Goal: Task Accomplishment & Management: Manage account settings

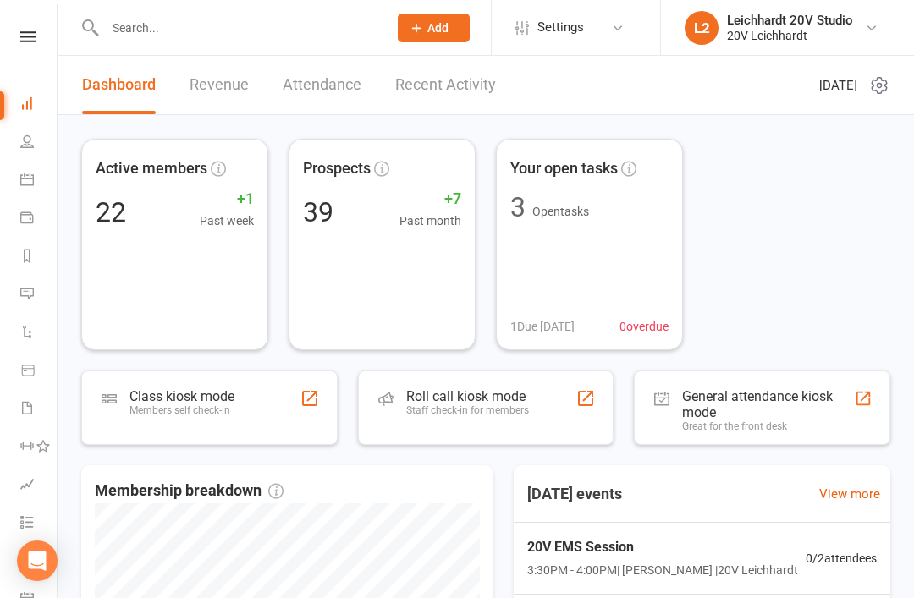
click at [867, 34] on icon at bounding box center [872, 28] width 14 height 14
click at [759, 236] on link "Sign out" at bounding box center [787, 234] width 253 height 39
click at [30, 298] on icon at bounding box center [27, 294] width 14 height 14
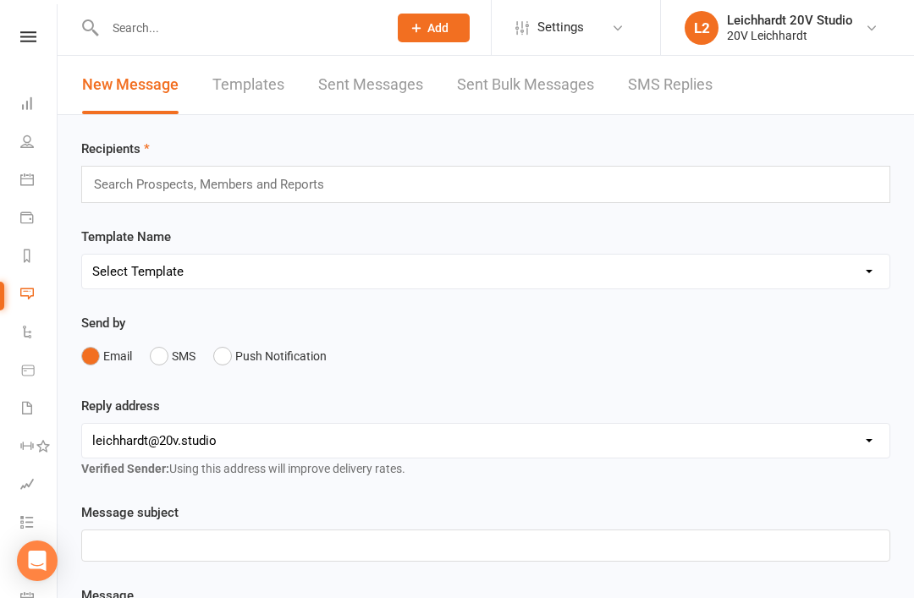
click at [653, 113] on link "SMS Replies" at bounding box center [670, 85] width 85 height 58
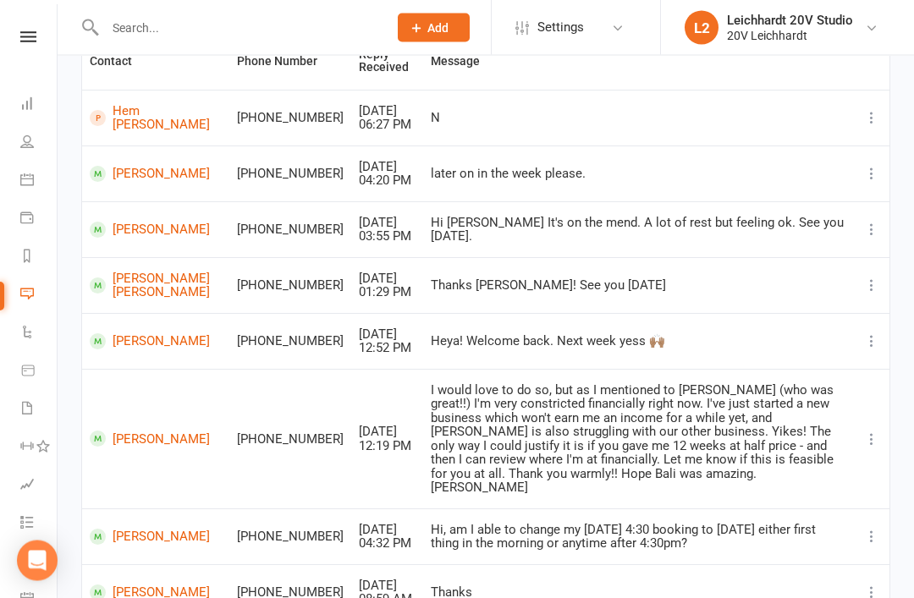
scroll to position [188, 0]
click at [165, 444] on link "Sabrina Maddock" at bounding box center [156, 438] width 132 height 16
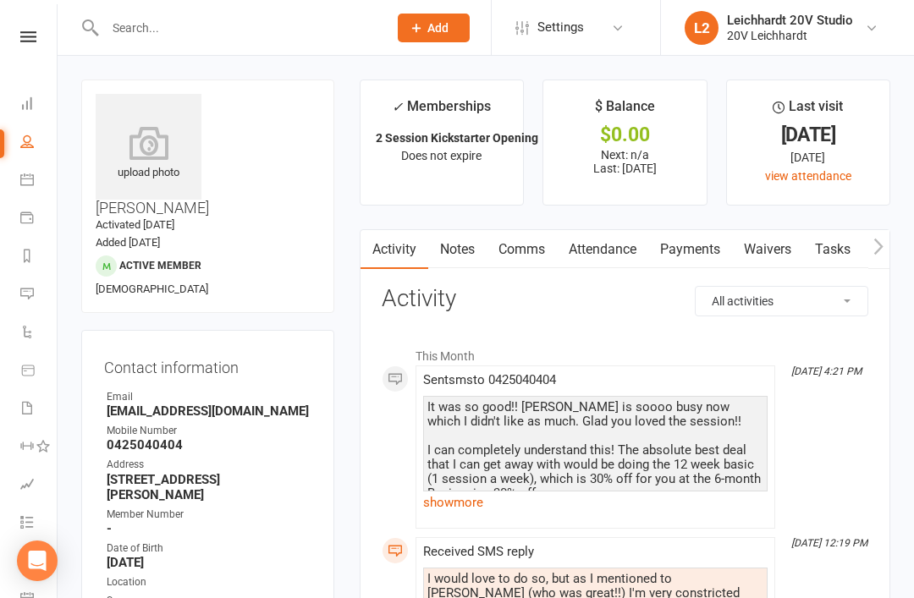
click at [515, 500] on link "show more" at bounding box center [595, 503] width 344 height 24
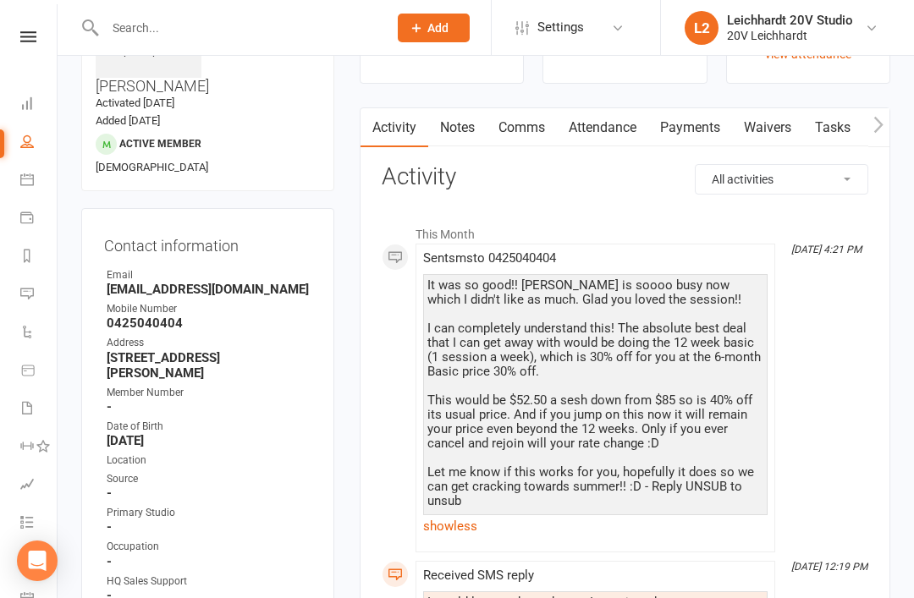
scroll to position [79, 0]
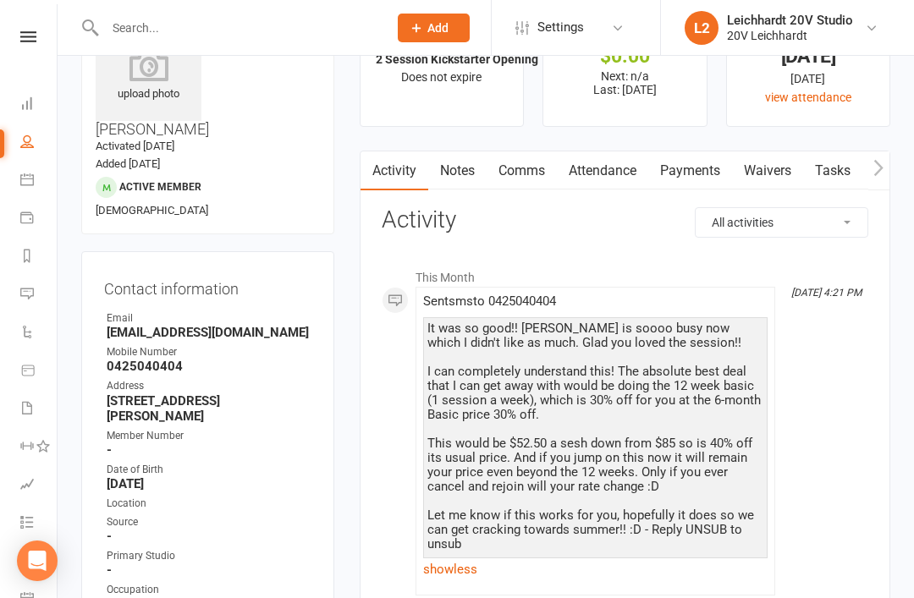
click at [24, 28] on nav "Clubworx Dashboard People Calendar Payments Reports Messages Automations Produc…" at bounding box center [29, 303] width 58 height 598
click at [37, 55] on div "Clubworx" at bounding box center [28, 58] width 57 height 55
click at [17, 41] on link at bounding box center [28, 36] width 60 height 11
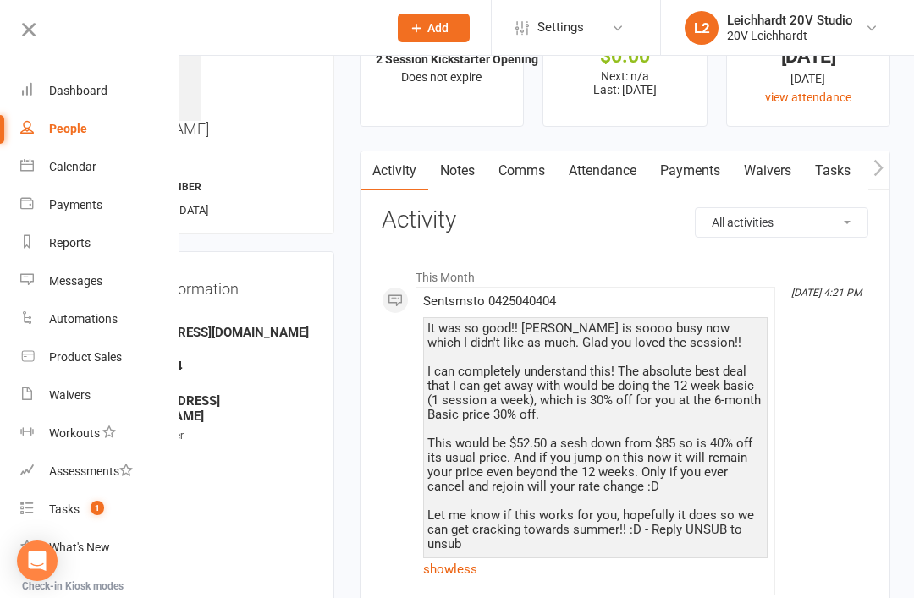
click at [80, 510] on link "Tasks 1" at bounding box center [100, 510] width 160 height 38
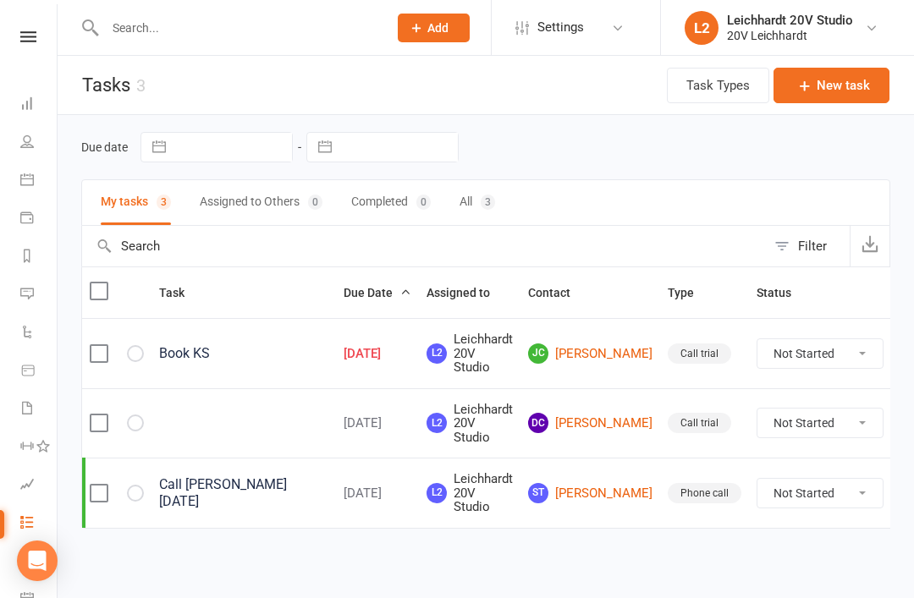
click at [595, 359] on link "JC Joe Cutelli" at bounding box center [590, 354] width 124 height 20
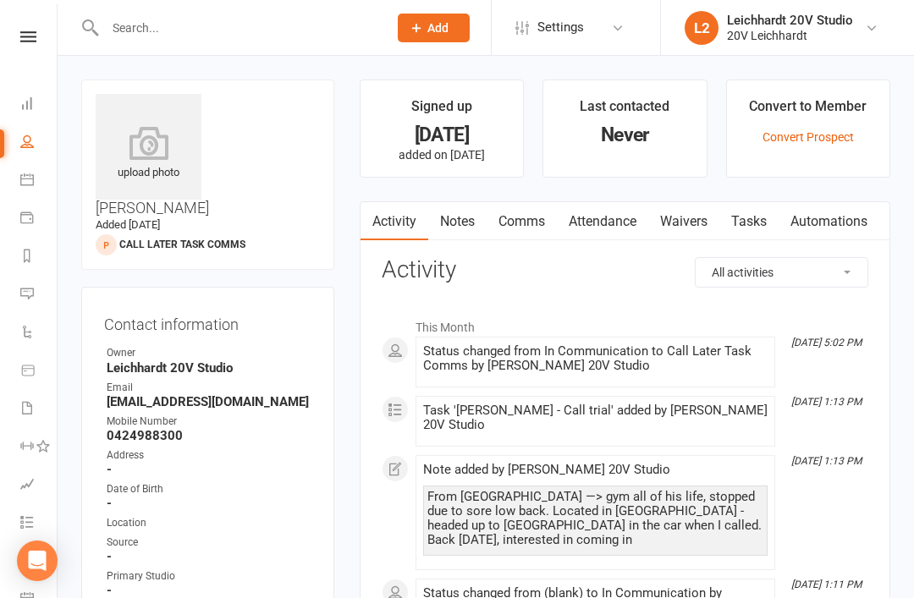
click at [10, 40] on link at bounding box center [28, 36] width 60 height 11
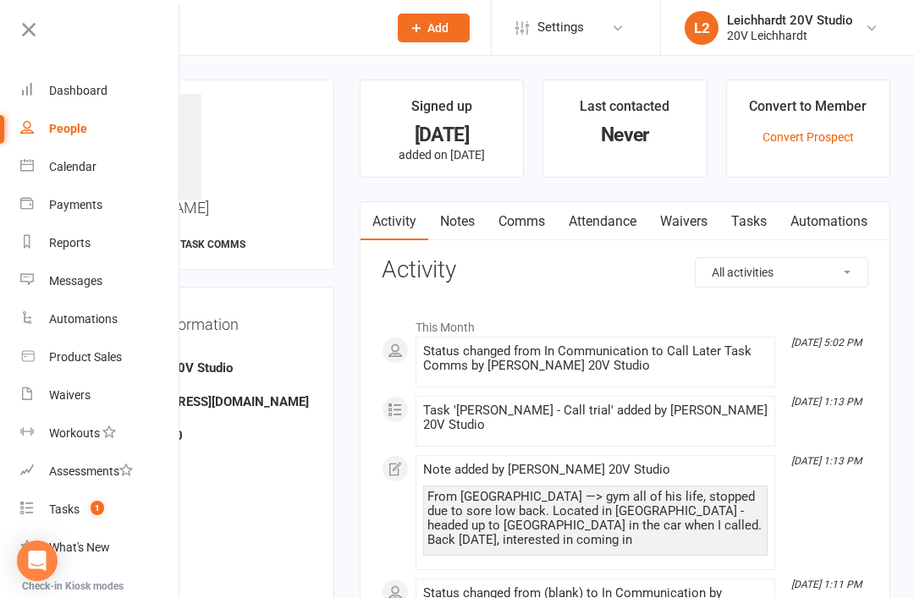
click at [102, 138] on link "People" at bounding box center [100, 129] width 160 height 38
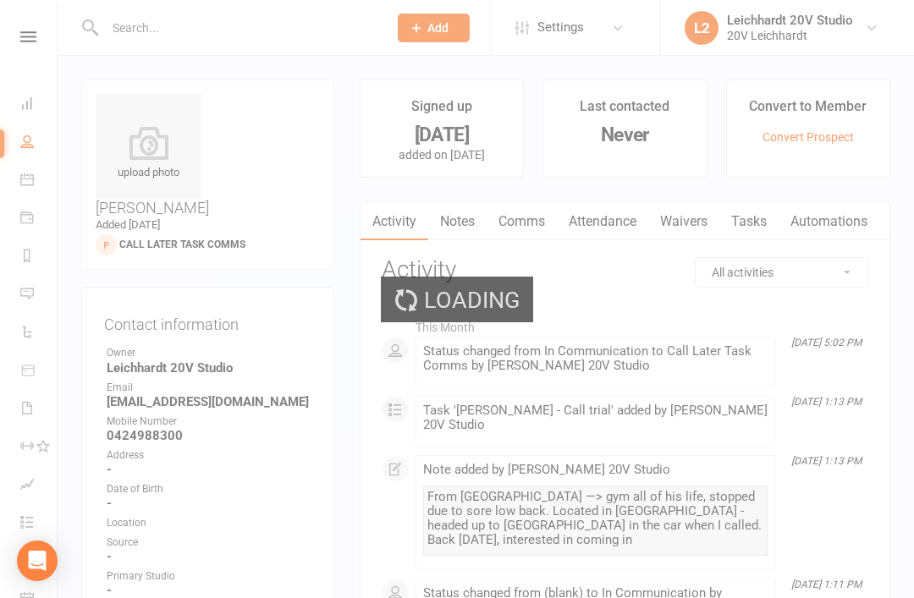
select select "100"
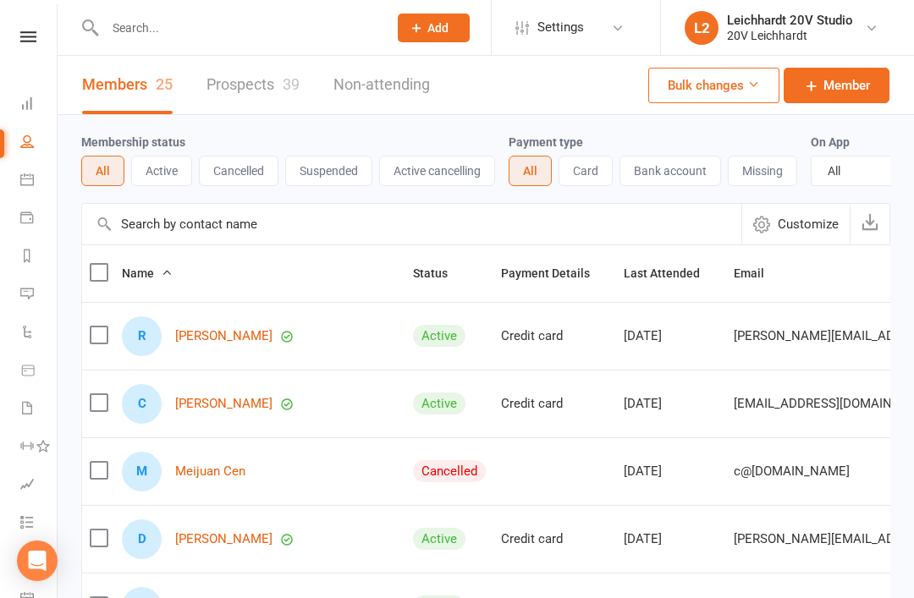
click at [270, 91] on link "Prospects 39" at bounding box center [253, 85] width 93 height 58
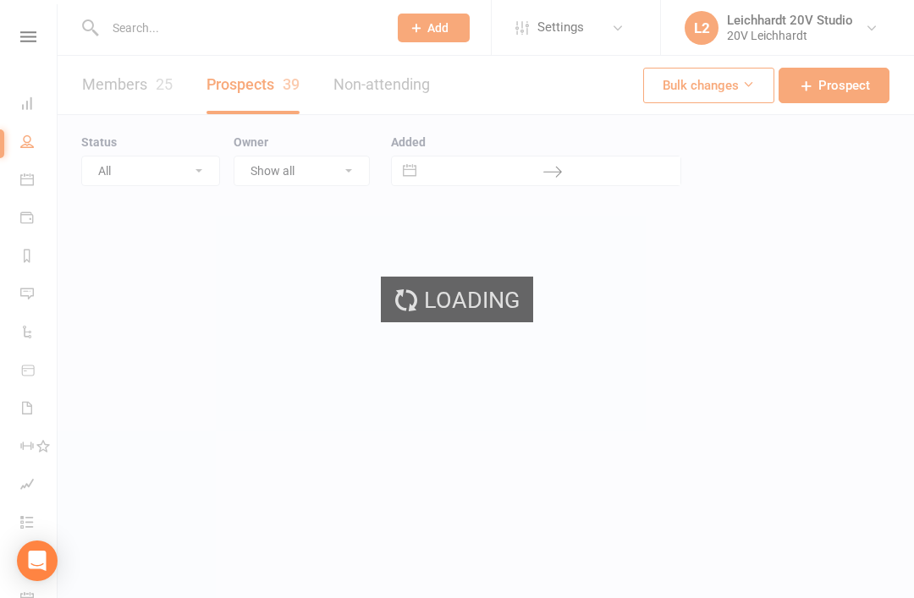
select select "100"
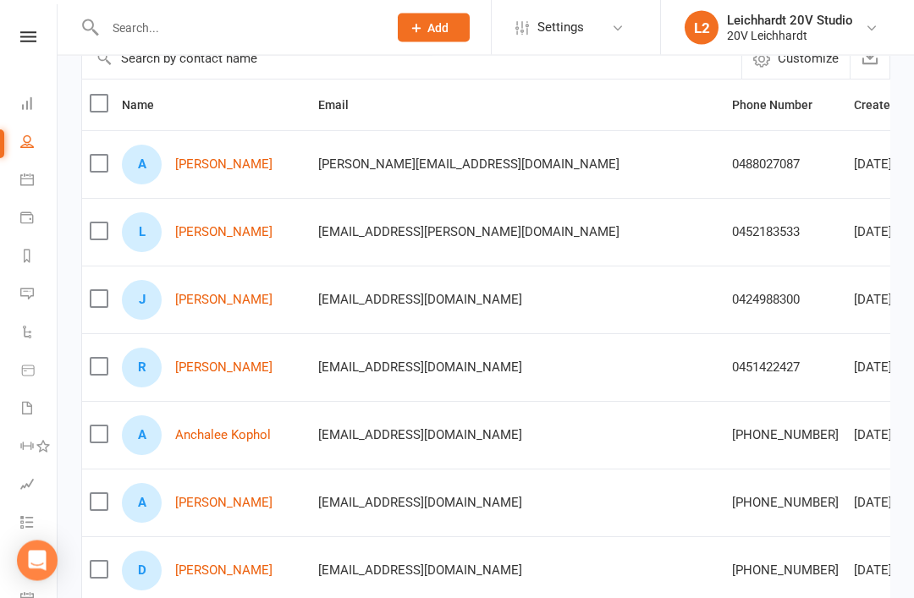
click at [229, 361] on link "Rosa Arias" at bounding box center [223, 368] width 97 height 14
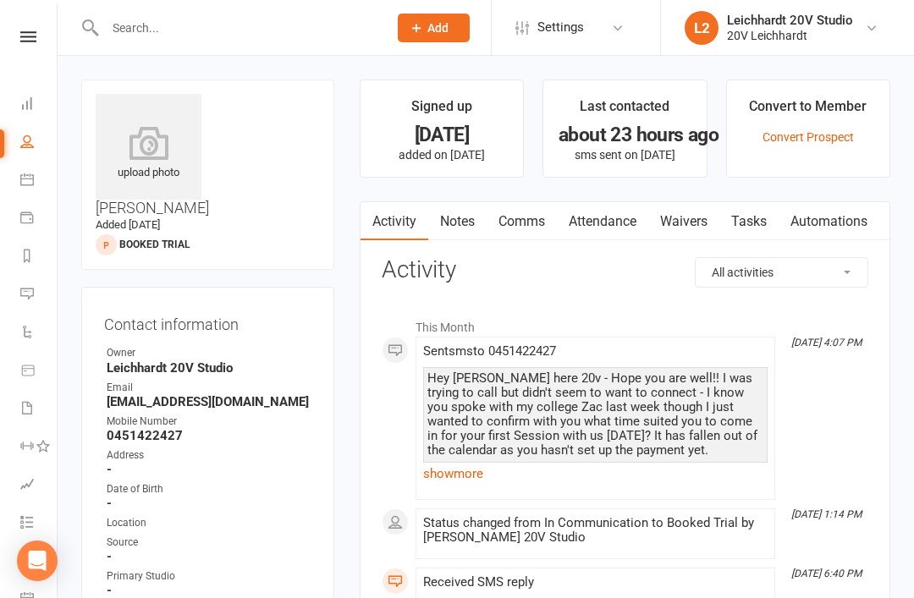
click at [457, 482] on link "show more" at bounding box center [595, 474] width 344 height 24
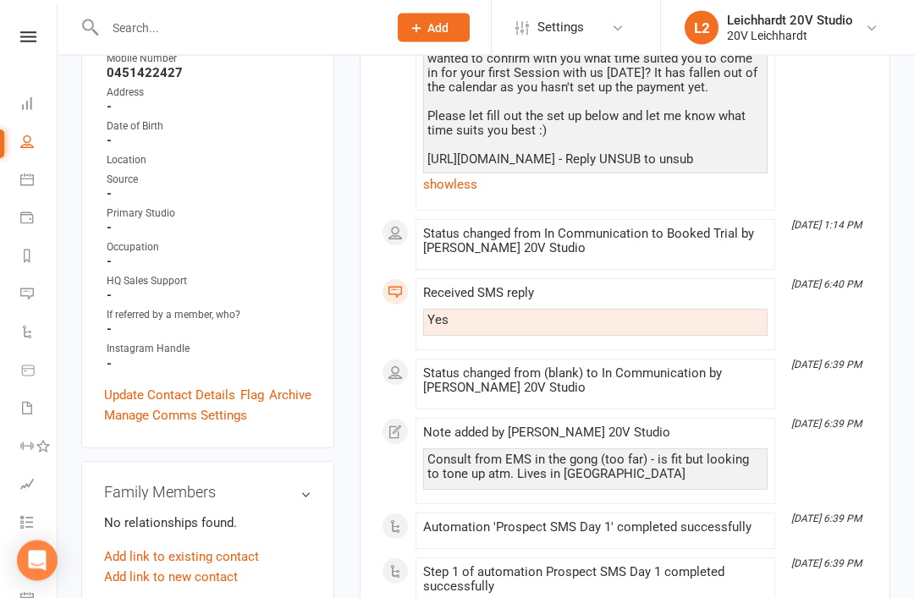
scroll to position [363, 0]
click at [33, 25] on nav "Clubworx Dashboard People Calendar Payments Reports Messages Automations Produc…" at bounding box center [29, 303] width 58 height 598
click at [41, 52] on div "Clubworx" at bounding box center [28, 58] width 57 height 55
click at [34, 39] on icon at bounding box center [28, 36] width 16 height 11
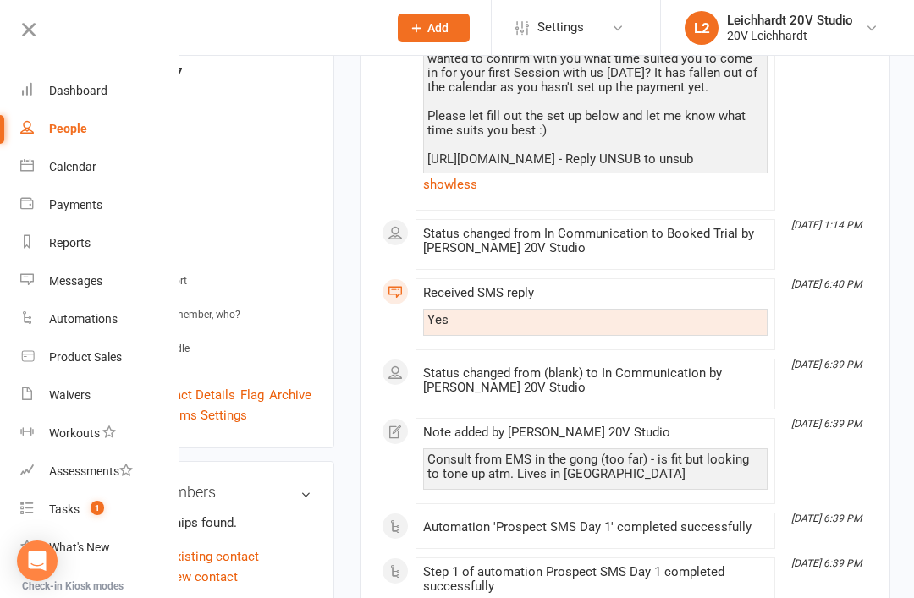
click at [58, 168] on div "Calendar" at bounding box center [72, 167] width 47 height 14
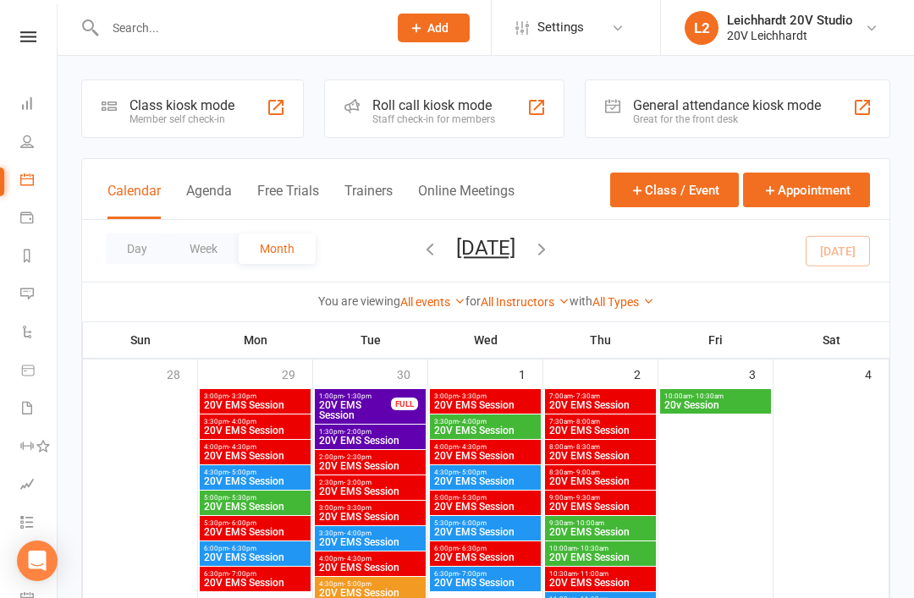
click at [246, 187] on div "Calendar Agenda Free Trials Trainers Online Meetings" at bounding box center [310, 200] width 407 height 38
click at [201, 204] on button "Agenda" at bounding box center [209, 201] width 46 height 36
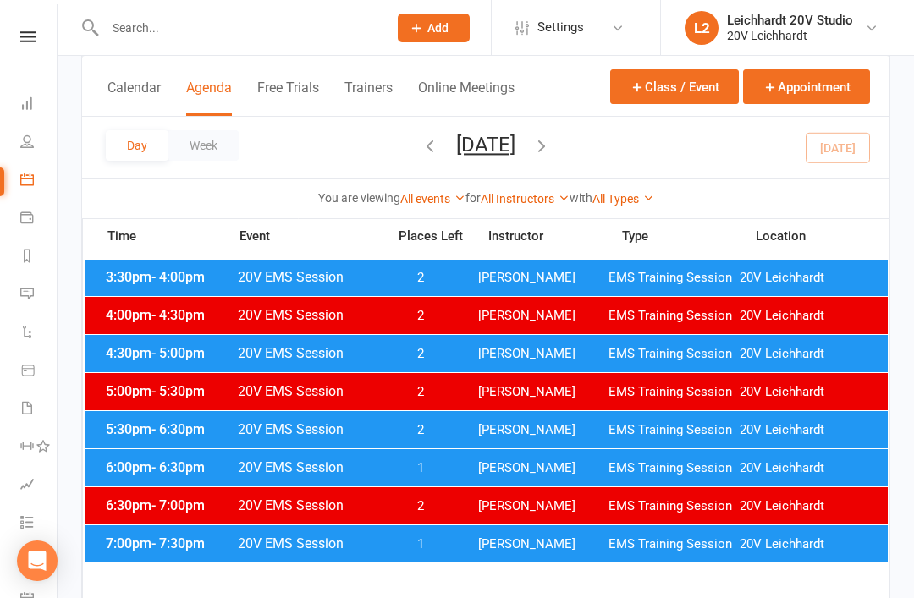
scroll to position [296, 0]
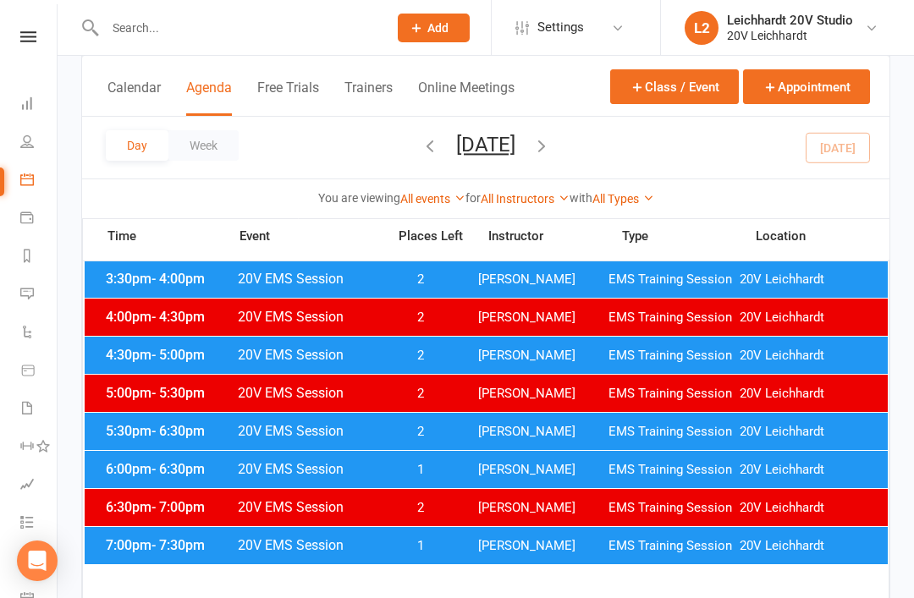
click at [540, 456] on div "6:00pm - 6:30pm 20V EMS Session 1 Joel Cox EMS Training Session 20V Leichhardt" at bounding box center [486, 469] width 803 height 37
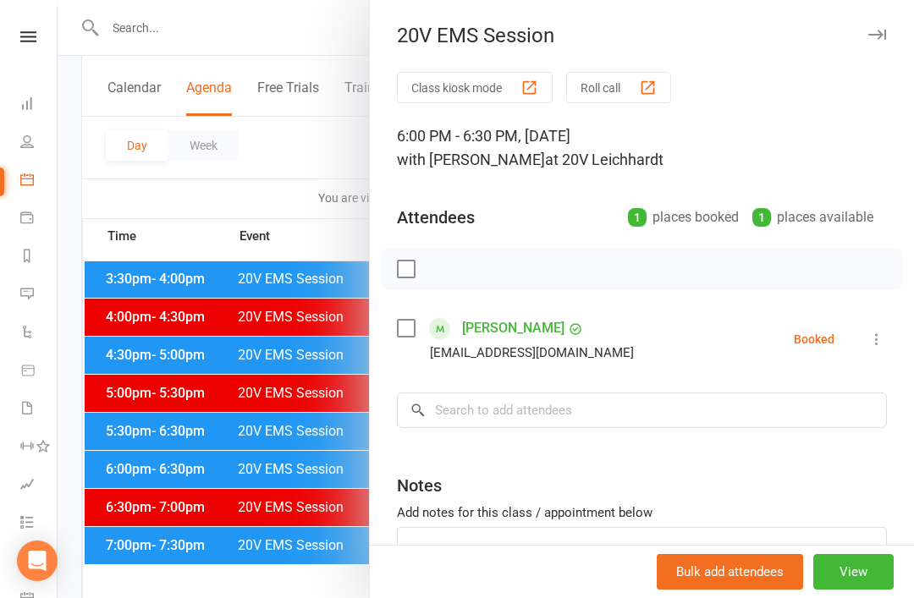
click at [291, 534] on div at bounding box center [486, 299] width 857 height 598
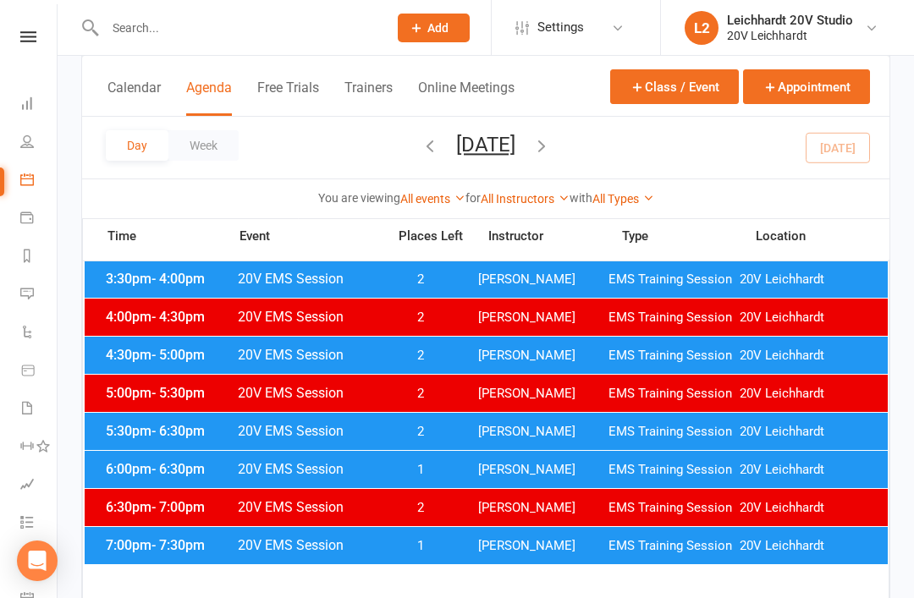
click at [526, 434] on span "Joel Cox" at bounding box center [543, 432] width 131 height 16
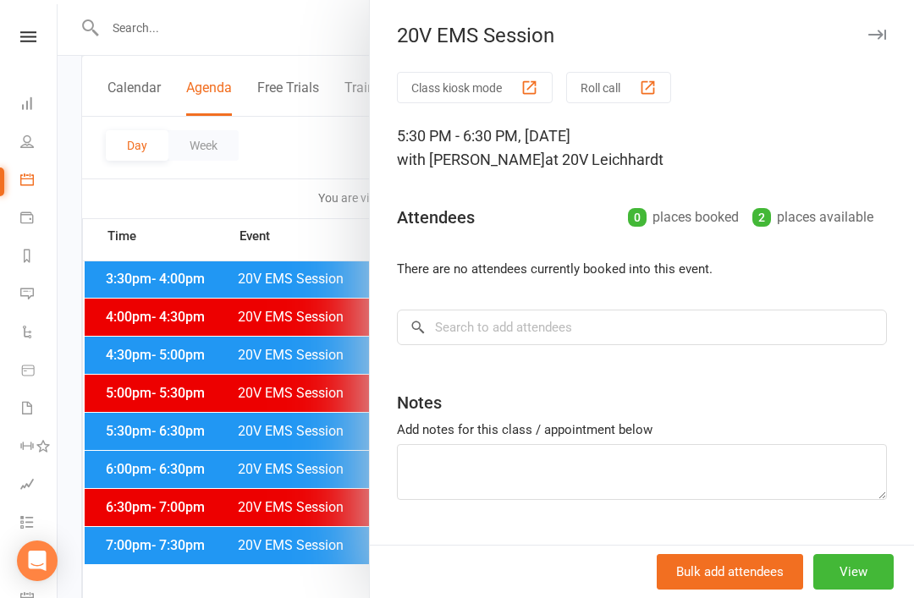
click at [307, 500] on div at bounding box center [486, 299] width 857 height 598
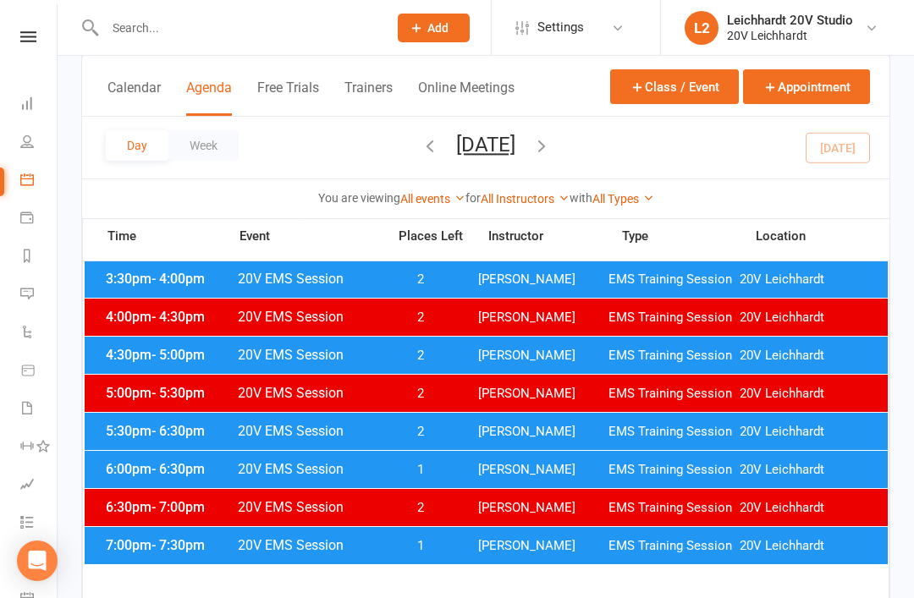
click at [492, 541] on span "Joel Cox" at bounding box center [543, 546] width 131 height 16
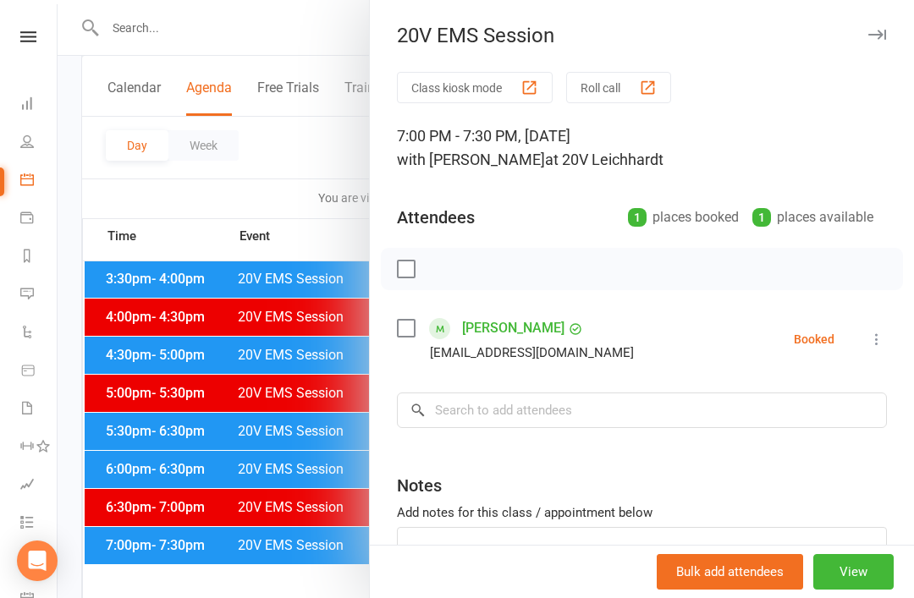
click at [308, 541] on div at bounding box center [486, 299] width 857 height 598
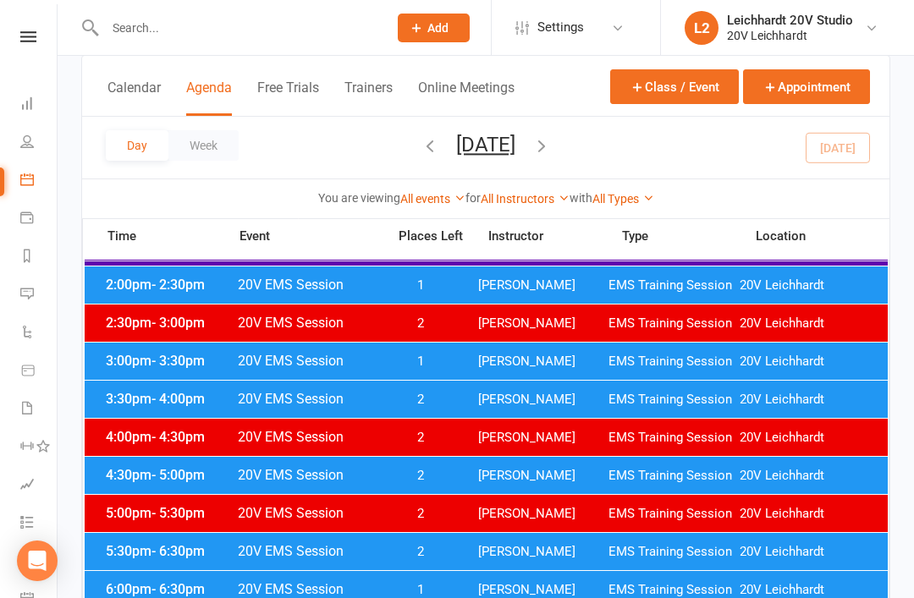
scroll to position [176, 0]
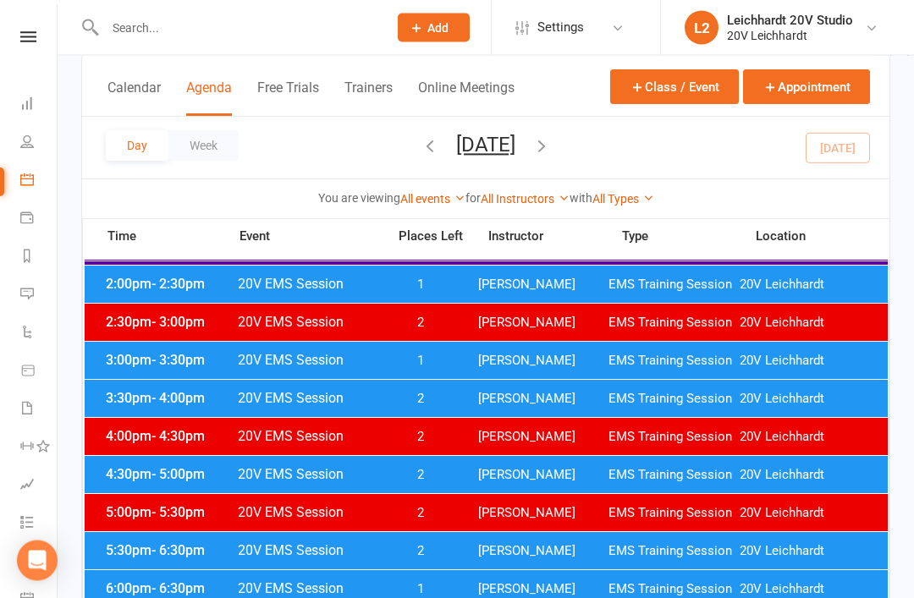
click at [416, 559] on div "5:30pm - 6:30pm 20V EMS Session 2 Joel Cox EMS Training Session 20V Leichhardt" at bounding box center [486, 551] width 803 height 37
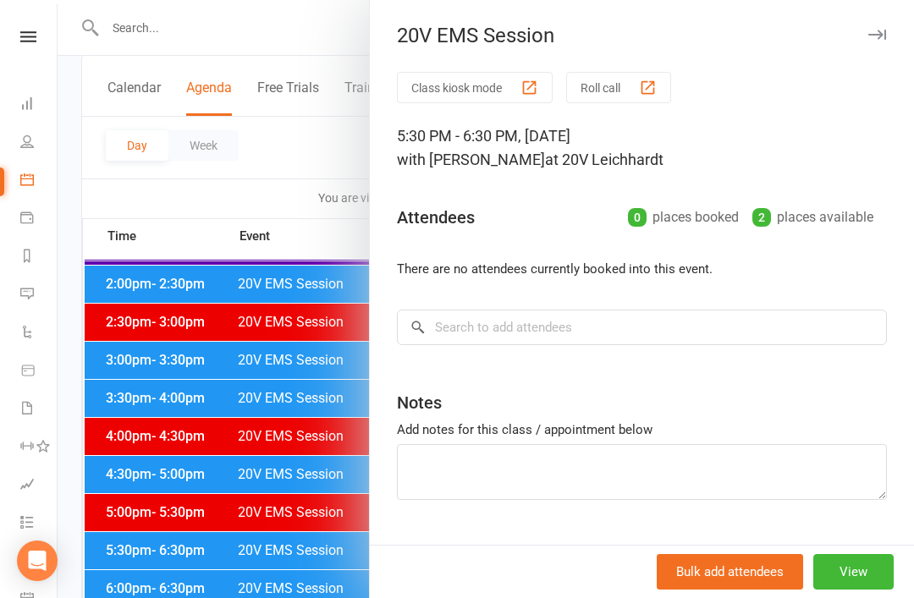
click at [243, 489] on div at bounding box center [486, 299] width 857 height 598
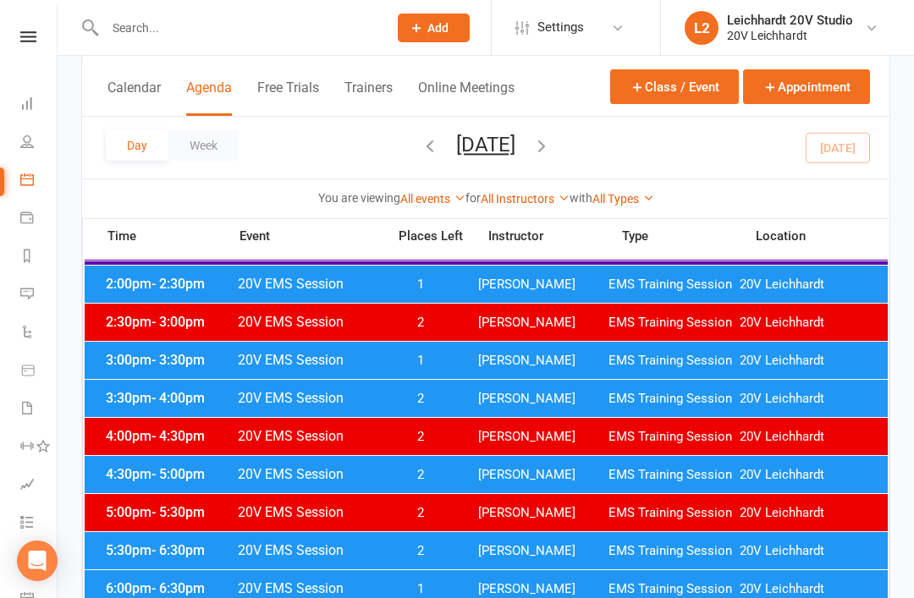
click at [493, 387] on div "3:30pm - 4:00pm 20V EMS Session 2 Joel Cox EMS Training Session 20V Leichhardt" at bounding box center [486, 398] width 803 height 37
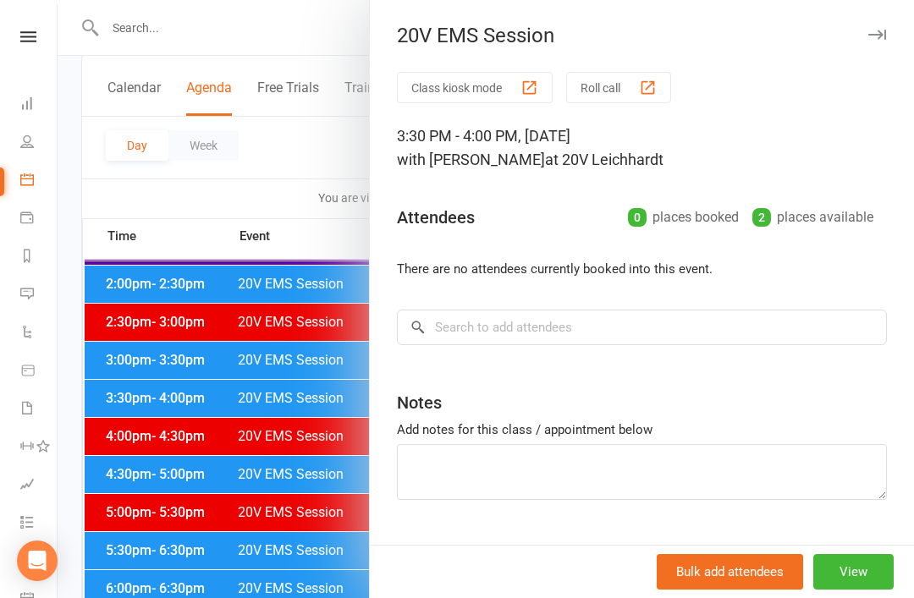
click at [294, 545] on div at bounding box center [486, 299] width 857 height 598
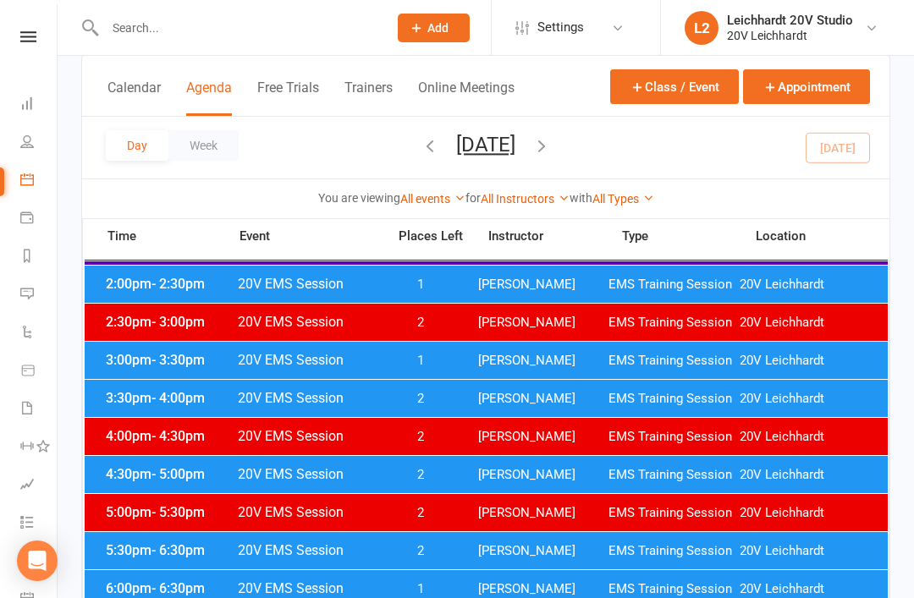
click at [477, 368] on div "3:00pm - 3:30pm 20V EMS Session 1 Joel Cox EMS Training Session 20V Leichhardt" at bounding box center [486, 360] width 803 height 37
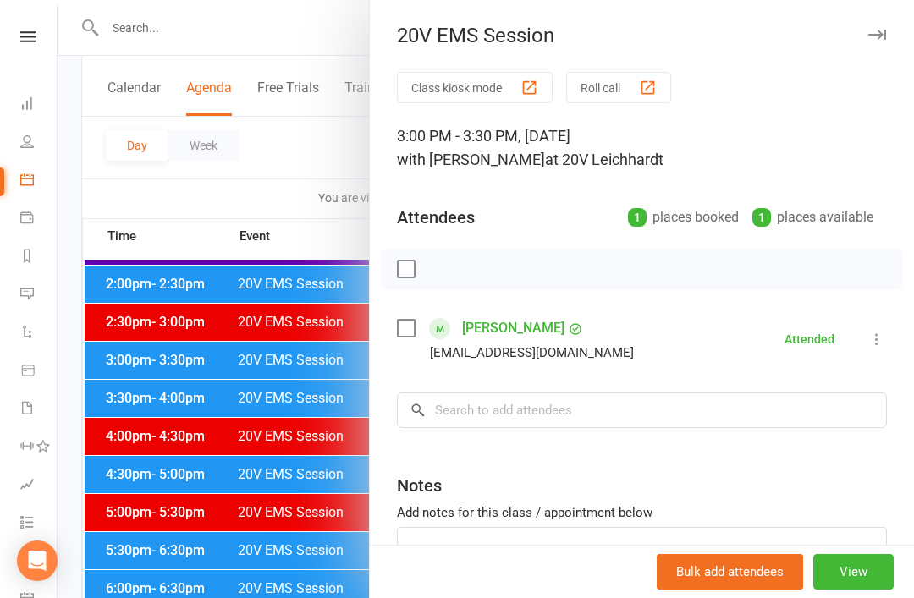
click at [296, 539] on div at bounding box center [486, 299] width 857 height 598
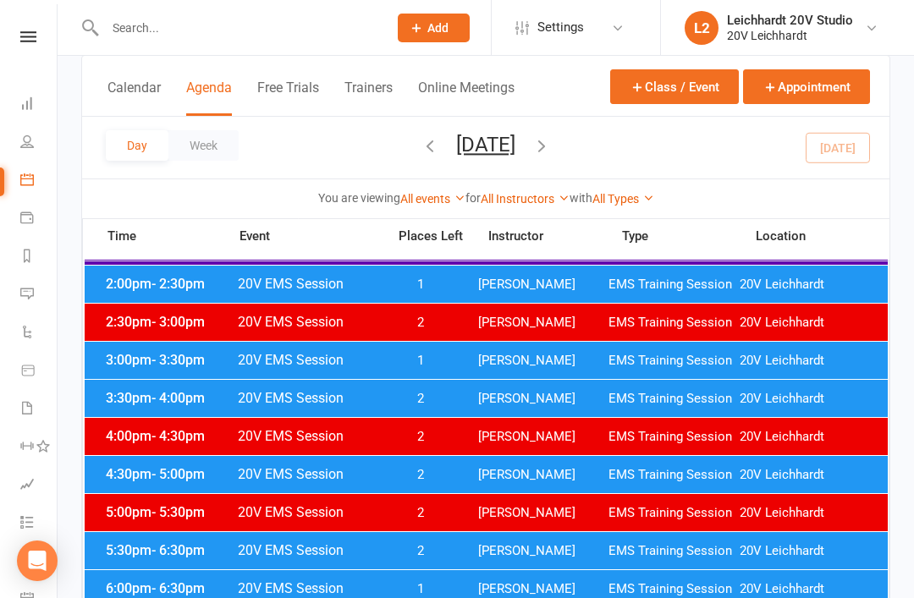
click at [394, 503] on div "5:00pm - 5:30pm 20V EMS Session 2 Joel Cox EMS Training Session 20V Leichhardt" at bounding box center [486, 512] width 803 height 37
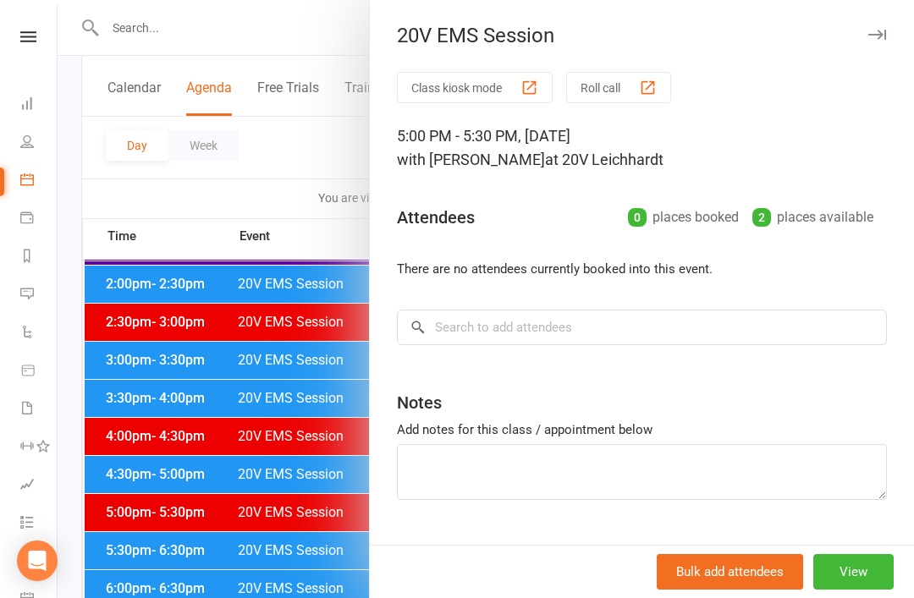
click at [218, 504] on div at bounding box center [486, 299] width 857 height 598
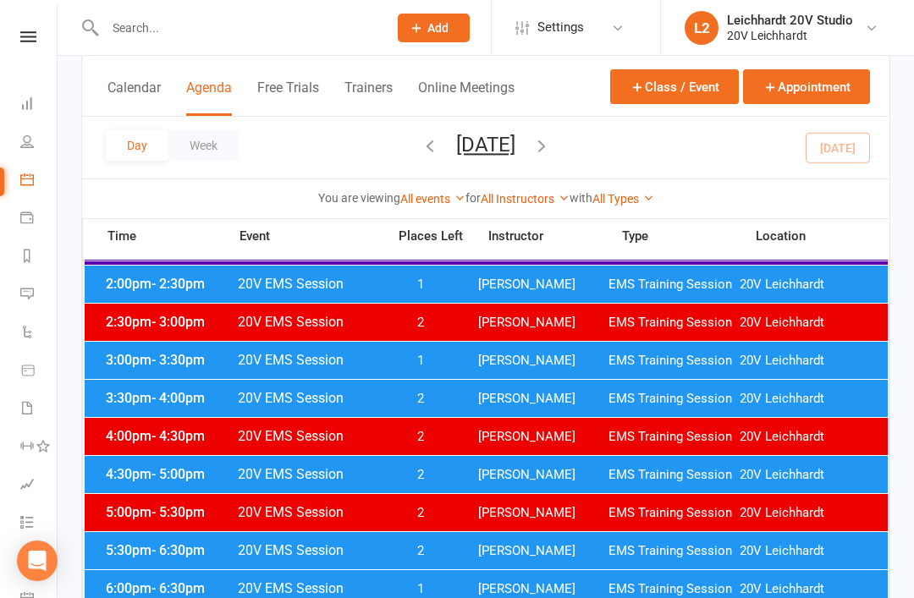
click at [372, 403] on span "20V EMS Session" at bounding box center [307, 398] width 140 height 16
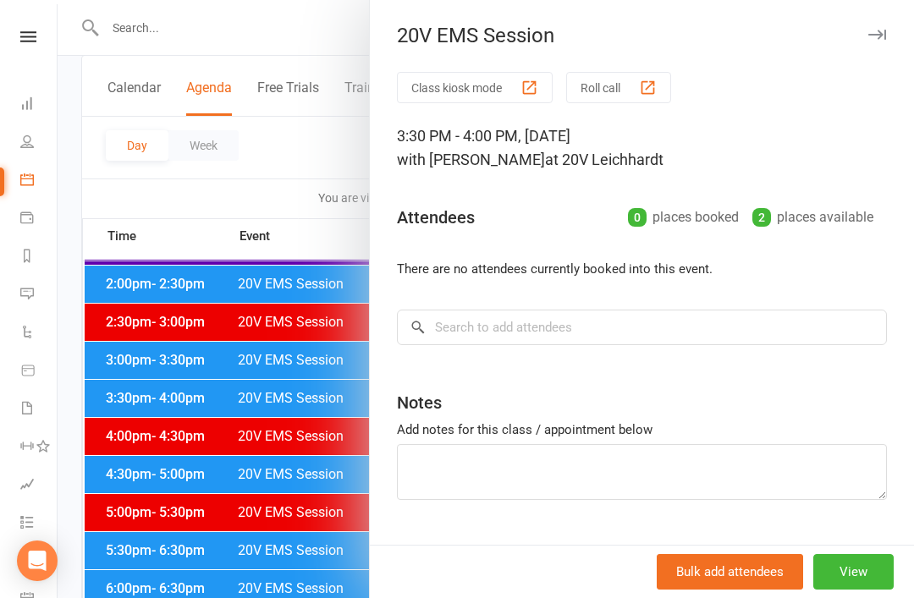
click at [247, 537] on div at bounding box center [486, 299] width 857 height 598
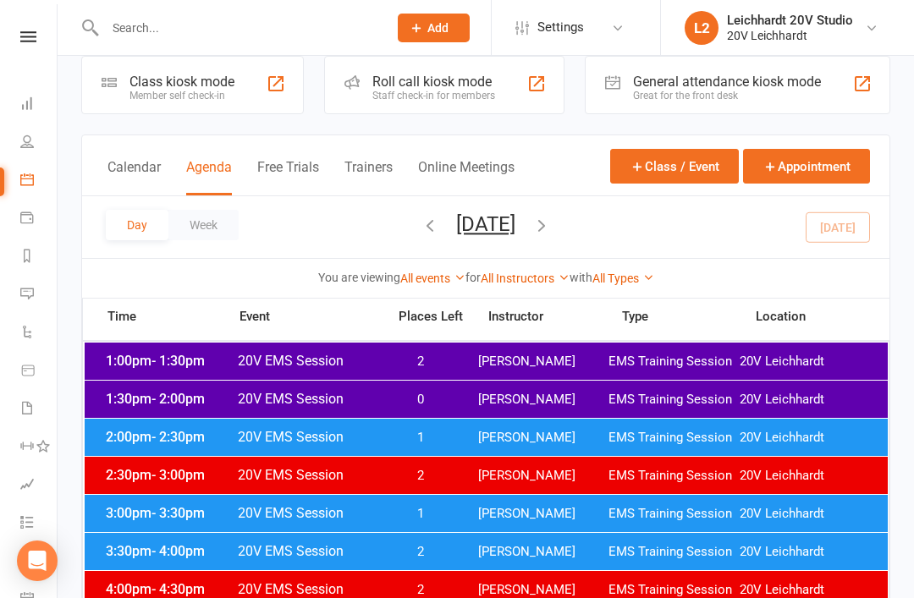
scroll to position [0, 0]
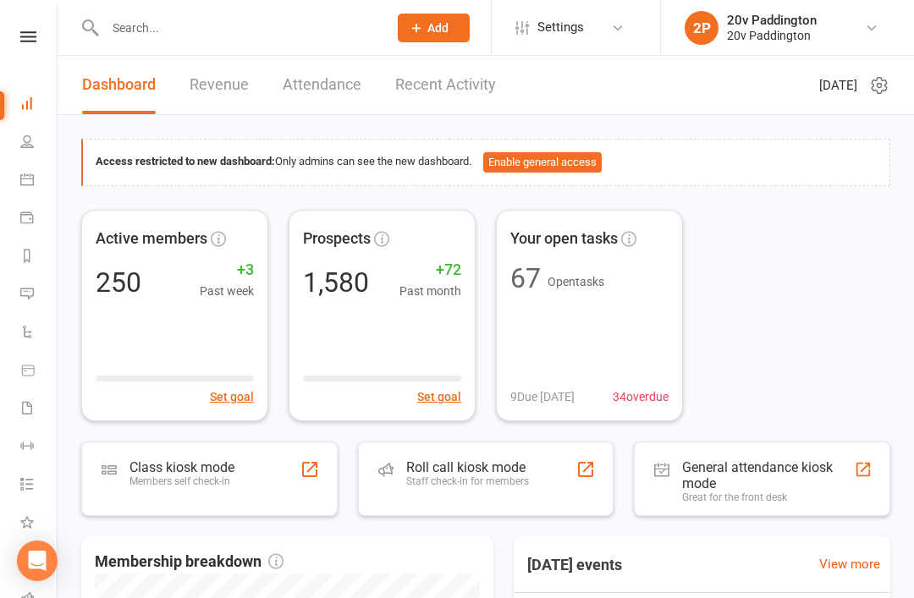
click at [16, 142] on li "People" at bounding box center [28, 143] width 57 height 38
click at [25, 193] on link "Calendar" at bounding box center [39, 182] width 38 height 38
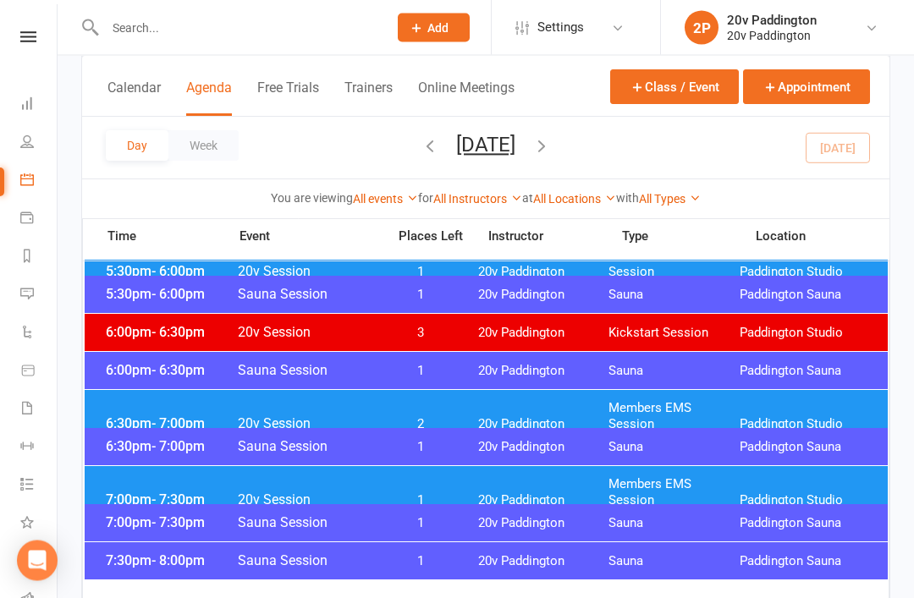
click at [576, 417] on span "20v Paddington" at bounding box center [543, 425] width 131 height 16
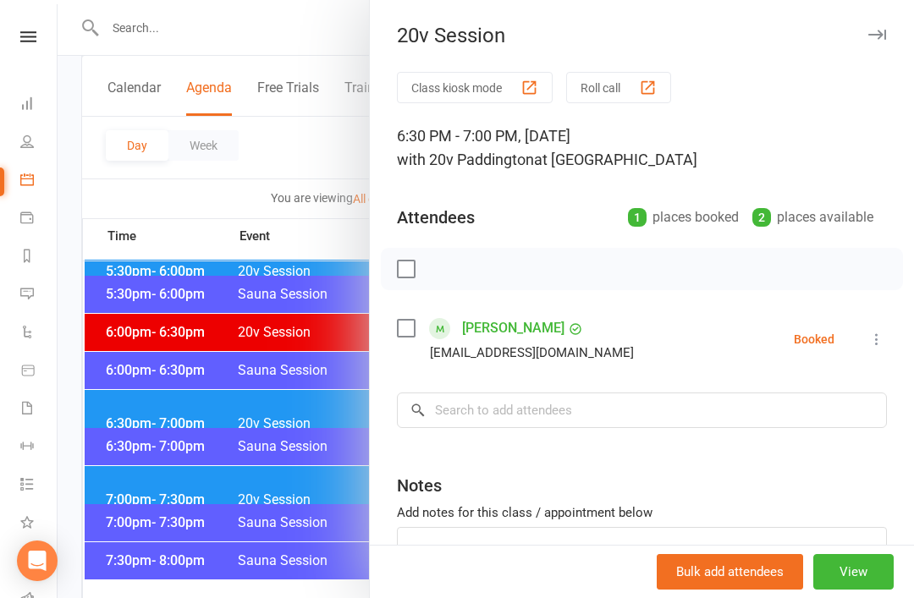
click at [310, 559] on div at bounding box center [486, 299] width 857 height 598
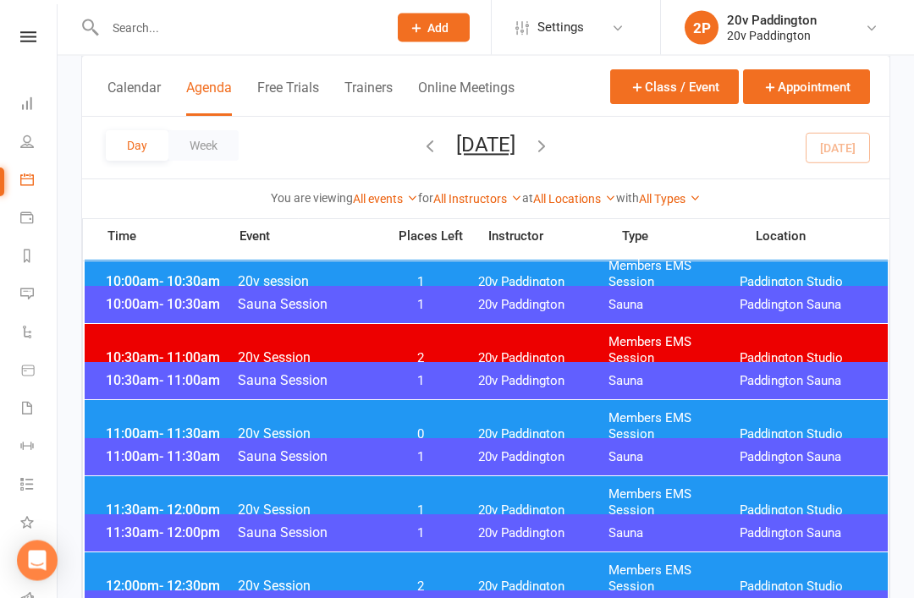
click at [45, 300] on link "Messages 4" at bounding box center [39, 296] width 38 height 38
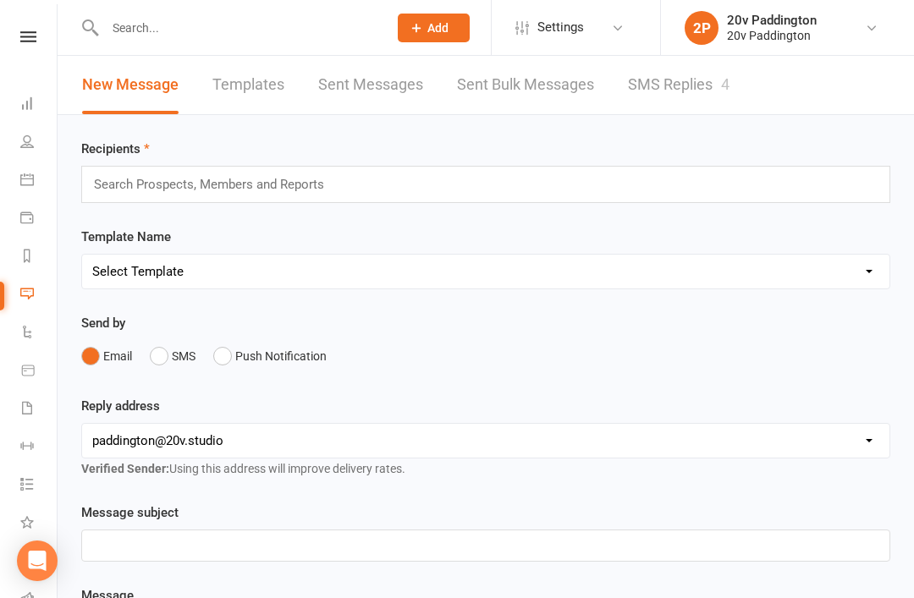
click at [670, 109] on link "SMS Replies 4" at bounding box center [679, 85] width 102 height 58
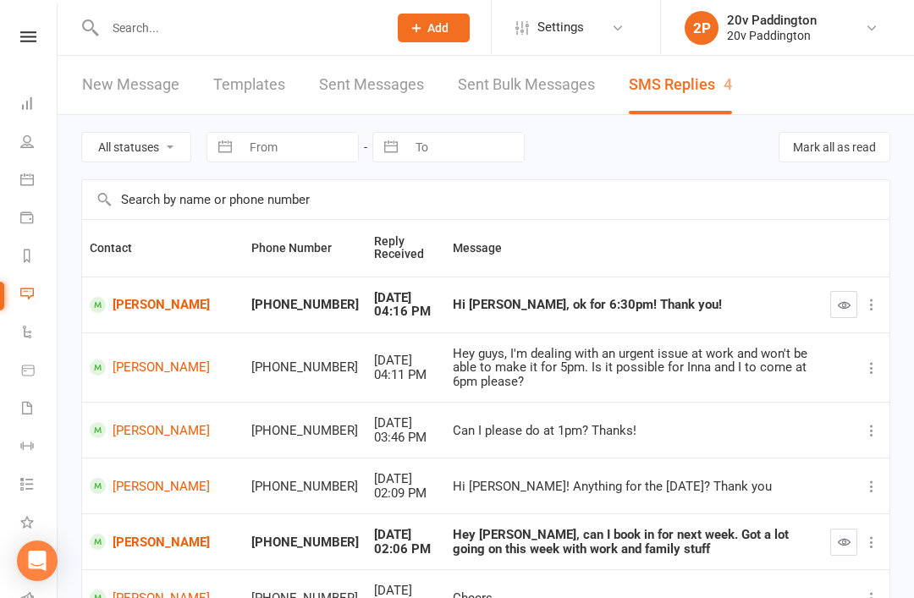
click at [165, 300] on link "[PERSON_NAME]" at bounding box center [163, 305] width 146 height 16
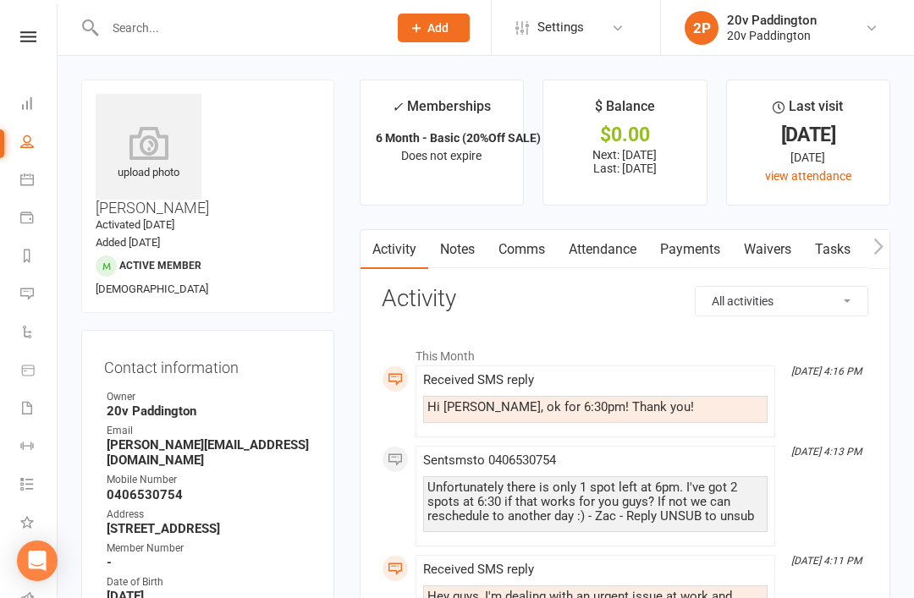
click at [546, 256] on link "Comms" at bounding box center [522, 249] width 70 height 39
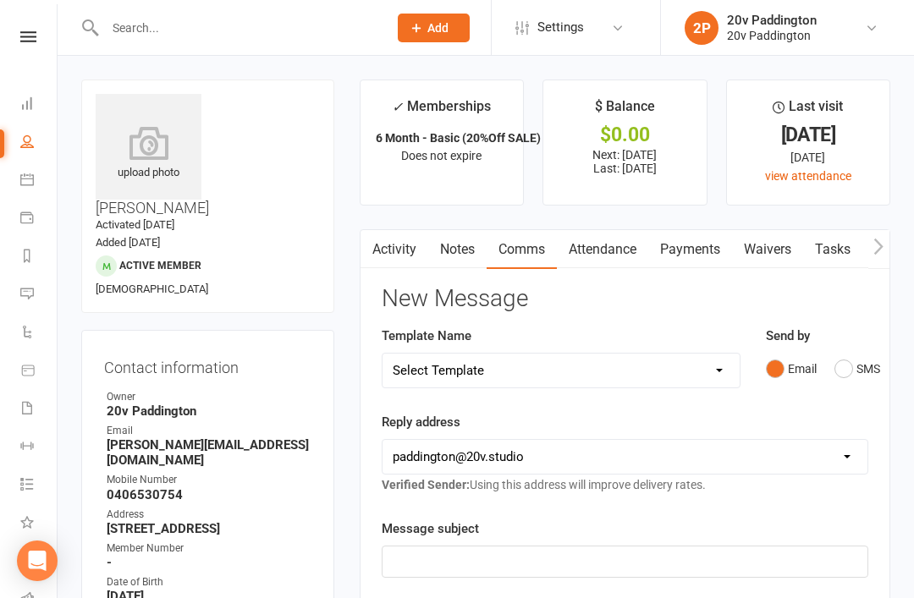
click at [840, 366] on button "SMS" at bounding box center [858, 369] width 46 height 32
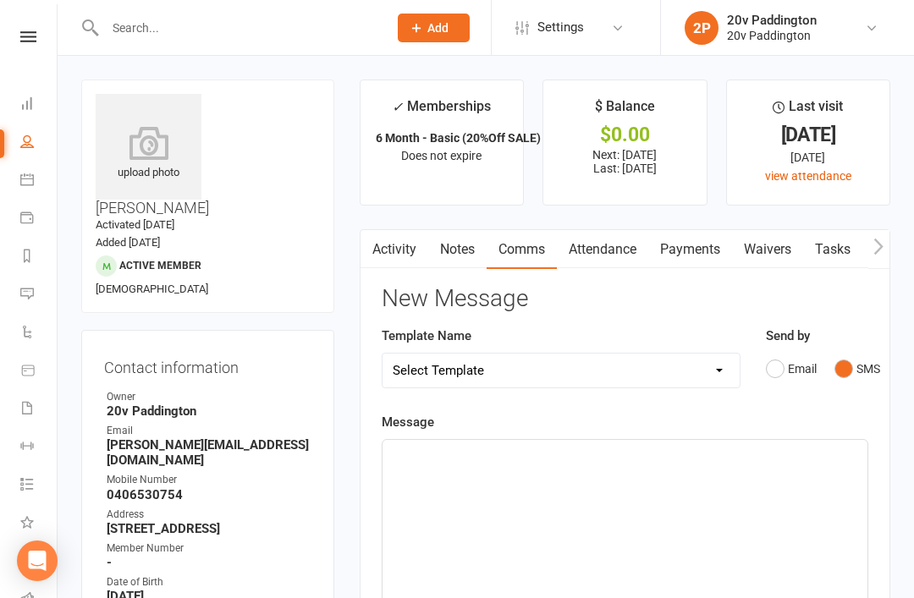
click at [694, 485] on div "﻿" at bounding box center [625, 567] width 485 height 254
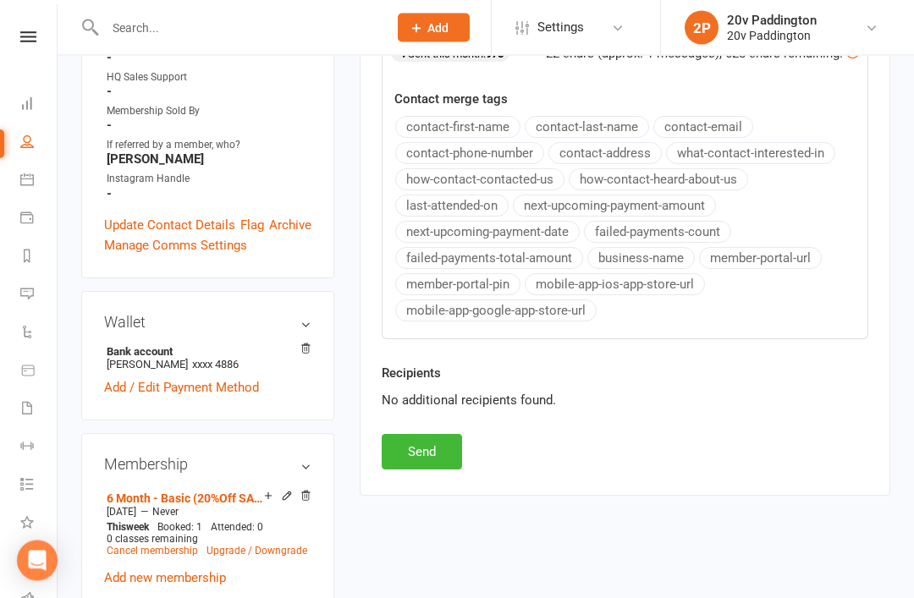
click at [449, 443] on button "Send" at bounding box center [422, 453] width 80 height 36
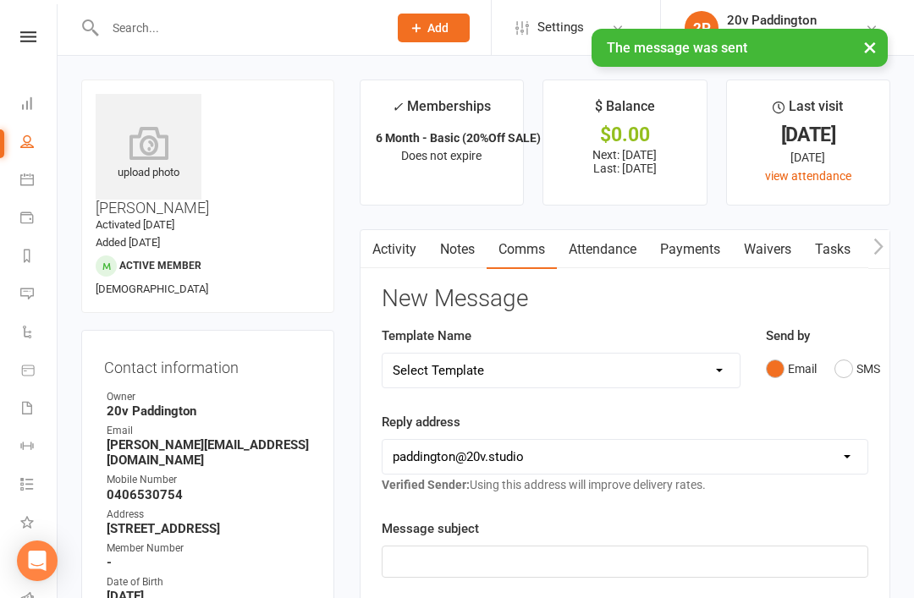
click at [401, 238] on link "Activity" at bounding box center [395, 249] width 68 height 39
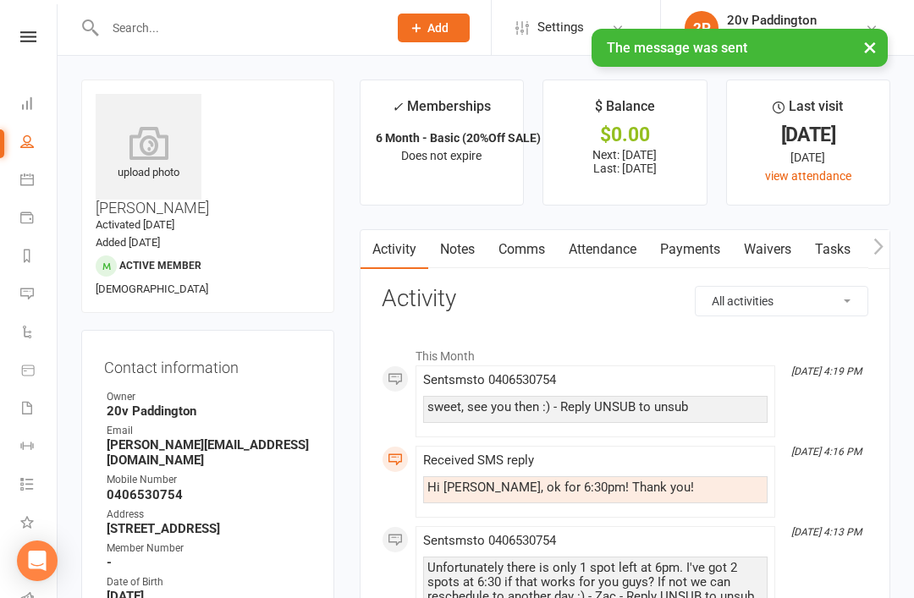
click at [25, 179] on icon at bounding box center [27, 180] width 14 height 14
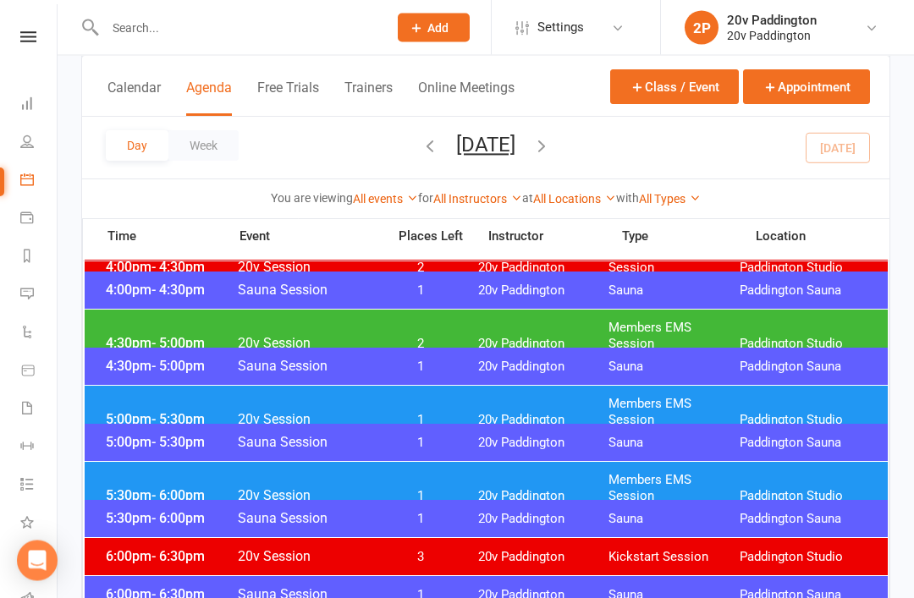
click at [556, 489] on span "20v Paddington" at bounding box center [543, 497] width 131 height 16
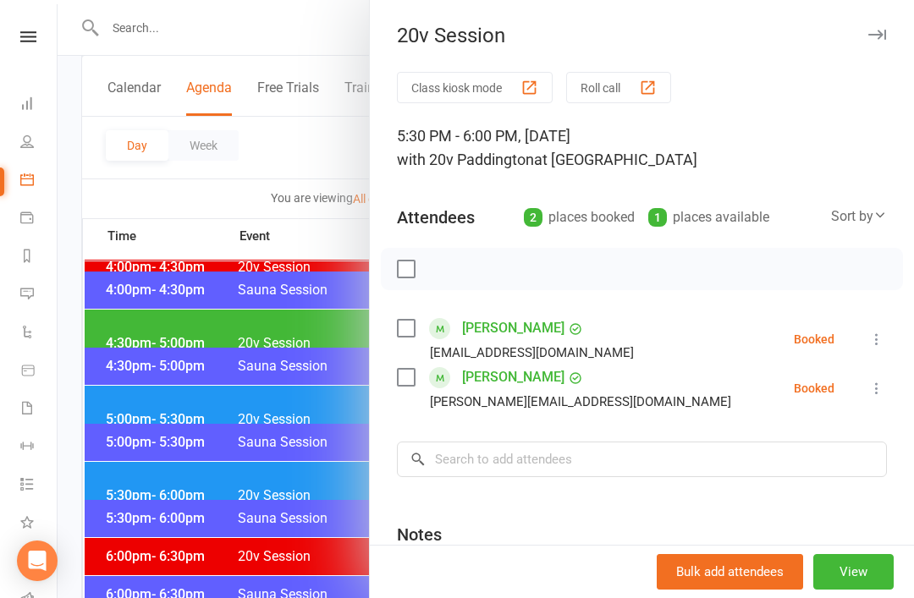
click at [85, 471] on div at bounding box center [486, 299] width 857 height 598
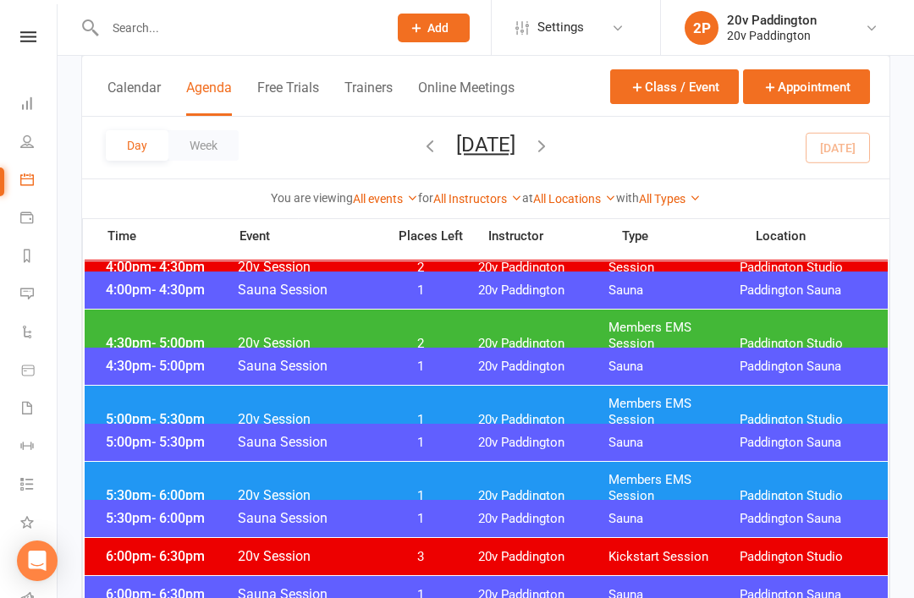
click at [551, 141] on icon "button" at bounding box center [541, 145] width 19 height 19
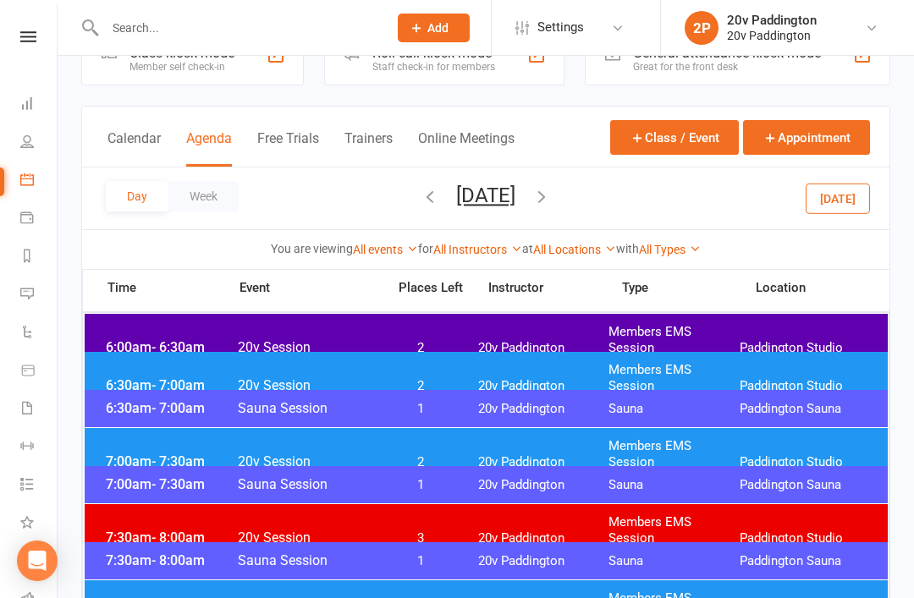
scroll to position [53, 0]
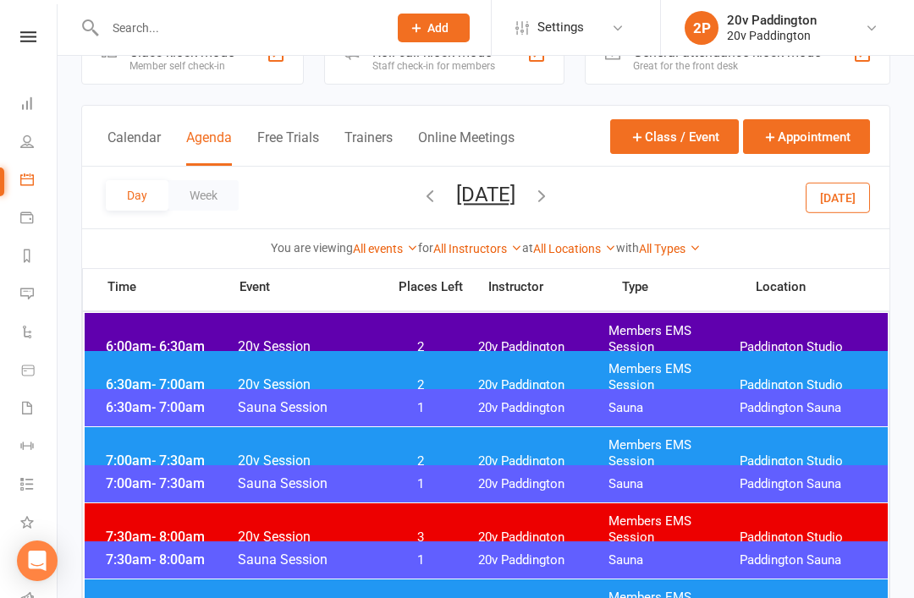
click at [614, 324] on span "Members EMS Session" at bounding box center [674, 339] width 131 height 32
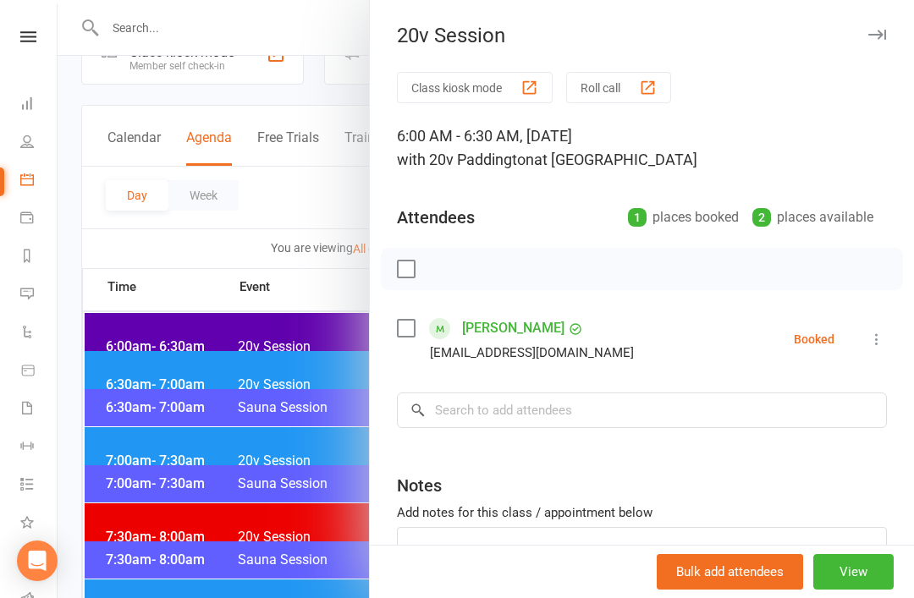
click at [325, 474] on div at bounding box center [486, 299] width 857 height 598
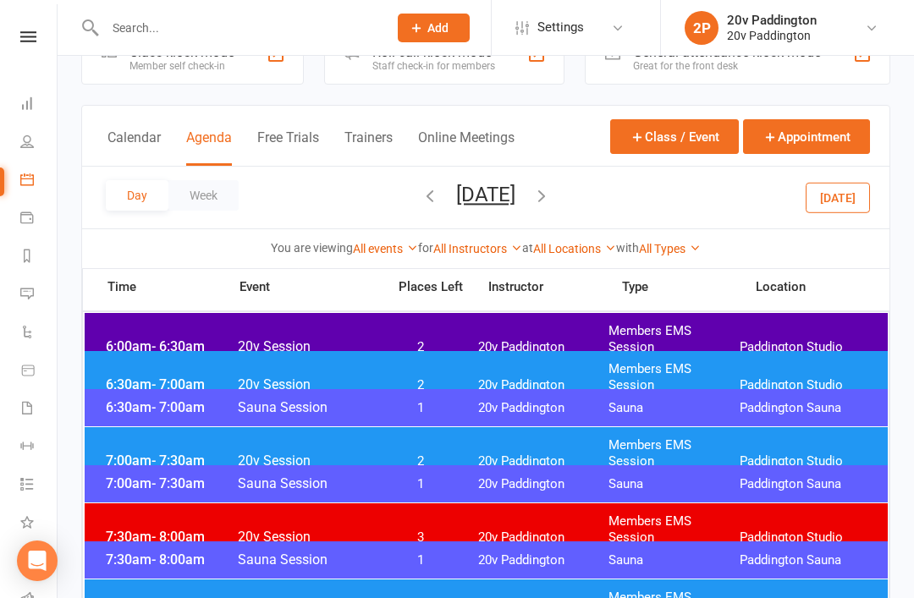
click at [465, 377] on span "2" at bounding box center [421, 385] width 89 height 16
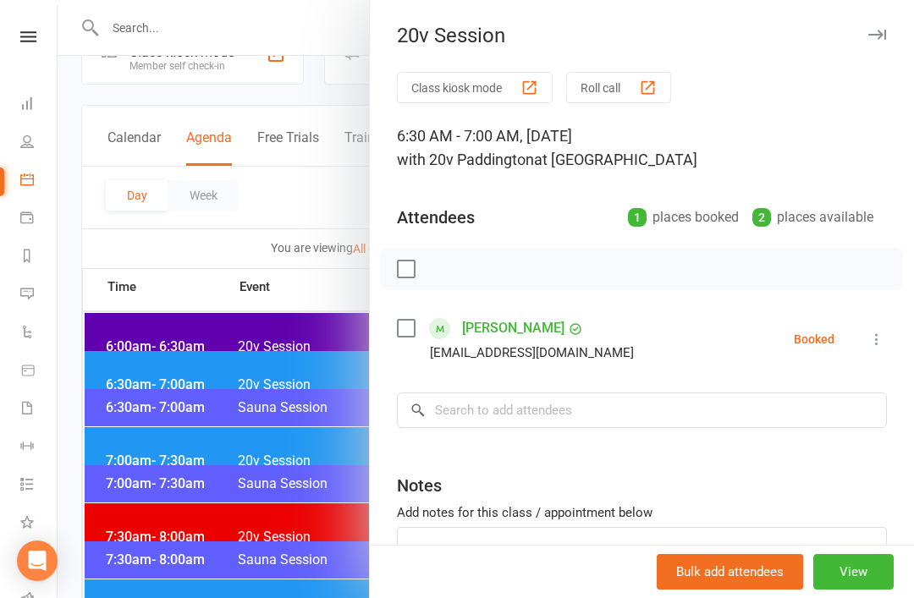
click at [188, 431] on div at bounding box center [486, 299] width 857 height 598
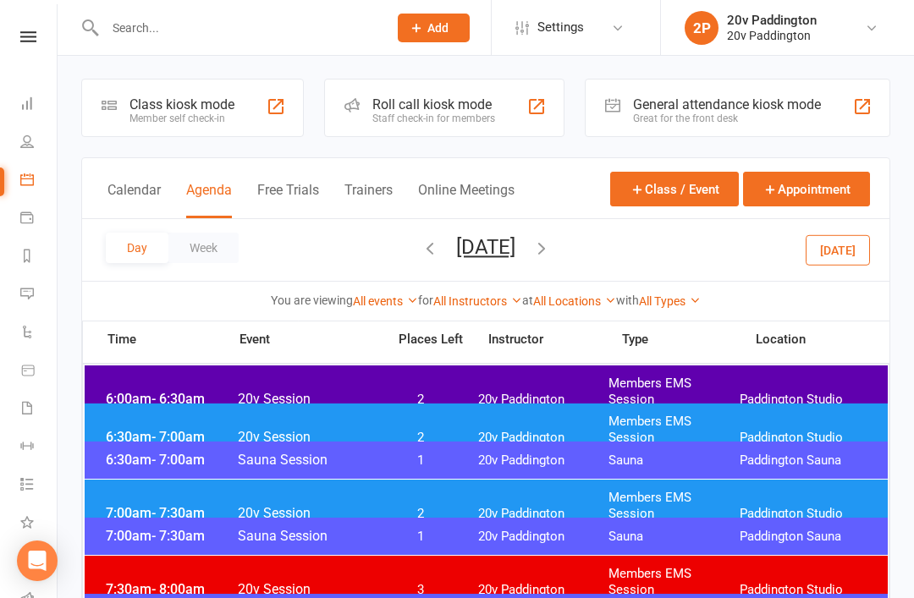
scroll to position [0, 0]
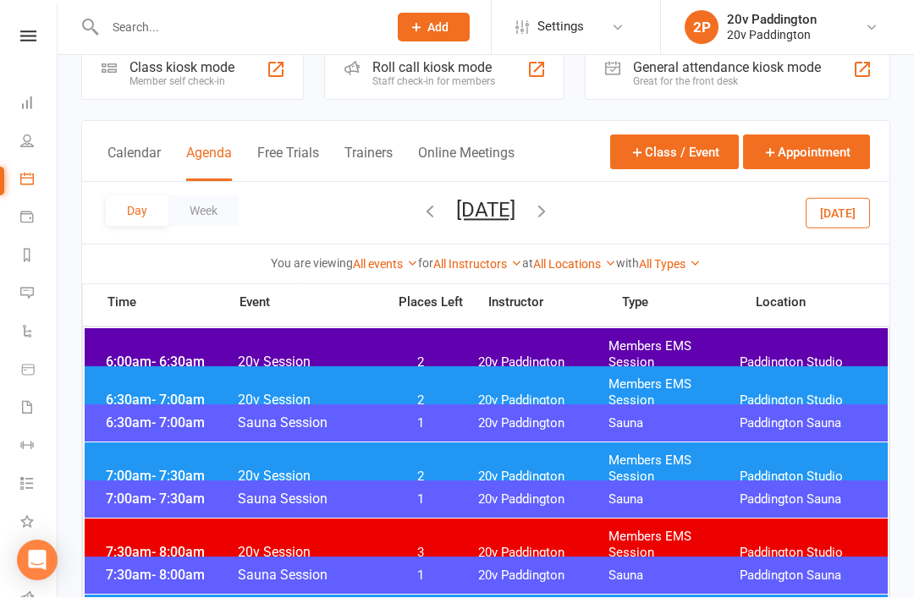
click at [123, 393] on span "6:30am - 7:00am" at bounding box center [169, 401] width 135 height 16
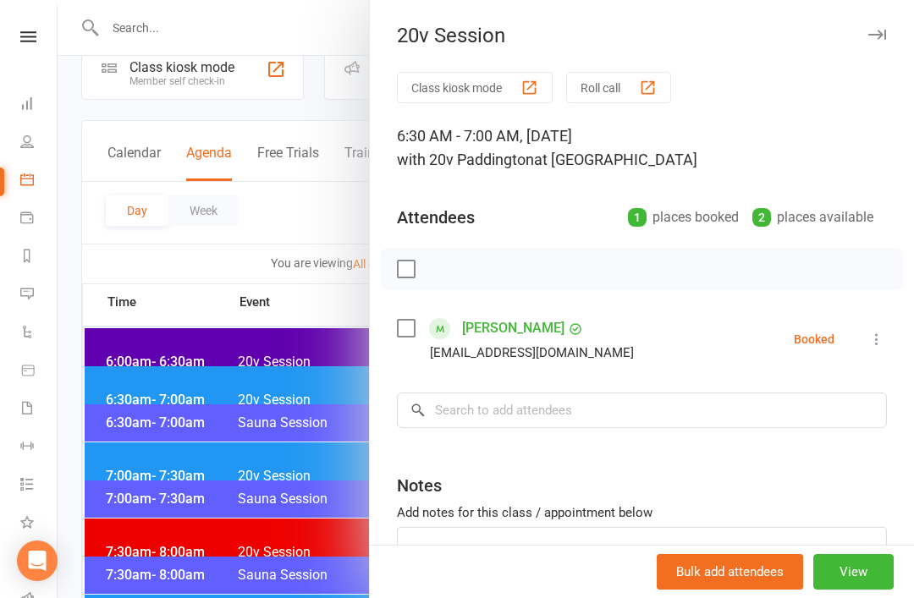
click at [145, 452] on div at bounding box center [486, 299] width 857 height 598
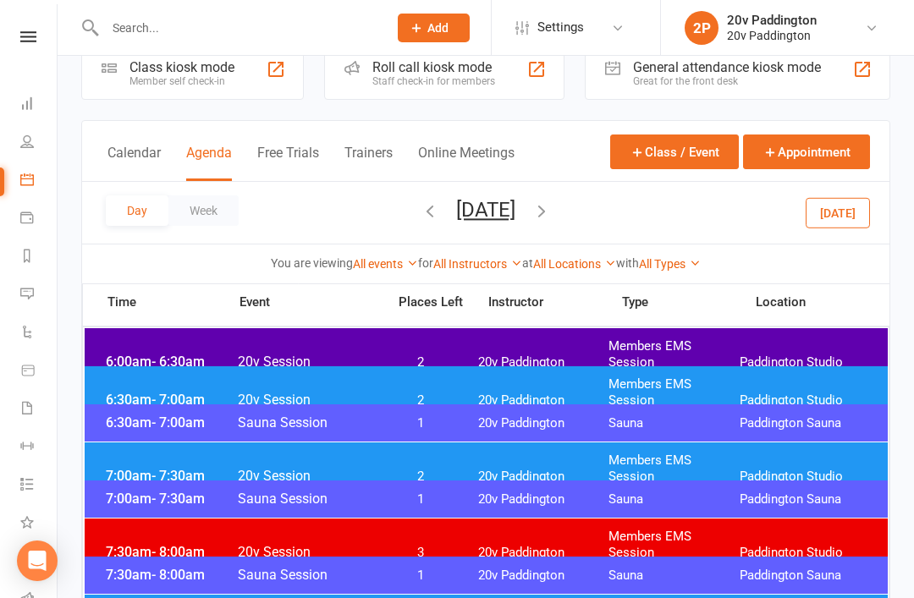
click at [158, 468] on span "- 7:30am" at bounding box center [178, 476] width 53 height 16
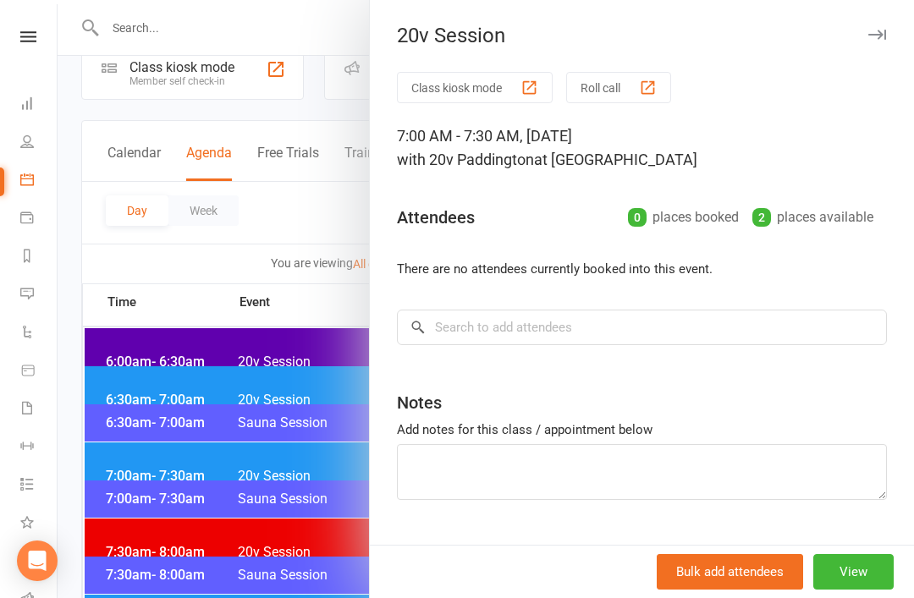
click at [146, 431] on div at bounding box center [486, 299] width 857 height 598
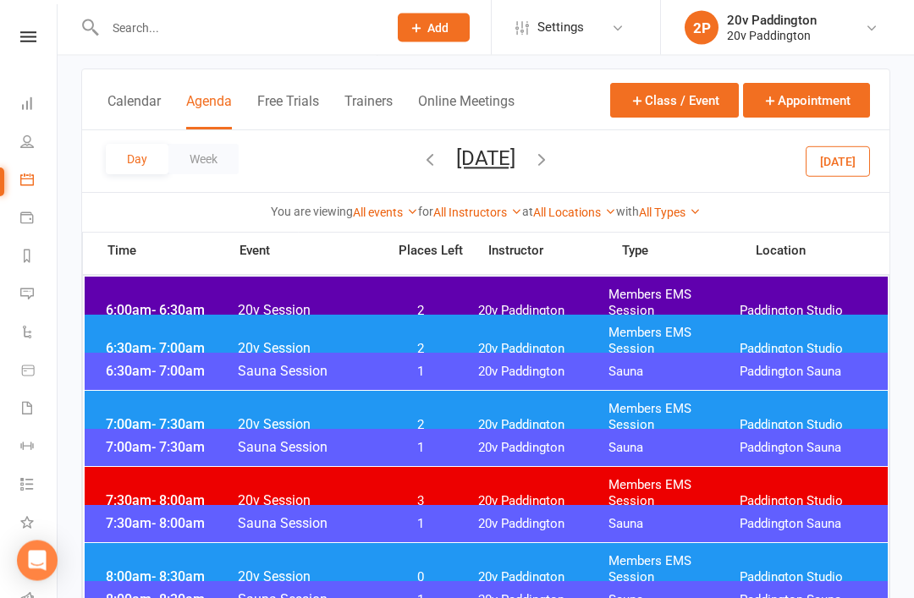
click at [170, 570] on span "- 8:30am" at bounding box center [178, 578] width 53 height 16
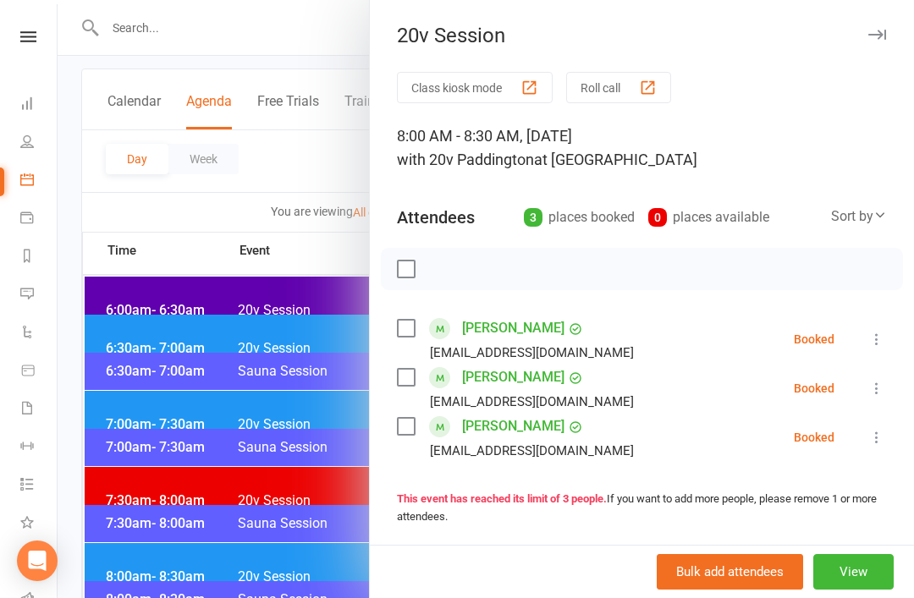
click at [157, 452] on div at bounding box center [486, 299] width 857 height 598
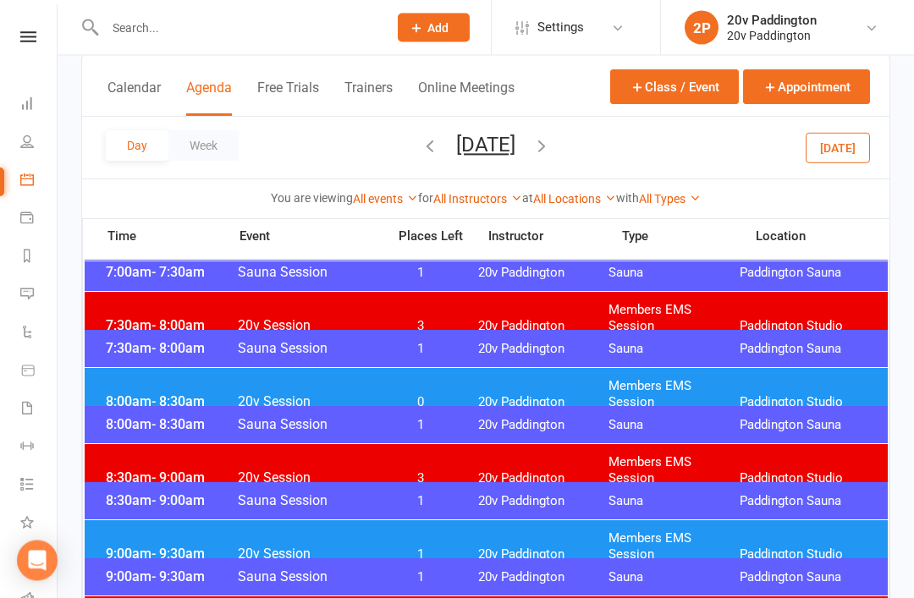
scroll to position [265, 0]
click at [150, 546] on span "9:00am - 9:30am" at bounding box center [169, 554] width 135 height 16
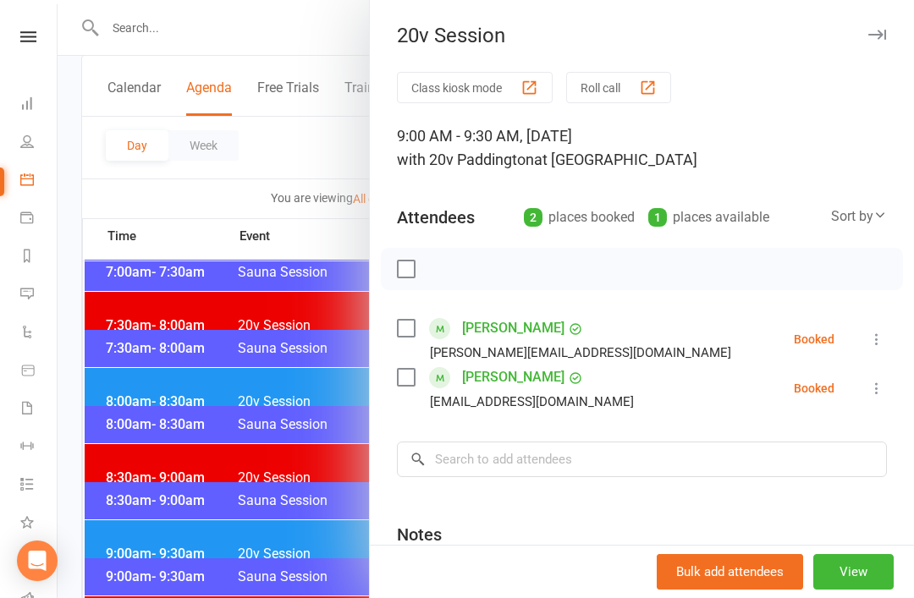
click at [253, 348] on div at bounding box center [486, 299] width 857 height 598
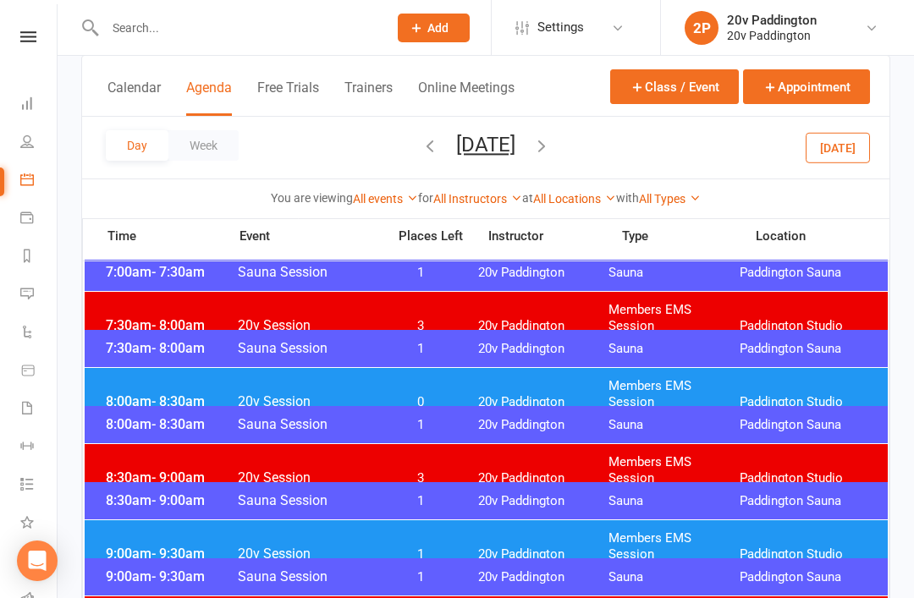
click at [510, 148] on button "Wednesday, Oct 15, 2025" at bounding box center [485, 145] width 59 height 24
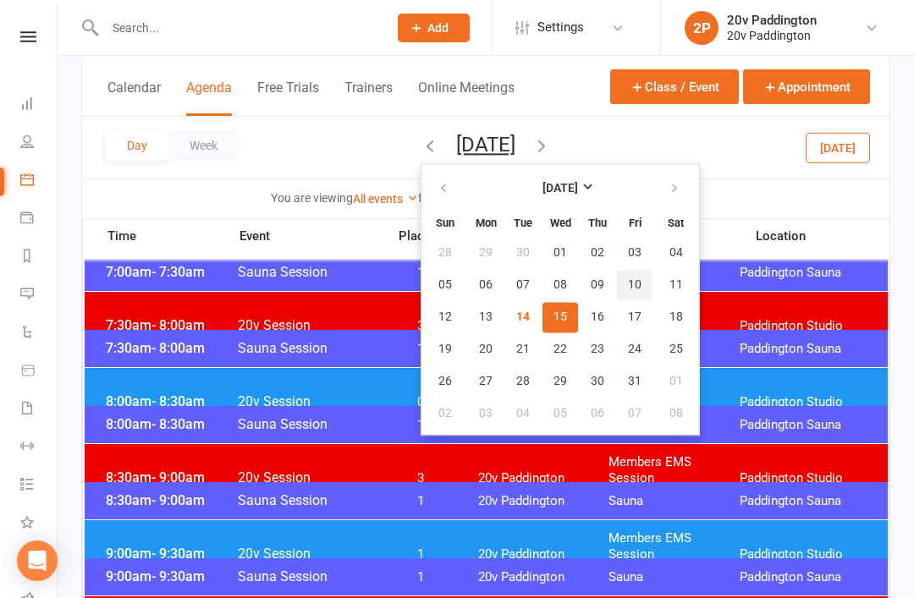
click at [628, 291] on span "10" at bounding box center [635, 285] width 14 height 14
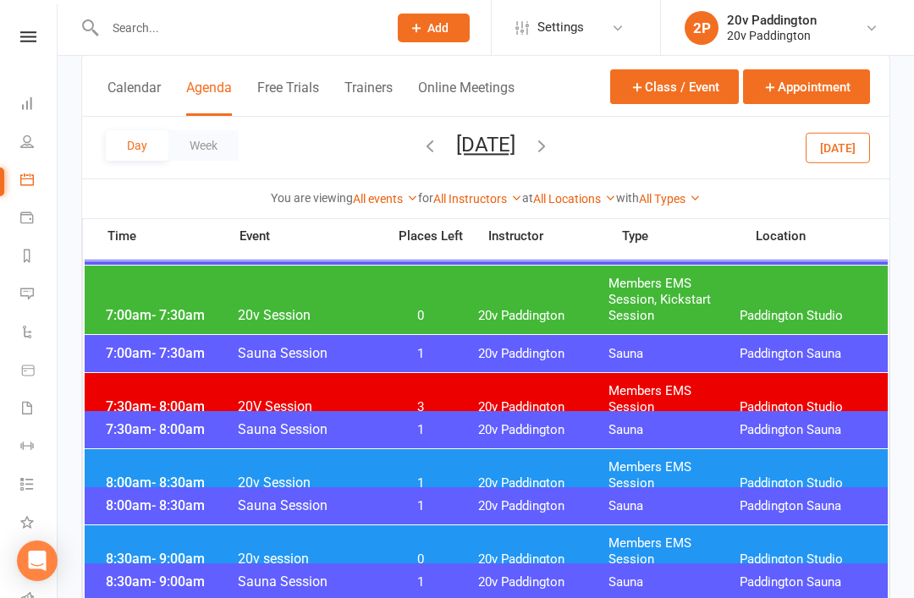
scroll to position [255, 0]
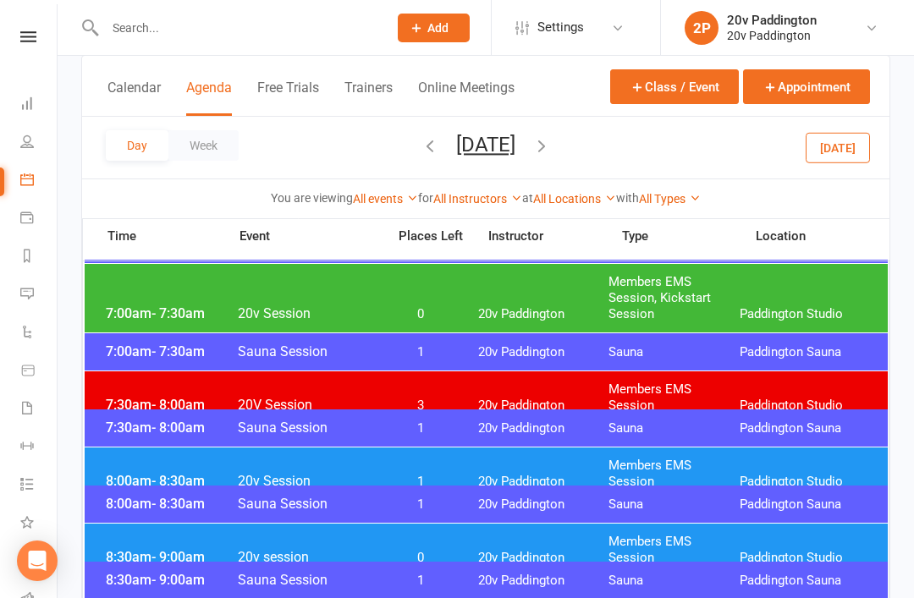
click at [144, 311] on span "7:00am - 7:30am" at bounding box center [169, 314] width 135 height 16
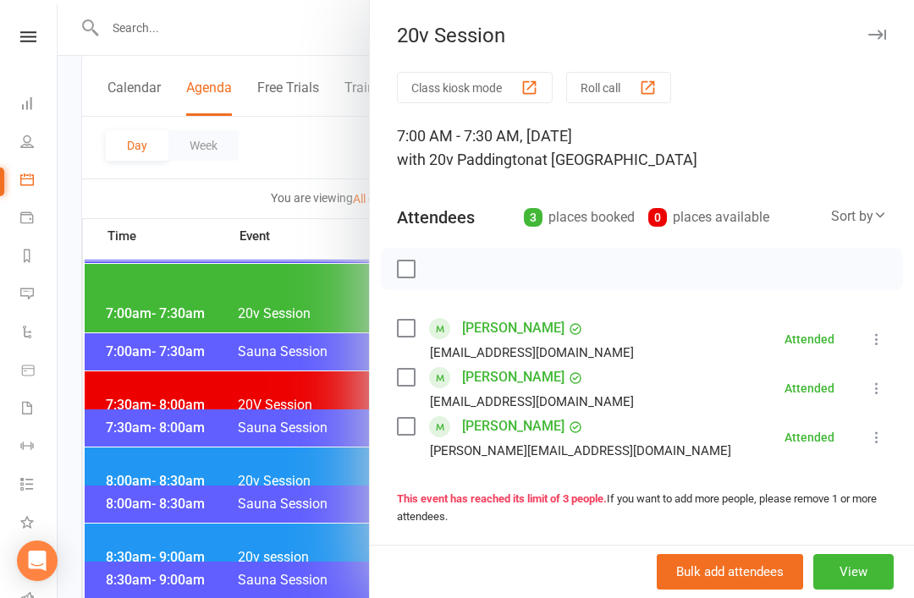
click at [520, 331] on link "Danielle Barber" at bounding box center [513, 328] width 102 height 27
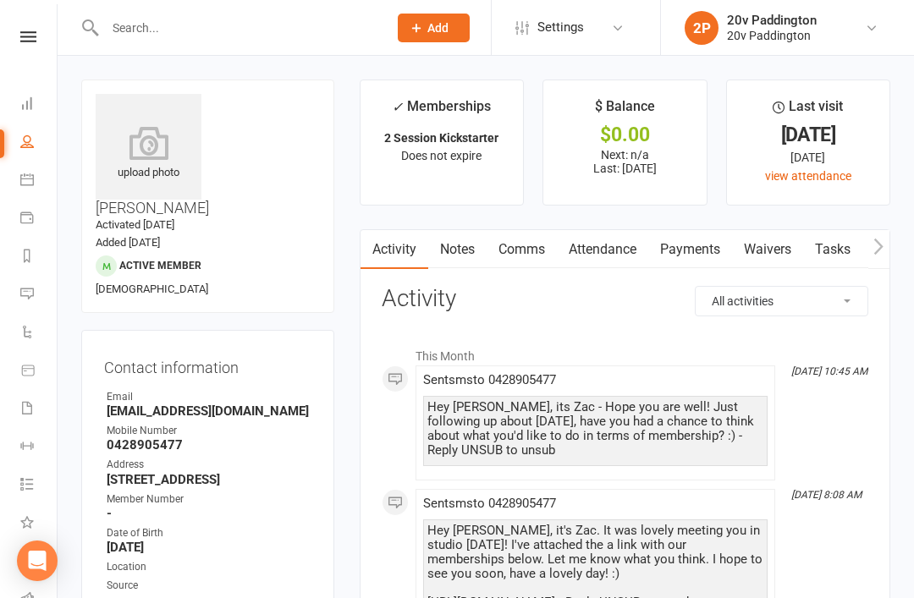
click at [705, 267] on link "Payments" at bounding box center [690, 249] width 84 height 39
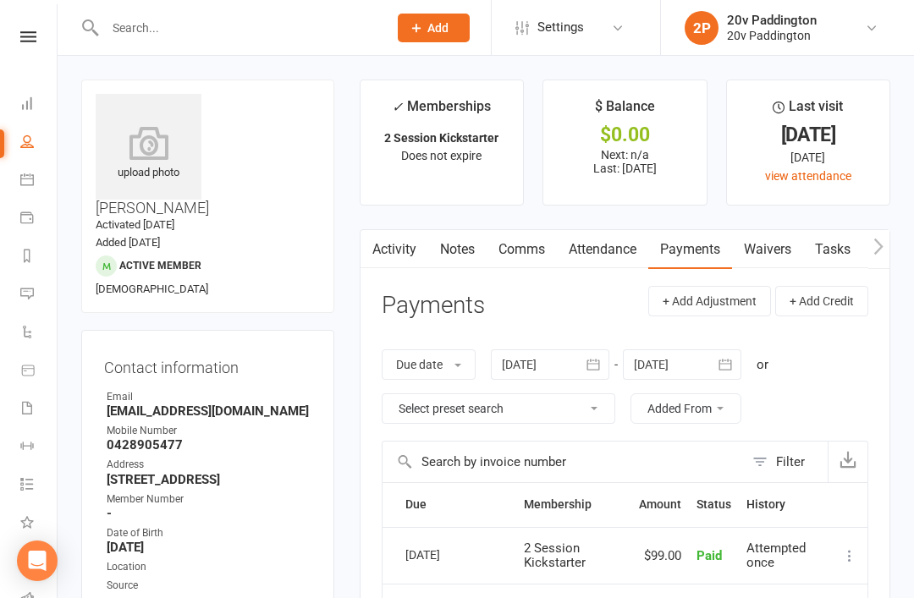
click at [620, 257] on link "Attendance" at bounding box center [602, 249] width 91 height 39
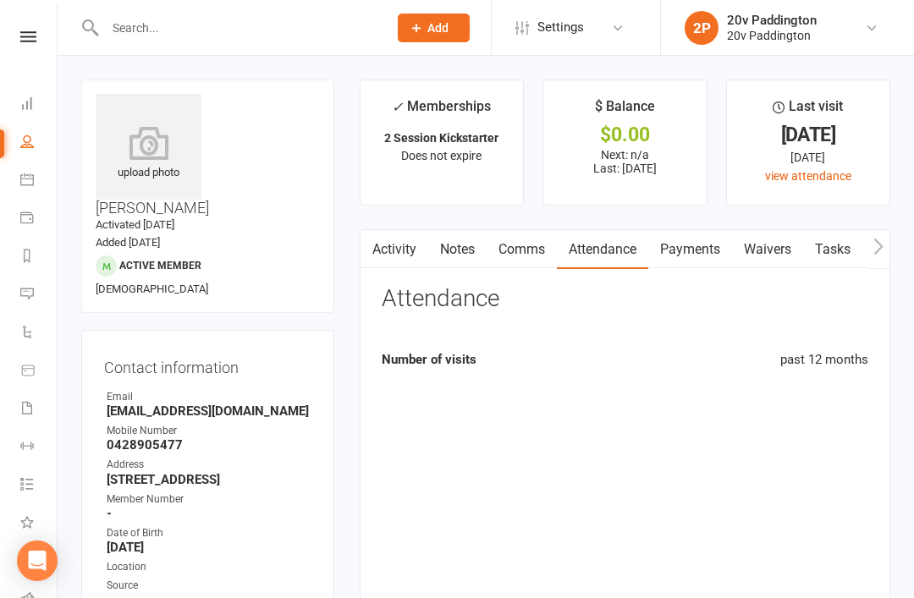
click at [612, 247] on link "Attendance" at bounding box center [602, 249] width 91 height 39
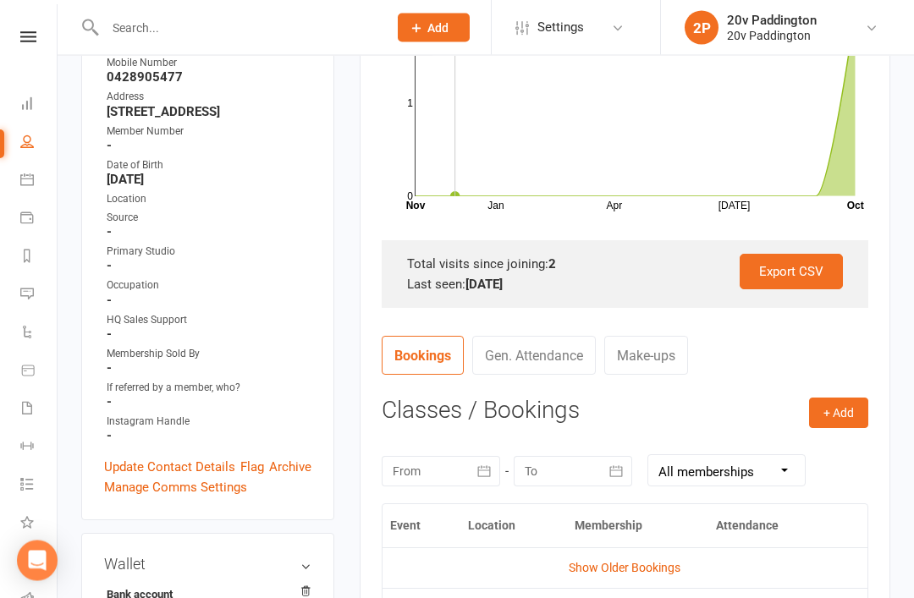
scroll to position [410, 0]
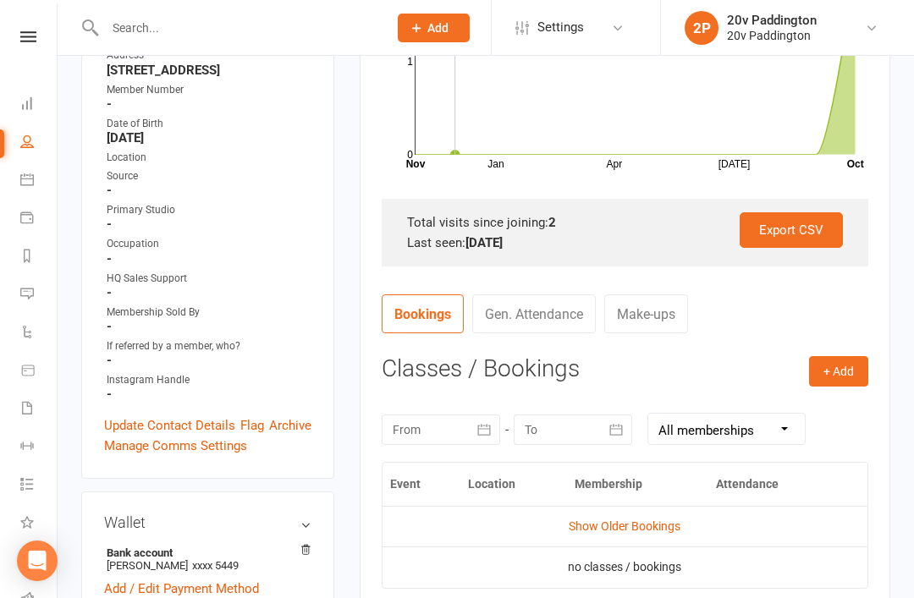
click at [662, 525] on link "Show Older Bookings" at bounding box center [625, 527] width 112 height 14
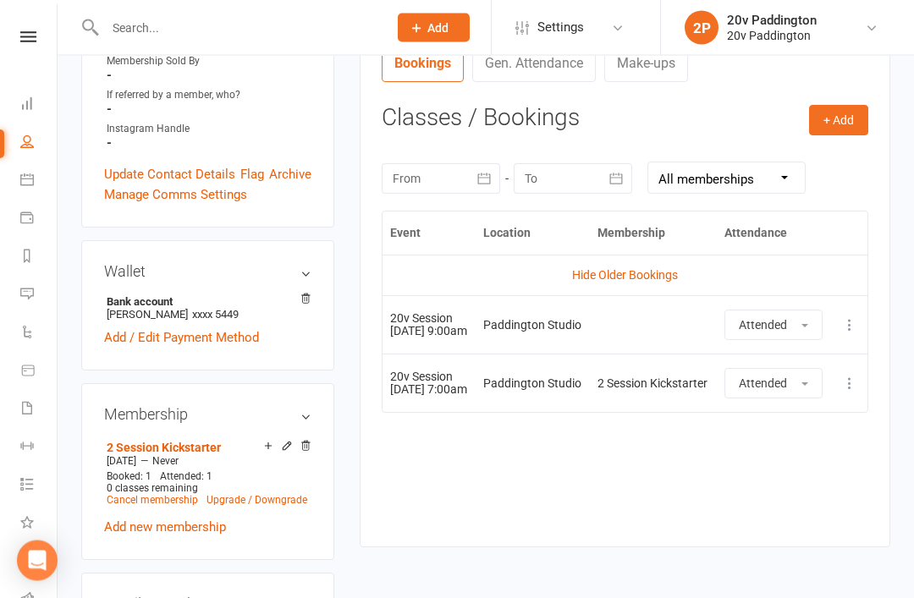
scroll to position [661, 0]
click at [270, 443] on icon at bounding box center [268, 446] width 7 height 7
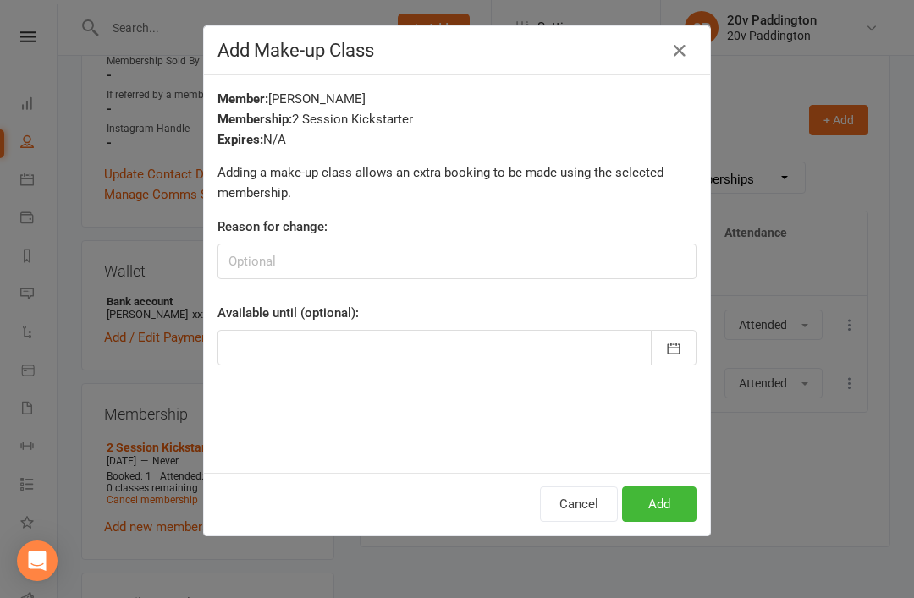
click at [715, 25] on div "Add Make-up Class Member: Danielle Barber Membership: 2 Session Kickstarter Exp…" at bounding box center [457, 299] width 914 height 598
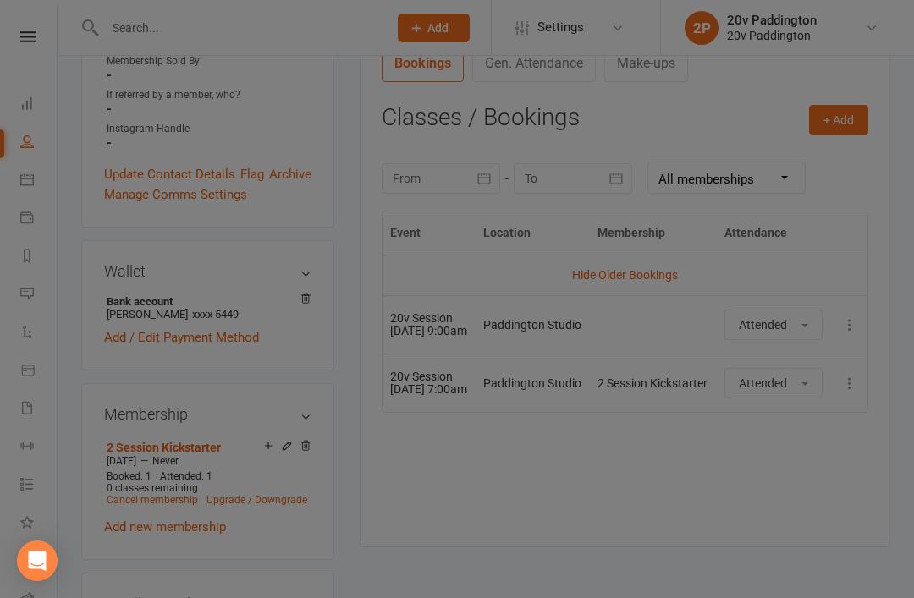
click at [693, 45] on div at bounding box center [457, 299] width 914 height 598
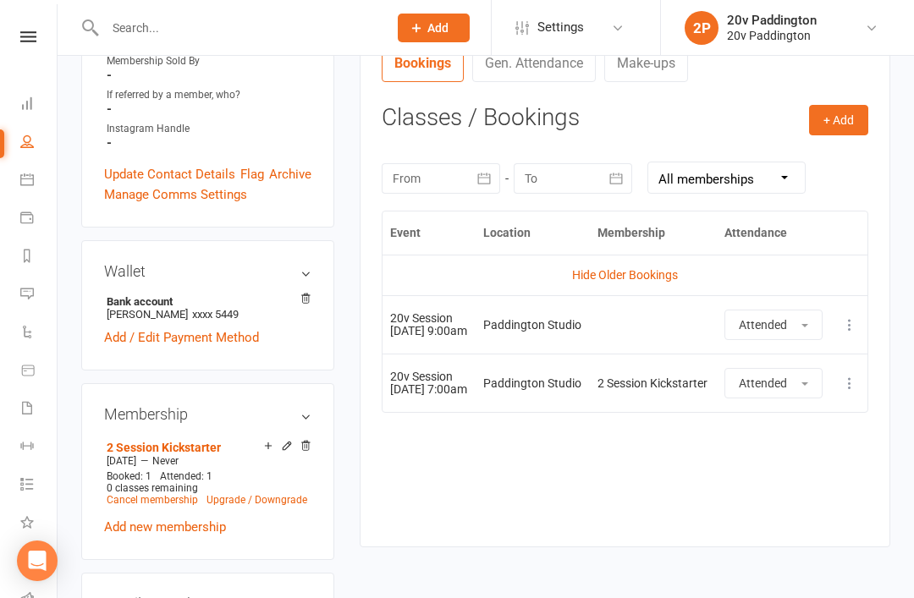
click at [282, 406] on h3 "Membership" at bounding box center [207, 414] width 207 height 17
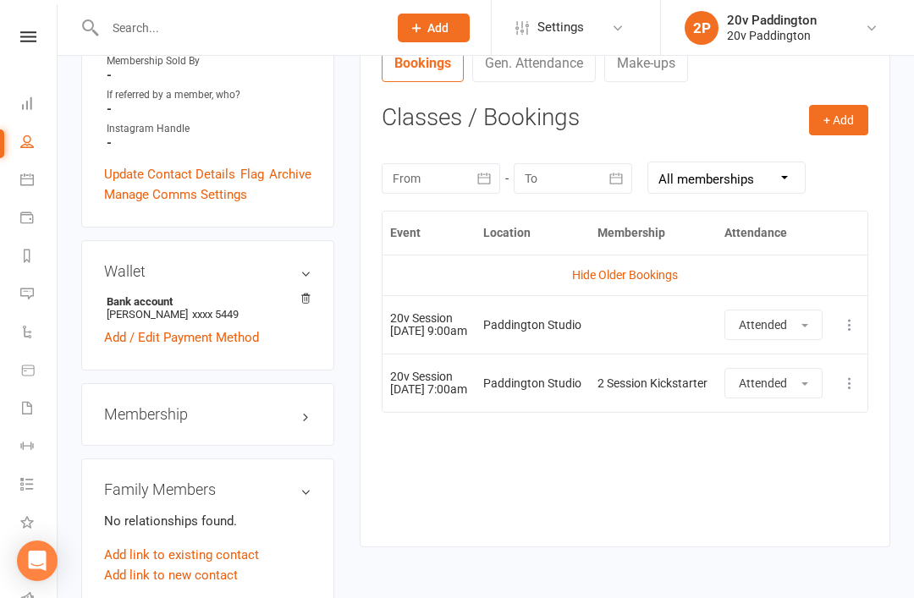
click at [311, 406] on h3 "Membership" at bounding box center [207, 414] width 207 height 17
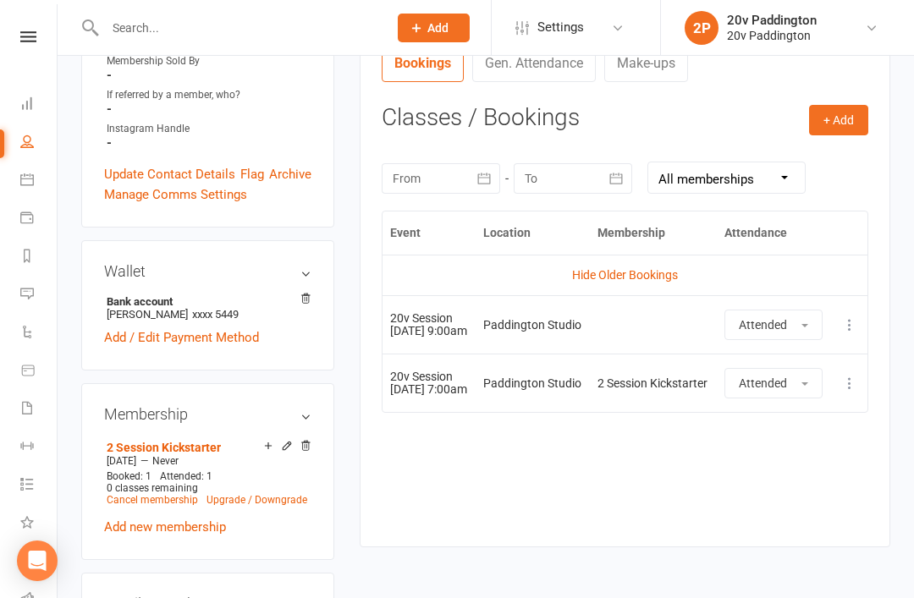
click at [284, 441] on icon at bounding box center [287, 448] width 12 height 14
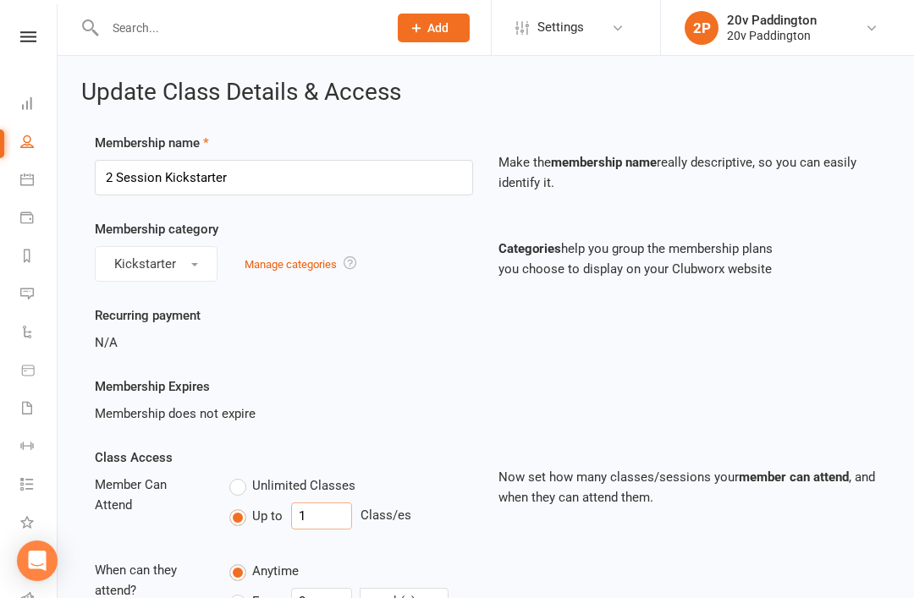
click at [350, 505] on input "1" at bounding box center [321, 516] width 61 height 27
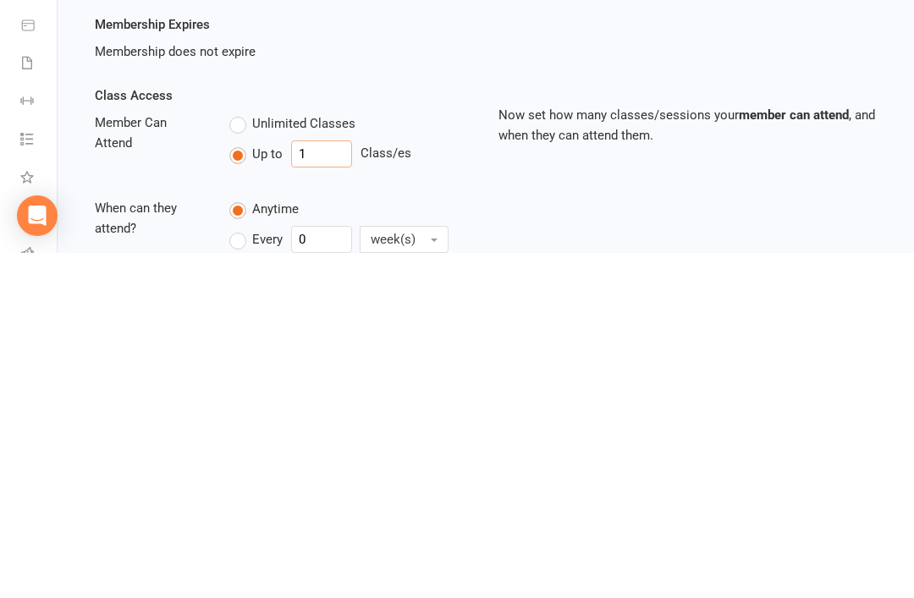
click at [351, 486] on input "1" at bounding box center [321, 499] width 61 height 27
type input "0"
click at [797, 431] on div "Class Access Member Can Attend Unlimited Classes Up to 0 Class/es When can they…" at bounding box center [485, 542] width 807 height 222
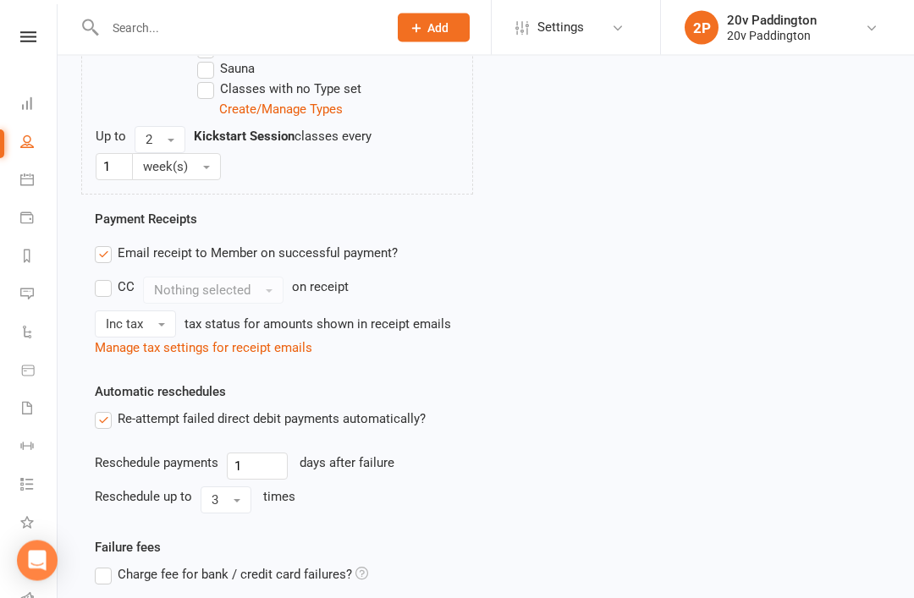
scroll to position [862, 0]
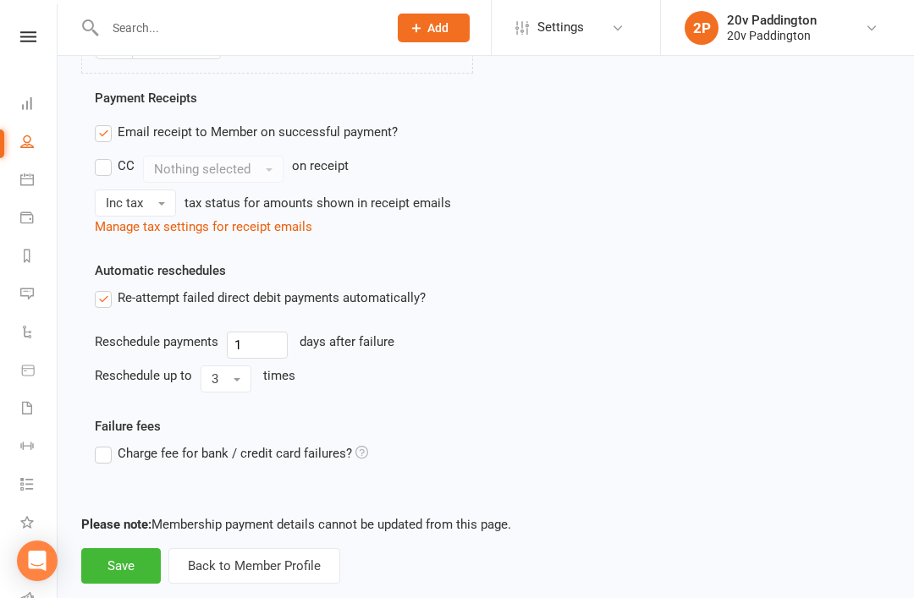
click at [106, 583] on button "Save" at bounding box center [121, 566] width 80 height 36
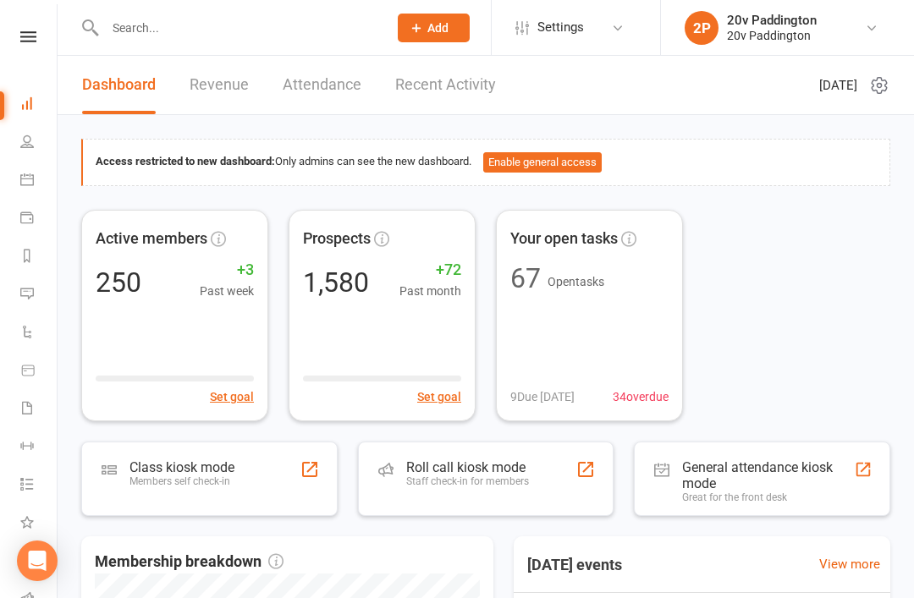
click at [30, 300] on link "Messages 4" at bounding box center [39, 296] width 38 height 38
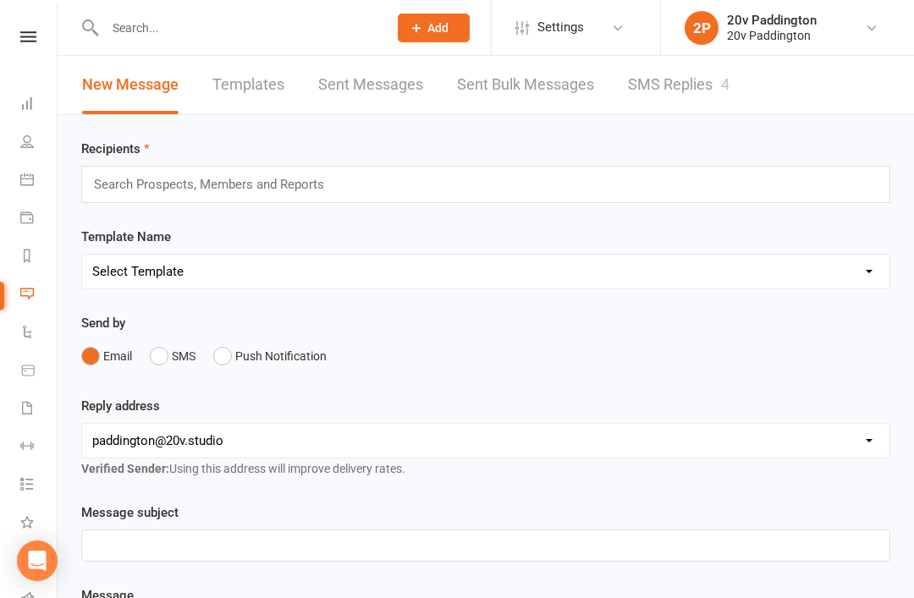
click at [706, 94] on link "SMS Replies 4" at bounding box center [679, 85] width 102 height 58
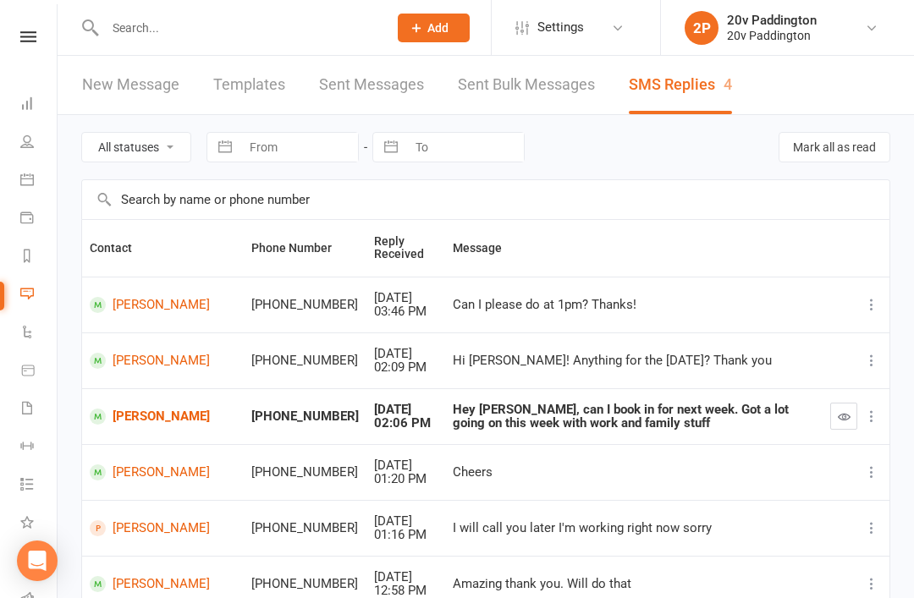
click at [33, 179] on icon at bounding box center [27, 180] width 14 height 14
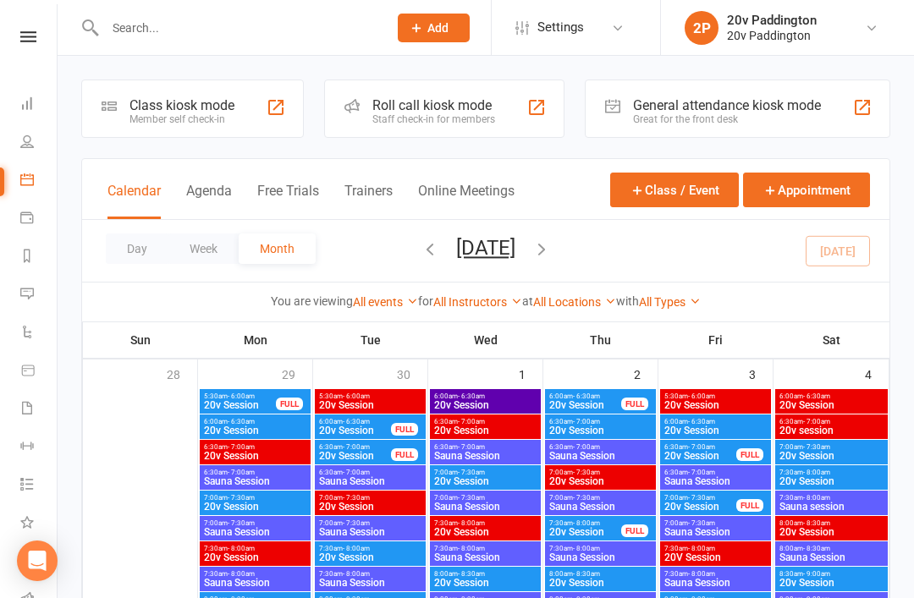
click at [272, 186] on button "Free Trials" at bounding box center [288, 201] width 62 height 36
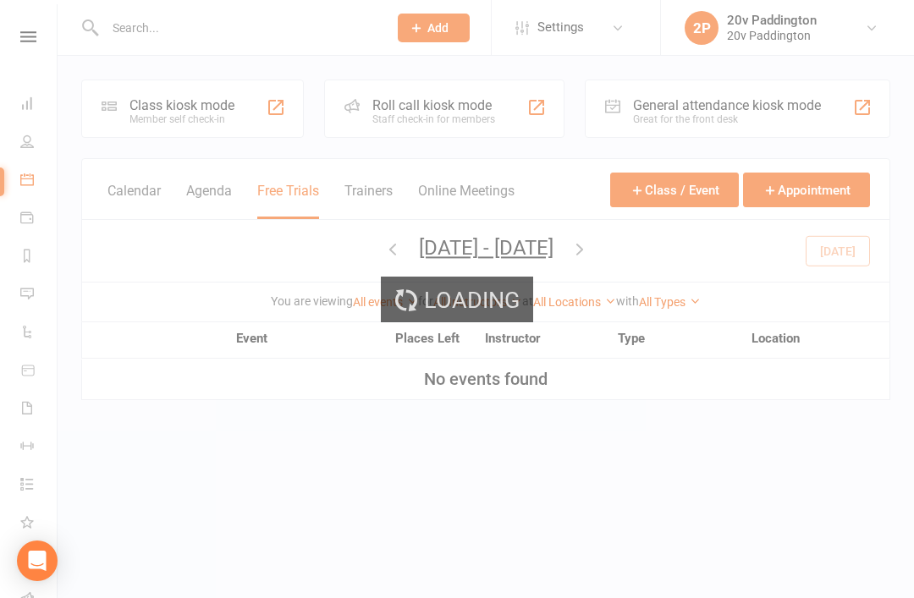
click at [203, 192] on div "Loading" at bounding box center [457, 299] width 914 height 598
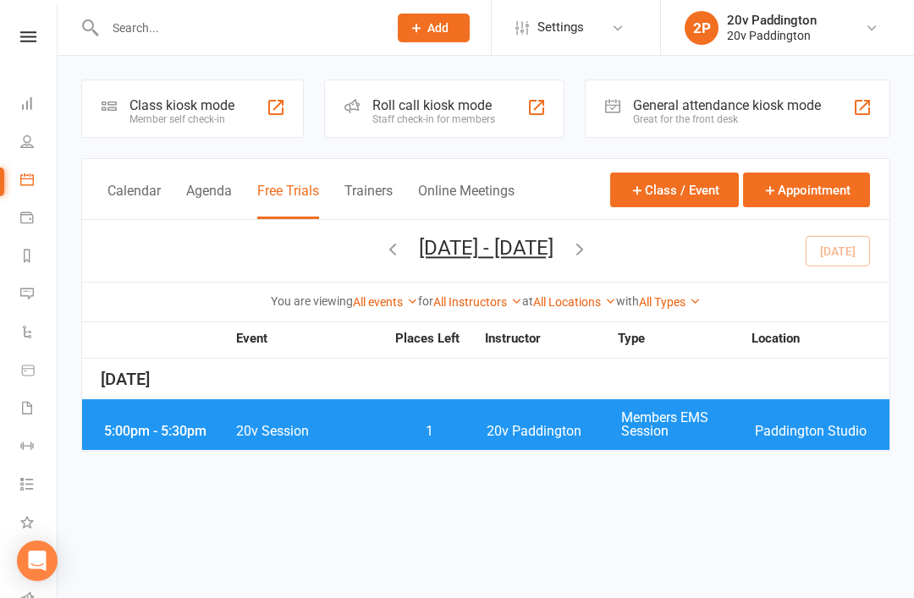
click at [221, 218] on button "Agenda" at bounding box center [209, 201] width 46 height 36
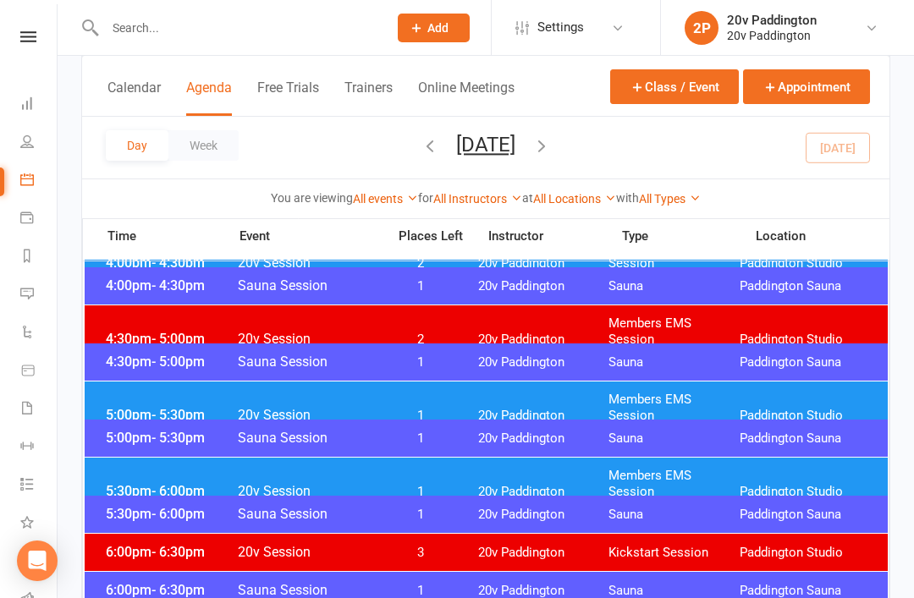
scroll to position [1468, 0]
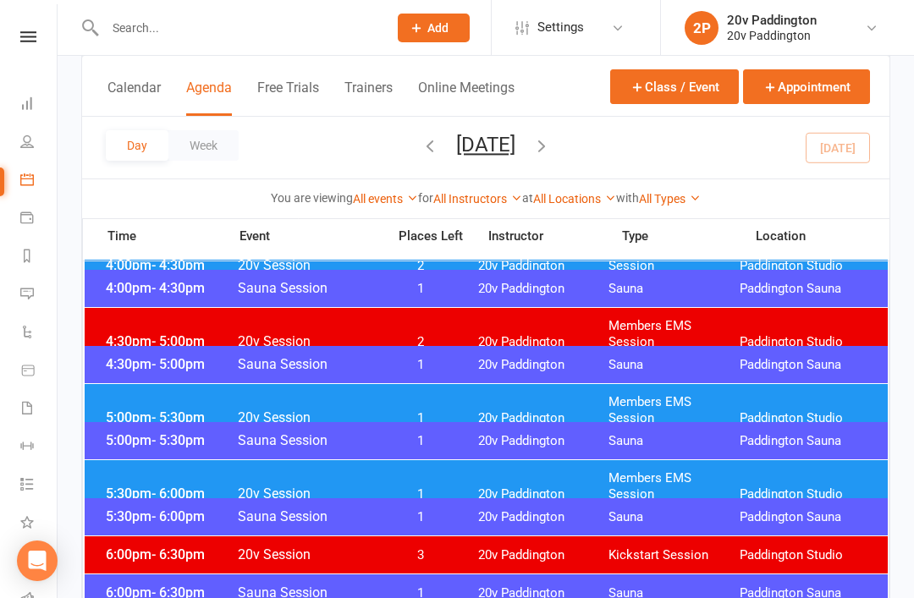
click at [538, 317] on div "4:30pm - 5:00pm 20v Session 2 20v Paddington Members EMS Session Paddington Stu…" at bounding box center [486, 334] width 803 height 52
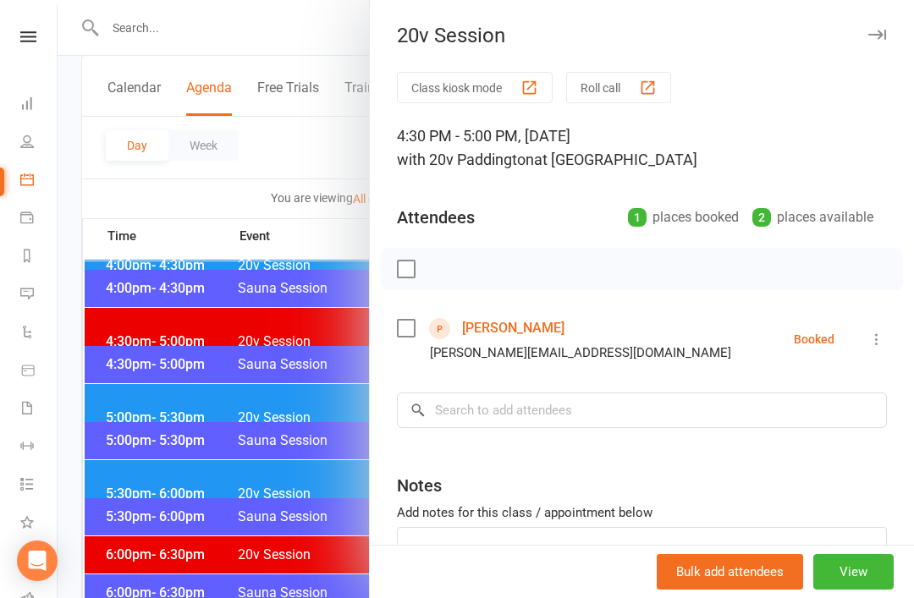
click at [876, 590] on button "View" at bounding box center [853, 572] width 80 height 36
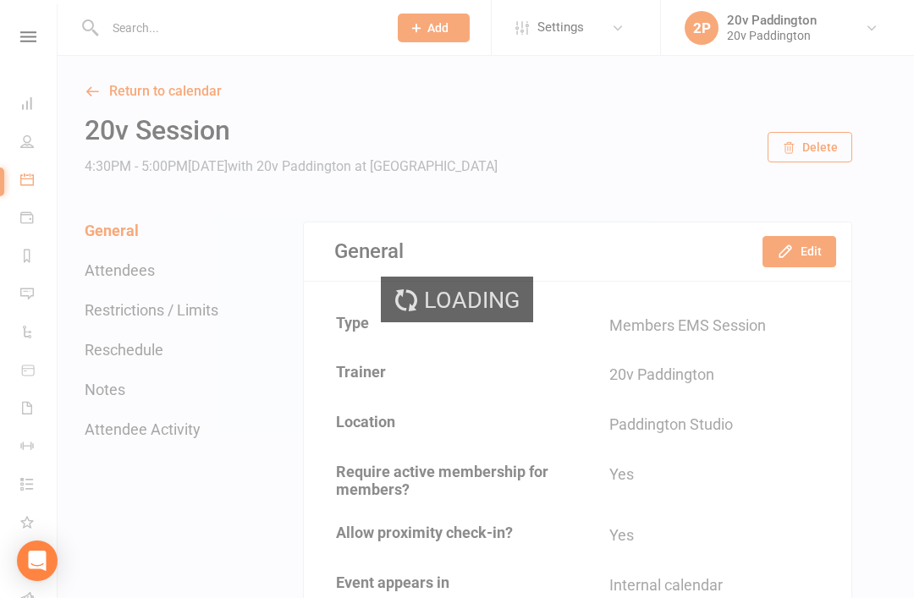
click at [812, 262] on button "Edit" at bounding box center [800, 251] width 74 height 30
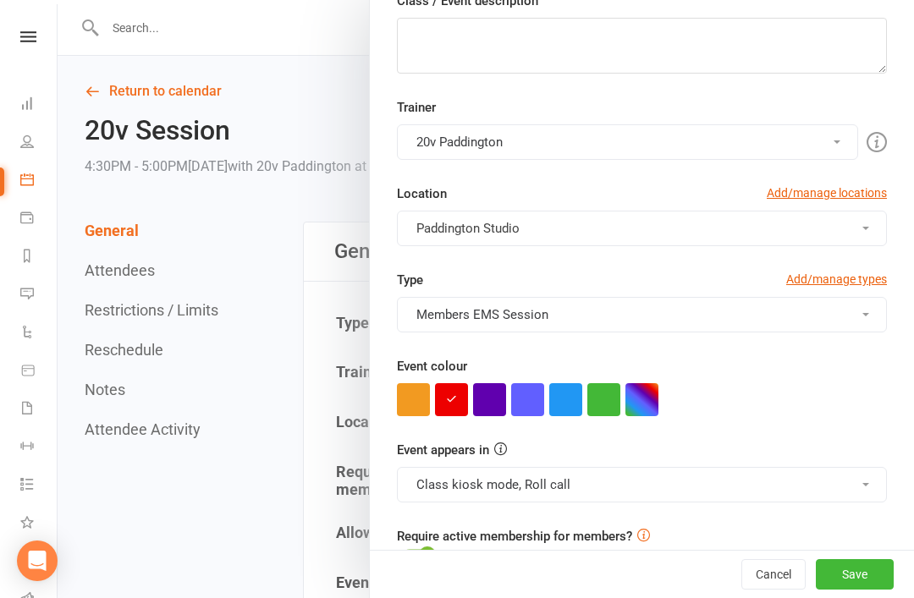
scroll to position [288, 0]
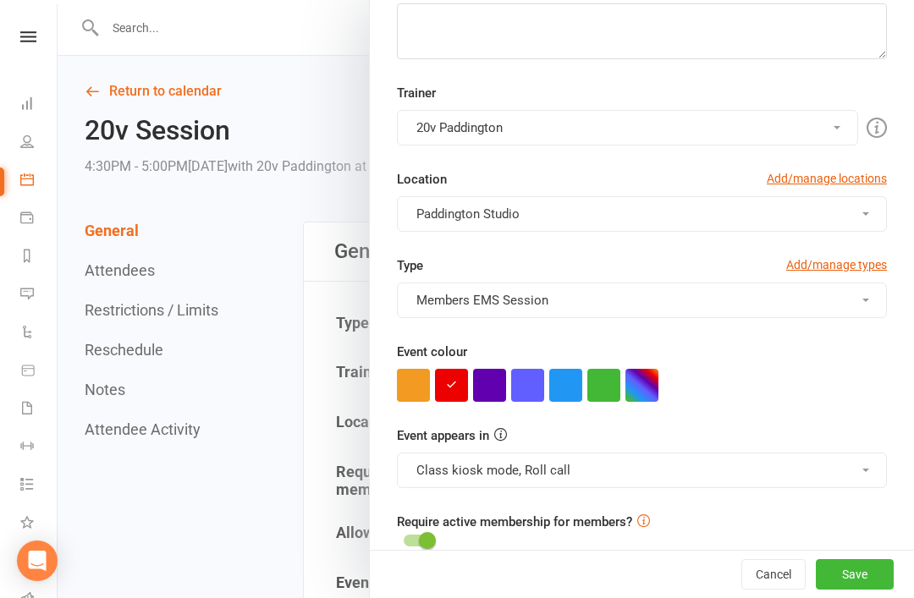
click at [612, 394] on button "button" at bounding box center [603, 385] width 33 height 33
click at [855, 590] on button "Save" at bounding box center [855, 574] width 78 height 30
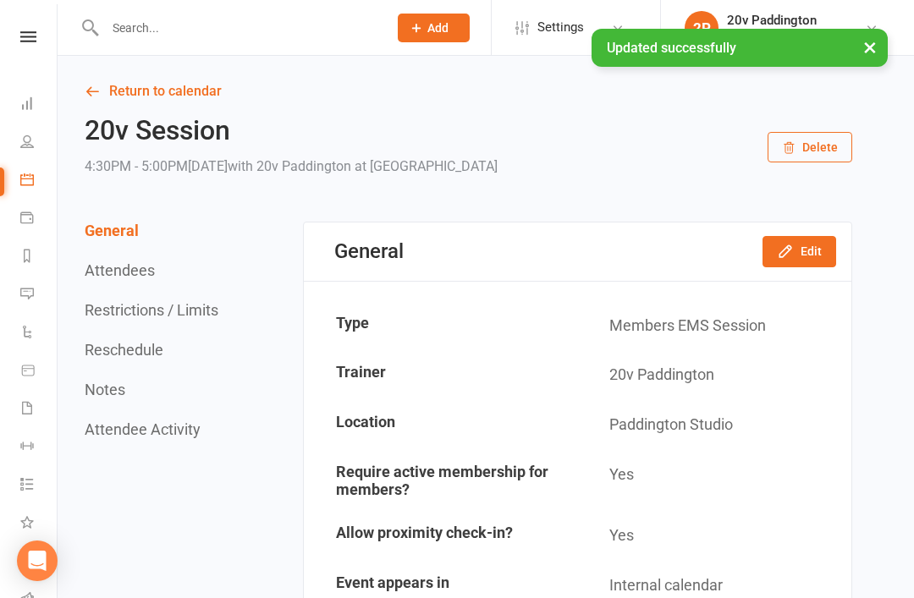
click at [85, 84] on icon at bounding box center [92, 91] width 15 height 15
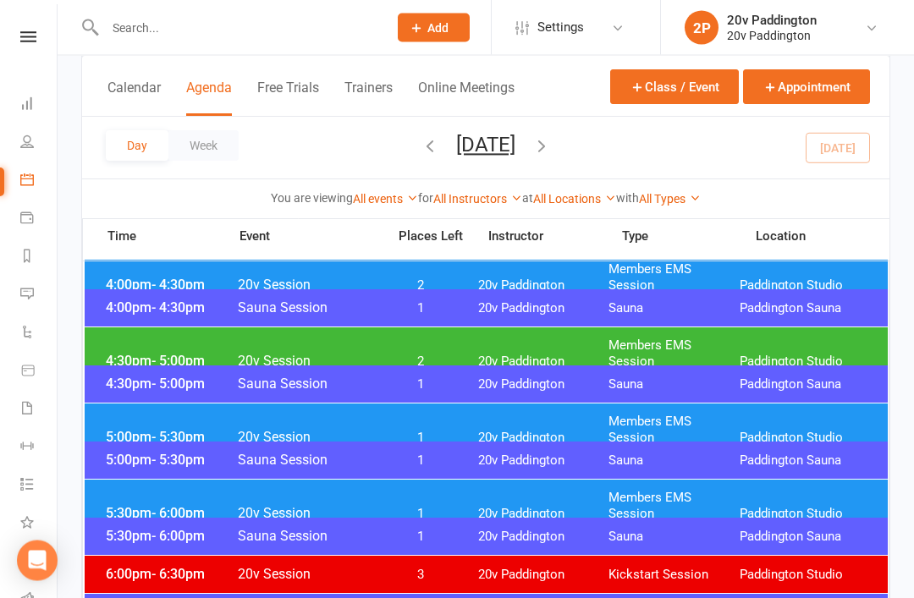
click at [529, 438] on div "5:00pm - 5:30pm 20v Session 1 20v Paddington Members EMS Session Paddington Stu…" at bounding box center [486, 431] width 803 height 52
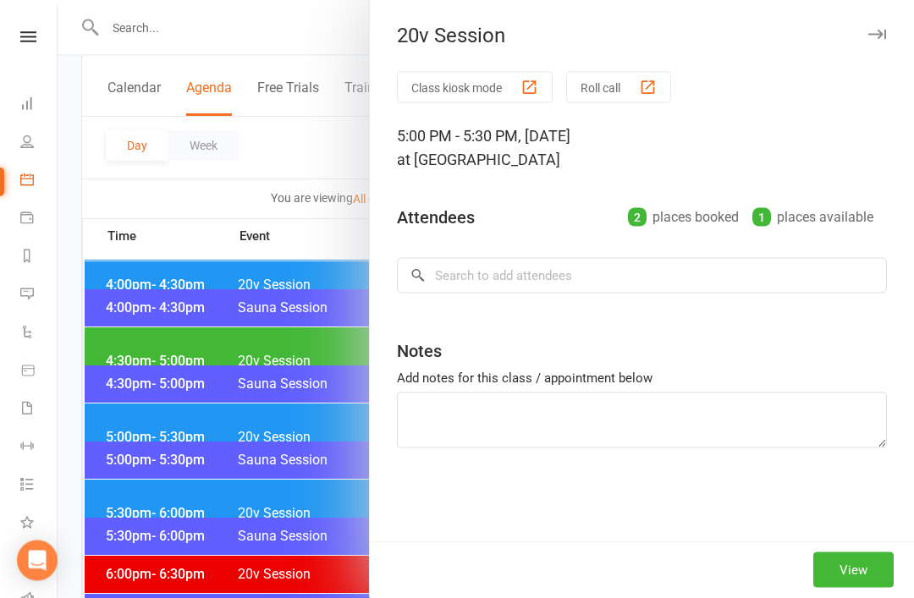
scroll to position [1448, 0]
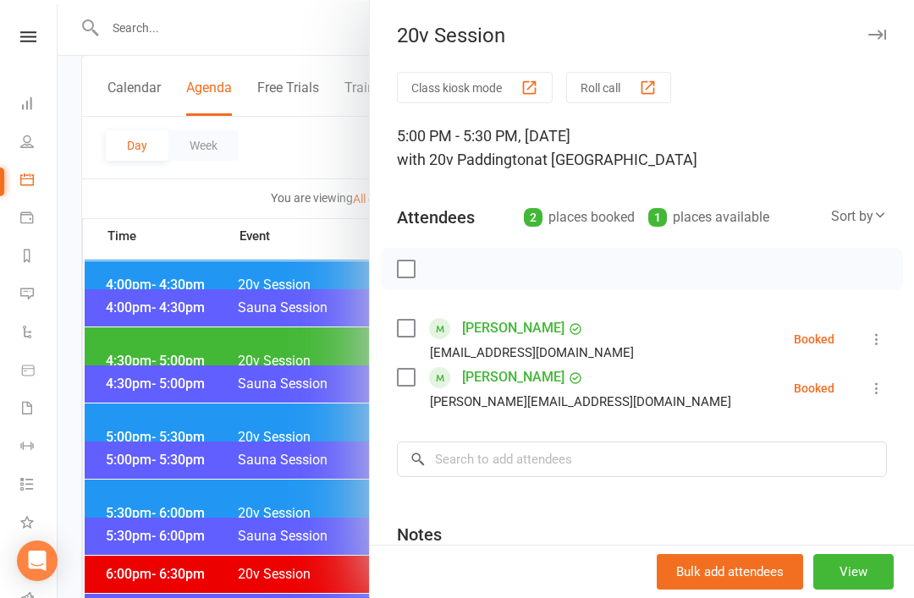
click at [315, 577] on div at bounding box center [486, 299] width 857 height 598
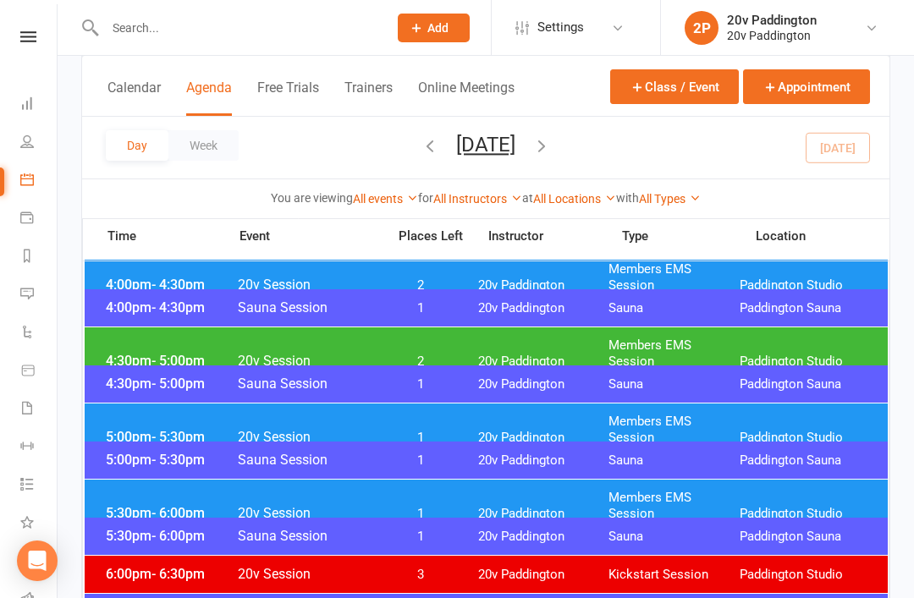
click at [600, 279] on div "4:00pm - 4:30pm 20v Session 2 20v Paddington Members EMS Session Paddington Stu…" at bounding box center [486, 277] width 803 height 52
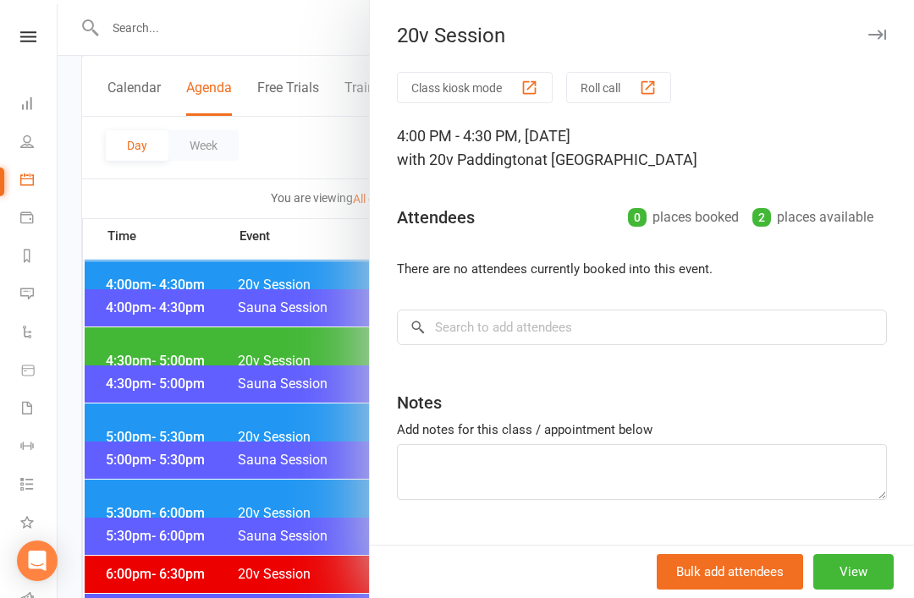
click at [883, 590] on button "View" at bounding box center [853, 572] width 80 height 36
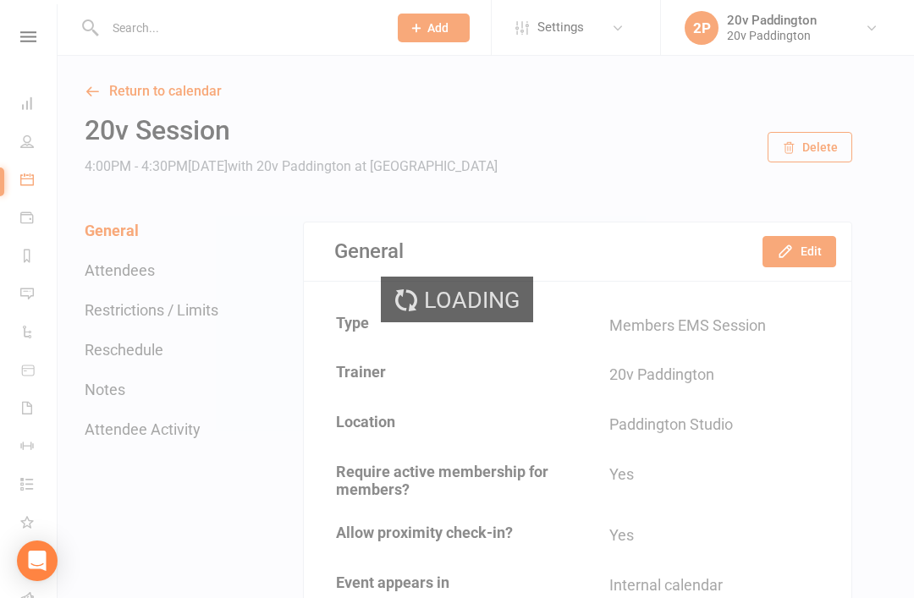
click at [829, 255] on button "Edit" at bounding box center [800, 251] width 74 height 30
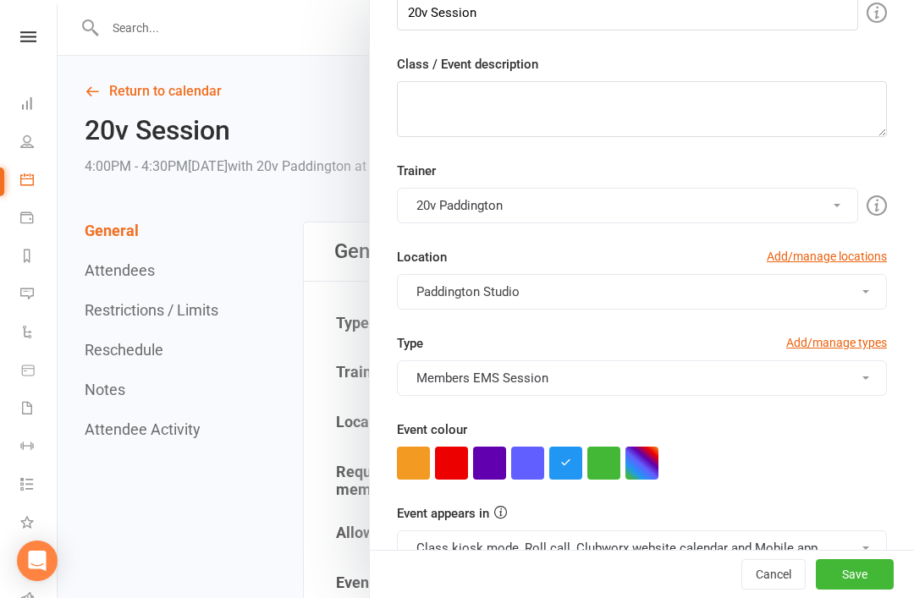
scroll to position [256, 0]
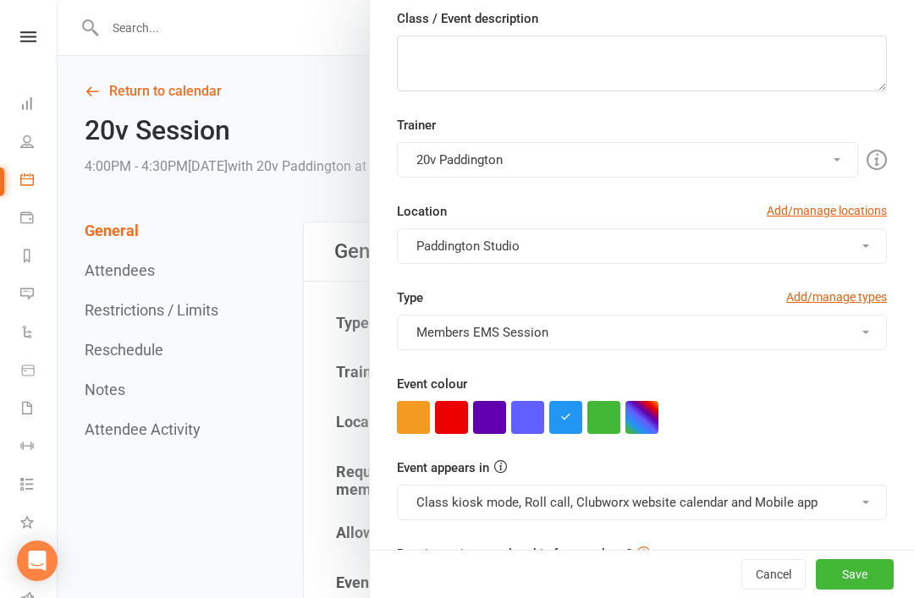
click at [440, 429] on button "button" at bounding box center [451, 417] width 33 height 33
click at [549, 505] on button "Class kiosk mode, Roll call, Clubworx website calendar and Mobile app" at bounding box center [642, 503] width 490 height 36
click at [591, 517] on button "Class kiosk mode, Roll call, Clubworx website calendar and Mobile app" at bounding box center [642, 503] width 490 height 36
click at [614, 512] on button "Class kiosk mode, Roll call, Clubworx website calendar and Mobile app" at bounding box center [642, 503] width 490 height 36
click at [581, 548] on link "Clubworx website calendar and Mobile app" at bounding box center [540, 543] width 284 height 34
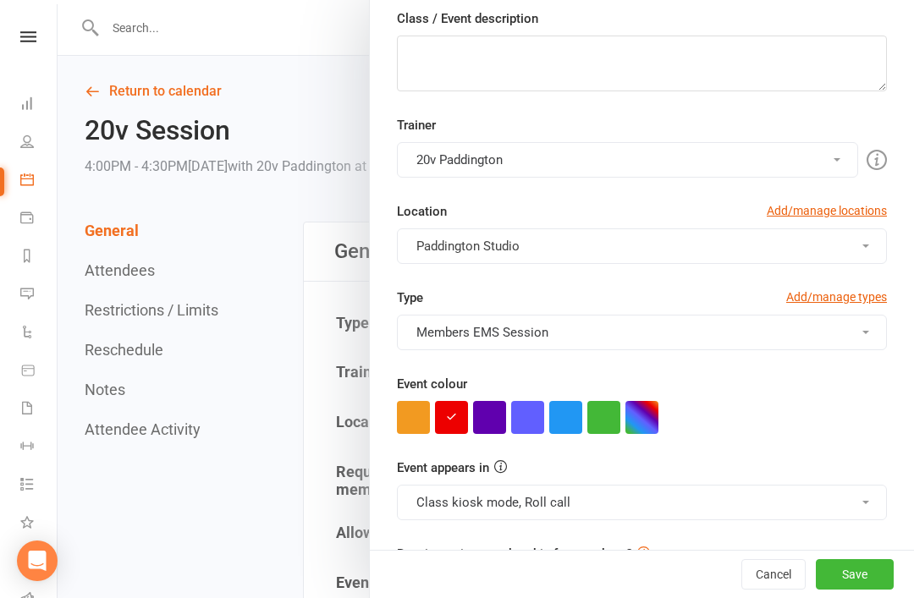
click at [892, 590] on button "Save" at bounding box center [855, 574] width 78 height 30
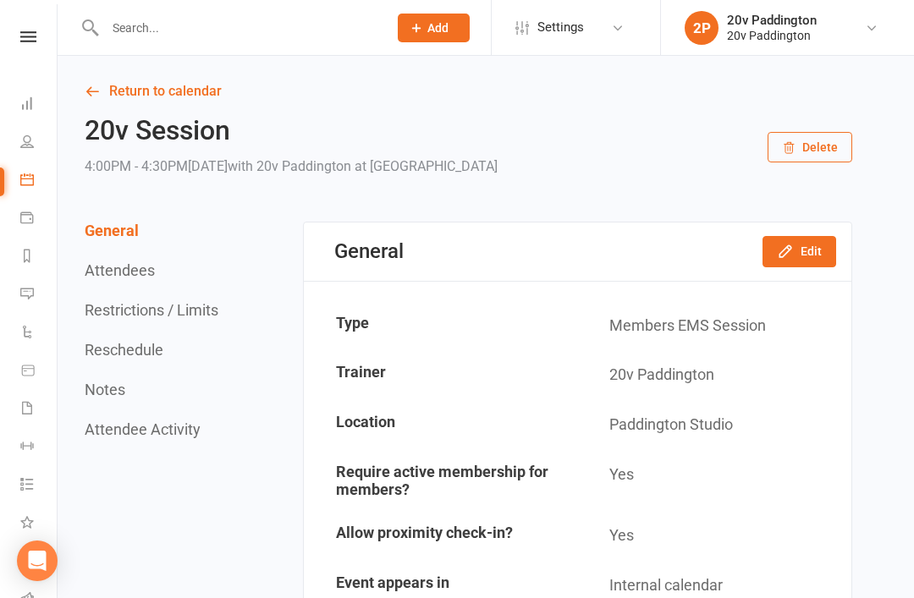
click at [157, 102] on link "Return to calendar" at bounding box center [469, 92] width 768 height 24
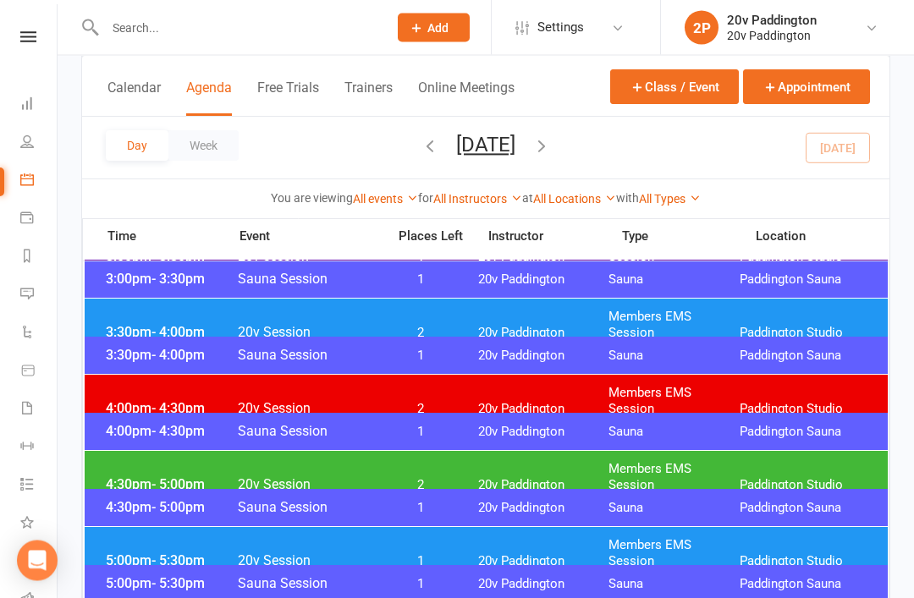
click at [573, 485] on div "4:30pm - 5:00pm 20v Session 2 20v Paddington Members EMS Session [GEOGRAPHIC_DA…" at bounding box center [486, 478] width 803 height 52
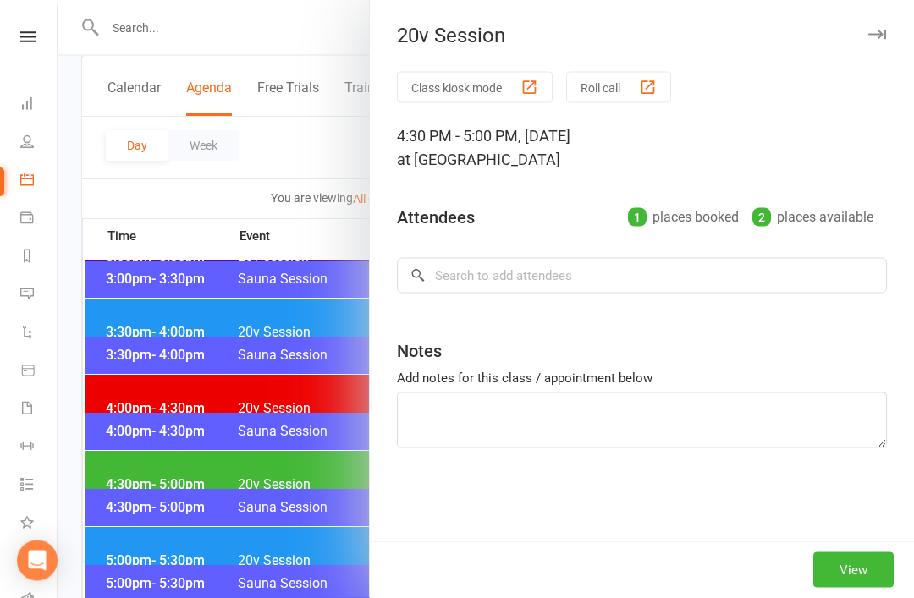
scroll to position [1325, 0]
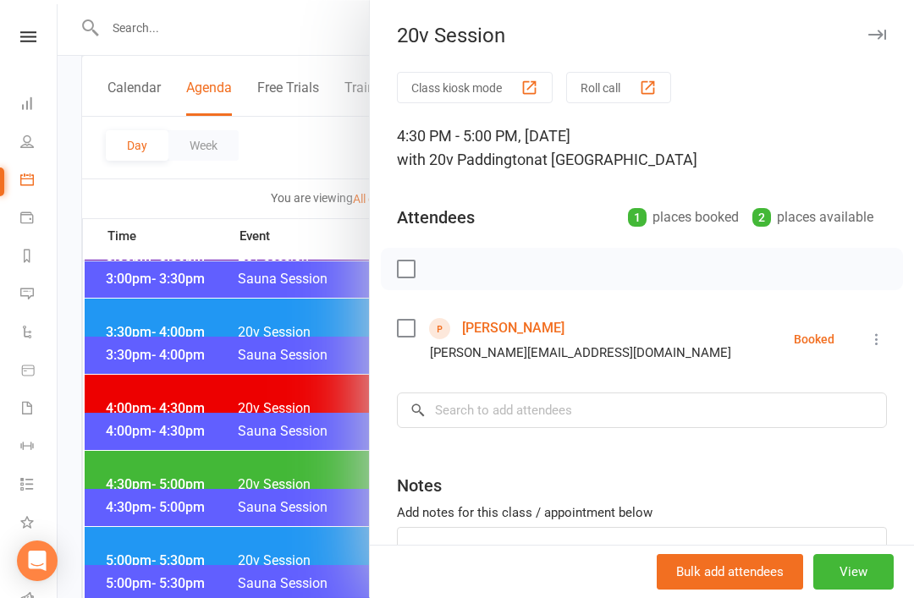
click at [554, 327] on link "[PERSON_NAME]" at bounding box center [513, 328] width 102 height 27
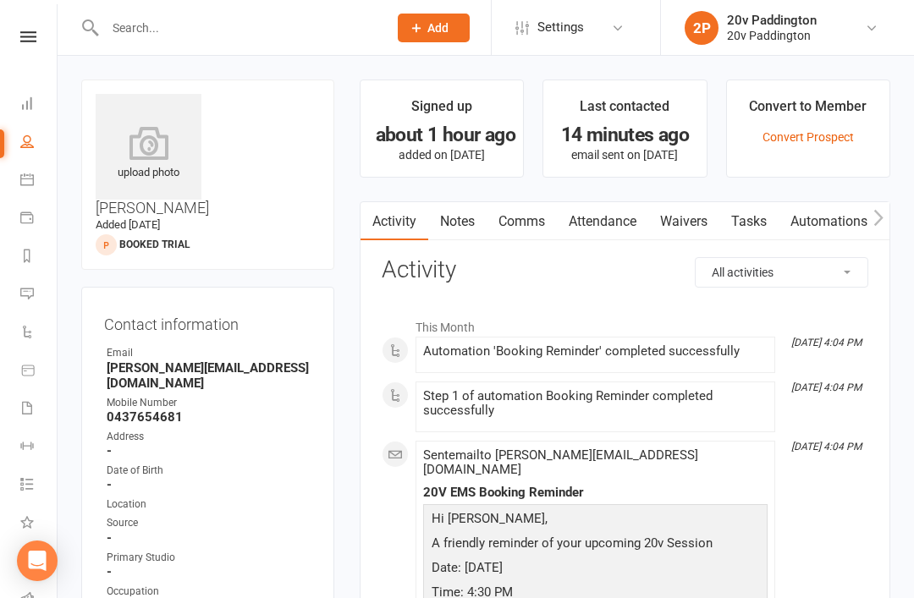
click at [34, 295] on link "Messages 4" at bounding box center [39, 296] width 38 height 38
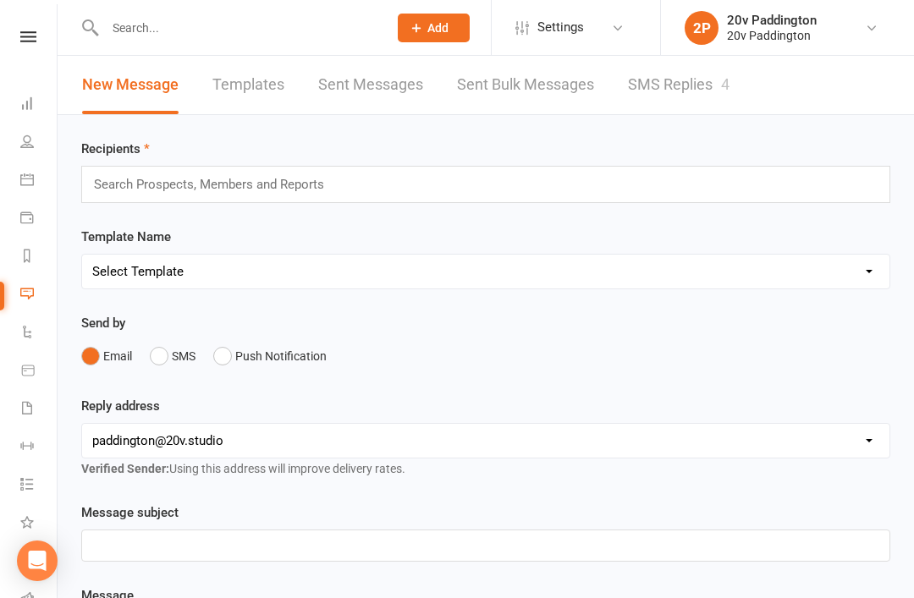
click at [681, 68] on link "SMS Replies 4" at bounding box center [679, 85] width 102 height 58
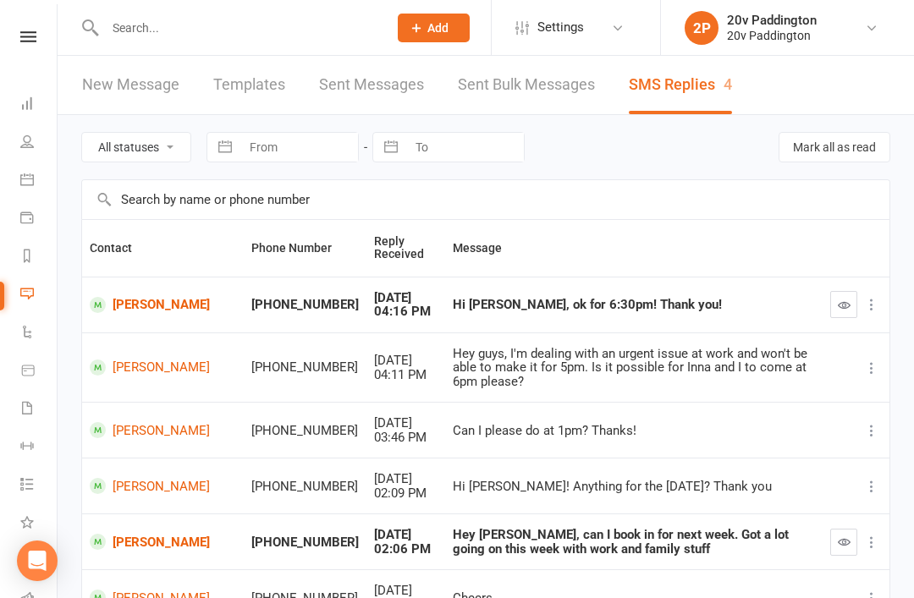
click at [846, 308] on icon "button" at bounding box center [844, 305] width 13 height 13
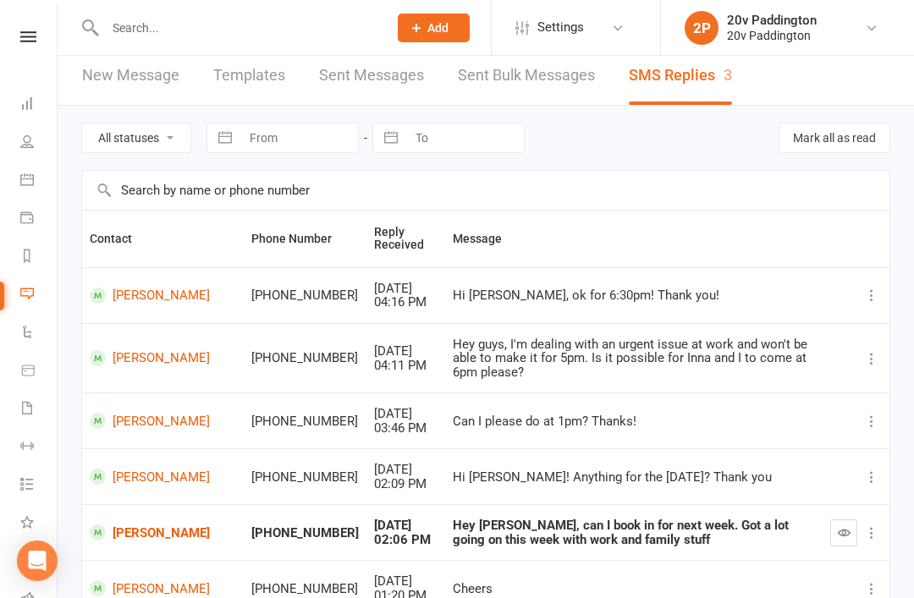
scroll to position [107, 0]
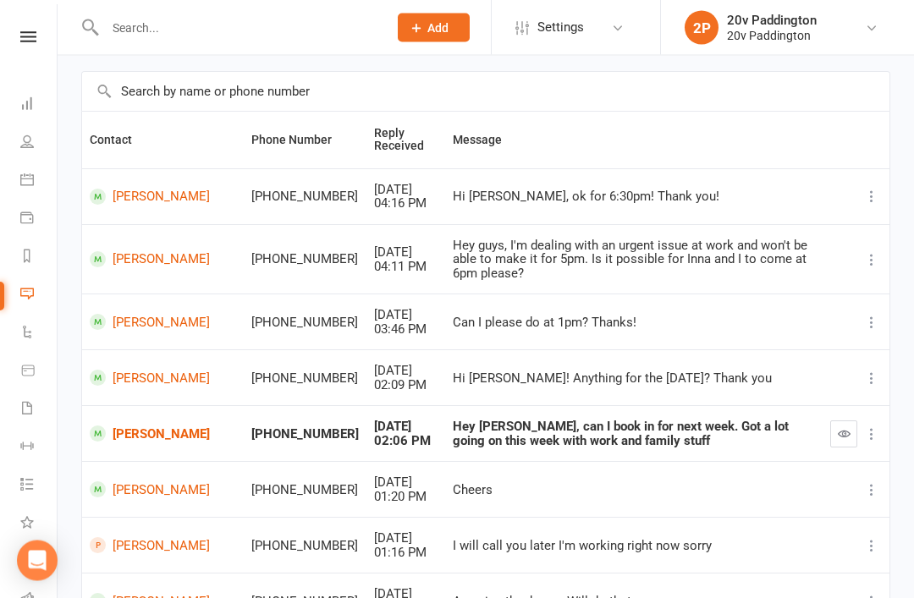
click at [838, 427] on button "button" at bounding box center [843, 435] width 27 height 27
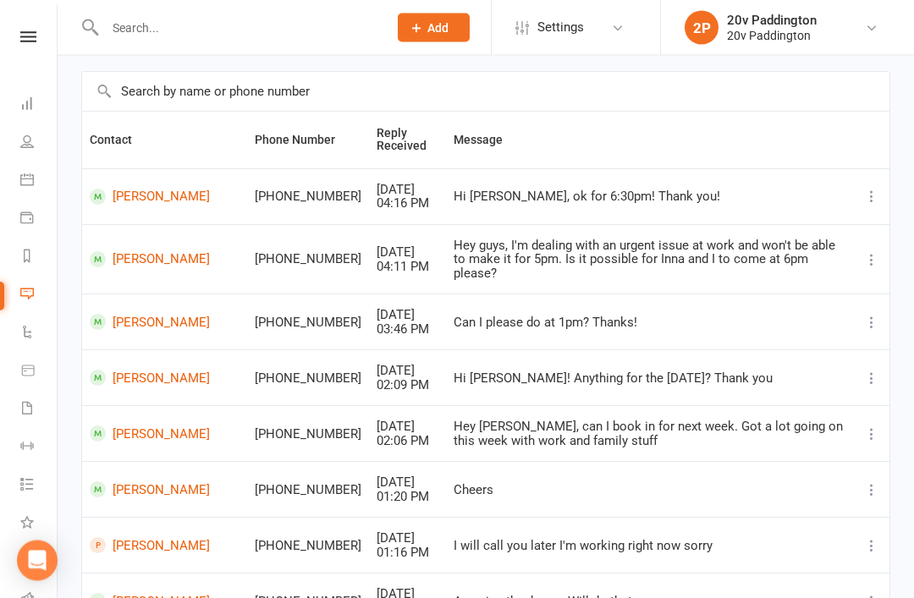
scroll to position [0, 0]
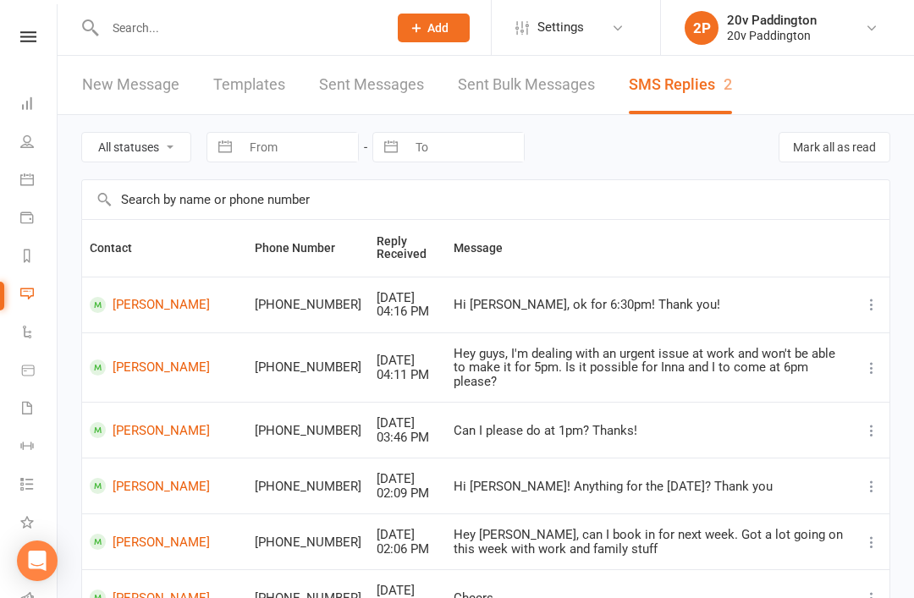
click at [303, 36] on input "text" at bounding box center [238, 28] width 276 height 24
click at [36, 198] on link "Calendar" at bounding box center [39, 182] width 38 height 38
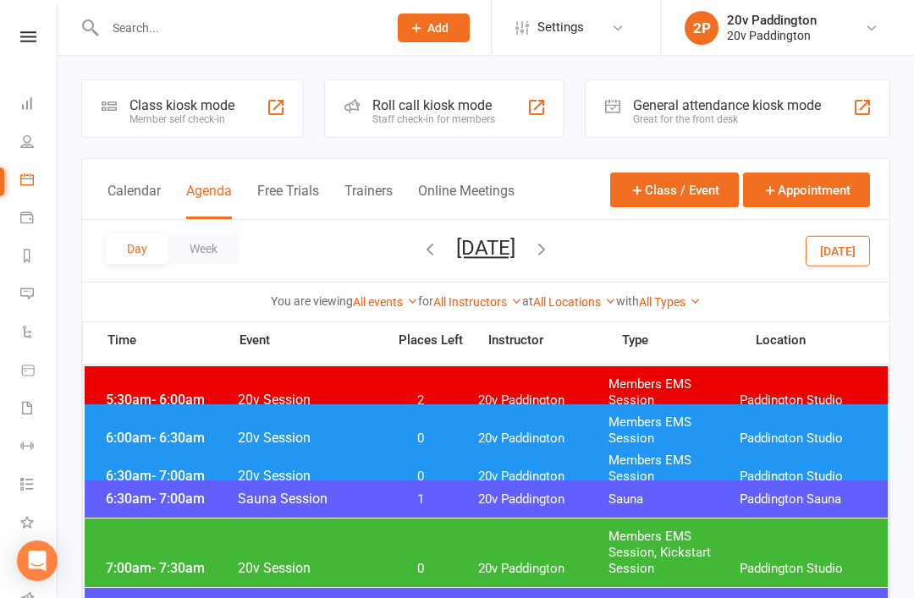
click at [845, 255] on button "Today" at bounding box center [838, 250] width 64 height 30
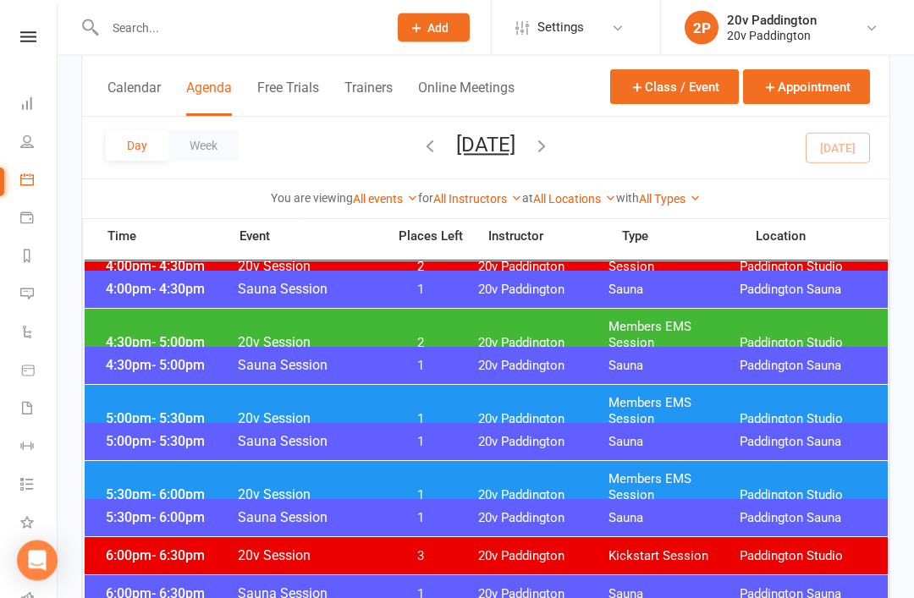
click at [736, 336] on div "4:30pm - 5:00pm 20v Session 2 20v Paddington Members EMS Session Paddington Stu…" at bounding box center [486, 336] width 803 height 52
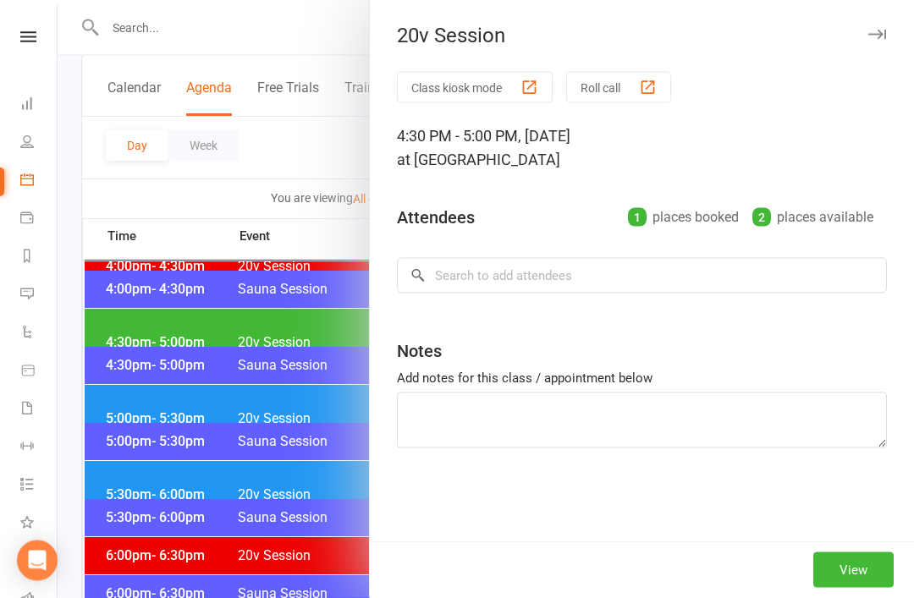
scroll to position [1467, 0]
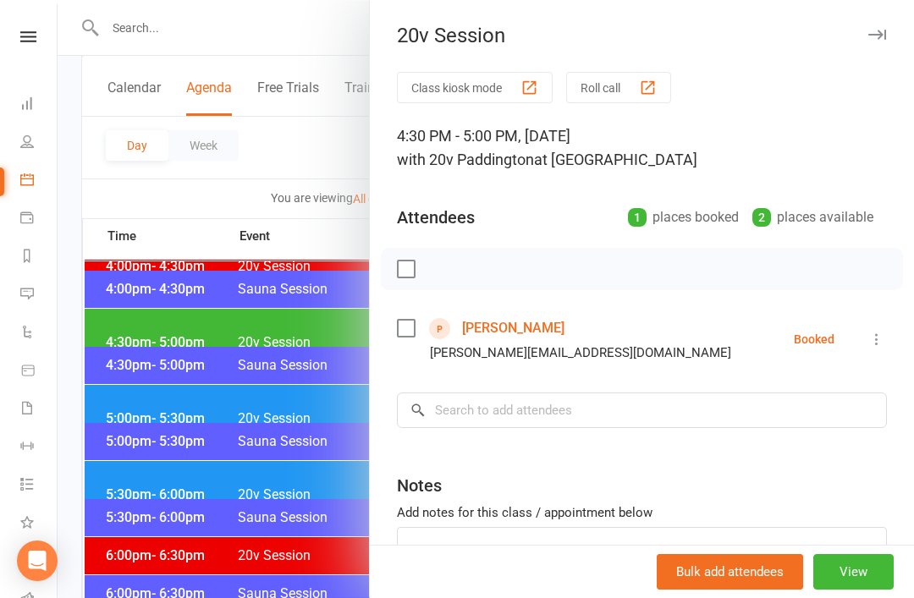
click at [563, 320] on link "[PERSON_NAME]" at bounding box center [513, 328] width 102 height 27
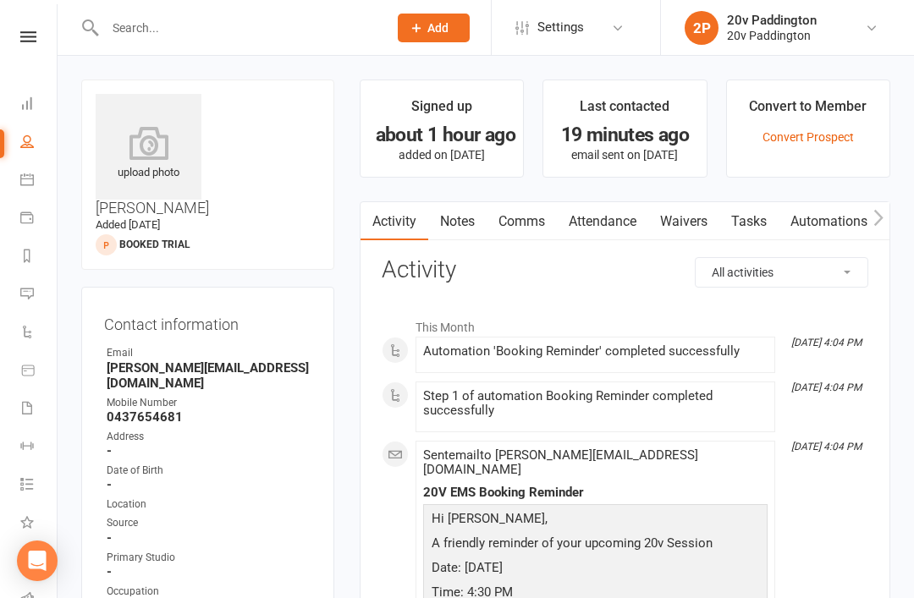
click at [674, 228] on link "Waivers" at bounding box center [683, 221] width 71 height 39
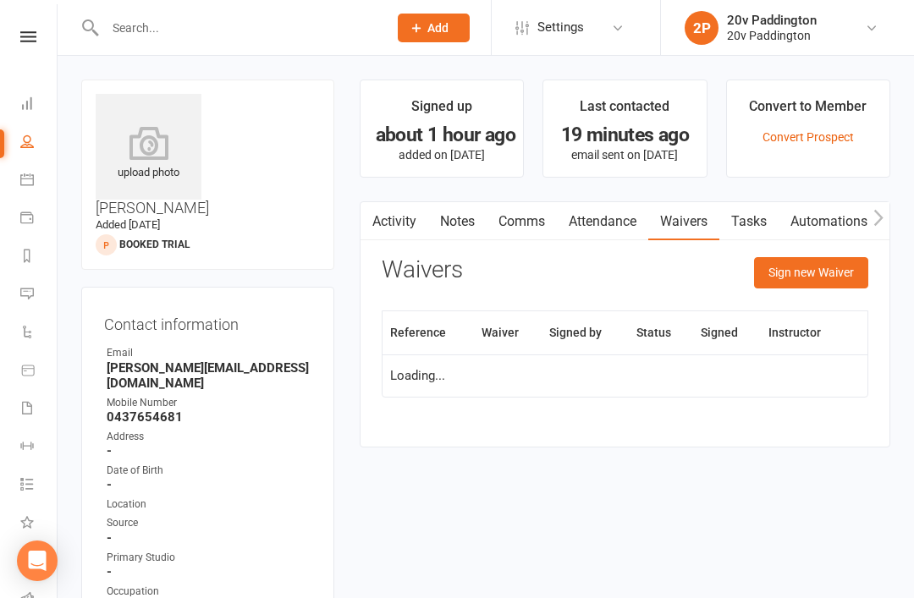
scroll to position [8, 0]
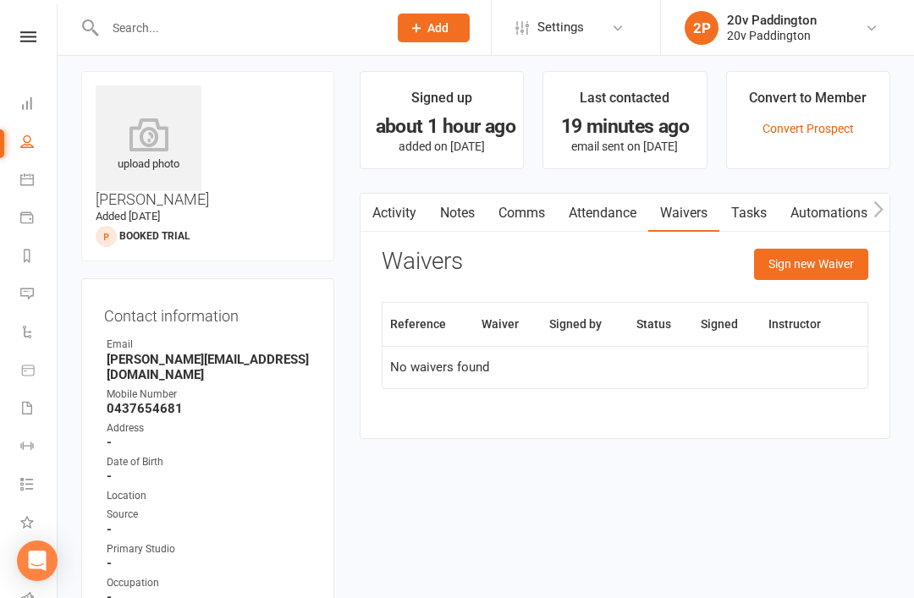
click at [836, 267] on button "Sign new Waiver" at bounding box center [811, 264] width 114 height 30
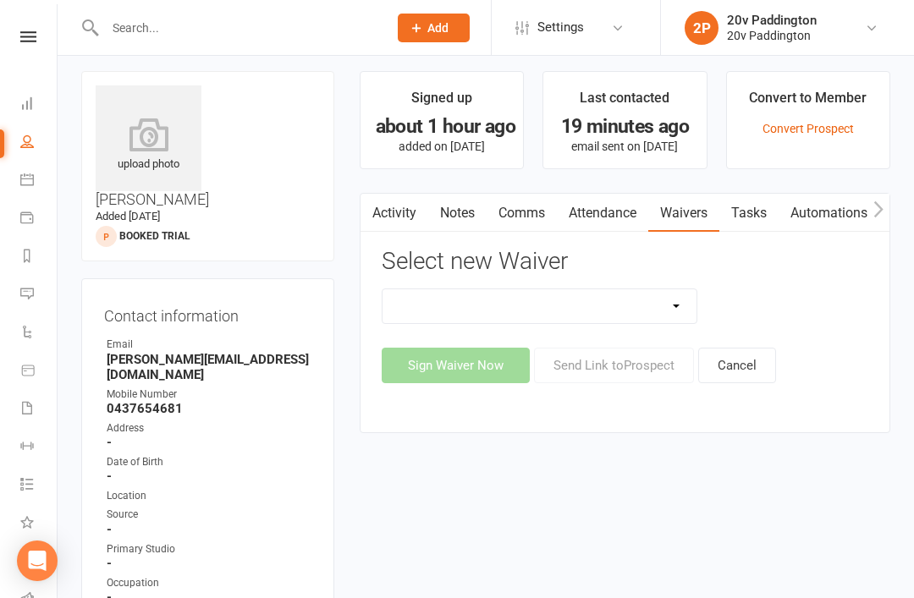
click at [644, 300] on select "20v Ambassador Program 20v Pre Exercise Questionnaire 20V Sauna Sessions 2 Sess…" at bounding box center [540, 306] width 315 height 34
select select "8104"
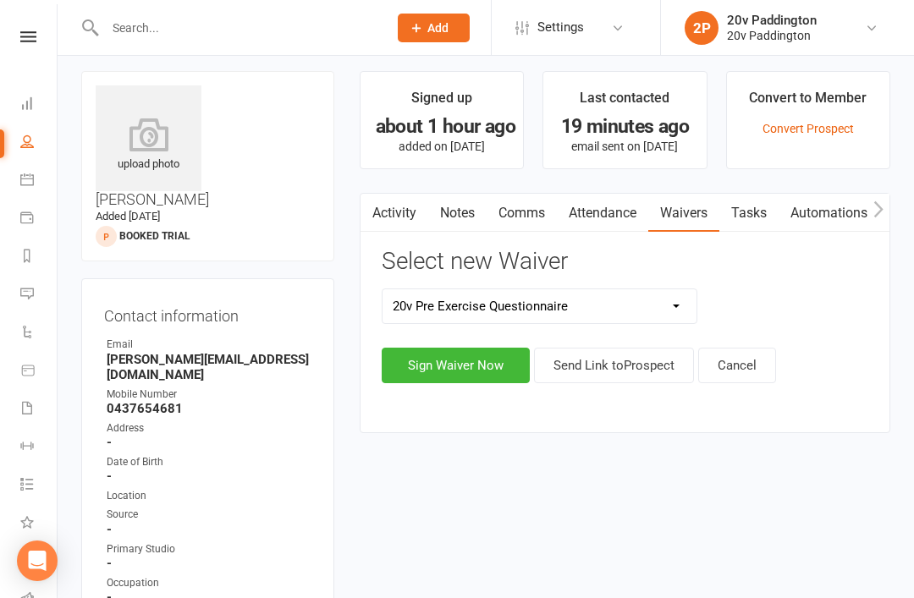
click at [459, 364] on button "Sign Waiver Now" at bounding box center [456, 366] width 148 height 36
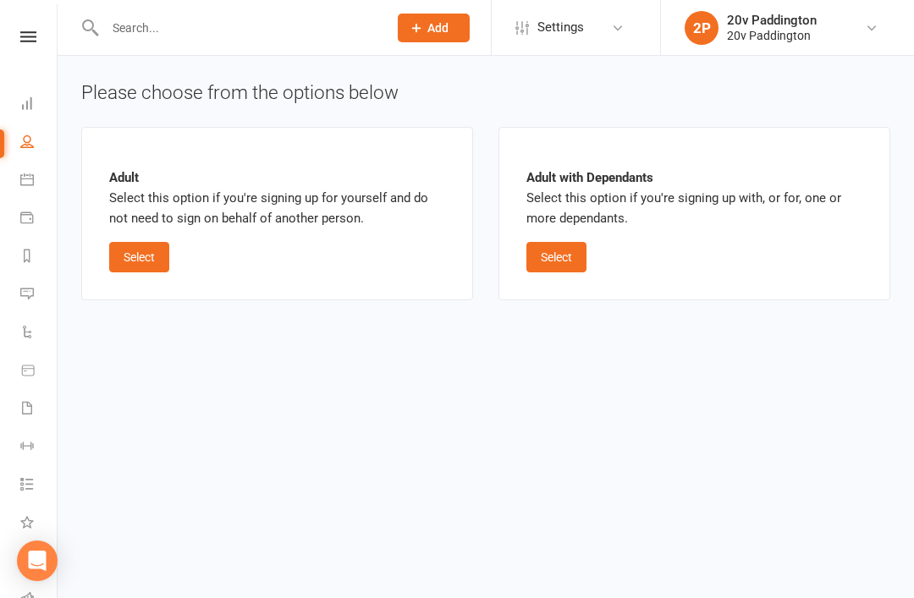
click at [118, 257] on button "Select" at bounding box center [139, 257] width 60 height 30
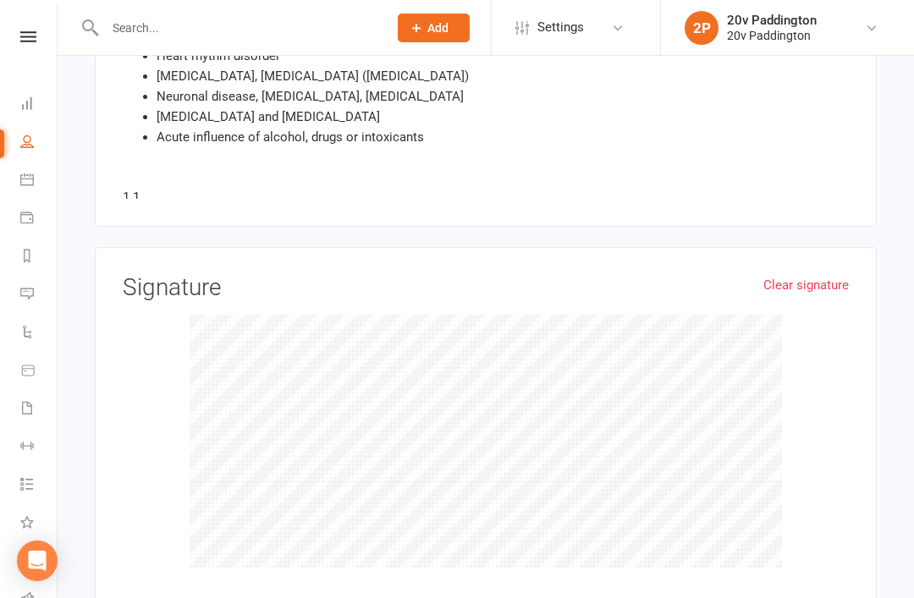
scroll to position [1423, 0]
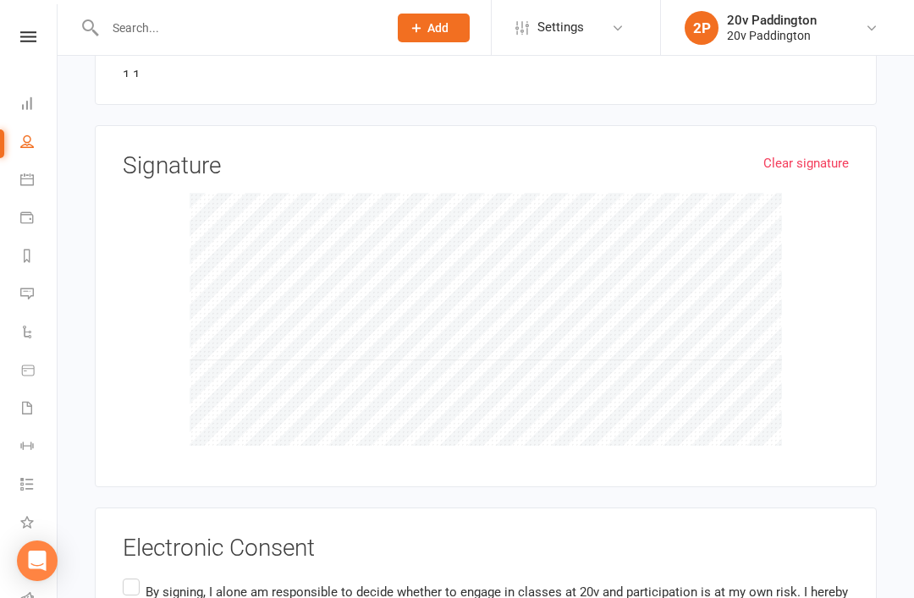
click at [124, 576] on input "By signing, I alone am responsible to decide whether to engage in classes at 20…" at bounding box center [128, 576] width 11 height 0
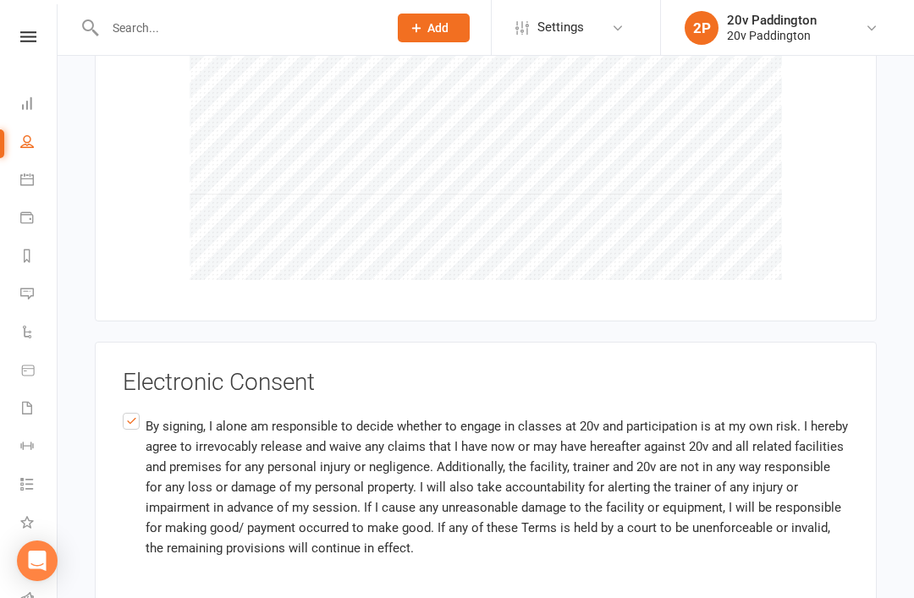
scroll to position [1744, 0]
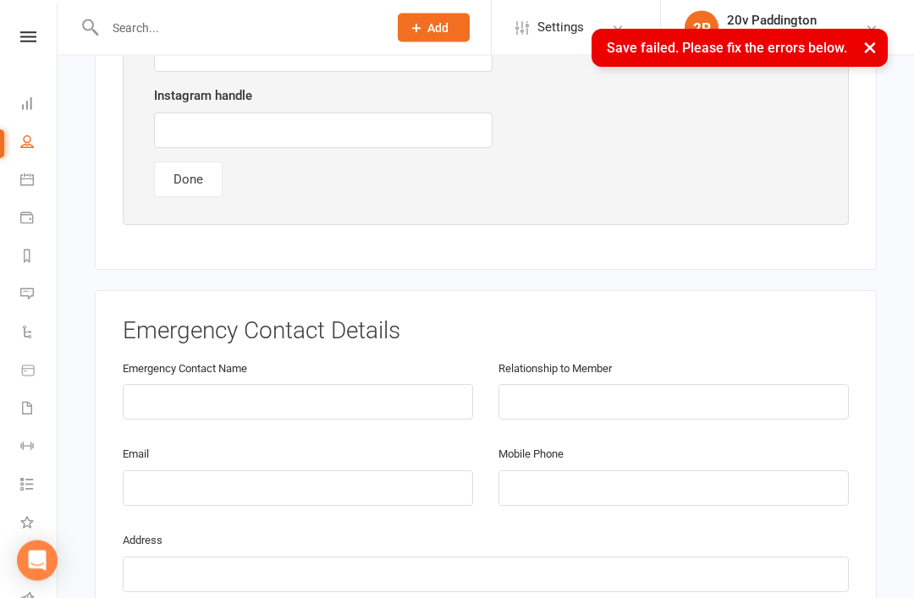
scroll to position [558, 0]
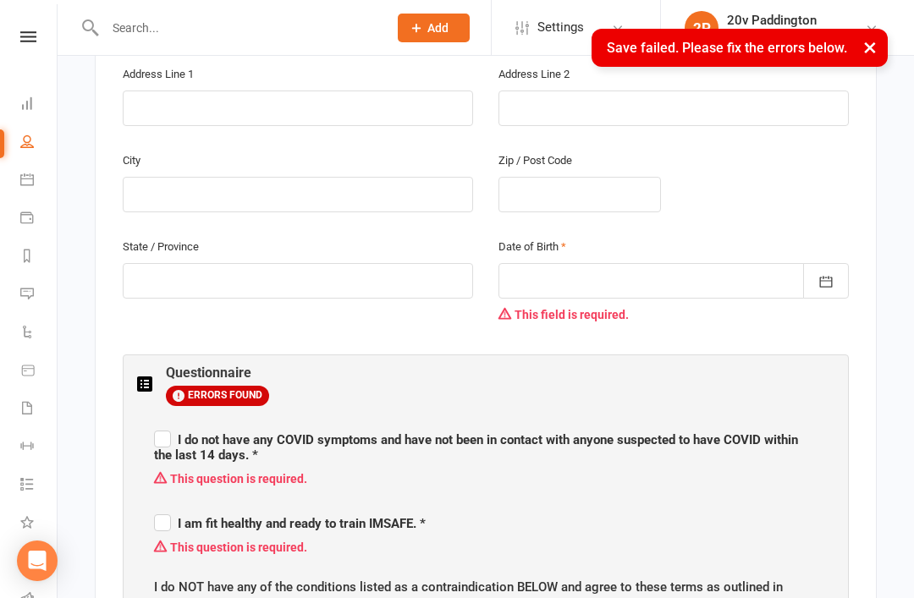
click at [157, 425] on input "I do not have any COVID symptoms and have not been in contact with anyone suspe…" at bounding box center [486, 425] width 664 height 0
checkbox input "true"
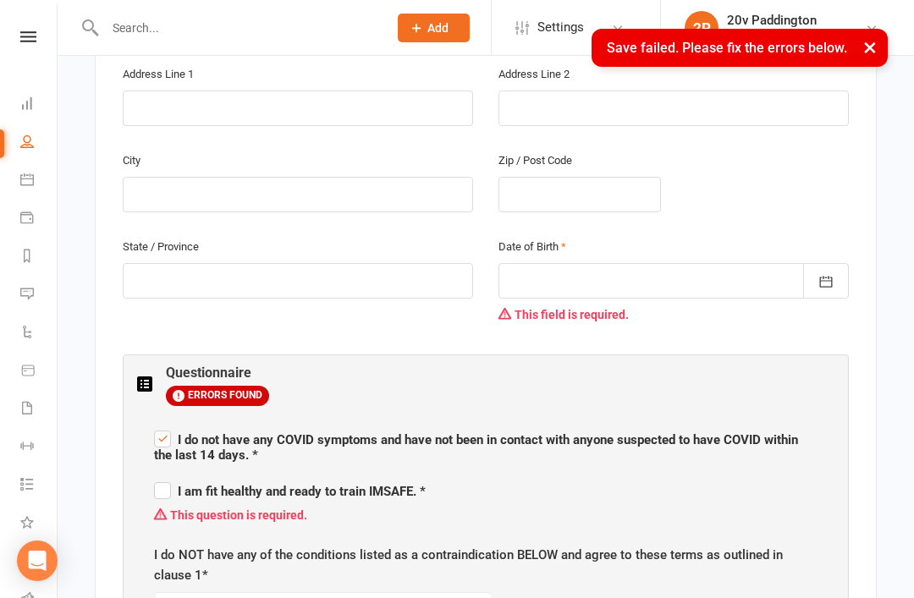
click at [163, 479] on label "I am fit healthy and ready to train IMSAFE. *" at bounding box center [290, 489] width 272 height 20
click at [163, 477] on input "I am fit healthy and ready to train IMSAFE. *" at bounding box center [290, 477] width 272 height 0
checkbox input "true"
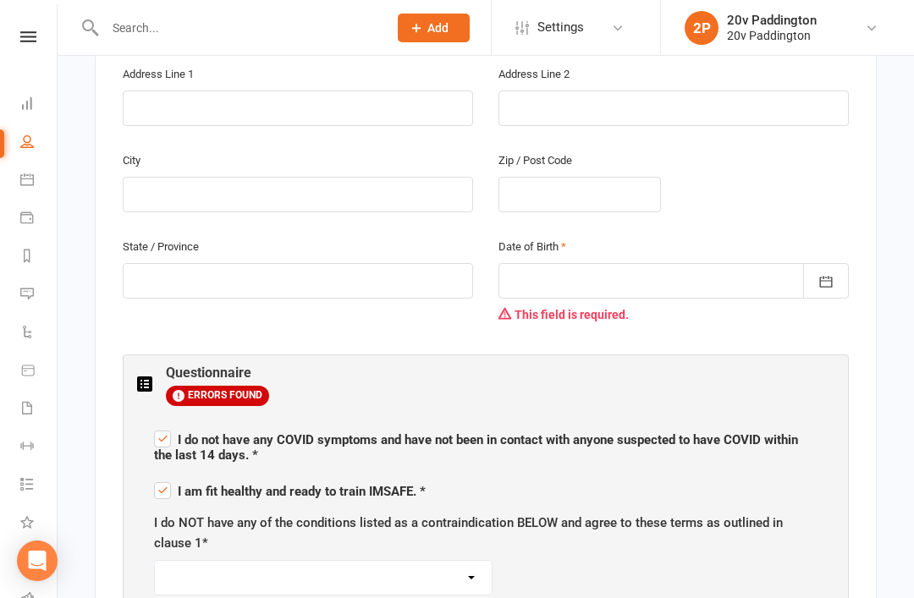
click at [280, 561] on select "I AGREE" at bounding box center [323, 578] width 337 height 34
select select "I AGREE"
click at [815, 263] on button "button" at bounding box center [826, 281] width 46 height 36
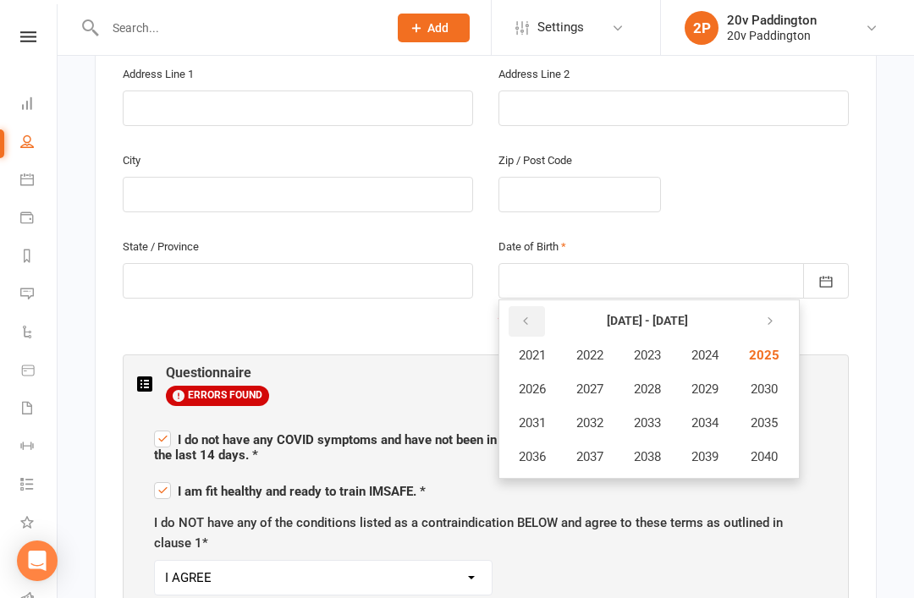
click at [518, 306] on button "button" at bounding box center [527, 321] width 36 height 30
click at [514, 306] on button "button" at bounding box center [527, 321] width 36 height 30
click at [536, 306] on button "button" at bounding box center [527, 321] width 36 height 30
click at [710, 441] on button "1979" at bounding box center [705, 457] width 56 height 32
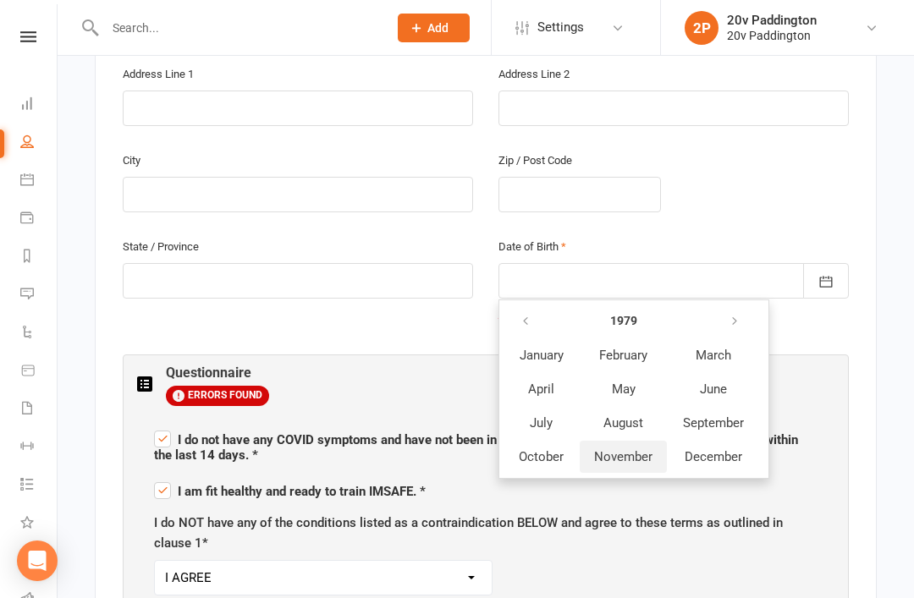
click at [614, 449] on span "November" at bounding box center [623, 456] width 58 height 15
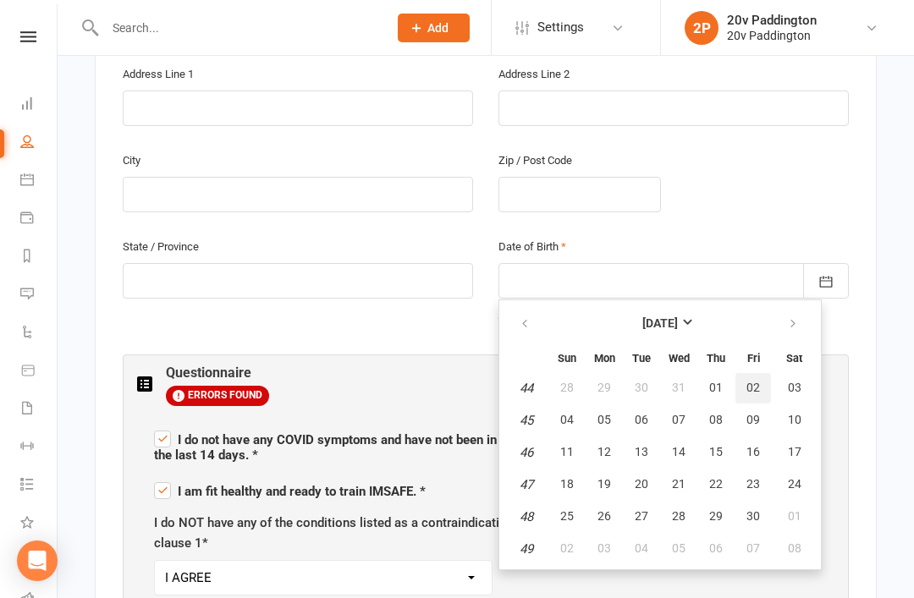
click at [754, 373] on button "02" at bounding box center [754, 388] width 36 height 30
type input "02 Nov 1979"
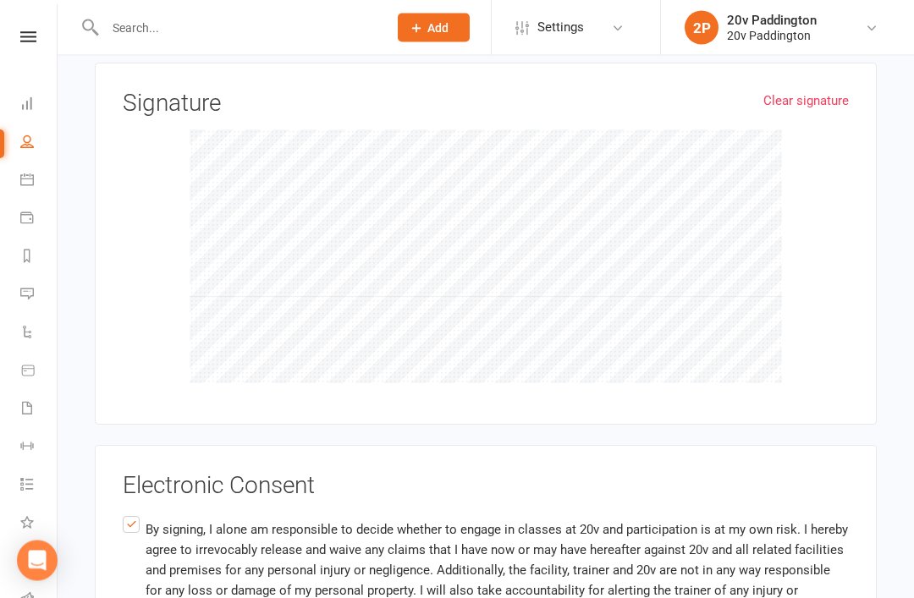
scroll to position [2184, 0]
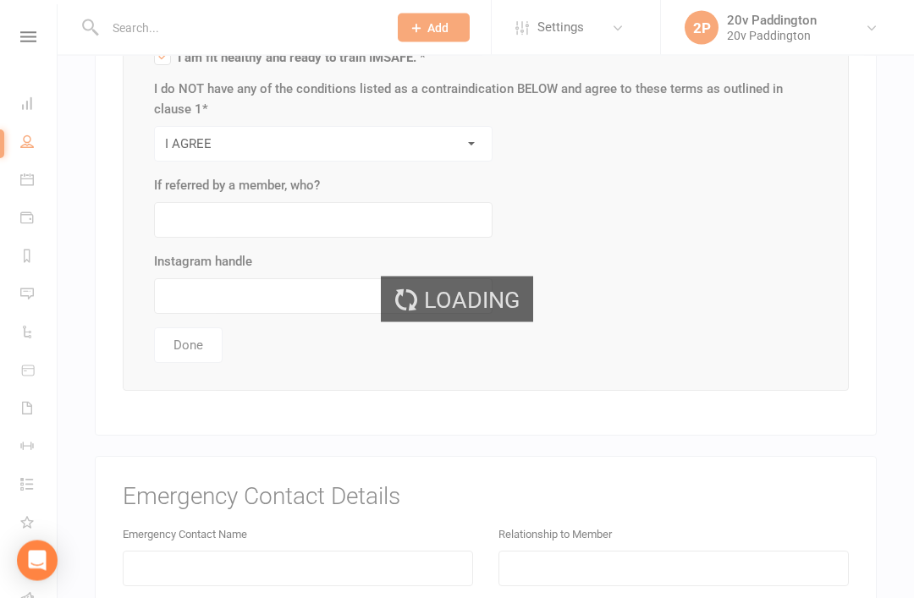
scroll to position [927, 0]
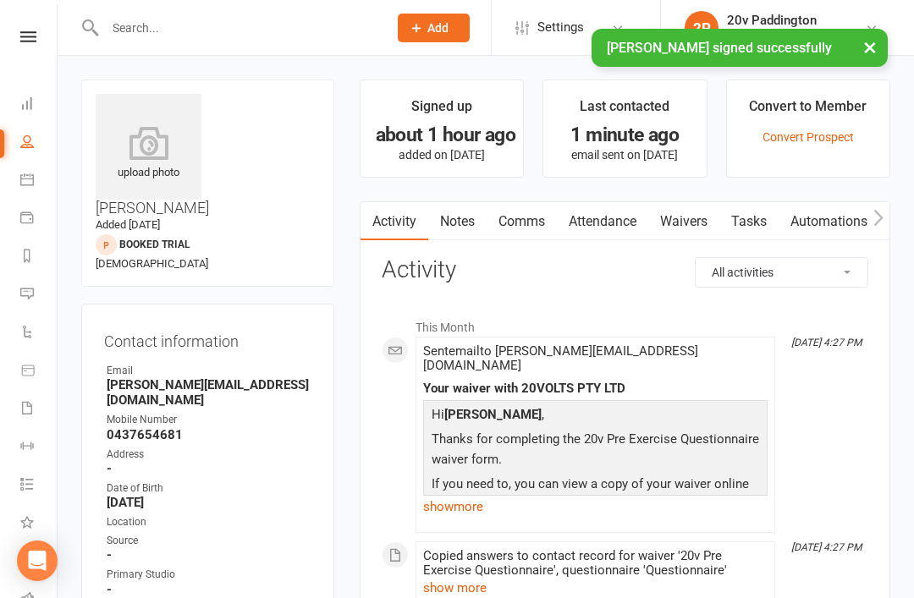
click at [761, 228] on link "Tasks" at bounding box center [748, 221] width 59 height 39
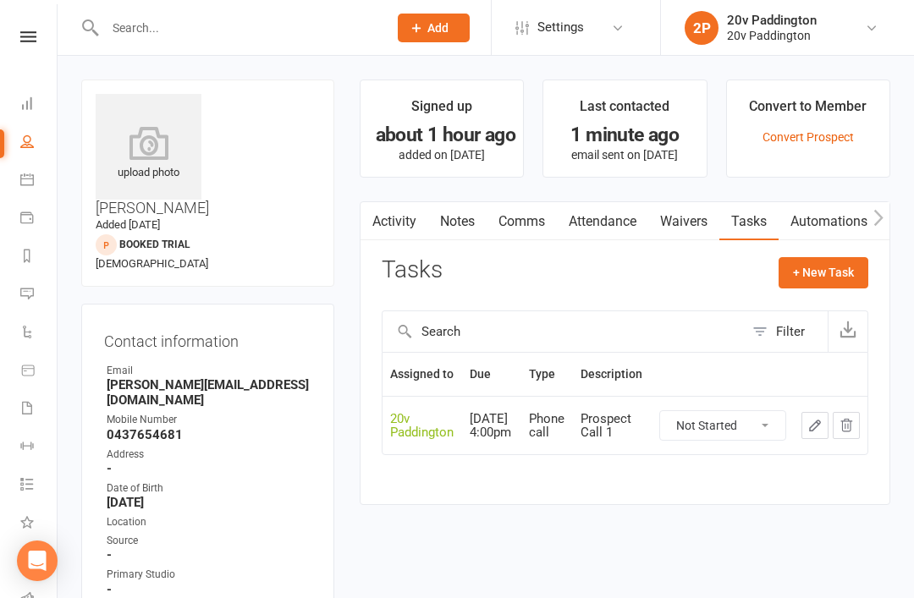
click at [656, 236] on link "Waivers" at bounding box center [683, 221] width 71 height 39
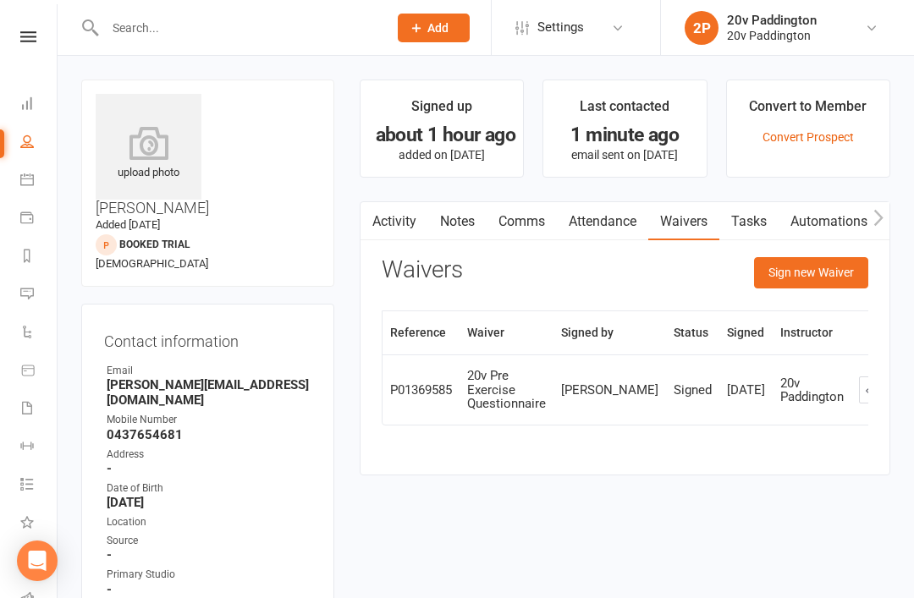
click at [796, 285] on button "Sign new Waiver" at bounding box center [811, 272] width 114 height 30
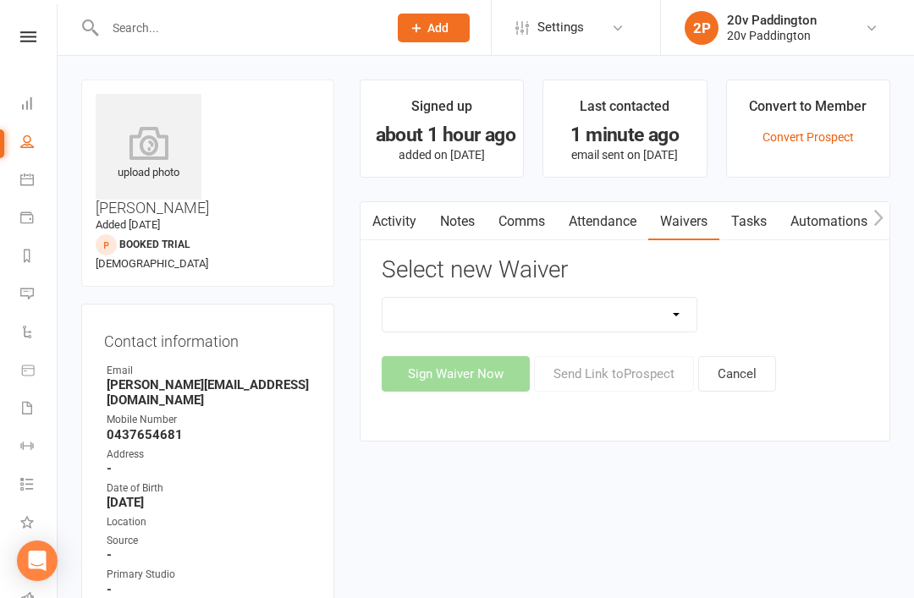
click at [541, 321] on select "20v Ambassador Program 20v Pre Exercise Questionnaire 20V Sauna Sessions 2 Sess…" at bounding box center [540, 315] width 315 height 34
select select "14177"
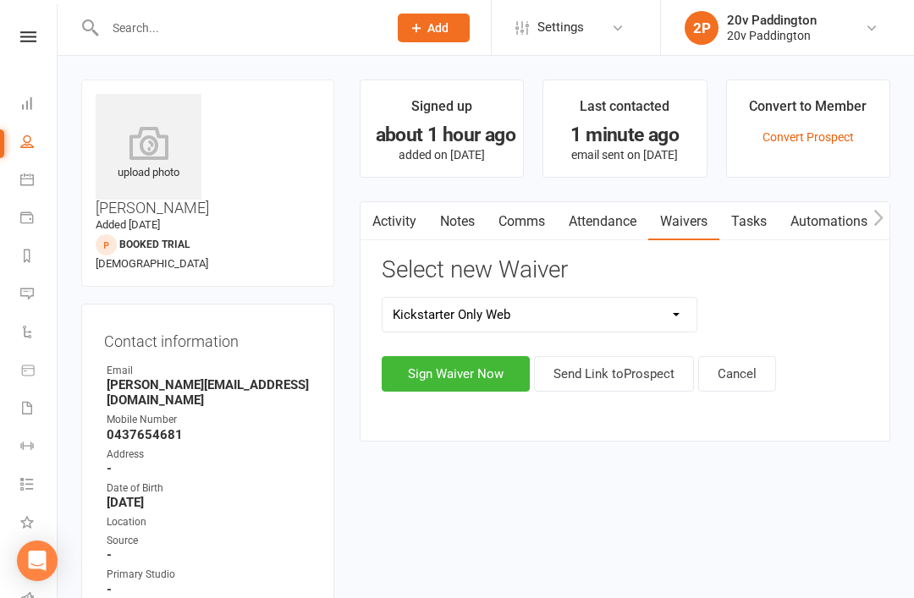
click at [477, 369] on button "Sign Waiver Now" at bounding box center [456, 374] width 148 height 36
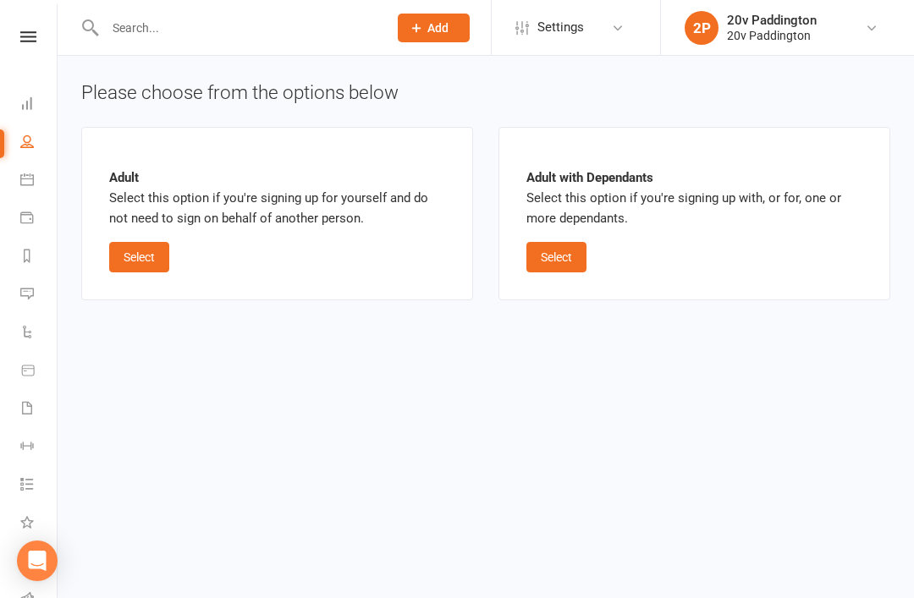
click at [124, 256] on button "Select" at bounding box center [139, 257] width 60 height 30
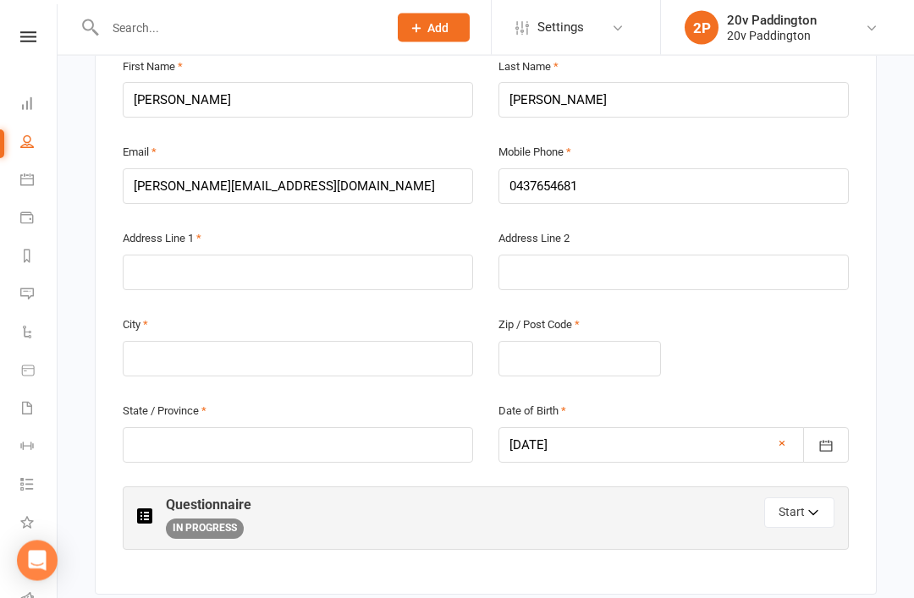
scroll to position [388, 0]
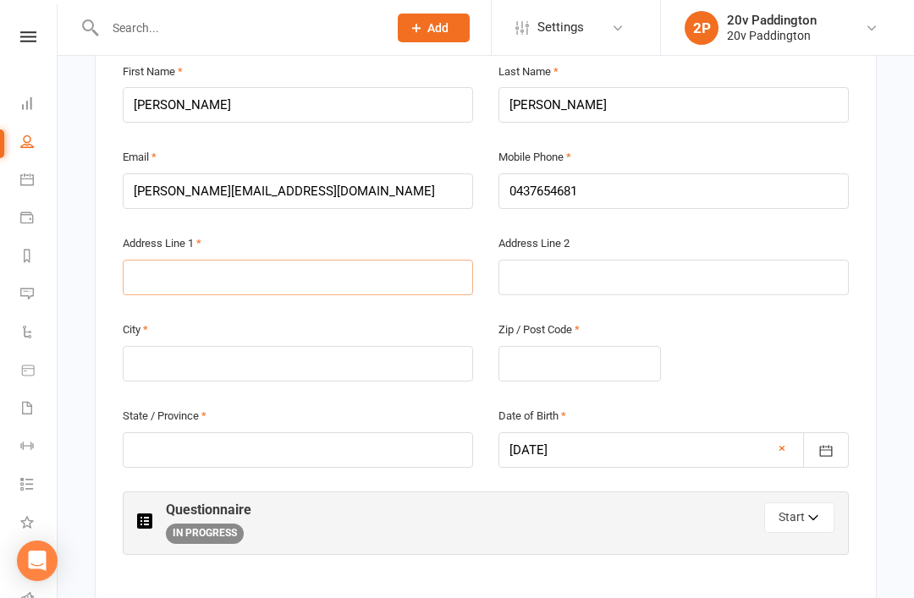
click at [170, 260] on input "text" at bounding box center [298, 278] width 350 height 36
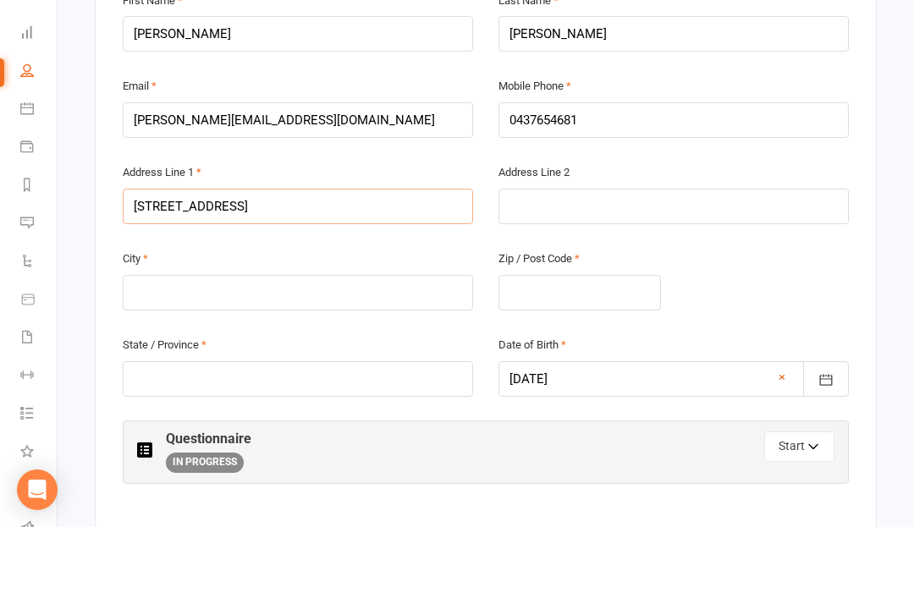
type input "101 Windsor st"
click at [232, 346] on input "text" at bounding box center [298, 364] width 350 height 36
type input "Paddington"
click at [553, 346] on input "text" at bounding box center [580, 364] width 163 height 36
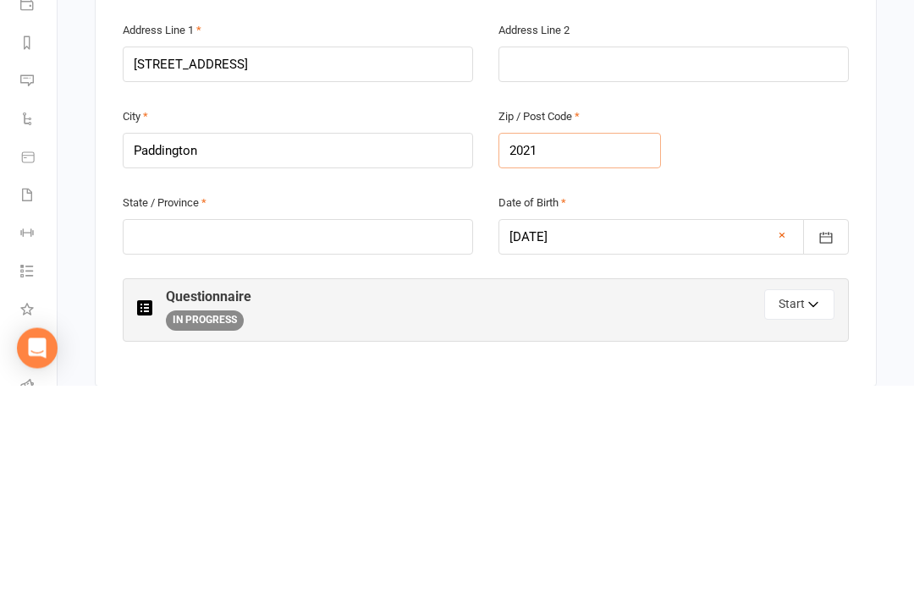
type input "2021"
click at [215, 433] on input "text" at bounding box center [298, 451] width 350 height 36
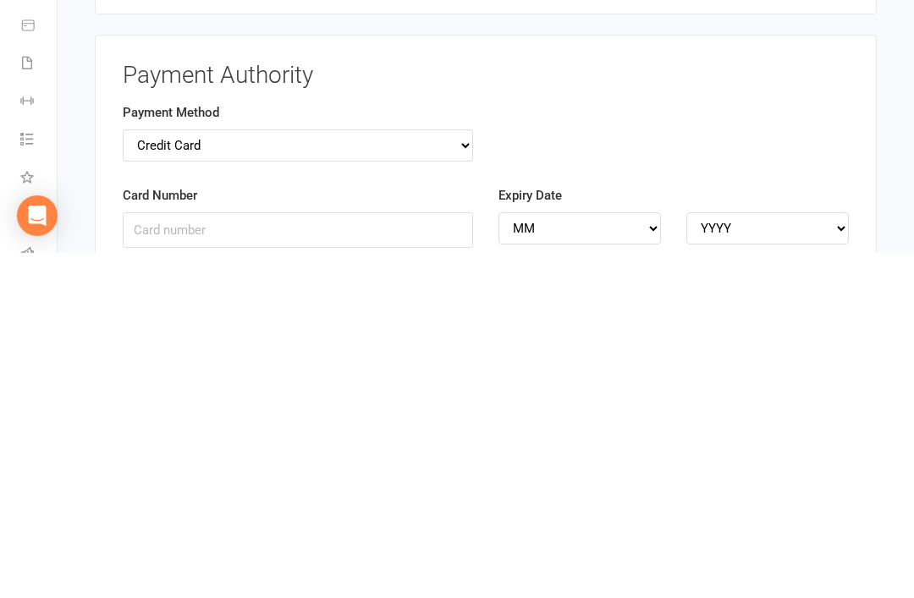
scroll to position [1799, 0]
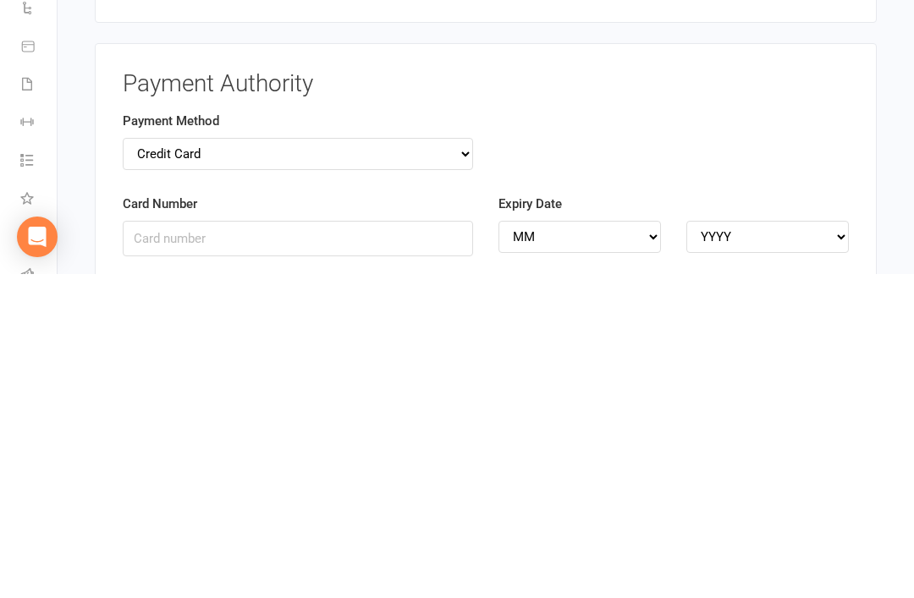
type input "Nsw"
click at [300, 518] on div "Card Number" at bounding box center [298, 549] width 350 height 63
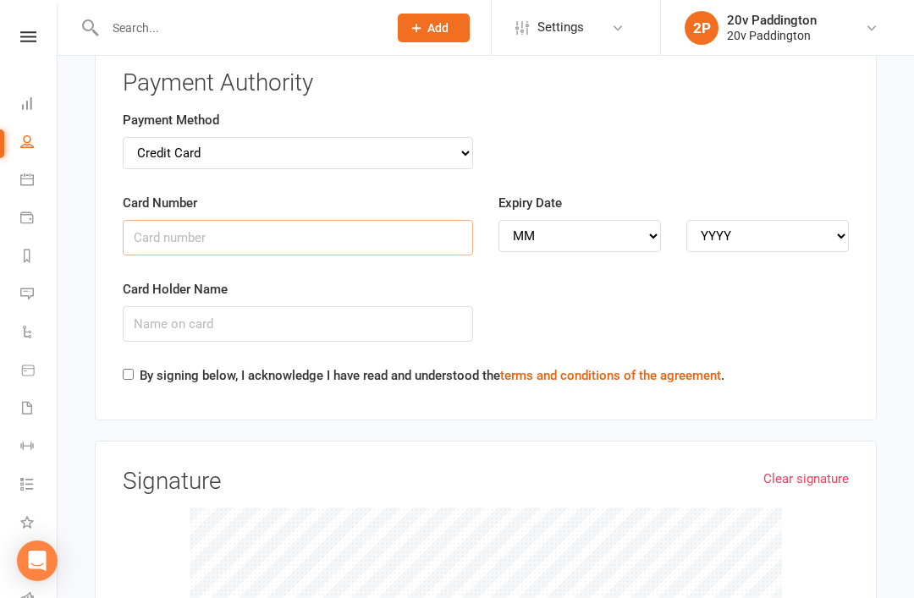
click at [302, 220] on input "Card Number" at bounding box center [298, 238] width 350 height 36
click at [147, 194] on label "Card Number" at bounding box center [160, 204] width 74 height 20
click at [147, 221] on input "Card Number" at bounding box center [298, 239] width 350 height 36
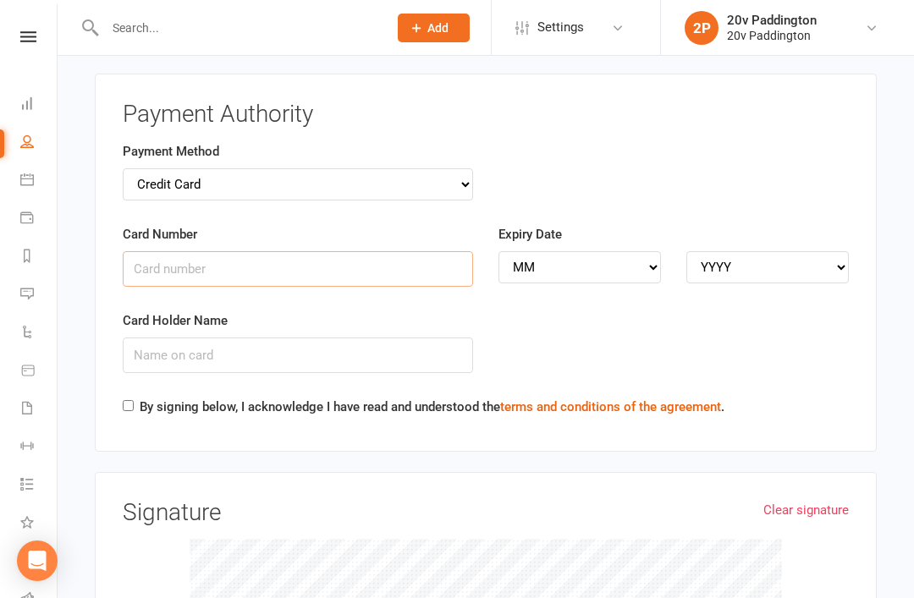
scroll to position [2090, 0]
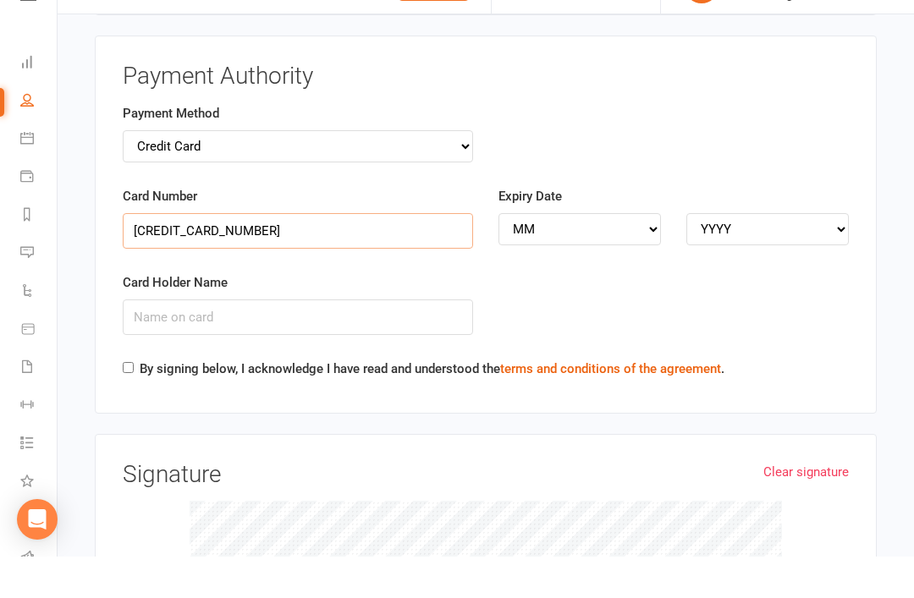
type input "377349159661004"
click at [604, 255] on select "MM 01 02 03 04 05 06 07 08 09 10 11 12" at bounding box center [580, 271] width 163 height 32
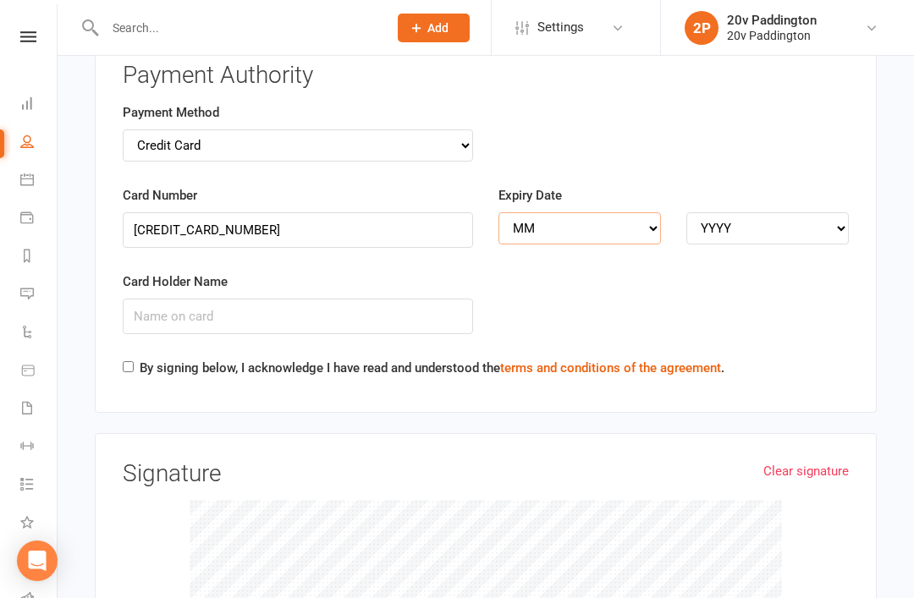
select select "09"
click at [724, 212] on select "YYYY 2025 2026 2027 2028 2029 2030 2031 2032 2033 2034" at bounding box center [767, 228] width 163 height 32
select select "2029"
click at [214, 299] on input "Card Holder Name" at bounding box center [298, 317] width 350 height 36
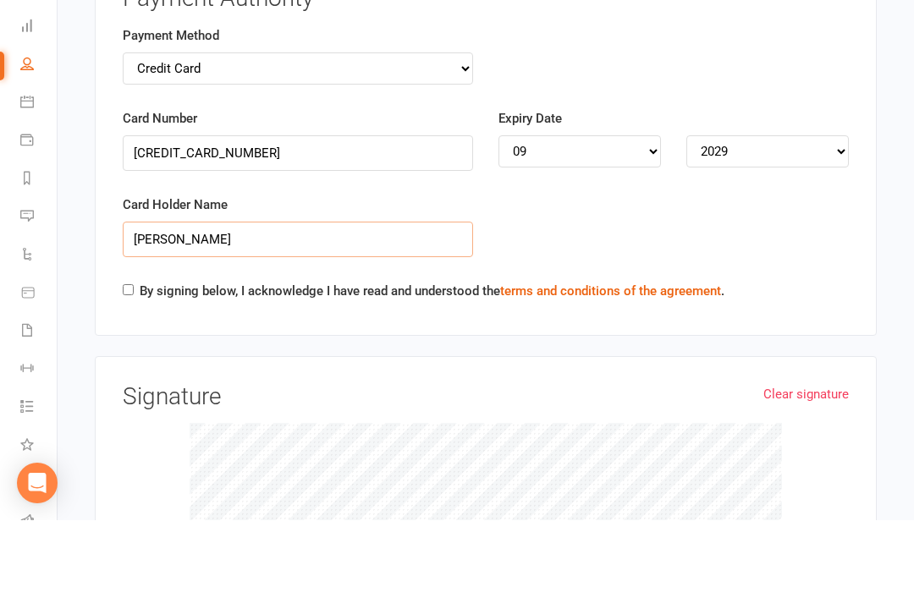
type input "J a perkinson"
click at [124, 362] on input "By signing below, I acknowledge I have read and understood the terms and condit…" at bounding box center [128, 367] width 11 height 11
checkbox input "true"
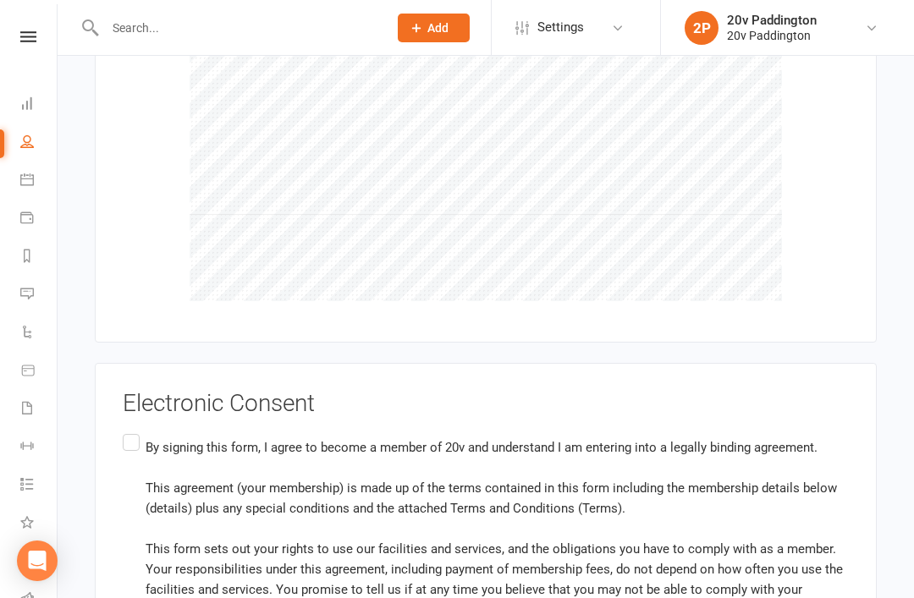
scroll to position [2591, 0]
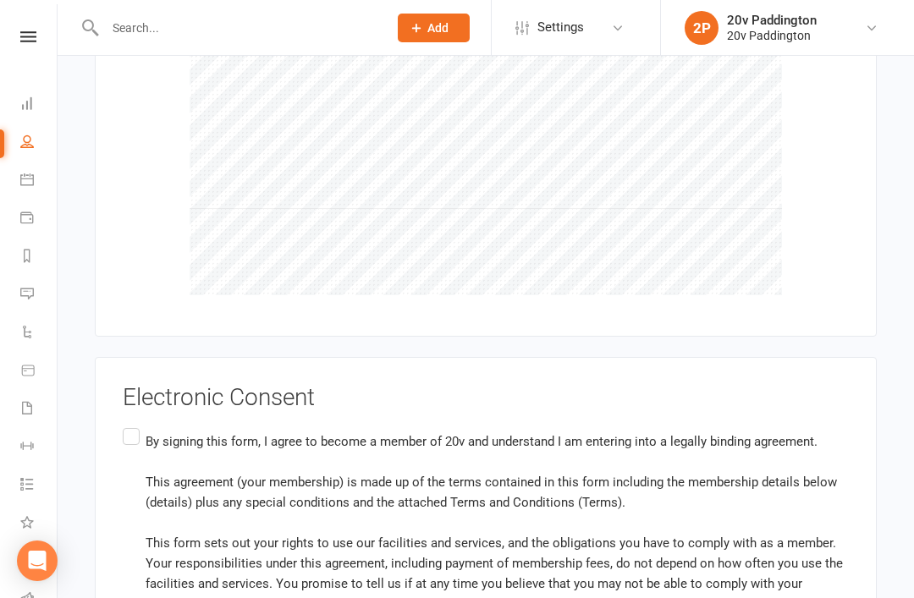
click at [113, 357] on div "Electronic Consent By signing this form, I agree to become a member of 20v and …" at bounding box center [486, 575] width 782 height 437
click at [136, 425] on label "By signing this form, I agree to become a member of 20v and understand I am ent…" at bounding box center [486, 583] width 726 height 317
click at [134, 425] on input "By signing this form, I agree to become a member of 20v and understand I am ent…" at bounding box center [128, 425] width 11 height 0
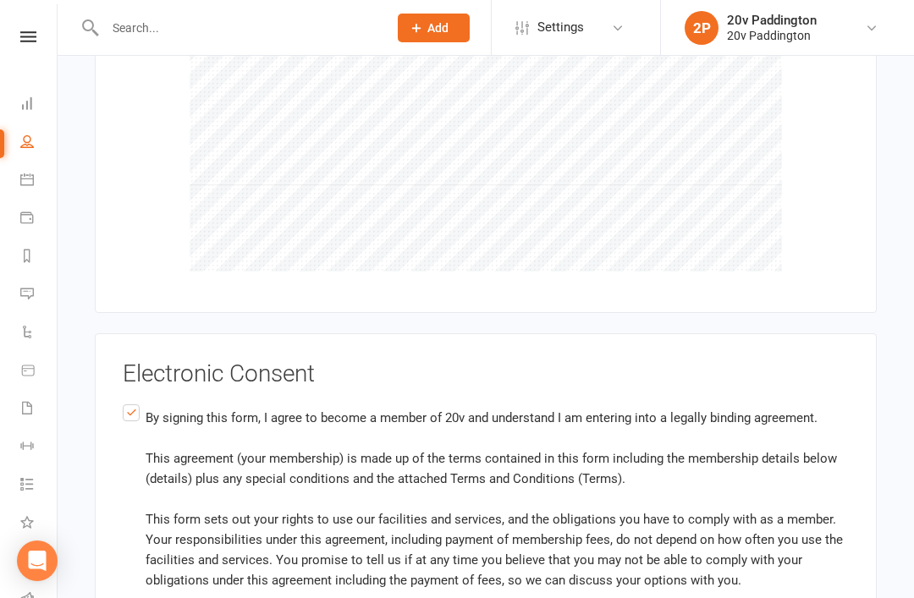
scroll to position [2793, 0]
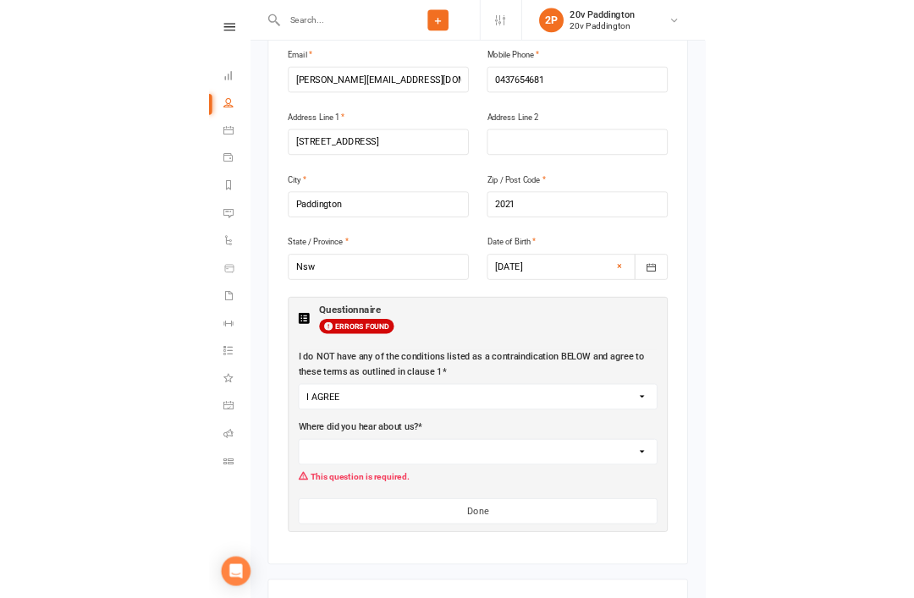
scroll to position [581, 0]
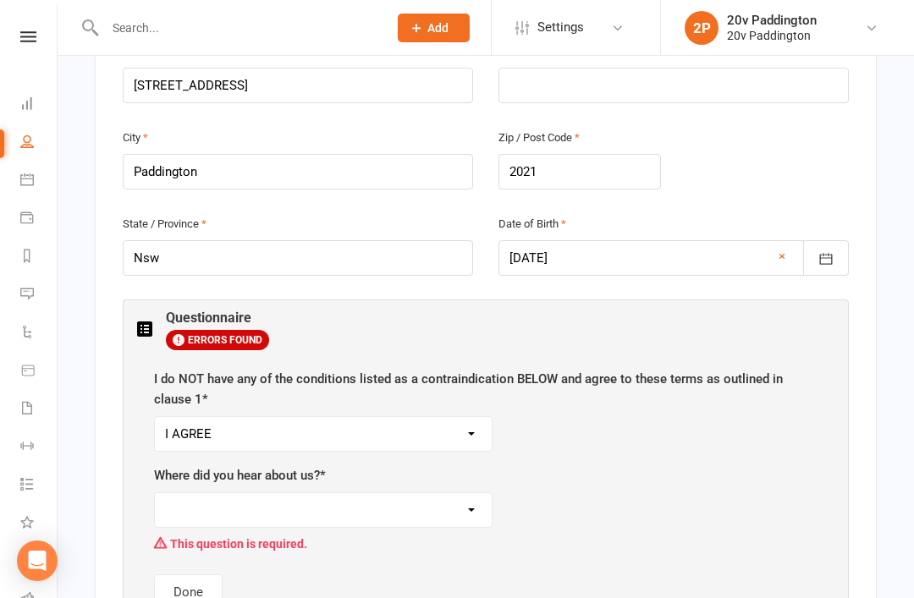
click at [432, 493] on select "Walk past Facebook / Instagram Friend / family Google ClassPass Mail Drop Other" at bounding box center [323, 510] width 337 height 34
select select "Walk past"
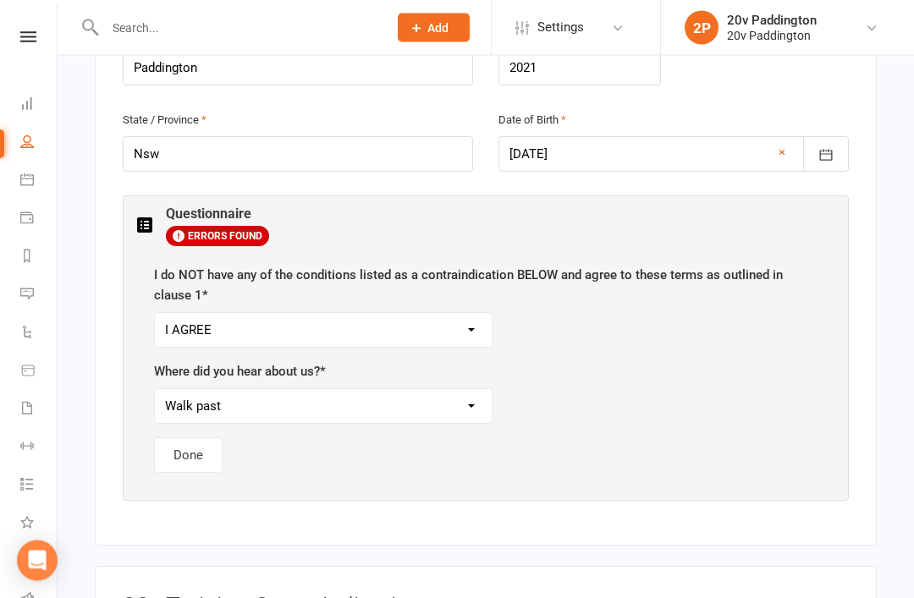
click at [189, 438] on button "Done" at bounding box center [188, 456] width 69 height 36
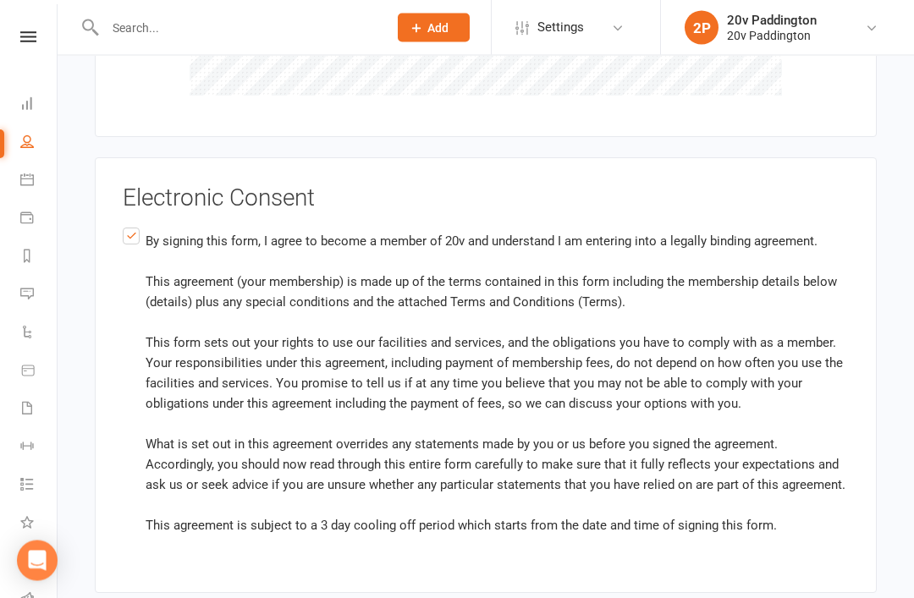
scroll to position [2794, 0]
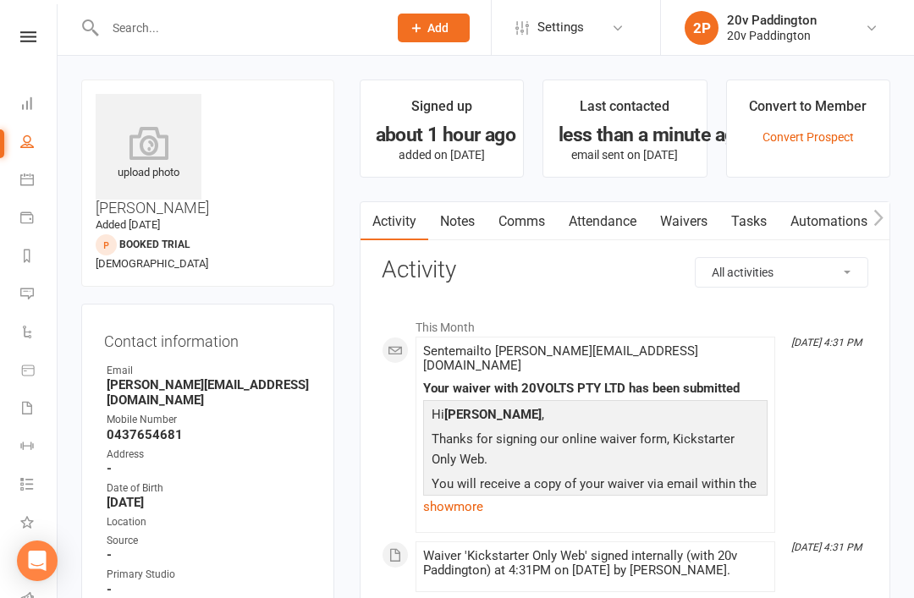
click at [47, 306] on link "Messages 3" at bounding box center [39, 296] width 38 height 38
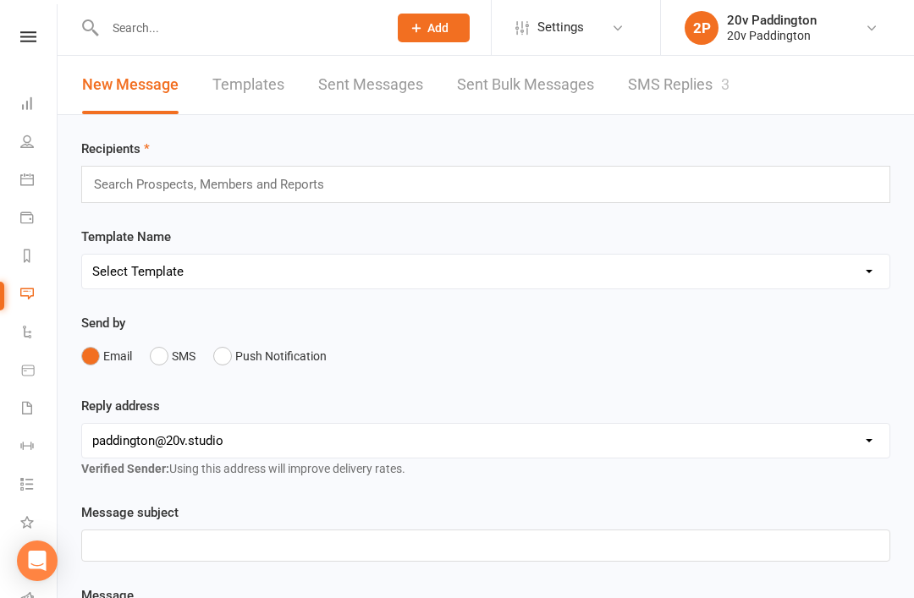
click at [700, 58] on link "SMS Replies 3" at bounding box center [679, 85] width 102 height 58
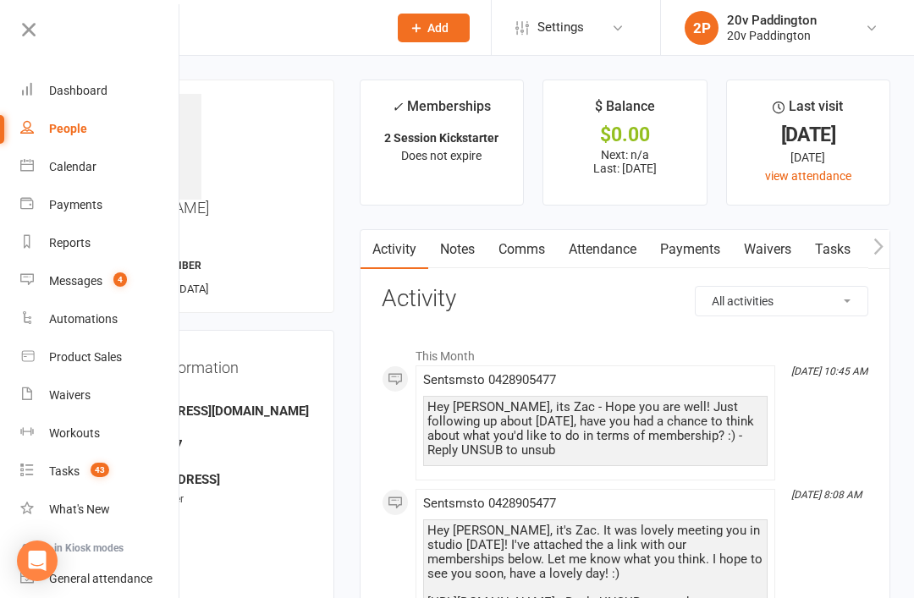
click at [58, 395] on div "Waivers" at bounding box center [69, 395] width 41 height 14
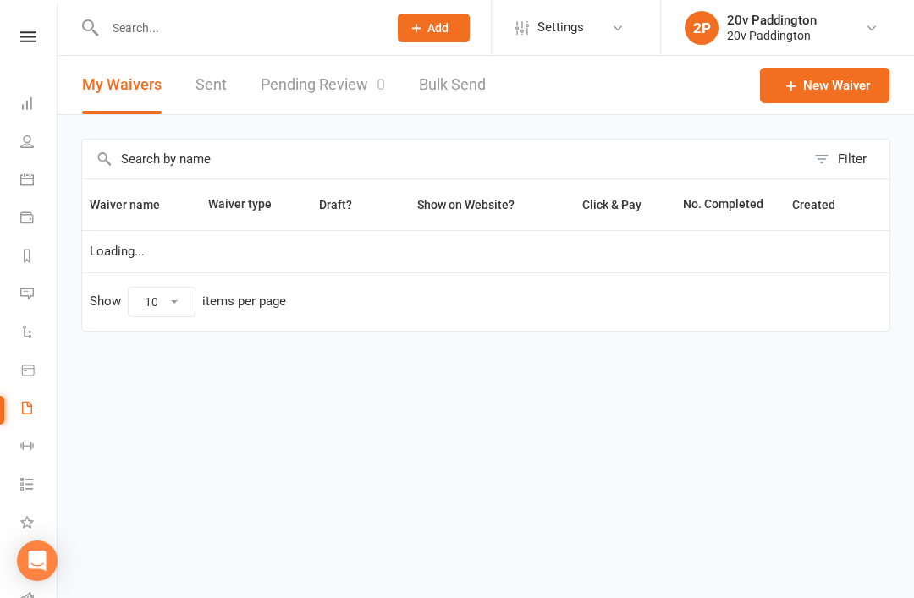
select select "100"
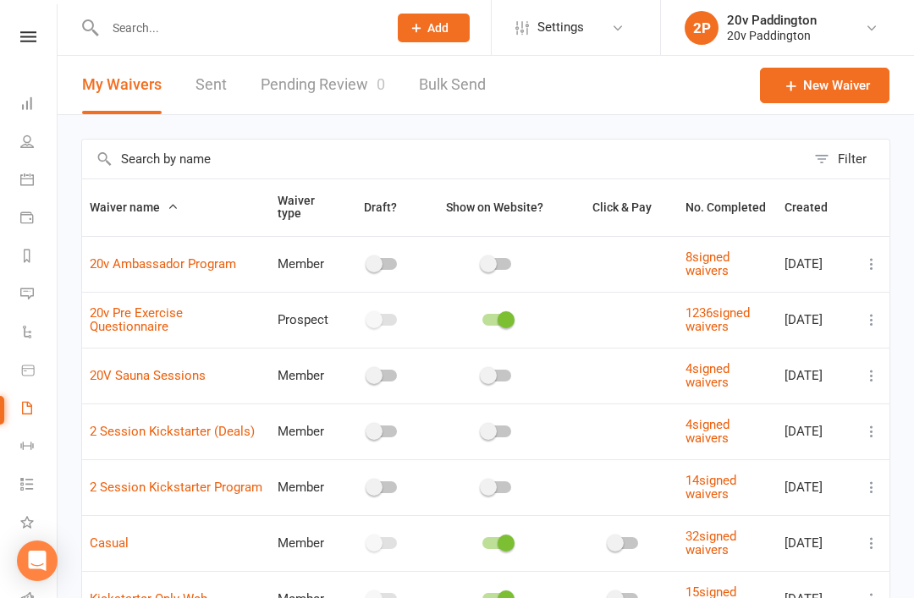
click at [316, 89] on link "Pending Review 0" at bounding box center [323, 85] width 124 height 58
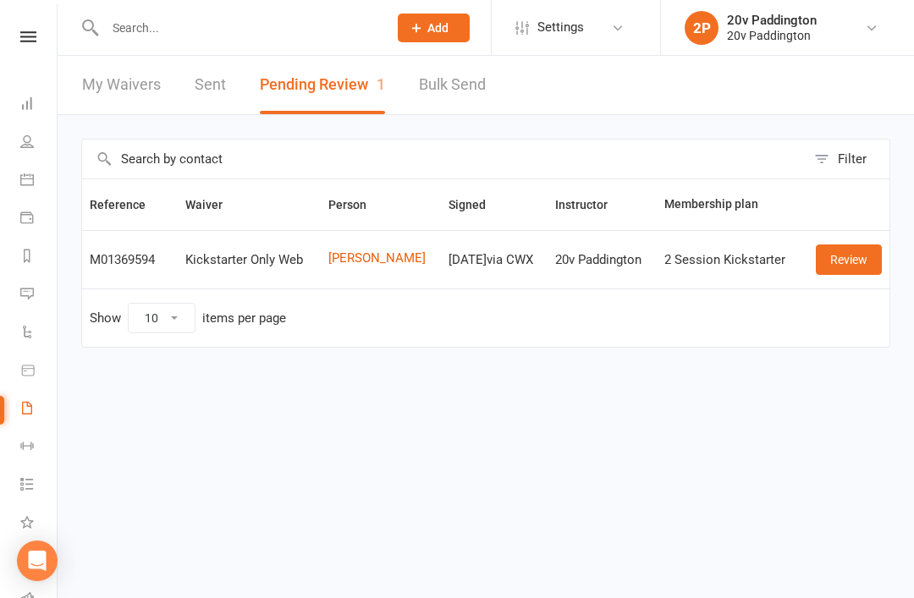
click at [857, 256] on link "Review" at bounding box center [849, 260] width 66 height 30
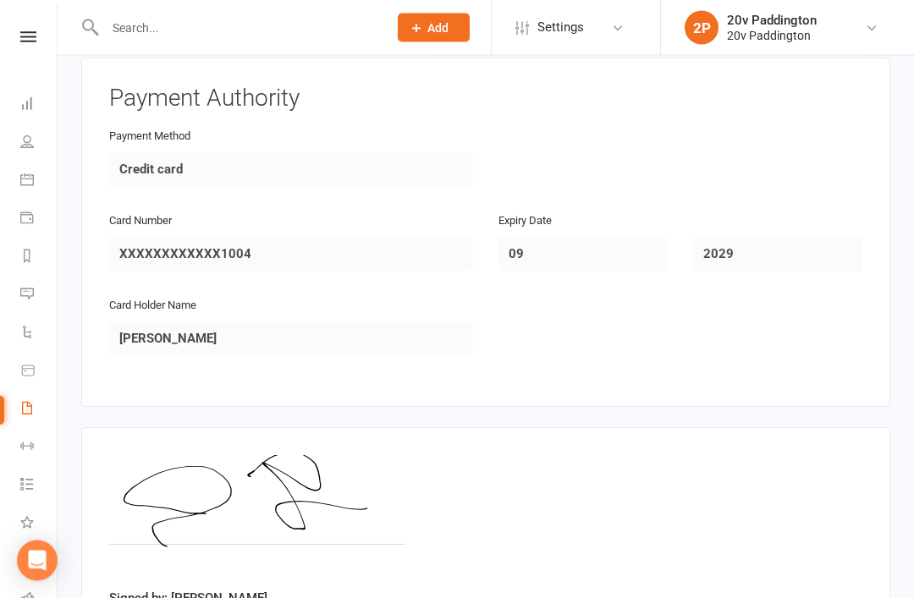
scroll to position [1521, 0]
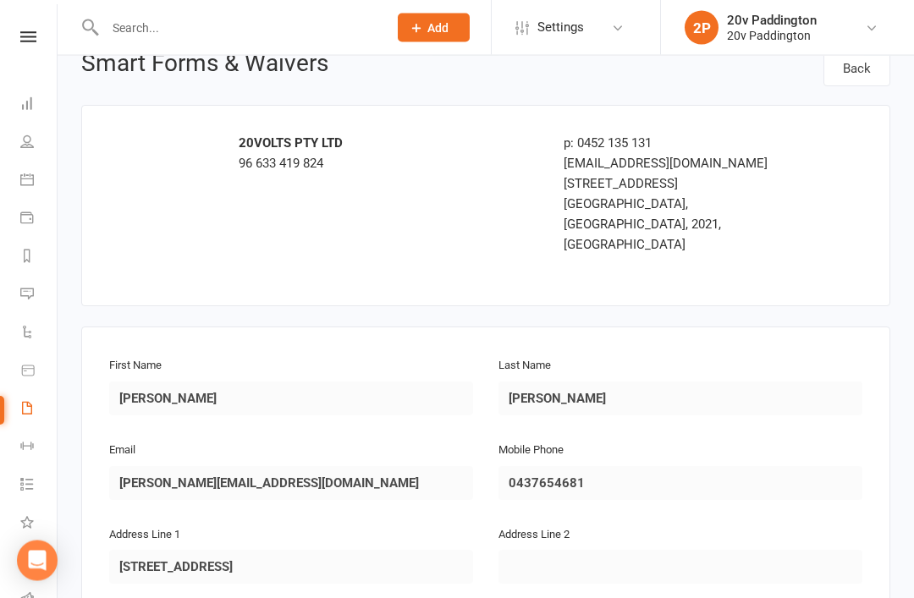
scroll to position [0, 0]
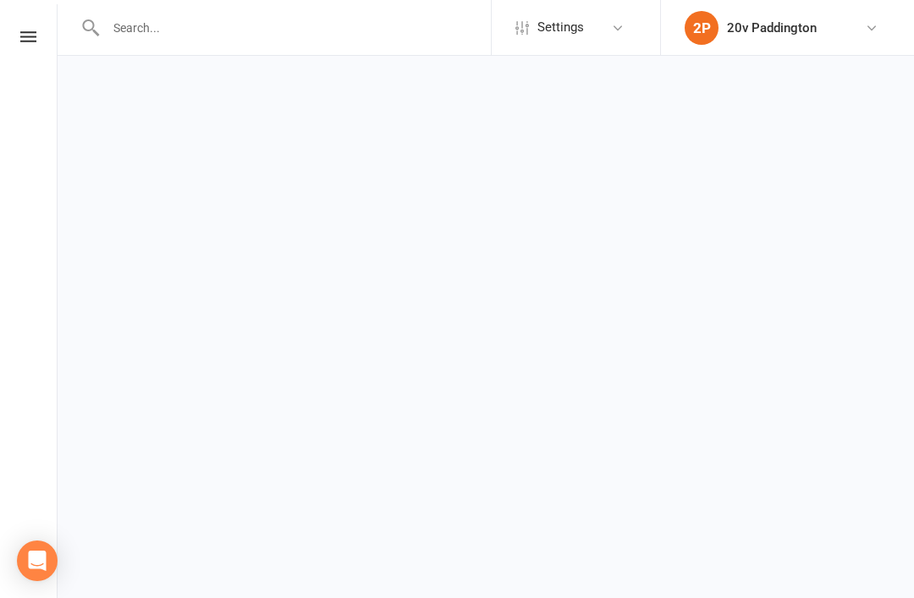
click at [14, 1] on react-component at bounding box center [245, 27] width 491 height 55
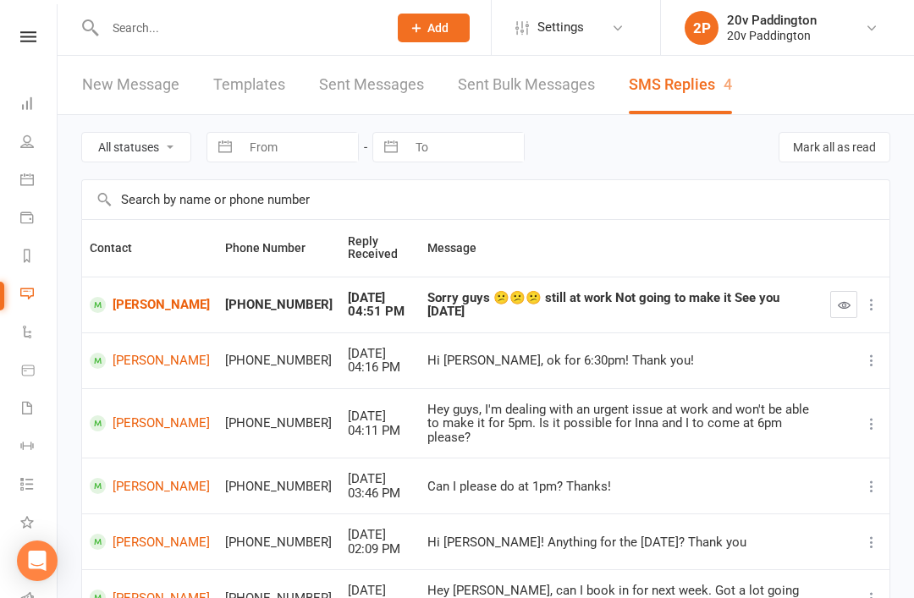
click at [56, 34] on link at bounding box center [28, 36] width 60 height 11
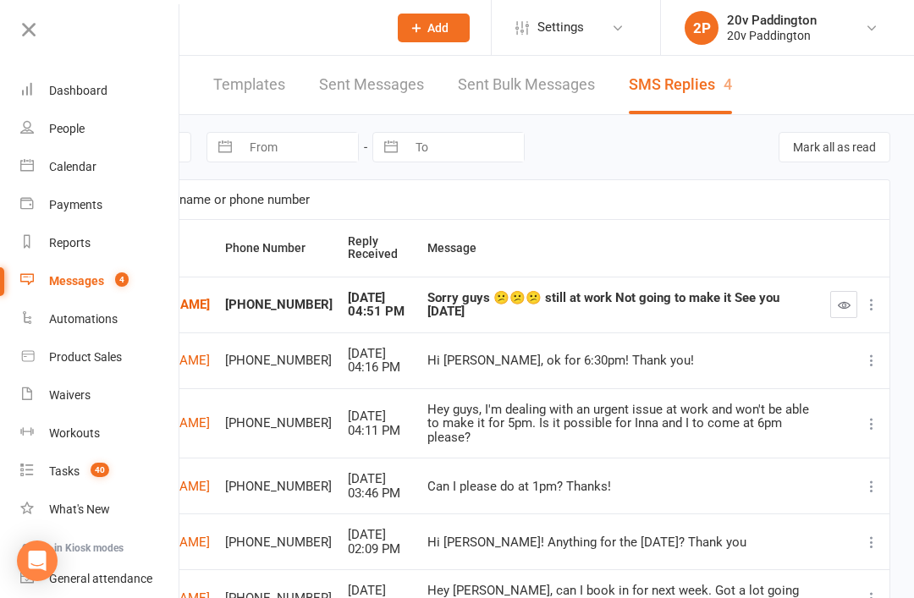
click at [102, 400] on link "Waivers" at bounding box center [100, 396] width 160 height 38
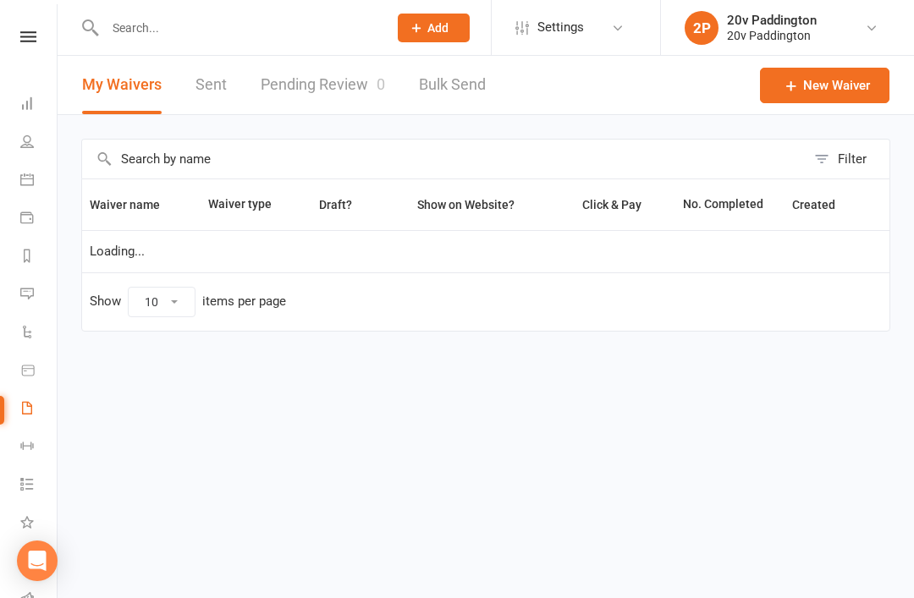
select select "100"
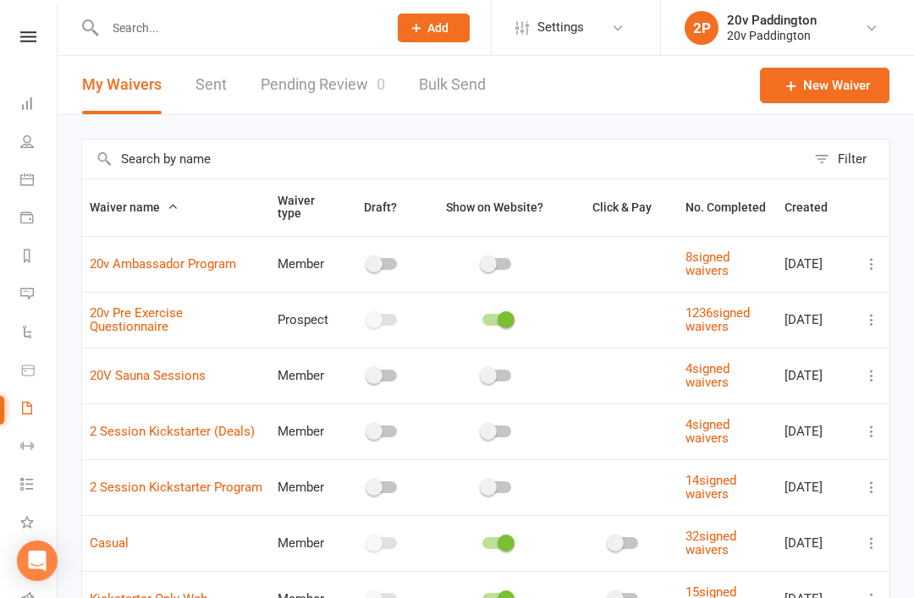
click at [322, 95] on link "Pending Review 0" at bounding box center [323, 85] width 124 height 58
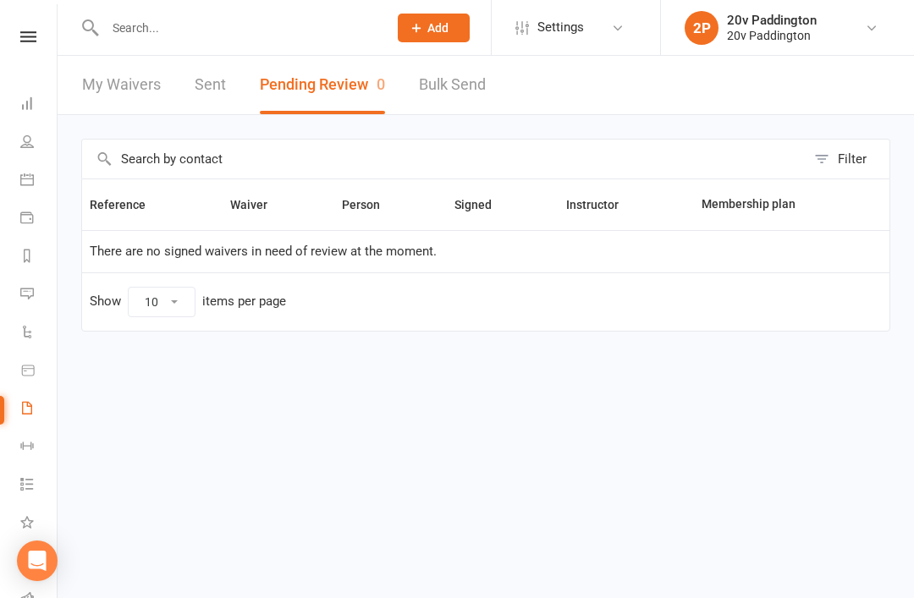
click at [31, 55] on div "Clubworx" at bounding box center [28, 58] width 57 height 55
click at [39, 52] on div "Clubworx" at bounding box center [28, 58] width 57 height 55
click at [48, 36] on link at bounding box center [28, 36] width 60 height 11
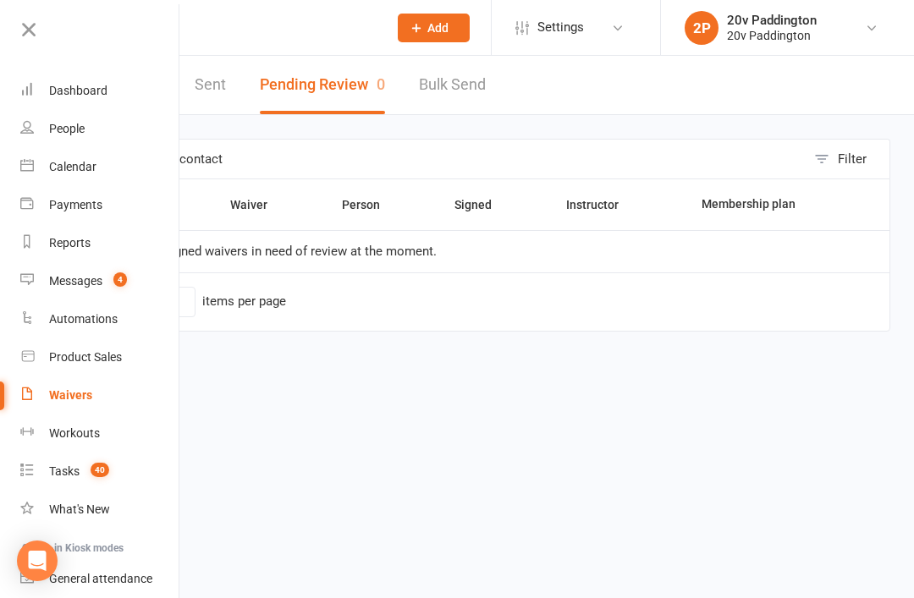
click at [96, 167] on link "Calendar" at bounding box center [100, 167] width 160 height 38
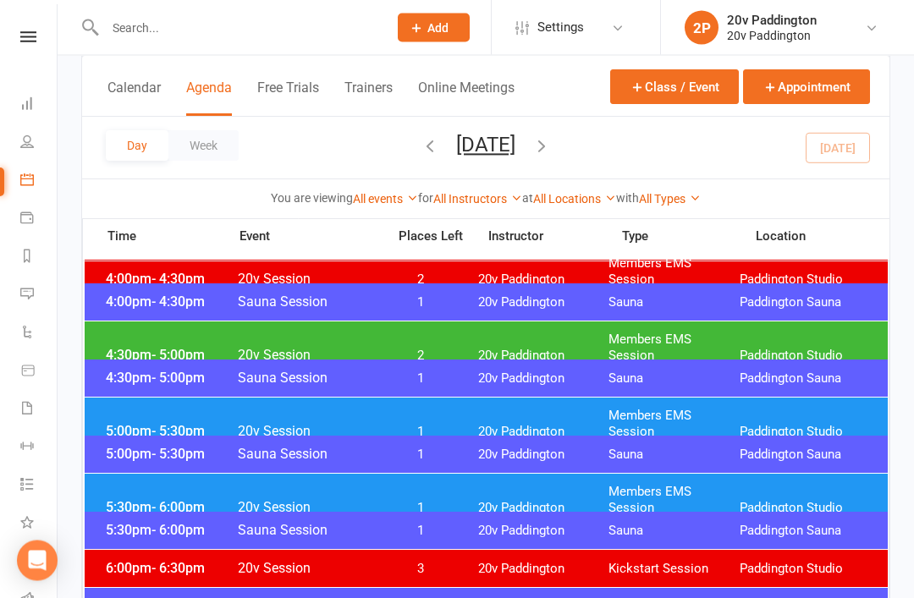
scroll to position [1454, 0]
click at [598, 352] on div "4:30pm - 5:00pm 20v Session 2 20v Paddington Members EMS Session Paddington Stu…" at bounding box center [486, 348] width 803 height 52
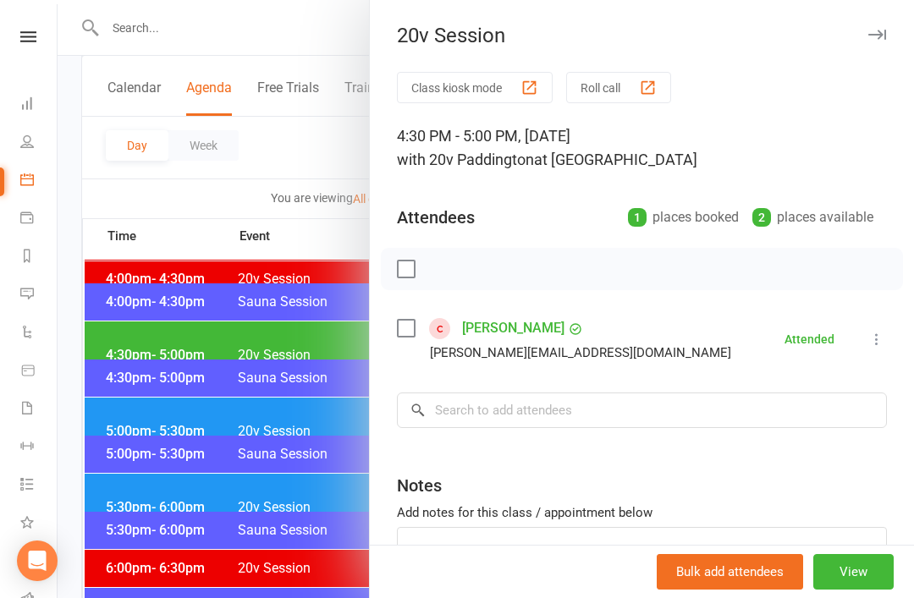
click at [565, 331] on link "[PERSON_NAME]" at bounding box center [513, 328] width 102 height 27
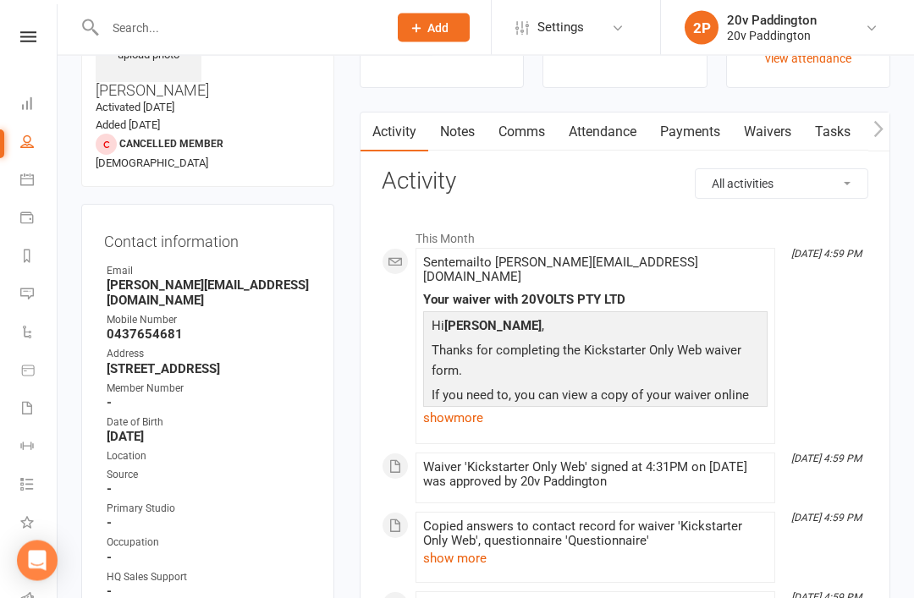
click at [620, 407] on link "show more" at bounding box center [595, 419] width 344 height 24
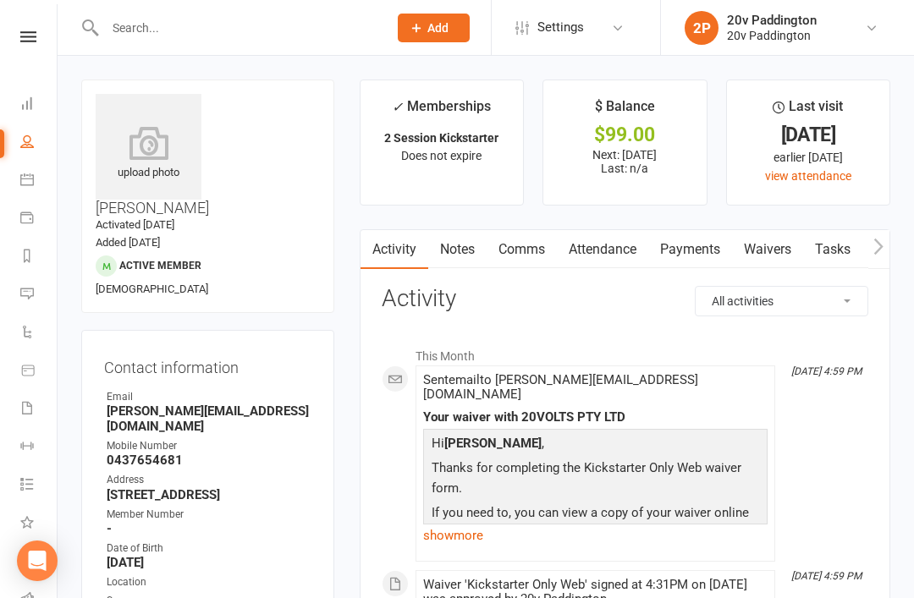
click at [13, 185] on li "Calendar" at bounding box center [28, 182] width 57 height 38
click at [25, 182] on icon at bounding box center [27, 180] width 14 height 14
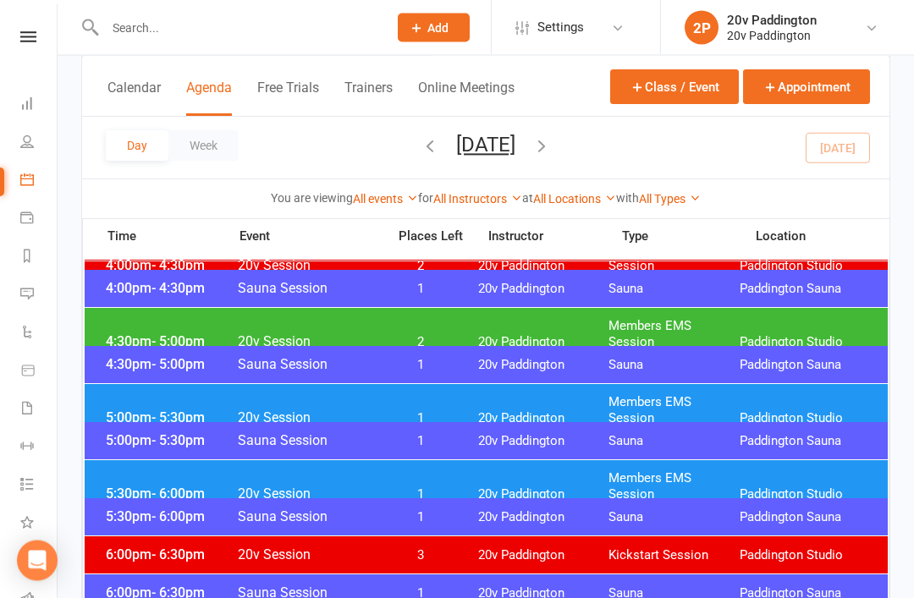
scroll to position [1470, 0]
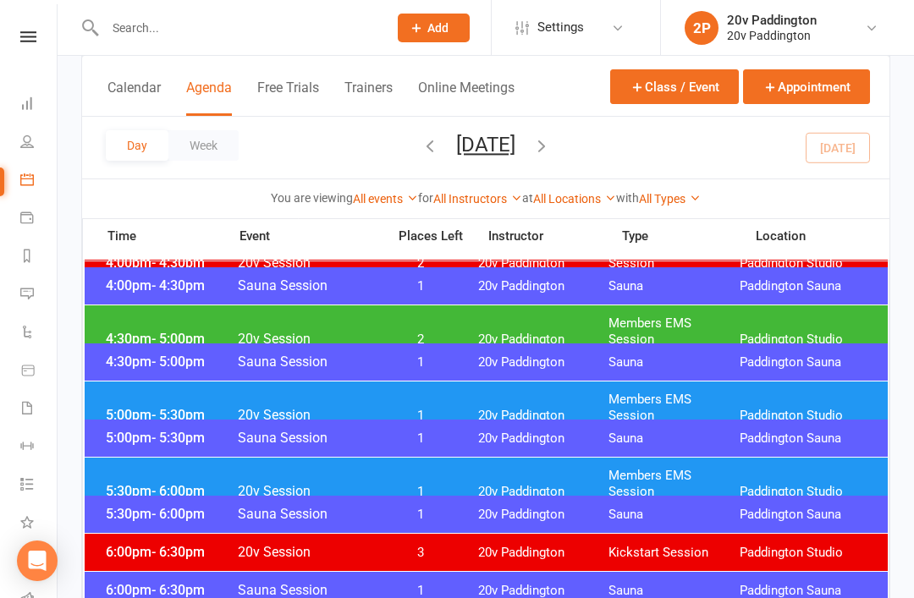
click at [771, 332] on span "Paddington Studio" at bounding box center [805, 340] width 131 height 16
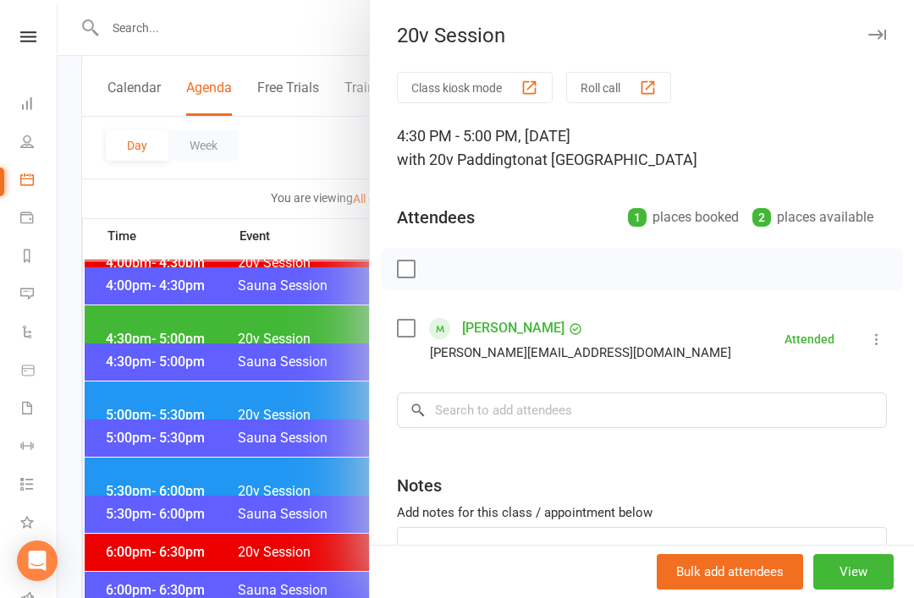
click at [874, 330] on button at bounding box center [877, 339] width 20 height 20
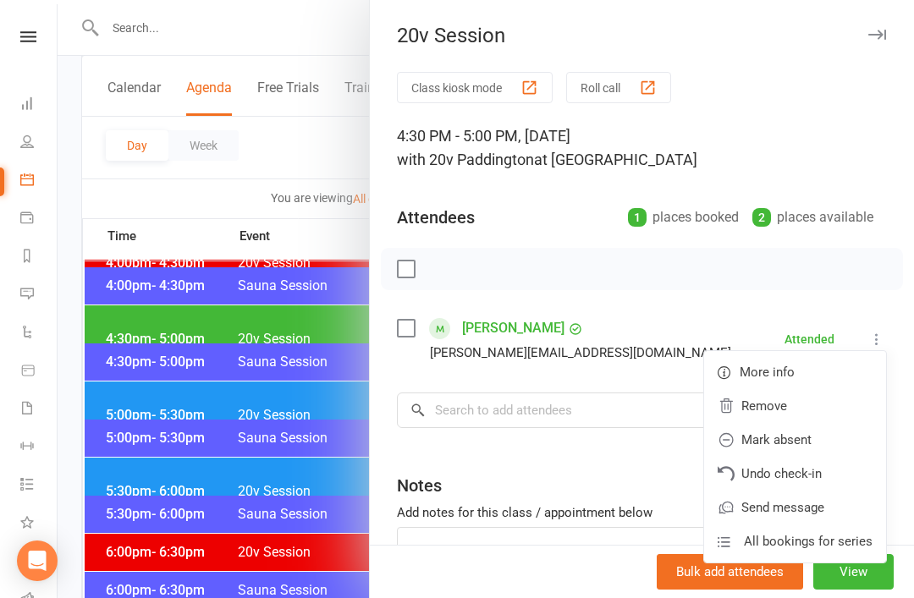
click at [884, 338] on icon at bounding box center [876, 339] width 17 height 17
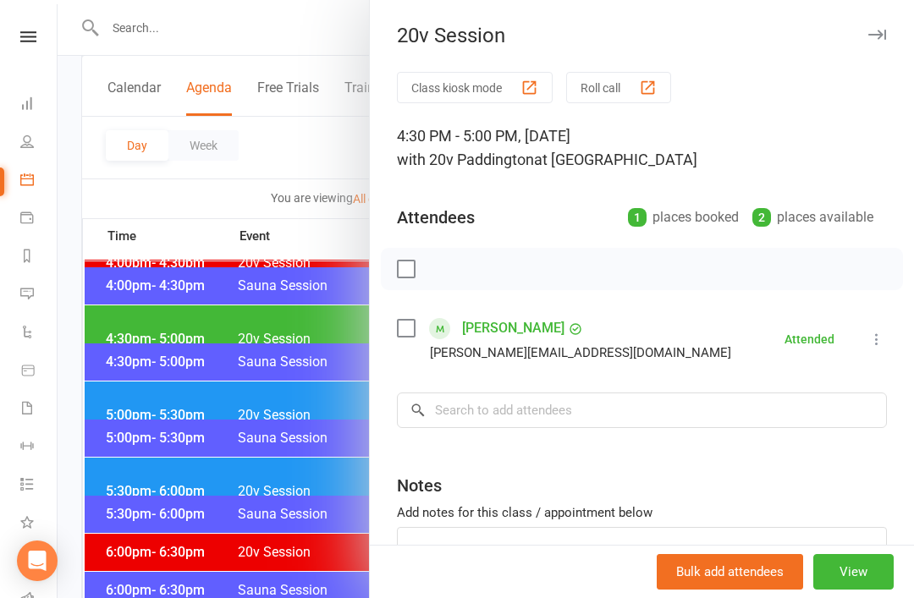
click at [132, 362] on div at bounding box center [486, 299] width 857 height 598
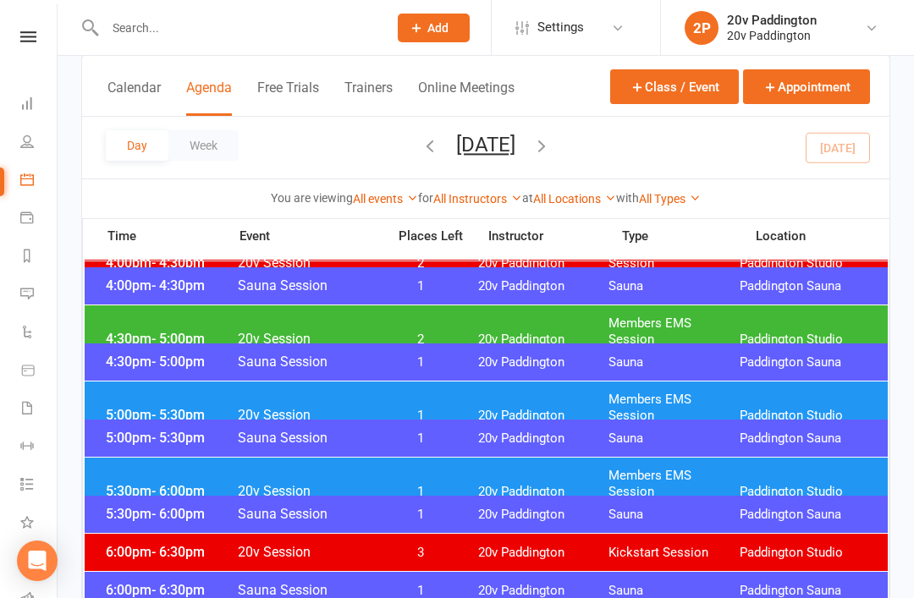
click at [141, 483] on span "5:30pm - 6:00pm" at bounding box center [169, 491] width 135 height 16
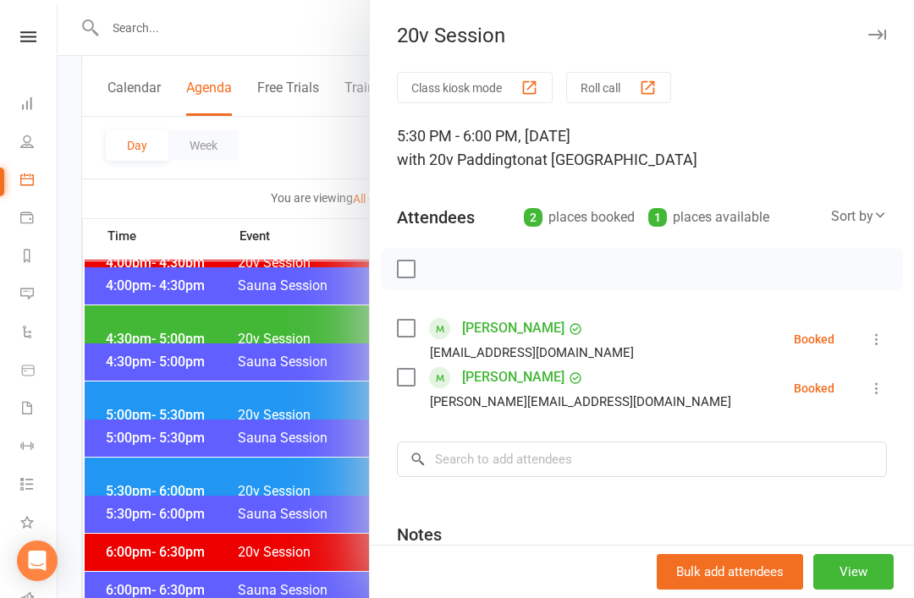
click at [140, 422] on div at bounding box center [486, 299] width 857 height 598
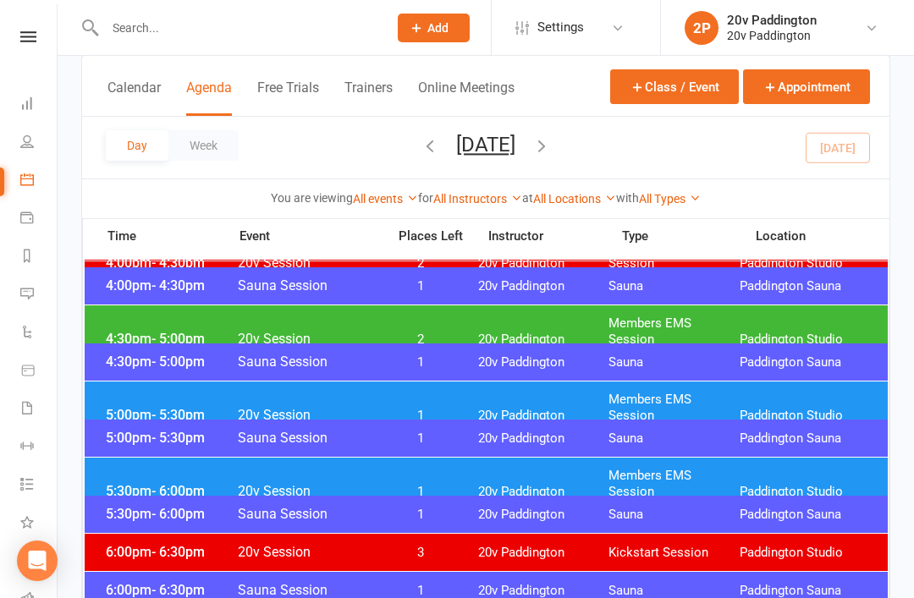
click at [142, 407] on span "5:00pm - 5:30pm" at bounding box center [169, 415] width 135 height 16
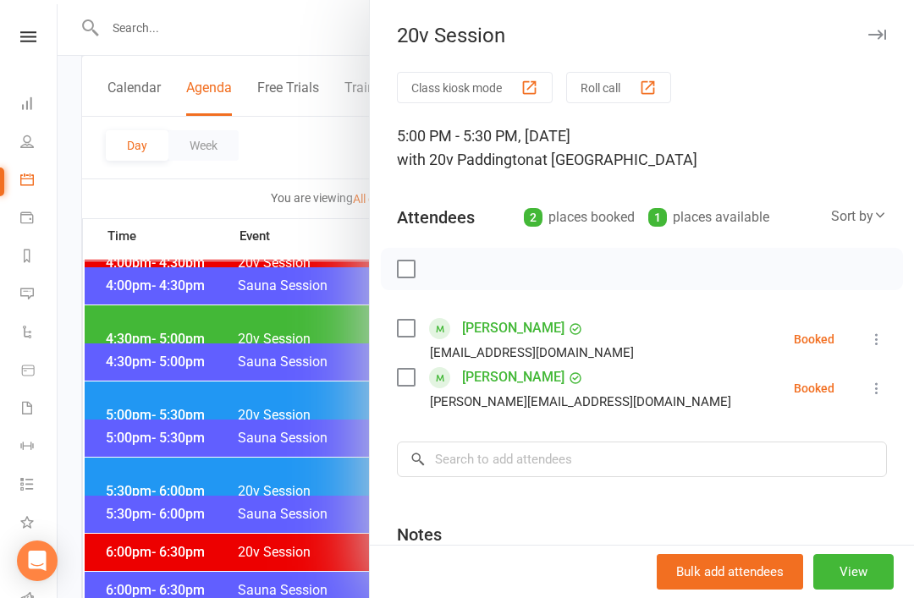
click at [129, 377] on div at bounding box center [486, 299] width 857 height 598
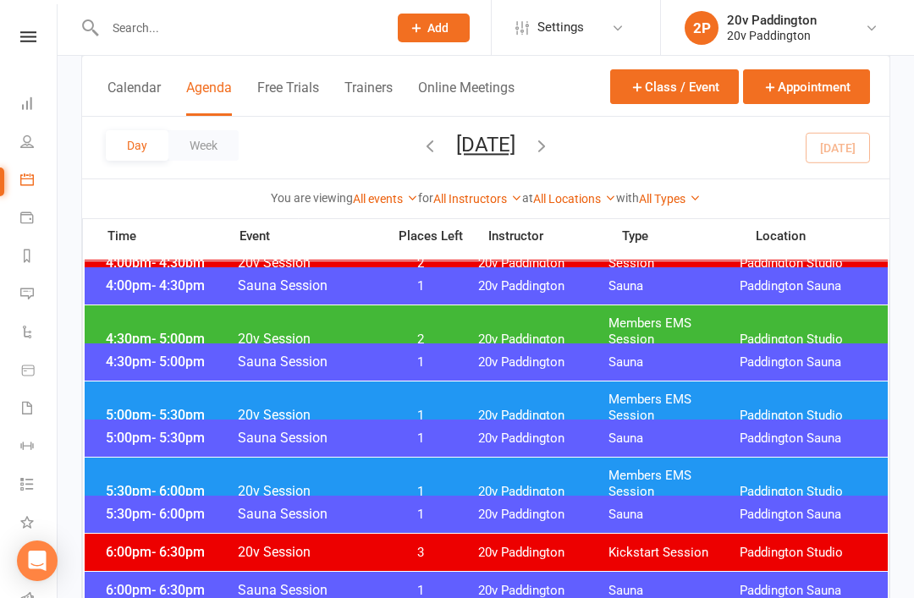
click at [128, 484] on div "5:30pm - 6:00pm 20v Session 1 20v Paddington Members EMS Session Paddington Stu…" at bounding box center [486, 484] width 803 height 52
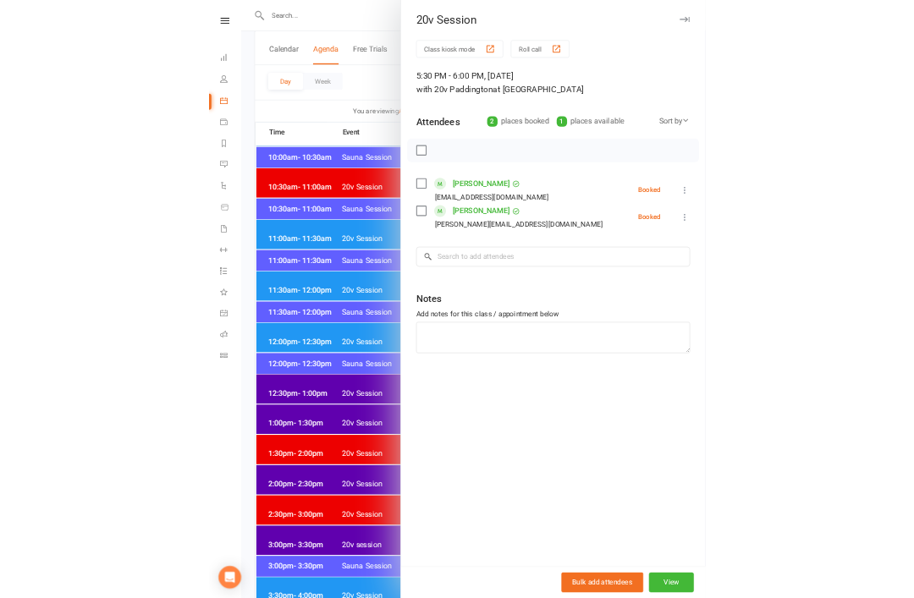
scroll to position [1149, 0]
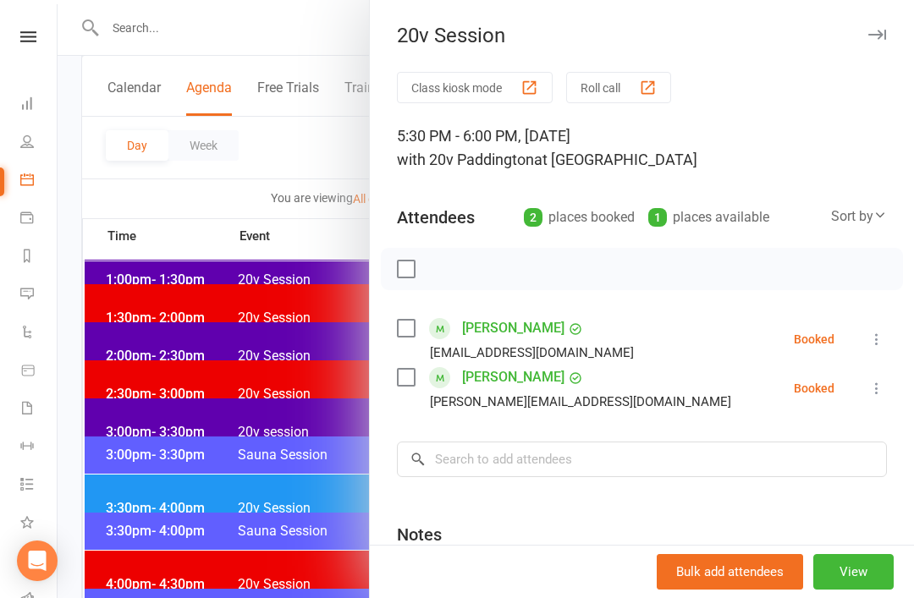
click at [290, 195] on div at bounding box center [486, 299] width 857 height 598
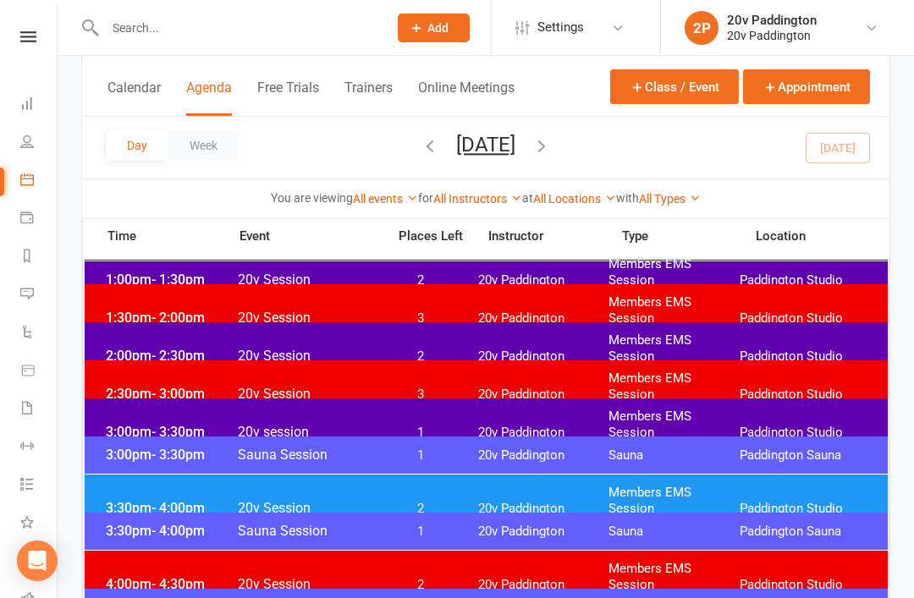
click at [505, 143] on button "Tuesday, Oct 14, 2025" at bounding box center [485, 145] width 59 height 24
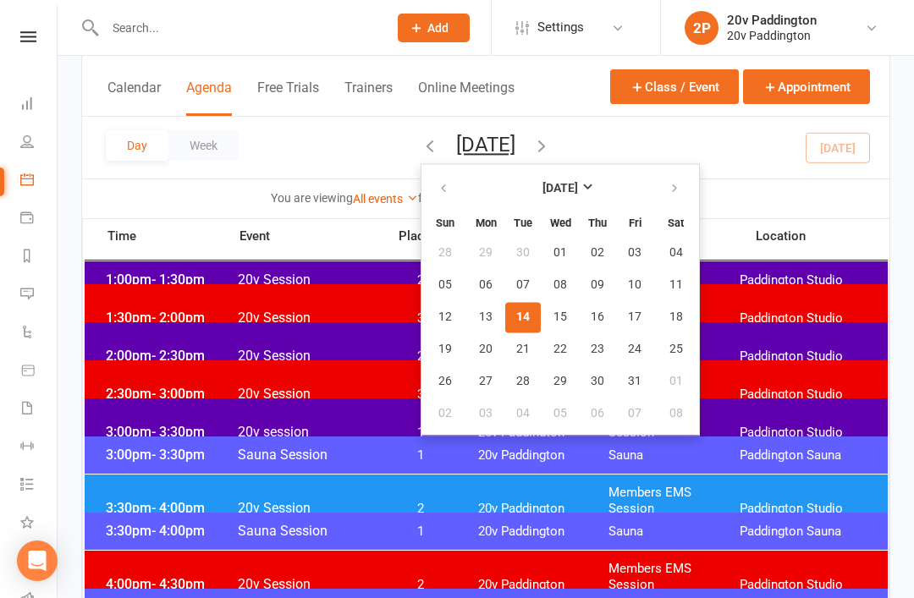
click at [515, 156] on button "[DATE]" at bounding box center [485, 145] width 59 height 24
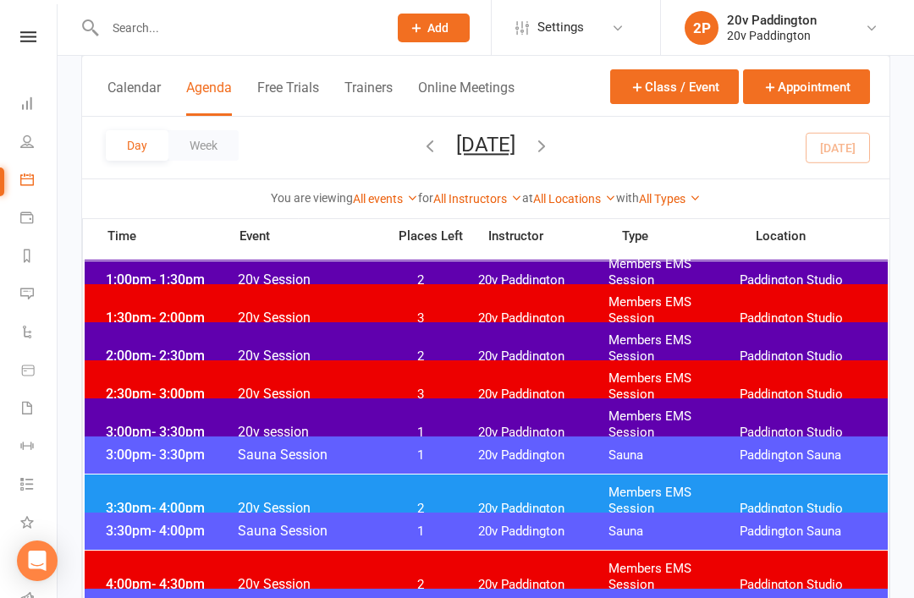
click at [504, 156] on button "[DATE]" at bounding box center [485, 145] width 59 height 24
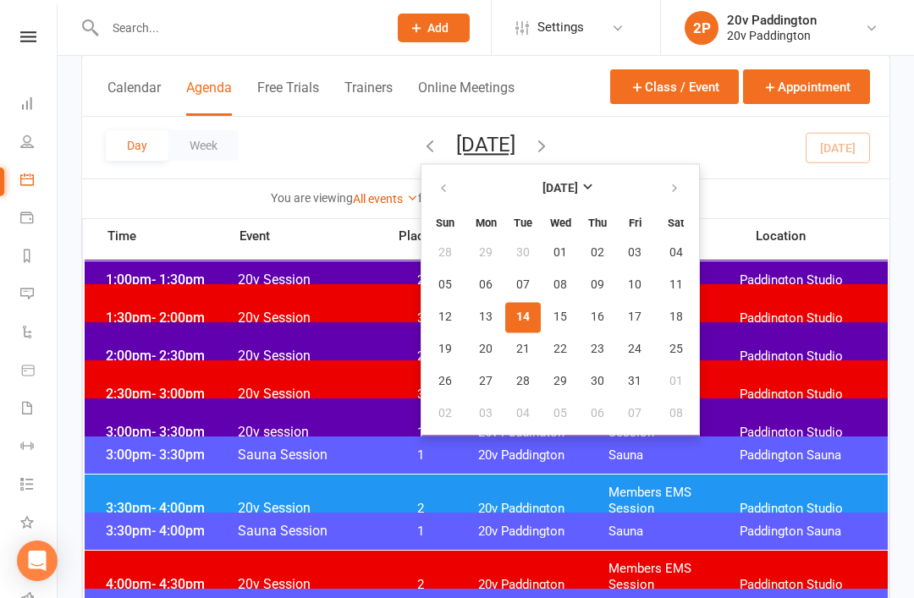
click at [505, 307] on button "14" at bounding box center [523, 317] width 36 height 30
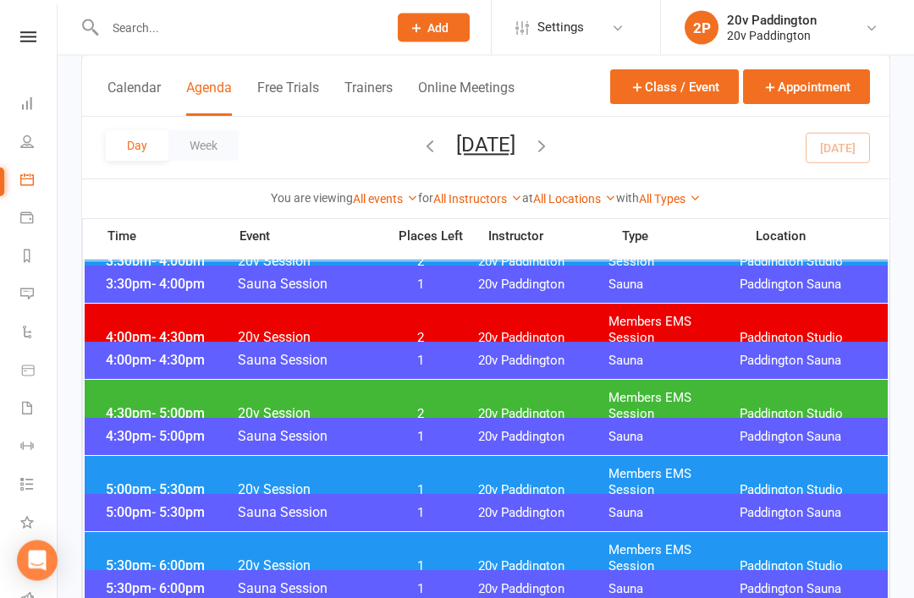
click at [521, 407] on span "20v Paddington" at bounding box center [543, 415] width 131 height 16
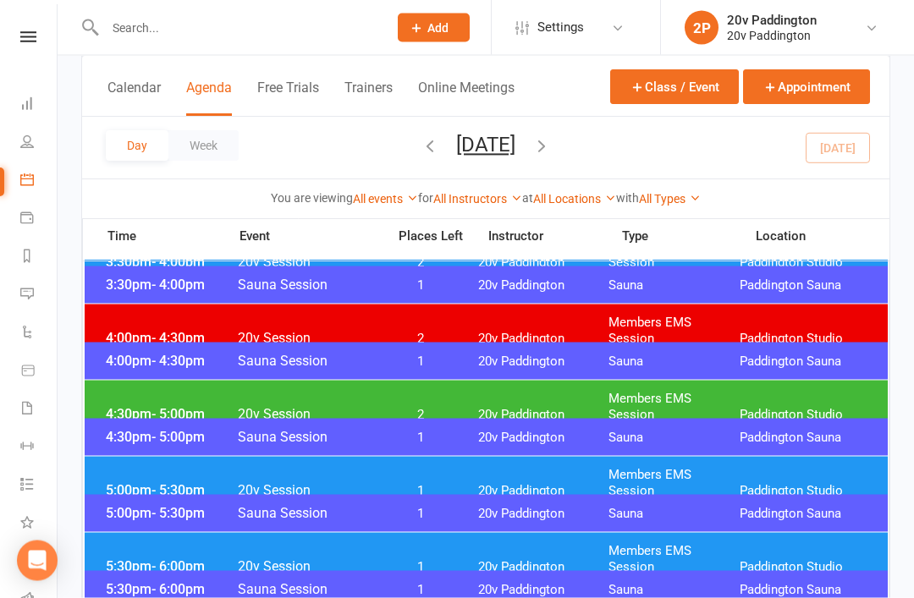
scroll to position [1396, 0]
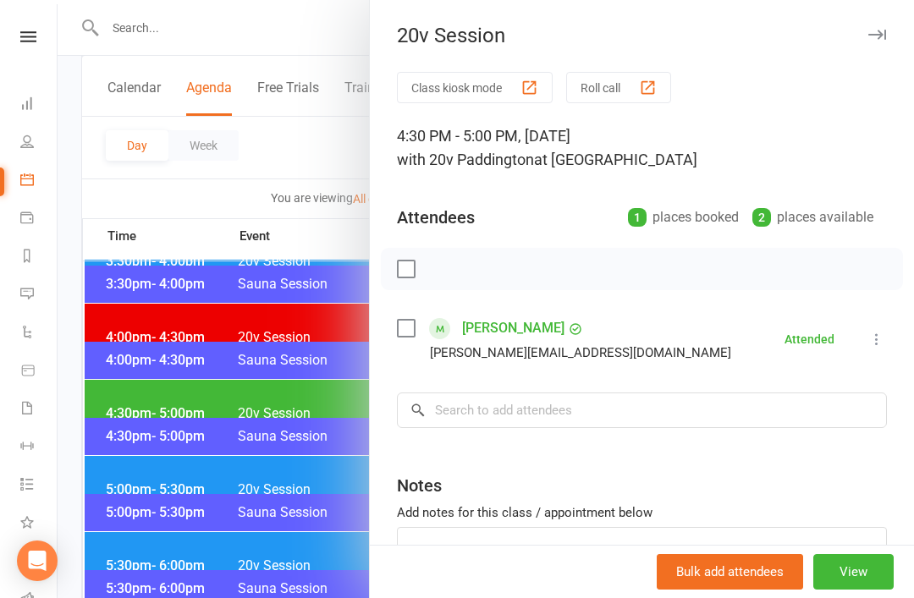
click at [507, 325] on link "[PERSON_NAME]" at bounding box center [513, 328] width 102 height 27
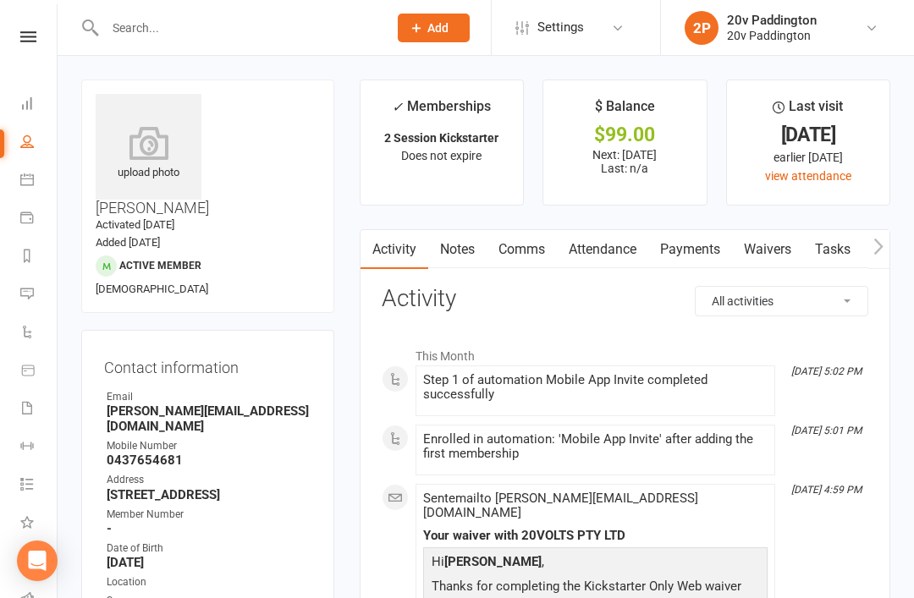
click at [514, 262] on link "Comms" at bounding box center [522, 249] width 70 height 39
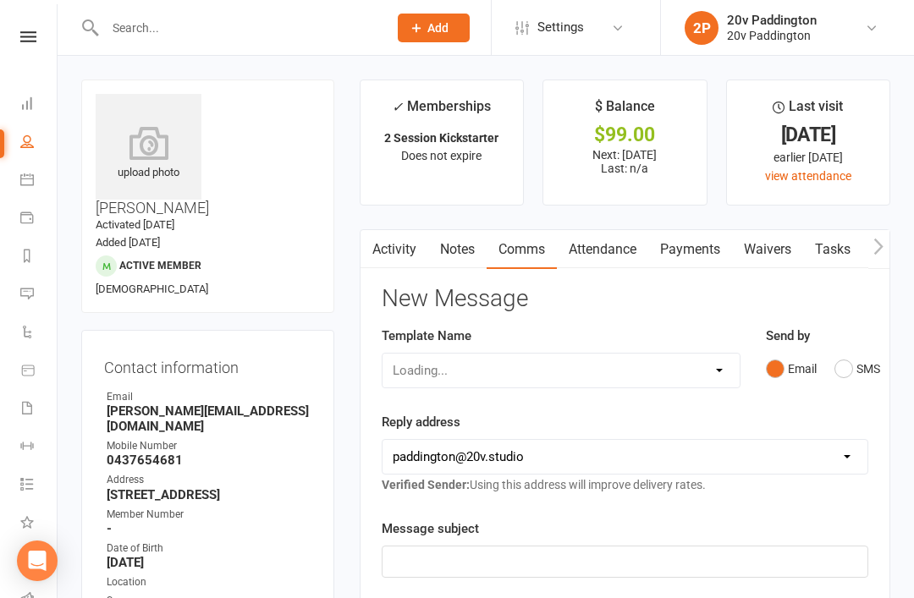
scroll to position [54, 0]
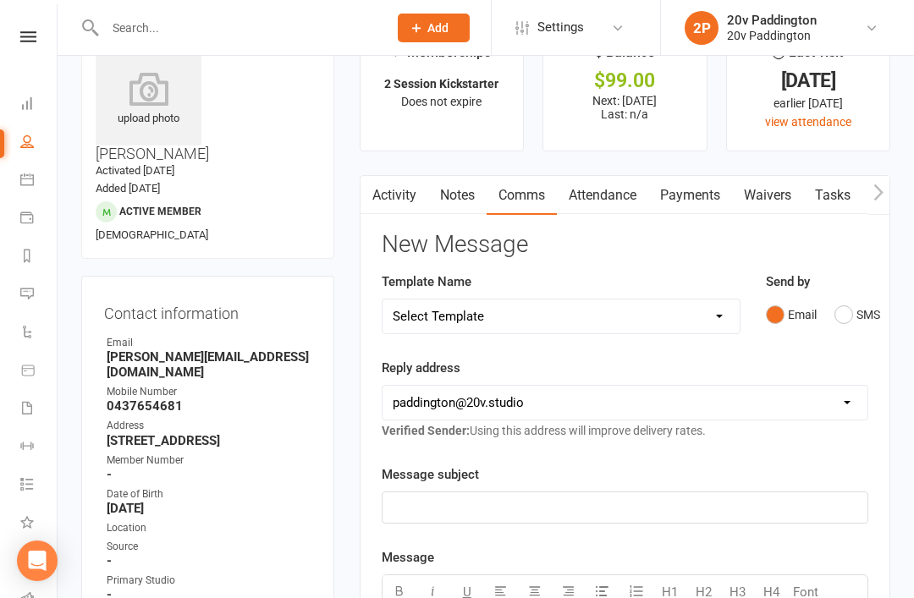
click at [804, 322] on button "Email" at bounding box center [791, 315] width 51 height 32
click at [857, 326] on button "SMS" at bounding box center [858, 315] width 46 height 32
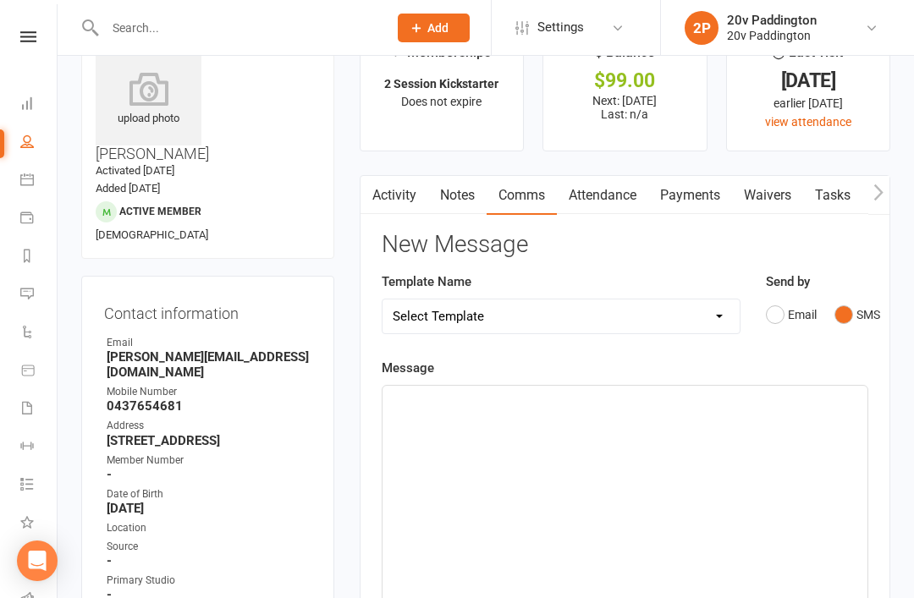
click at [629, 308] on select "Select Template [Email] 20v Referral Bonus [SMS] Free Trial Link [SMS] Haven’t …" at bounding box center [561, 317] width 357 height 34
click at [731, 438] on div "﻿" at bounding box center [625, 513] width 485 height 254
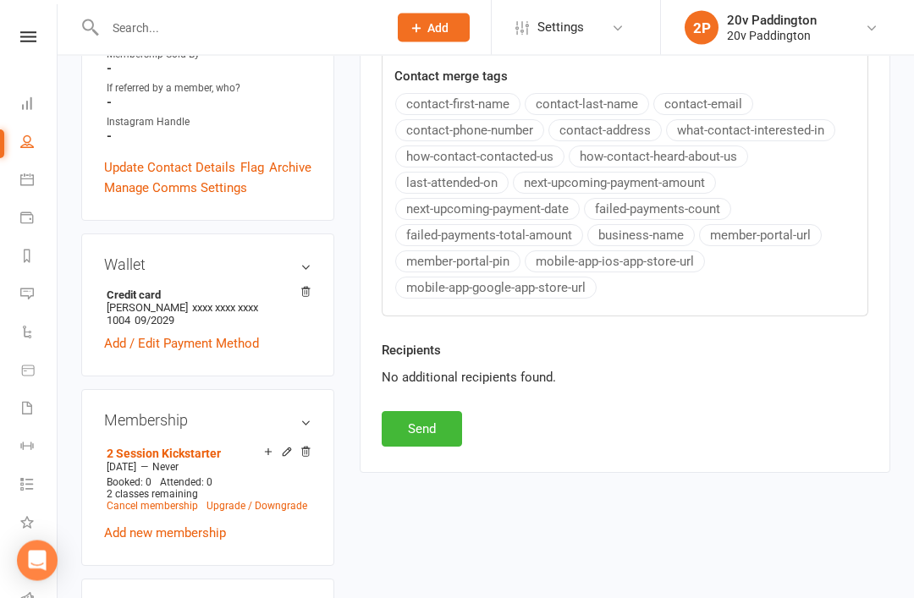
click at [456, 439] on button "Send" at bounding box center [422, 430] width 80 height 36
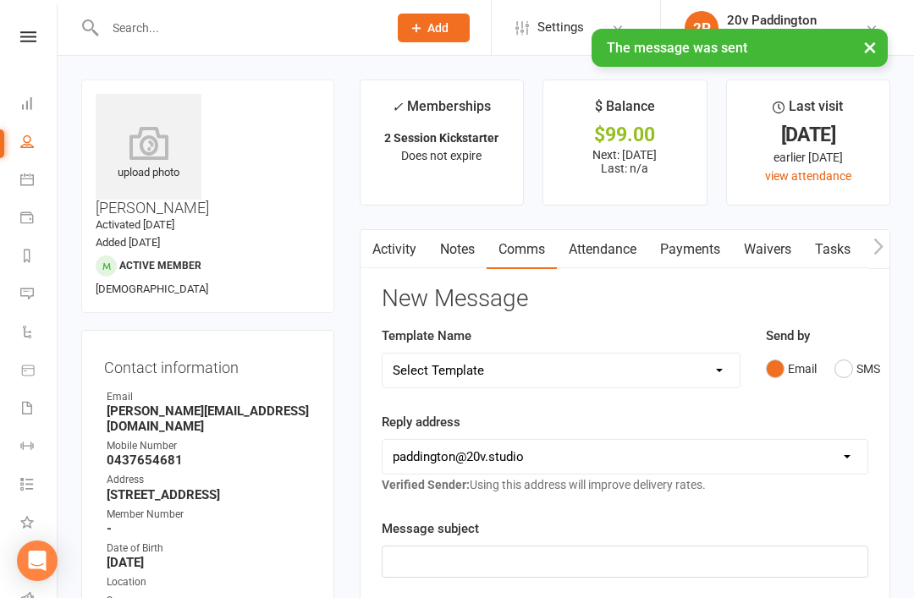
scroll to position [0, 0]
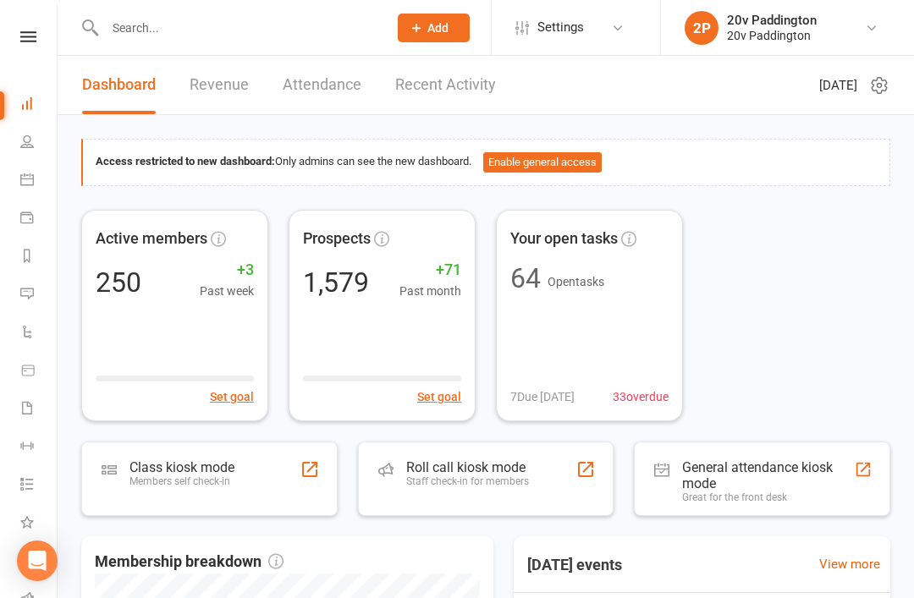
click at [24, 290] on icon at bounding box center [27, 294] width 14 height 14
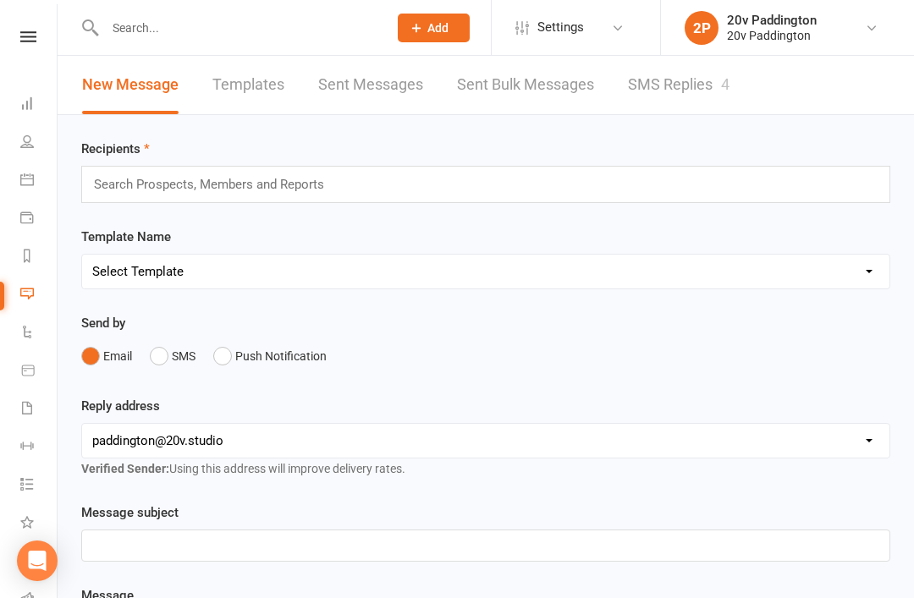
click at [703, 106] on link "SMS Replies 4" at bounding box center [679, 85] width 102 height 58
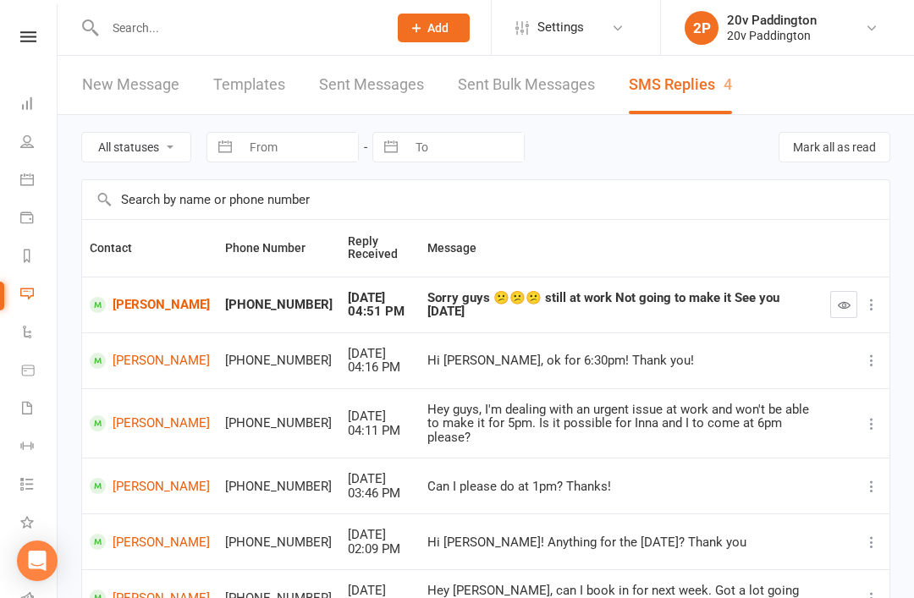
click at [136, 361] on link "[PERSON_NAME]" at bounding box center [150, 361] width 120 height 16
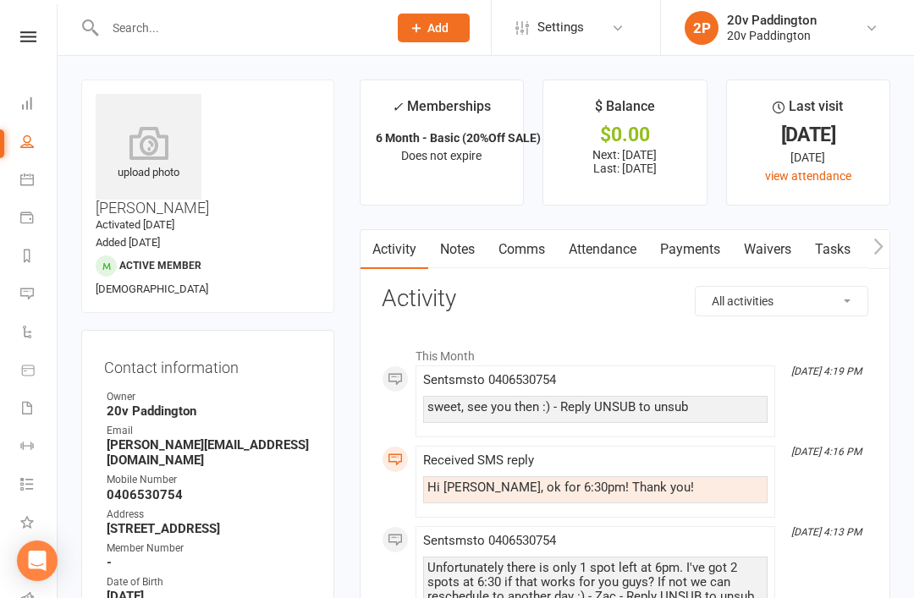
click at [523, 245] on link "Comms" at bounding box center [522, 249] width 70 height 39
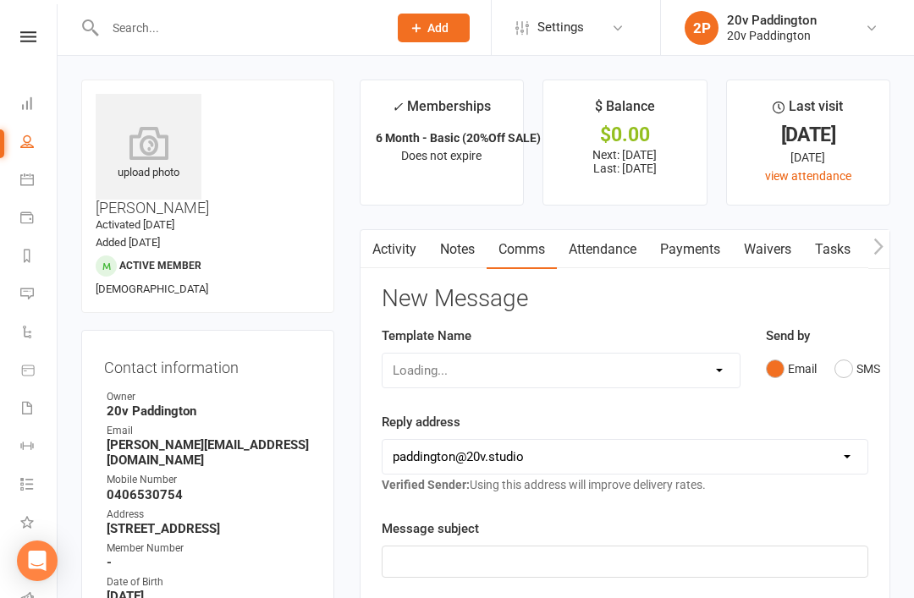
click at [858, 364] on button "SMS" at bounding box center [858, 369] width 46 height 32
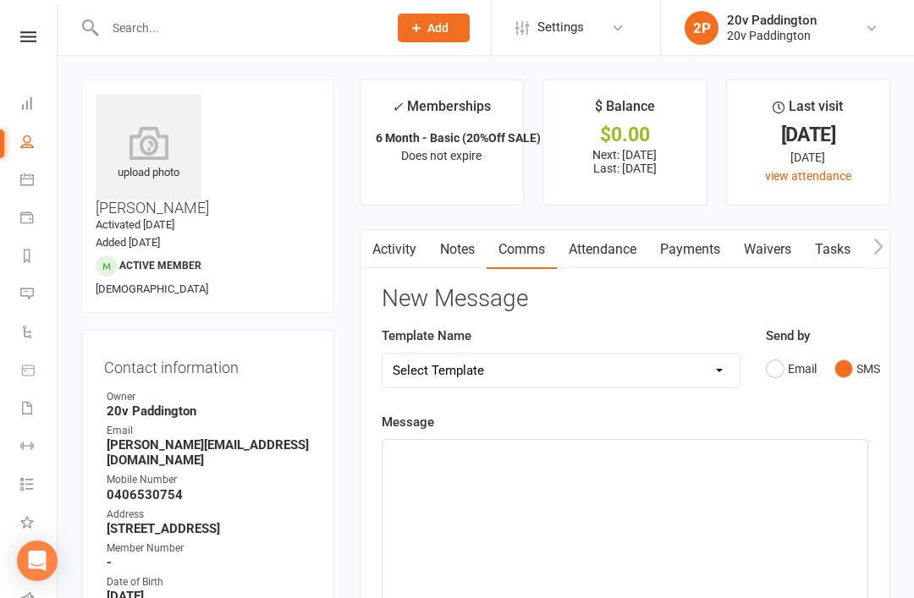
click at [696, 456] on p "﻿" at bounding box center [625, 455] width 465 height 20
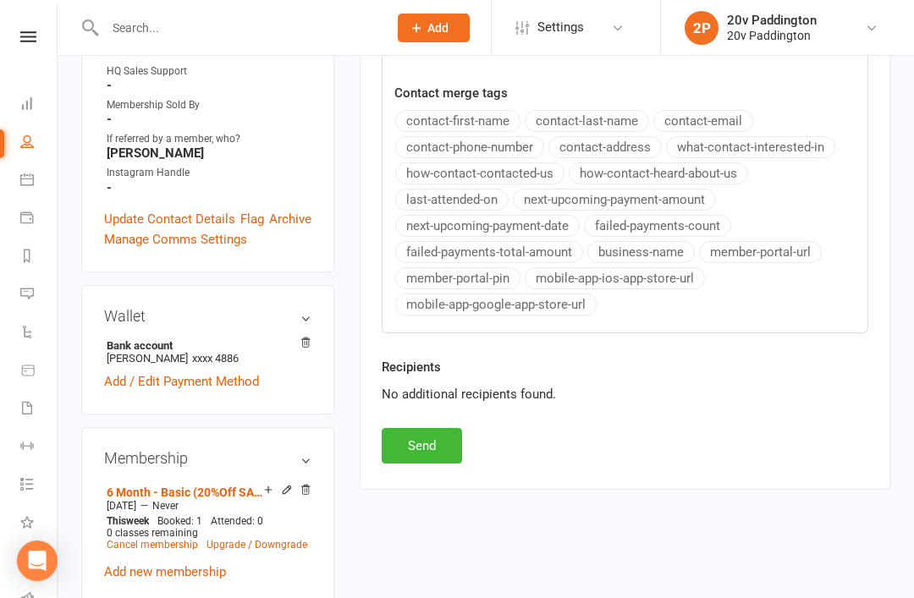
click at [434, 438] on button "Send" at bounding box center [422, 446] width 80 height 36
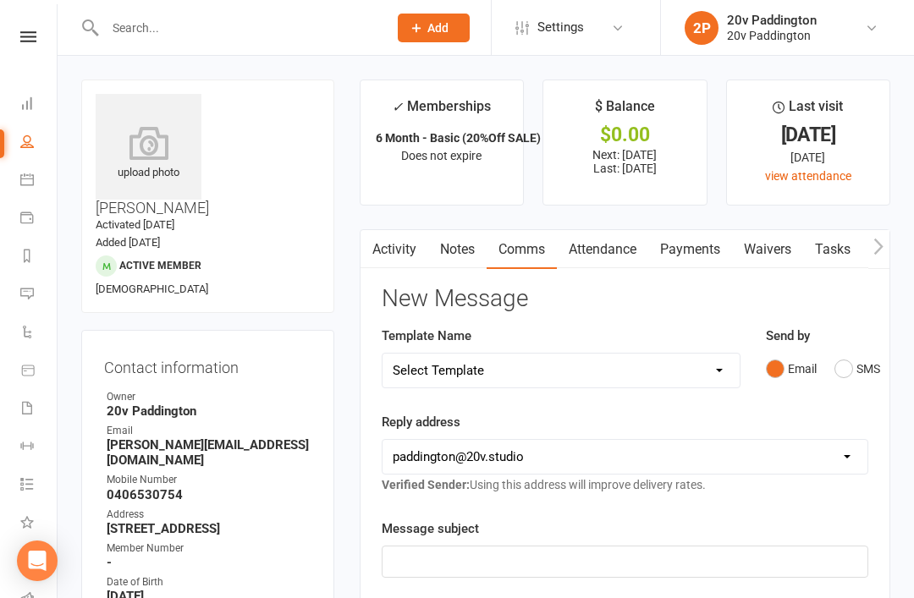
click at [24, 310] on link "Messages 4" at bounding box center [39, 296] width 38 height 38
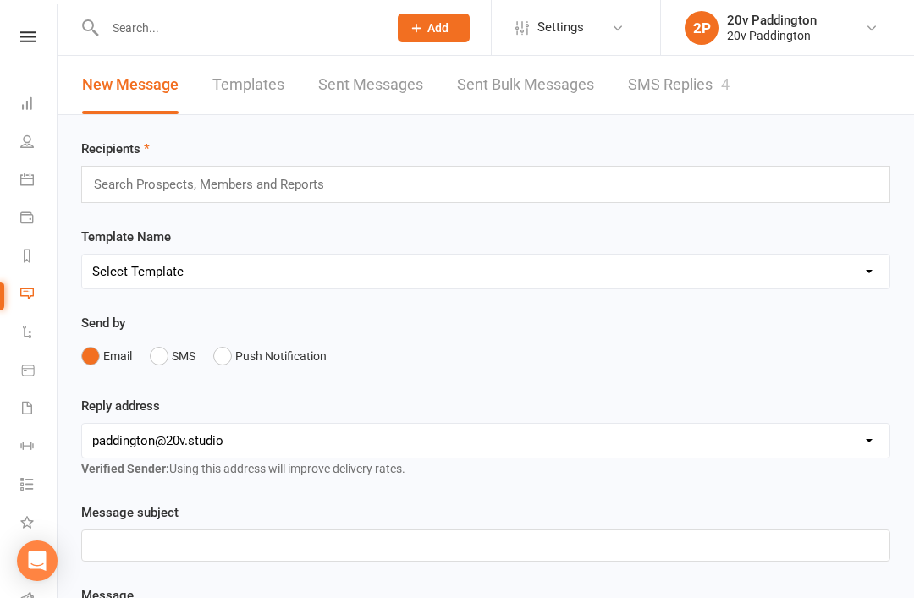
click at [696, 78] on link "SMS Replies 4" at bounding box center [679, 85] width 102 height 58
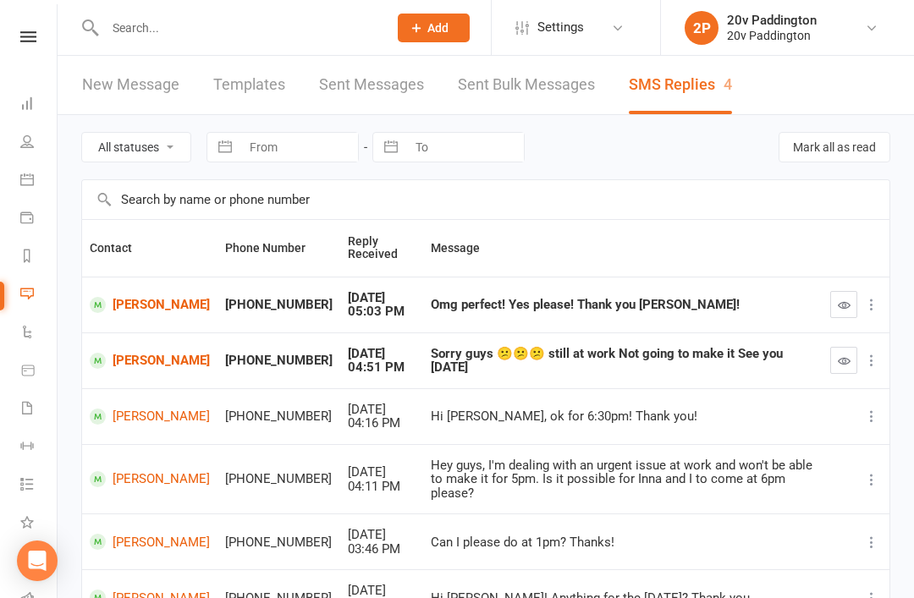
click at [129, 366] on link "[PERSON_NAME]" at bounding box center [150, 361] width 120 height 16
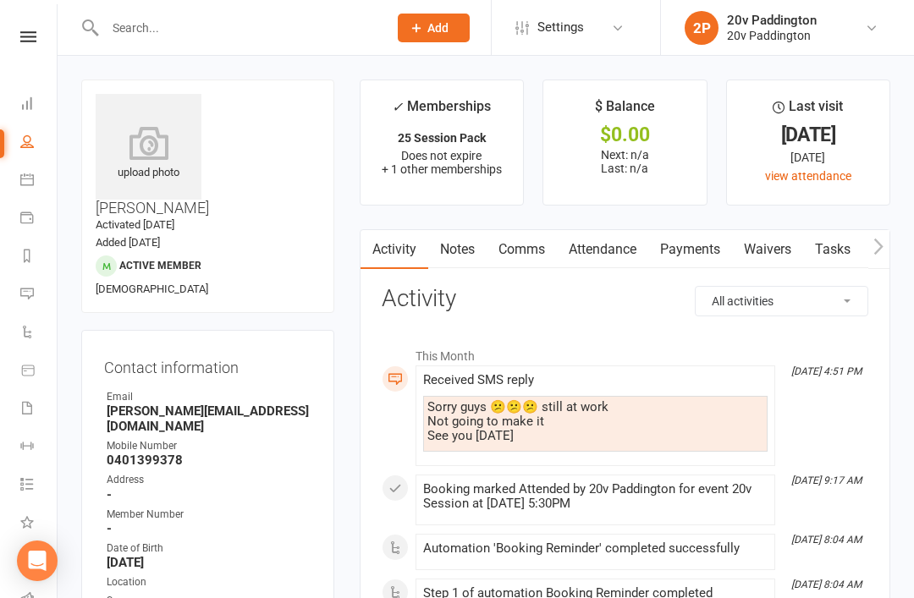
click at [532, 248] on link "Comms" at bounding box center [522, 249] width 70 height 39
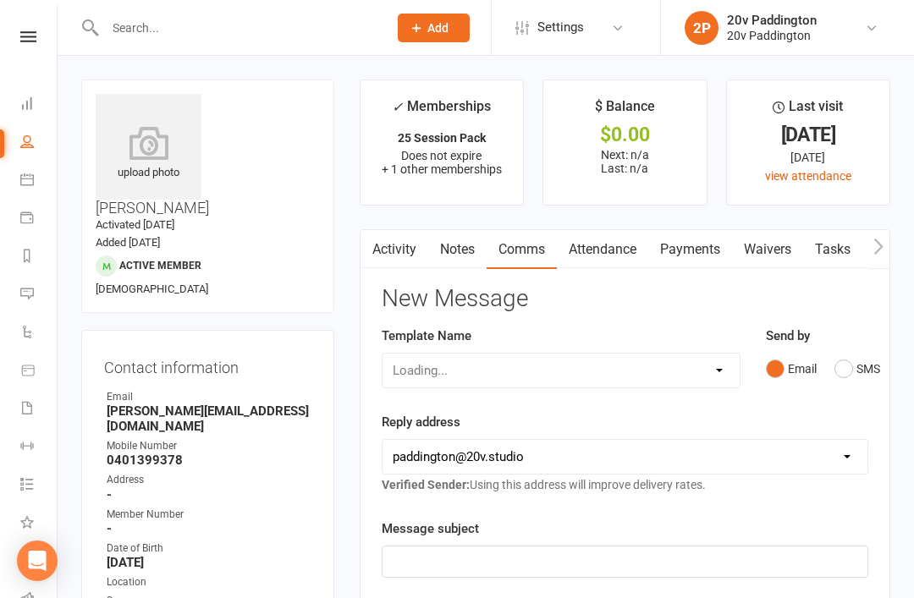
click at [854, 353] on button "SMS" at bounding box center [858, 369] width 46 height 32
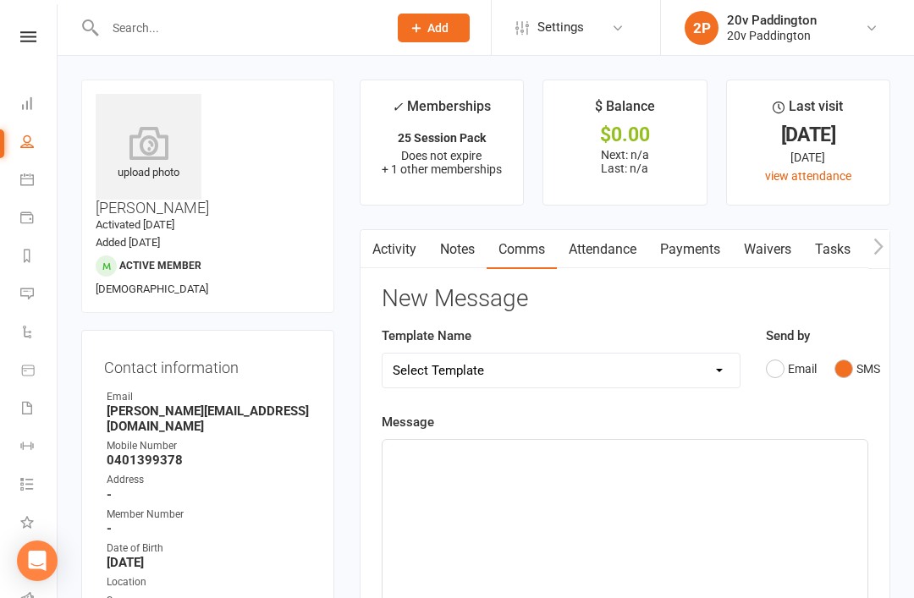
click at [608, 482] on div "﻿" at bounding box center [625, 567] width 485 height 254
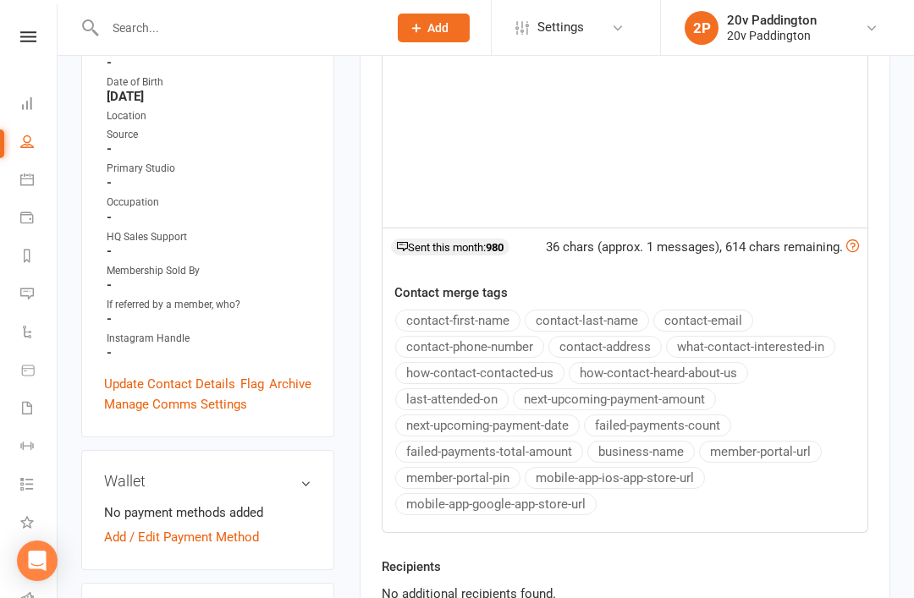
scroll to position [587, 0]
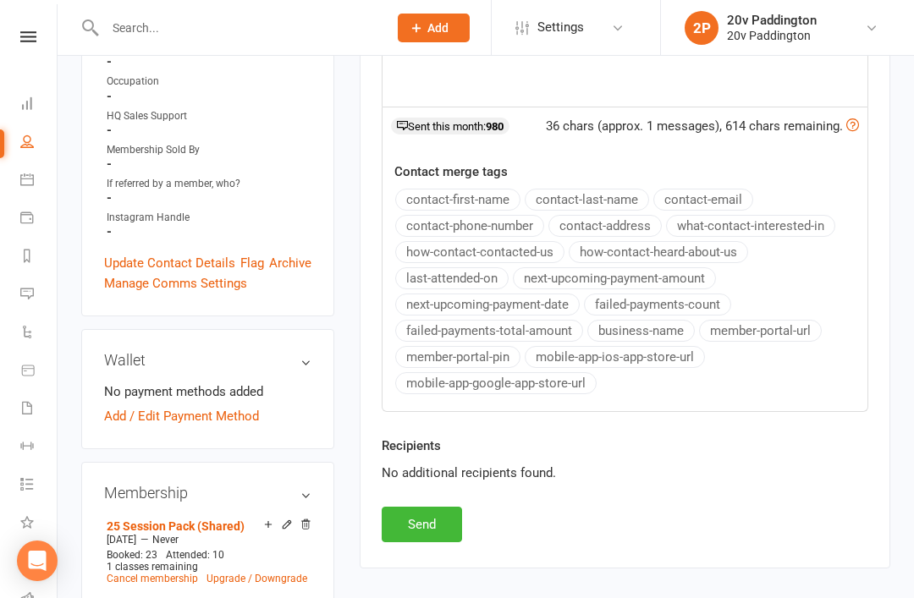
click at [455, 521] on button "Send" at bounding box center [422, 525] width 80 height 36
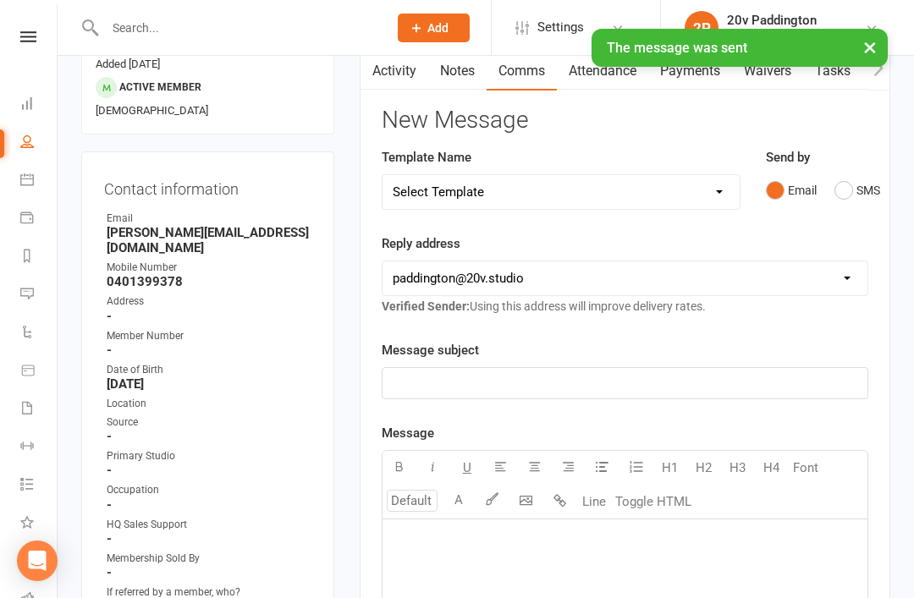
scroll to position [0, 0]
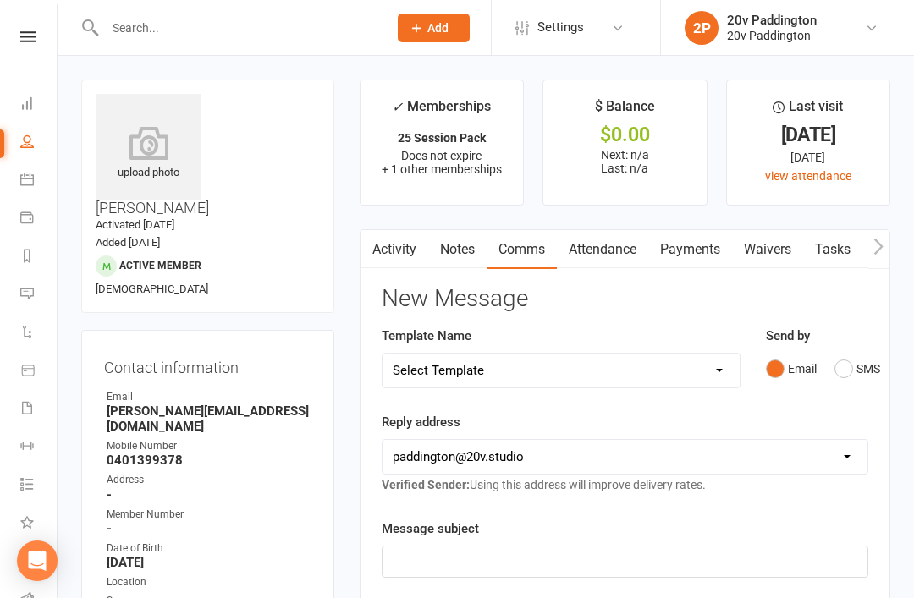
click at [47, 294] on link "Messages 4" at bounding box center [39, 296] width 38 height 38
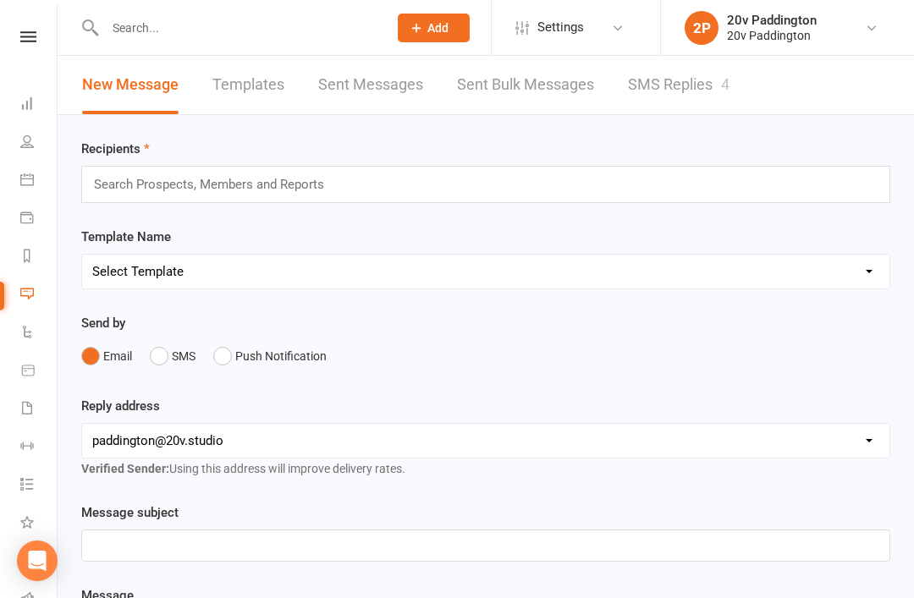
click at [686, 67] on link "SMS Replies 4" at bounding box center [679, 85] width 102 height 58
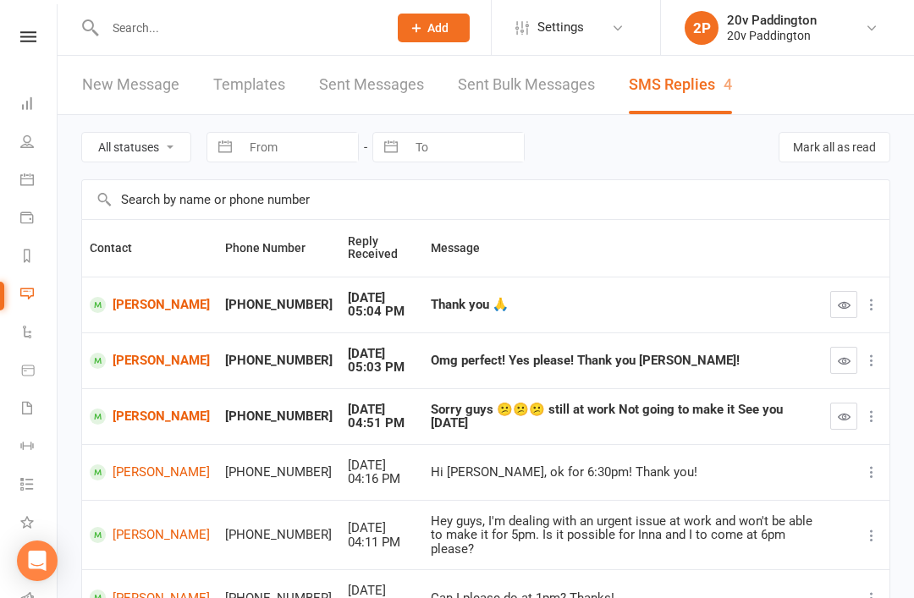
click at [842, 309] on icon "button" at bounding box center [844, 305] width 13 height 13
click at [844, 419] on icon "button" at bounding box center [844, 417] width 13 height 13
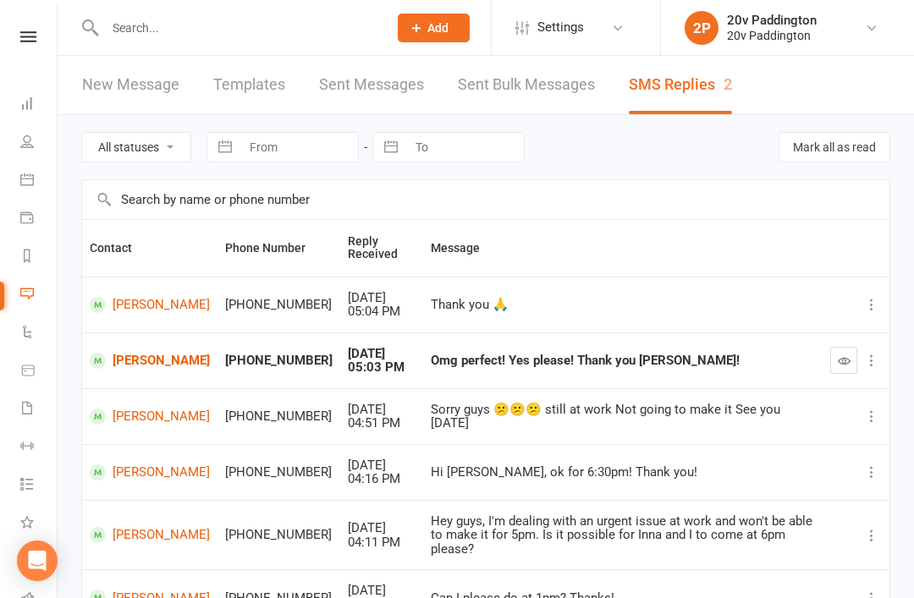
click at [136, 366] on link "Nina Vitti" at bounding box center [150, 361] width 120 height 16
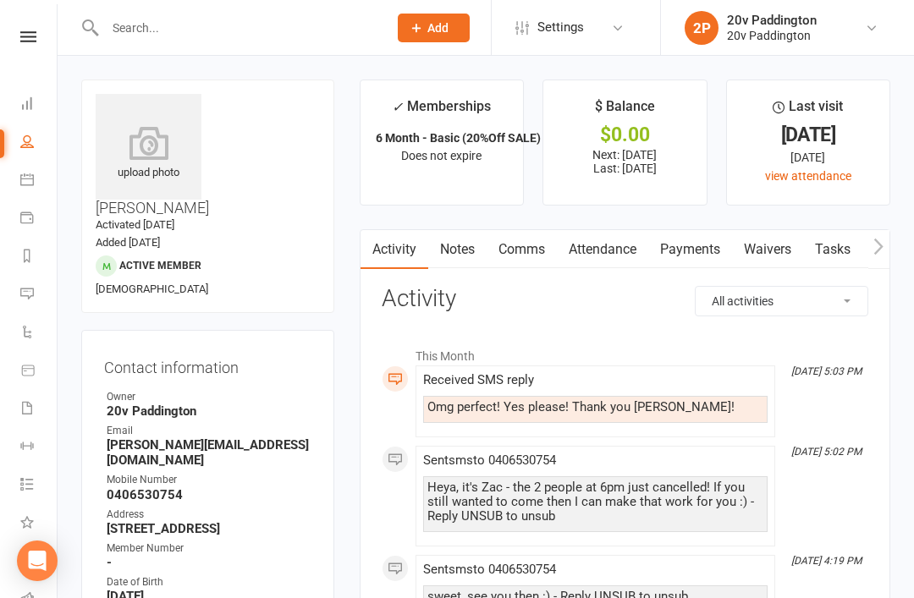
click at [513, 260] on link "Comms" at bounding box center [522, 249] width 70 height 39
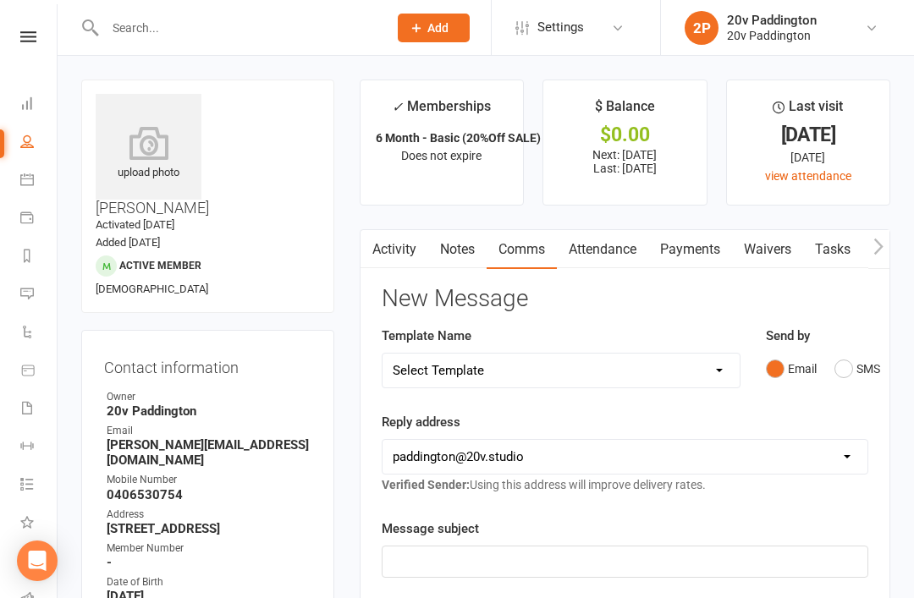
click at [857, 359] on button "SMS" at bounding box center [858, 369] width 46 height 32
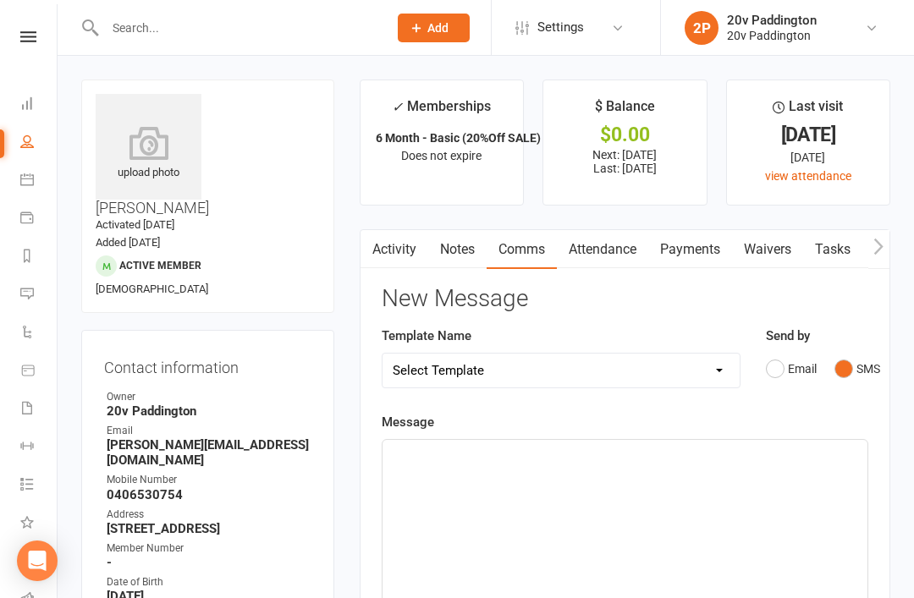
click at [685, 494] on div "﻿" at bounding box center [625, 567] width 485 height 254
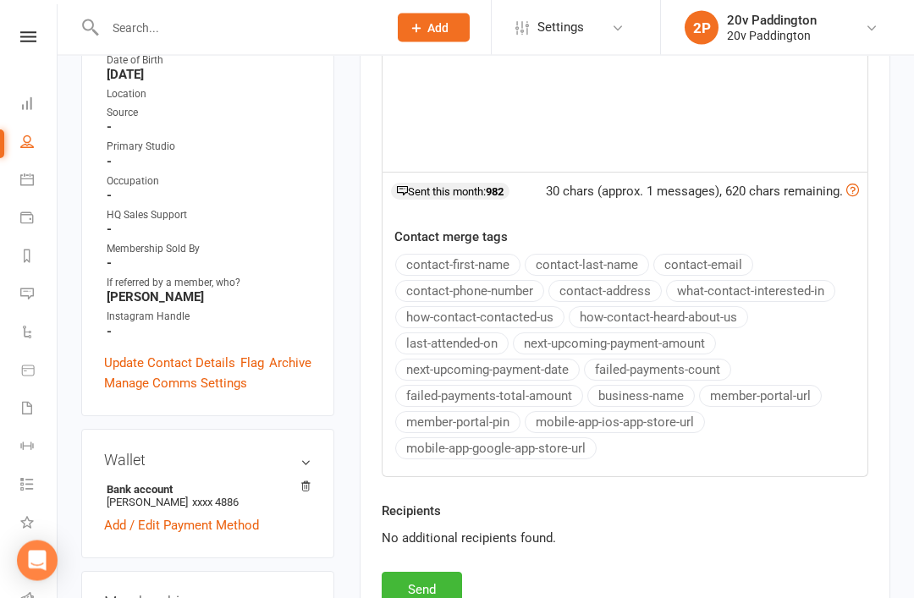
click at [444, 598] on button "Send" at bounding box center [422, 591] width 80 height 36
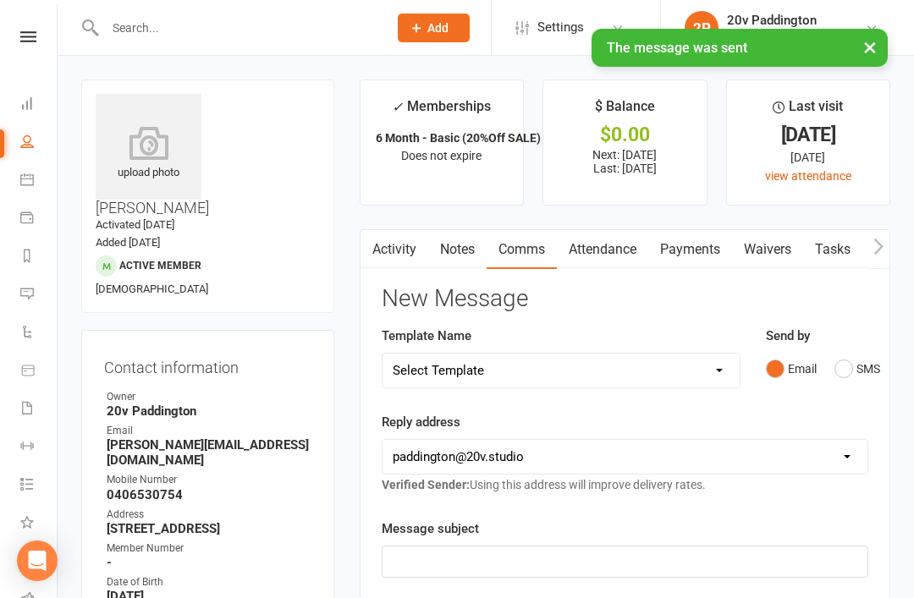
click at [28, 299] on icon at bounding box center [27, 294] width 14 height 14
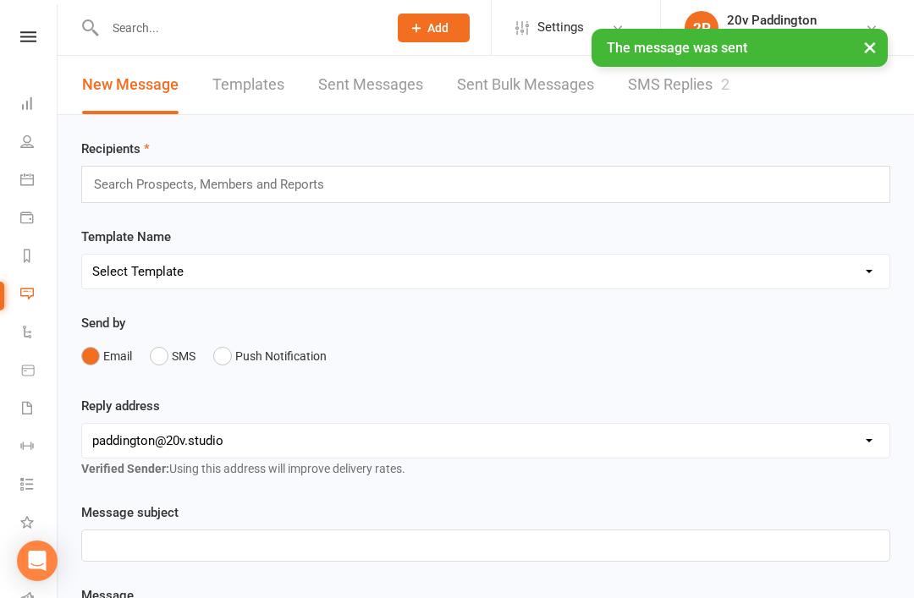
click at [683, 84] on link "SMS Replies 2" at bounding box center [679, 85] width 102 height 58
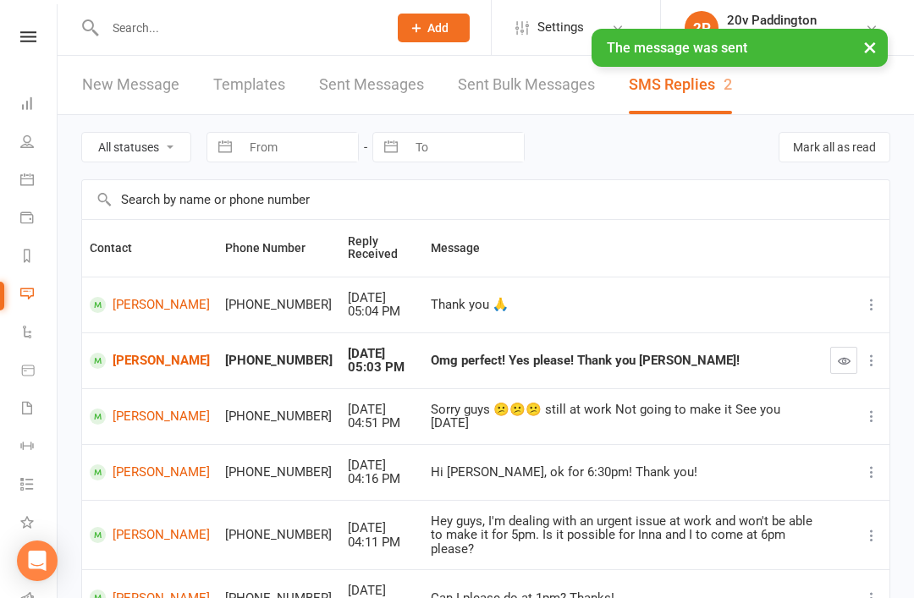
click at [856, 367] on button "button" at bounding box center [843, 360] width 27 height 27
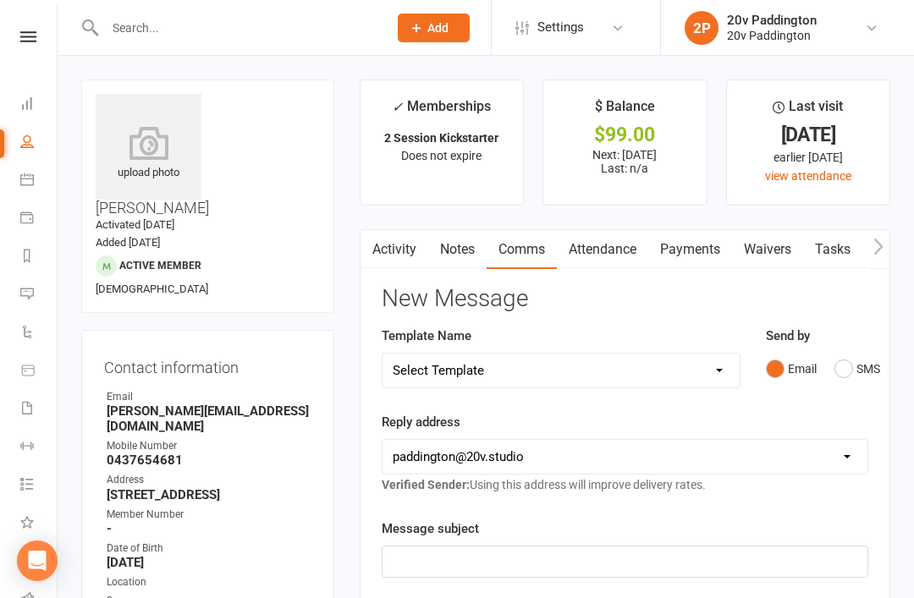
click at [56, 170] on link "Calendar" at bounding box center [39, 182] width 38 height 38
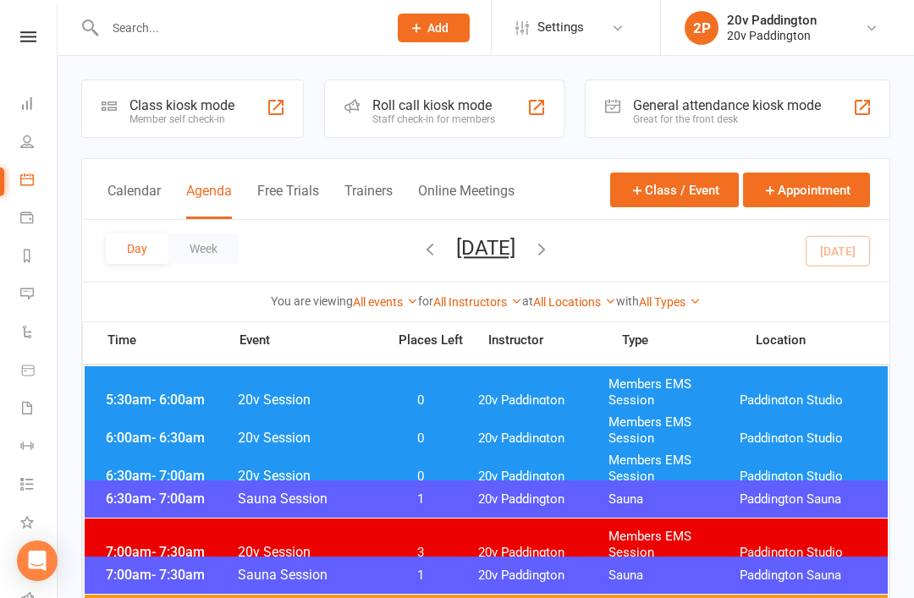
click at [174, 30] on input "text" at bounding box center [238, 28] width 276 height 24
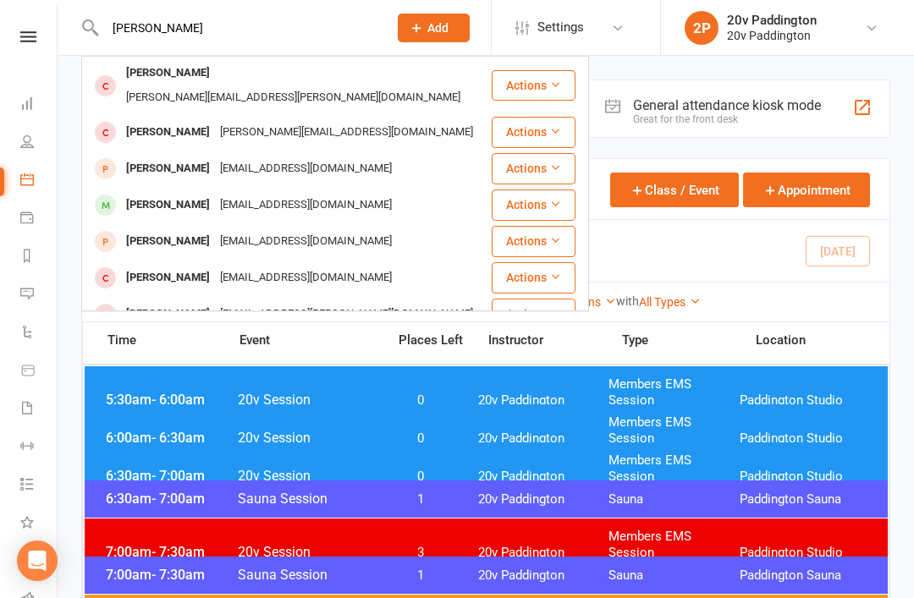
type input "[PERSON_NAME]"
click at [144, 193] on div "[PERSON_NAME]" at bounding box center [168, 205] width 94 height 25
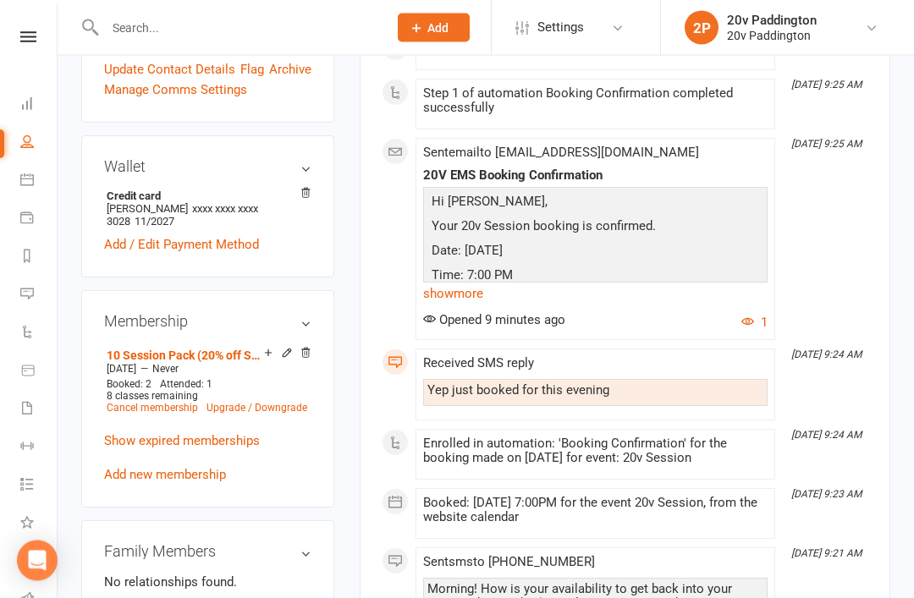
scroll to position [801, 0]
click at [22, 179] on icon at bounding box center [27, 180] width 14 height 14
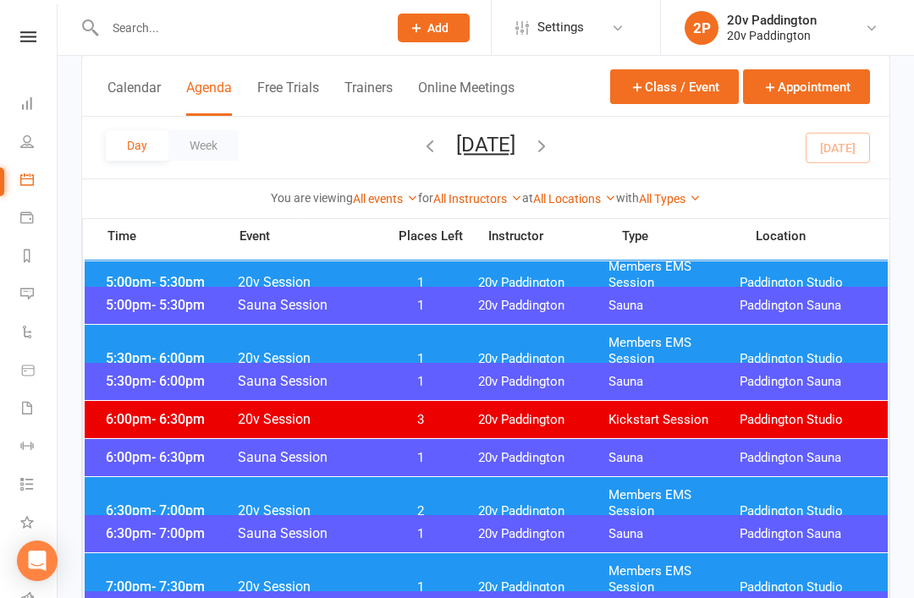
scroll to position [1601, 0]
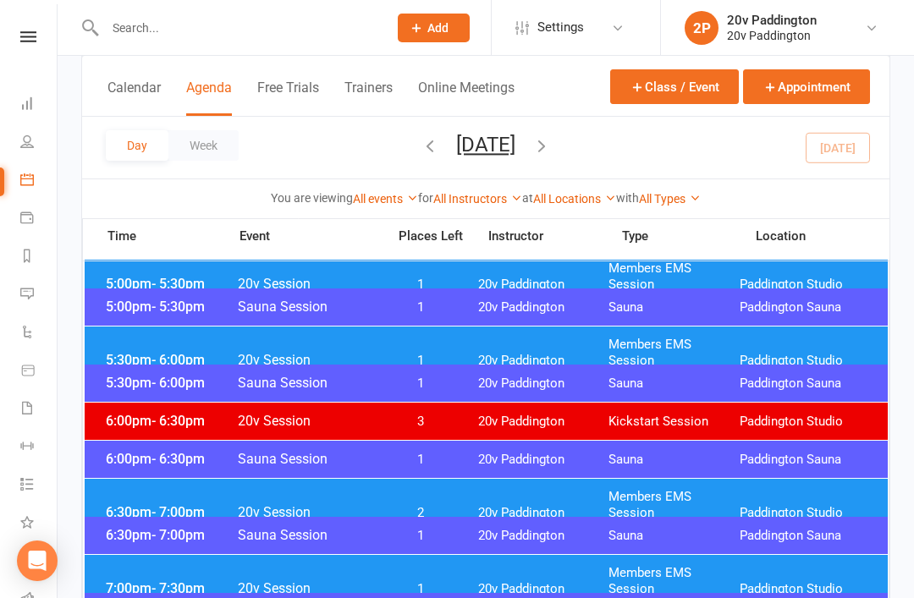
click at [625, 350] on span "Members EMS Session" at bounding box center [674, 353] width 131 height 32
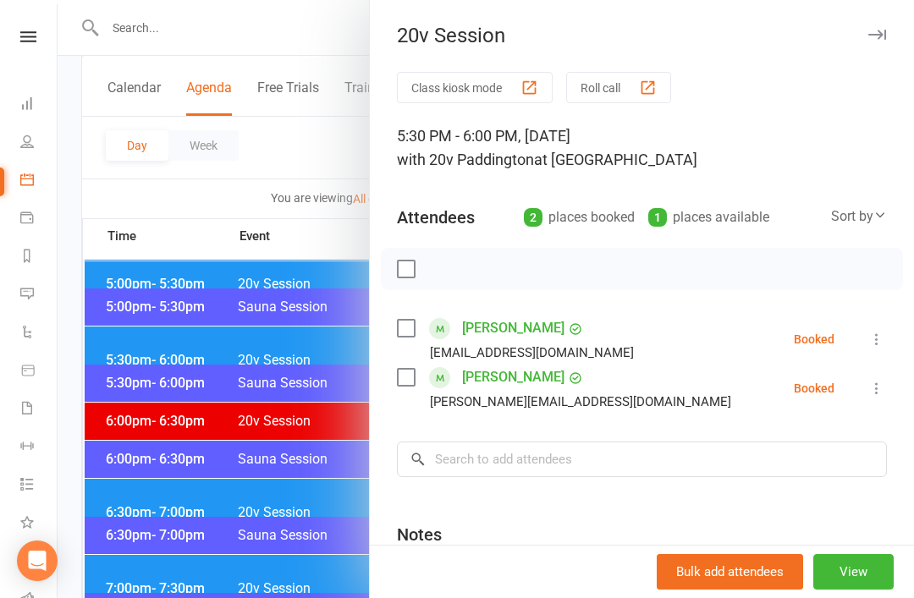
click at [272, 548] on div at bounding box center [486, 299] width 857 height 598
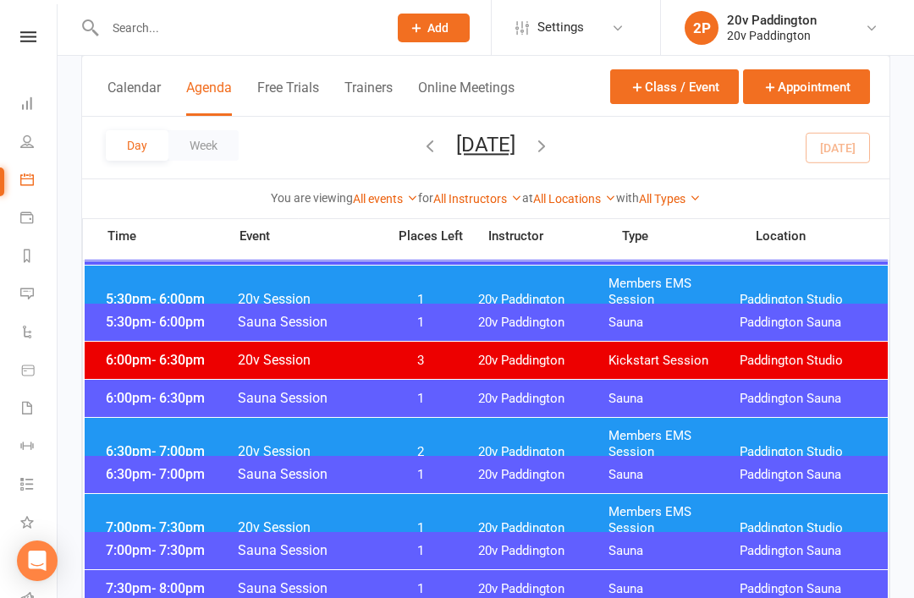
scroll to position [1670, 0]
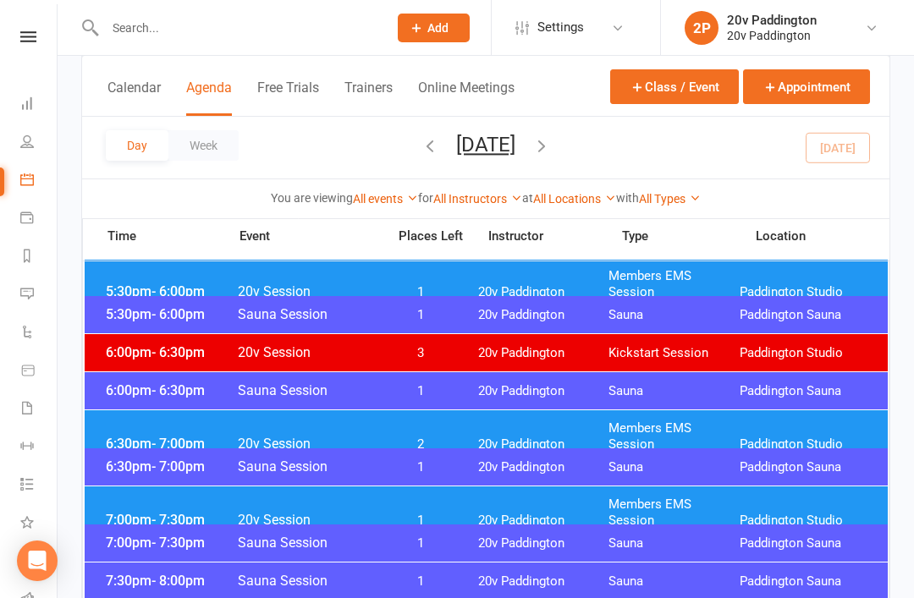
click at [530, 437] on span "20v Paddington" at bounding box center [543, 445] width 131 height 16
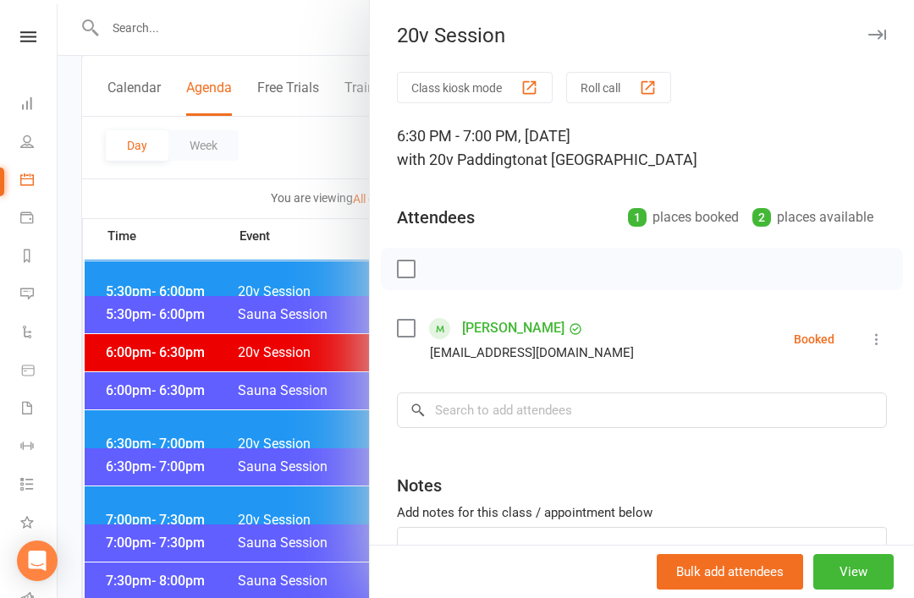
click at [317, 557] on div at bounding box center [486, 299] width 857 height 598
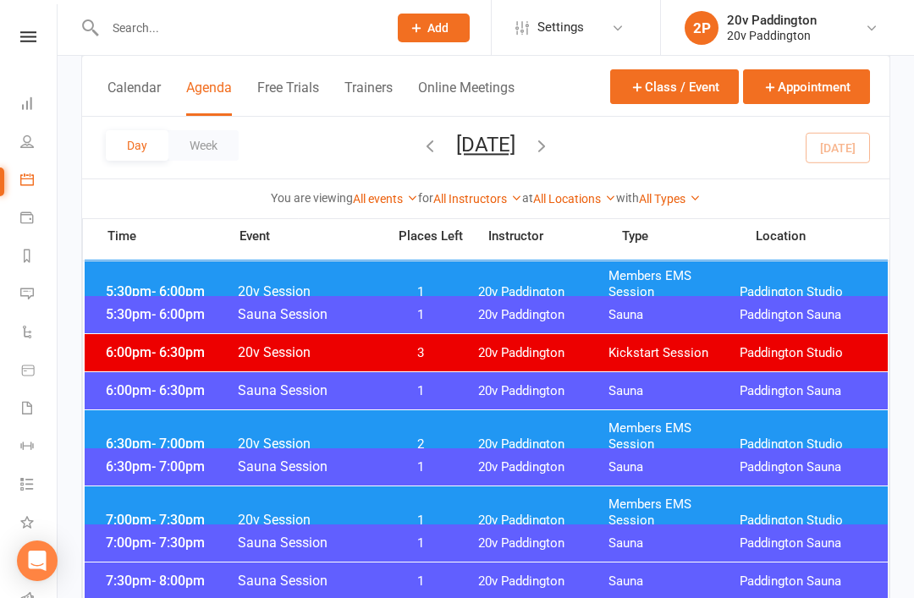
click at [427, 531] on div "7:00pm - 7:30pm Sauna Session 1 20v [GEOGRAPHIC_DATA] [GEOGRAPHIC_DATA]" at bounding box center [486, 543] width 803 height 37
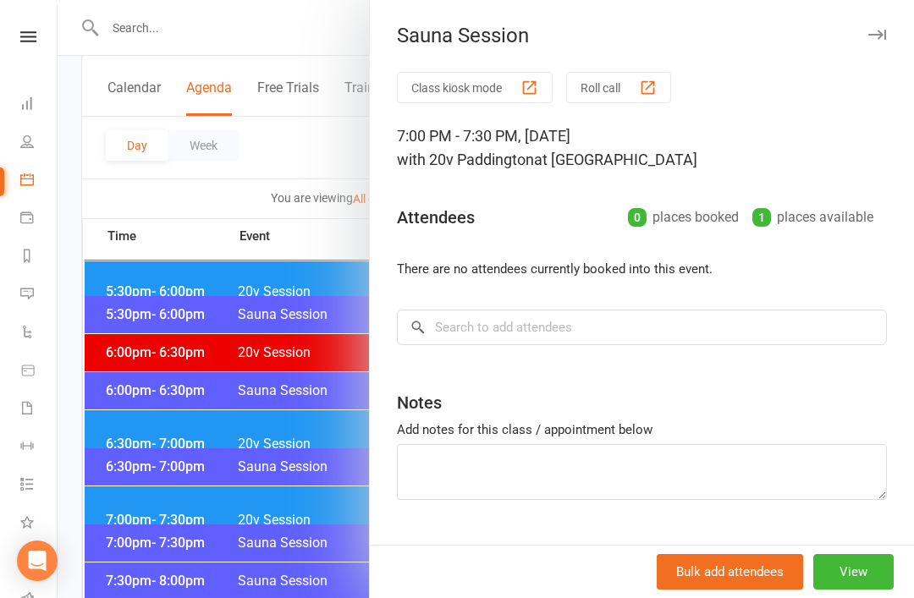
click at [280, 566] on div at bounding box center [486, 299] width 857 height 598
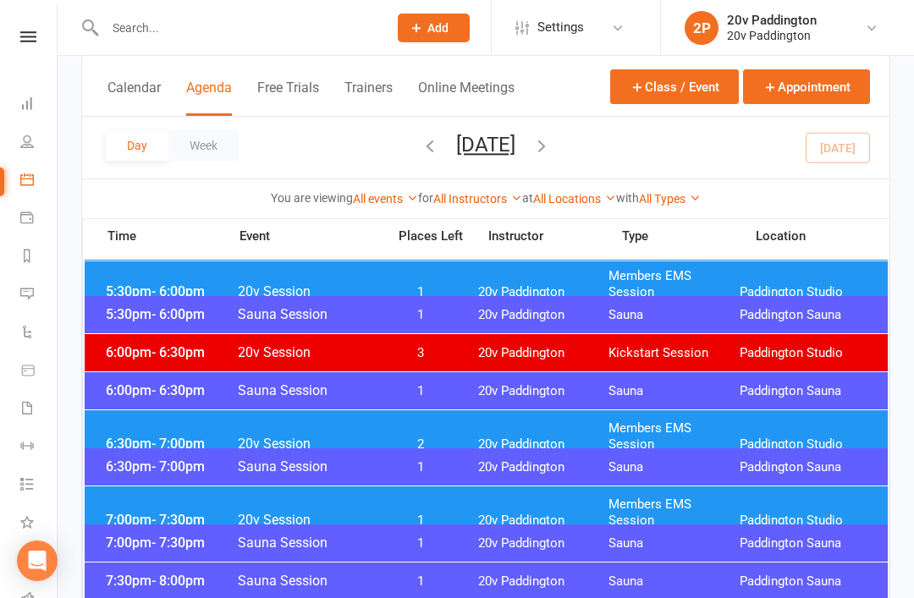
click at [432, 437] on span "2" at bounding box center [421, 445] width 89 height 16
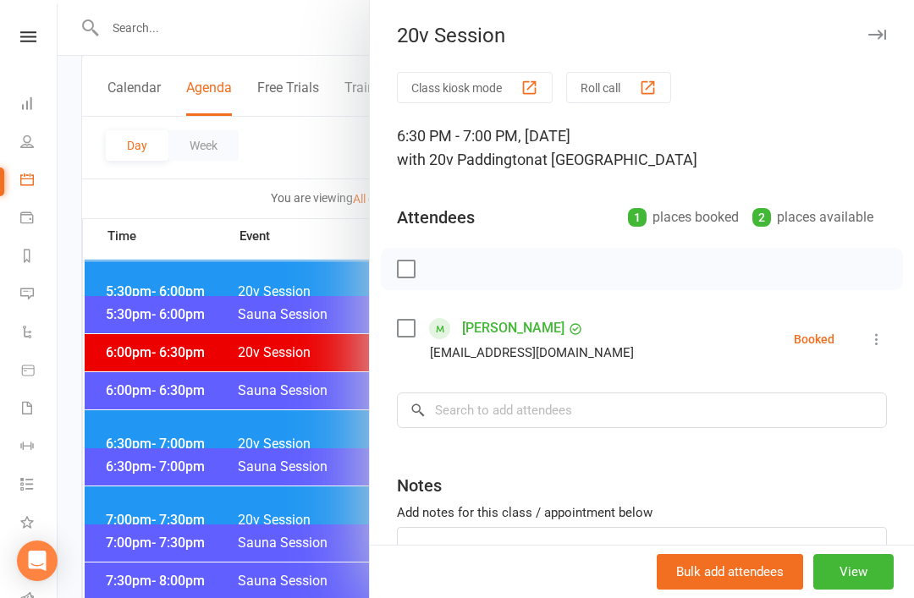
click at [503, 341] on link "[PERSON_NAME]" at bounding box center [513, 328] width 102 height 27
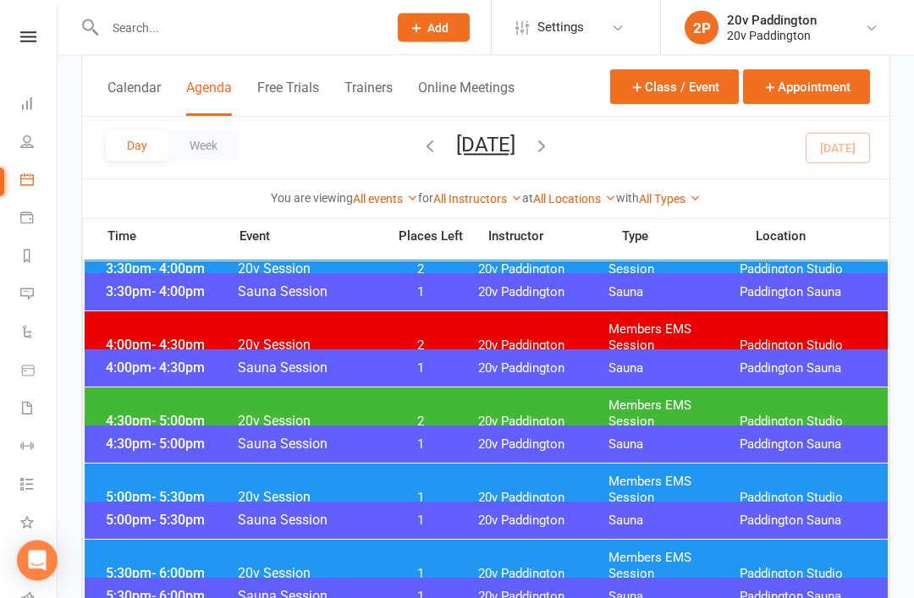
click at [560, 427] on div "4:30pm - 5:00pm Sauna Session 1 20v [GEOGRAPHIC_DATA] [GEOGRAPHIC_DATA]" at bounding box center [486, 445] width 803 height 37
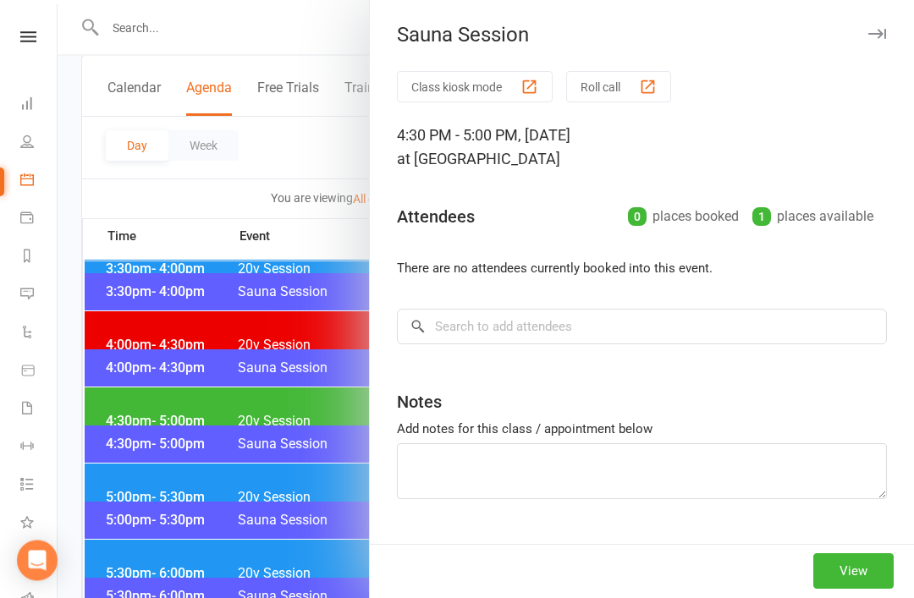
scroll to position [1388, 0]
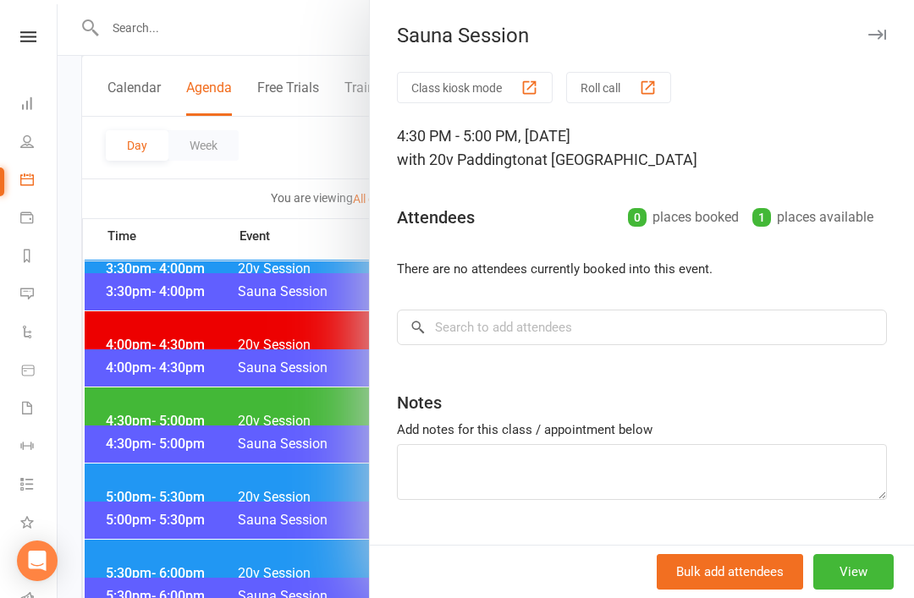
click at [157, 293] on div at bounding box center [486, 299] width 857 height 598
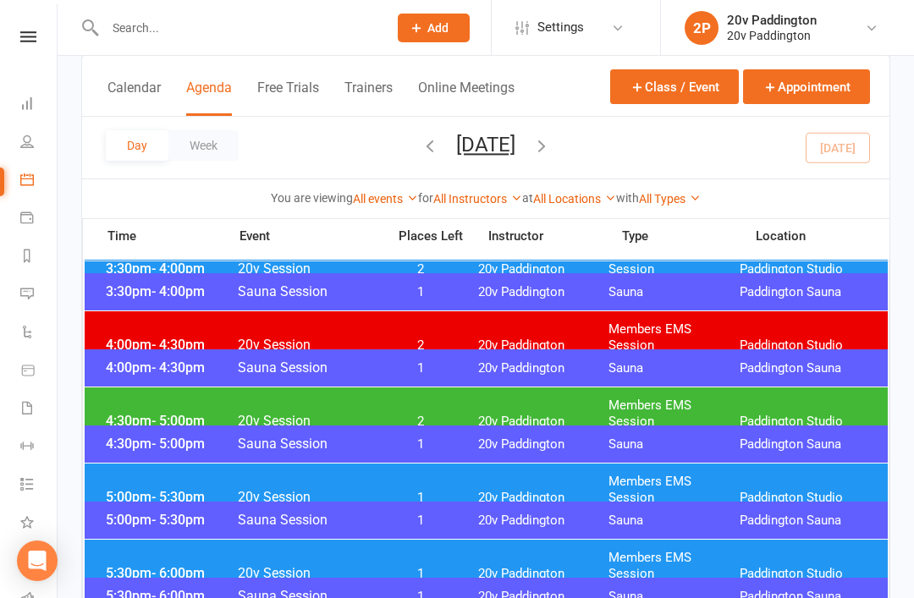
click at [163, 416] on div "4:30pm - 5:00pm 20v Session 2 20v Paddington Members EMS Session [GEOGRAPHIC_DA…" at bounding box center [486, 414] width 803 height 52
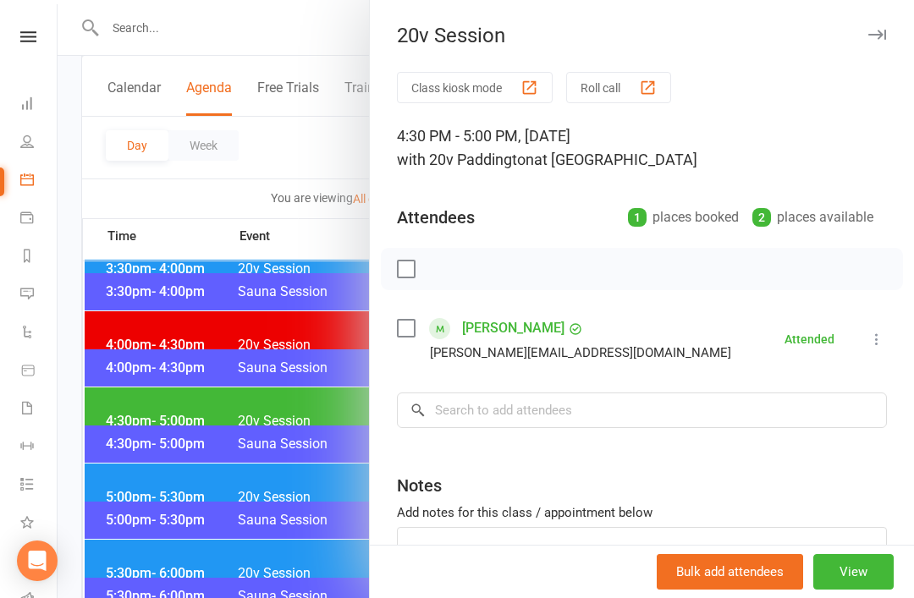
click at [133, 390] on div at bounding box center [486, 299] width 857 height 598
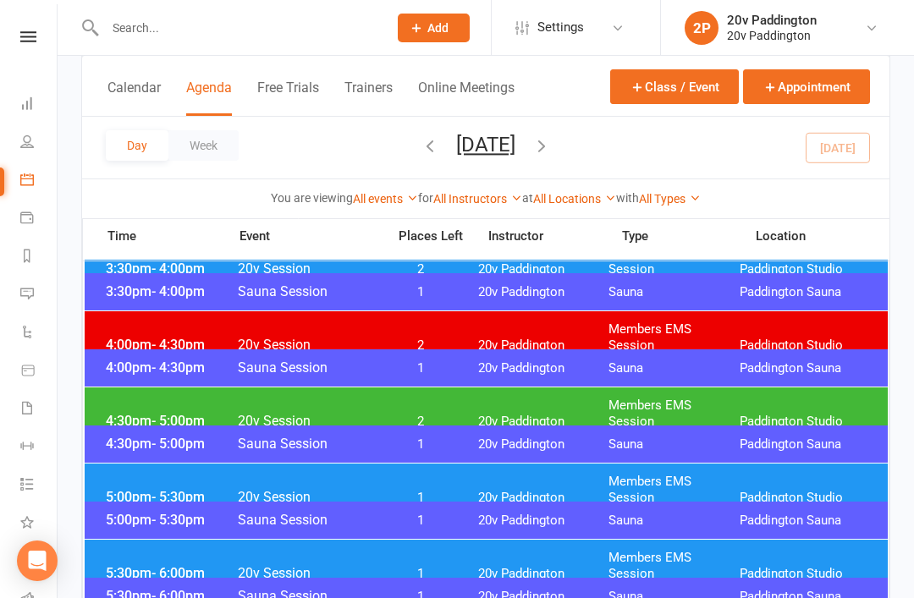
click at [157, 489] on span "- 5:30pm" at bounding box center [178, 497] width 53 height 16
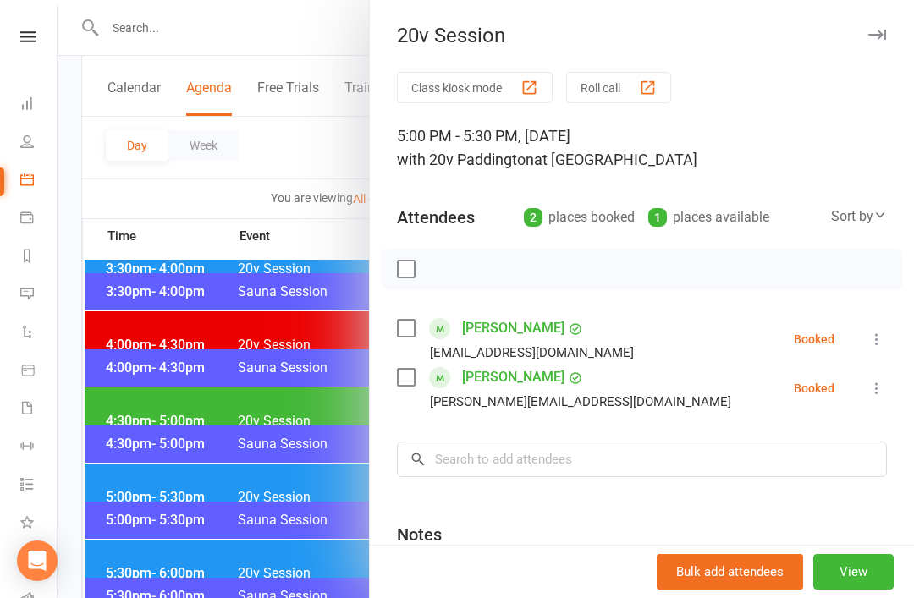
click at [135, 455] on div at bounding box center [486, 299] width 857 height 598
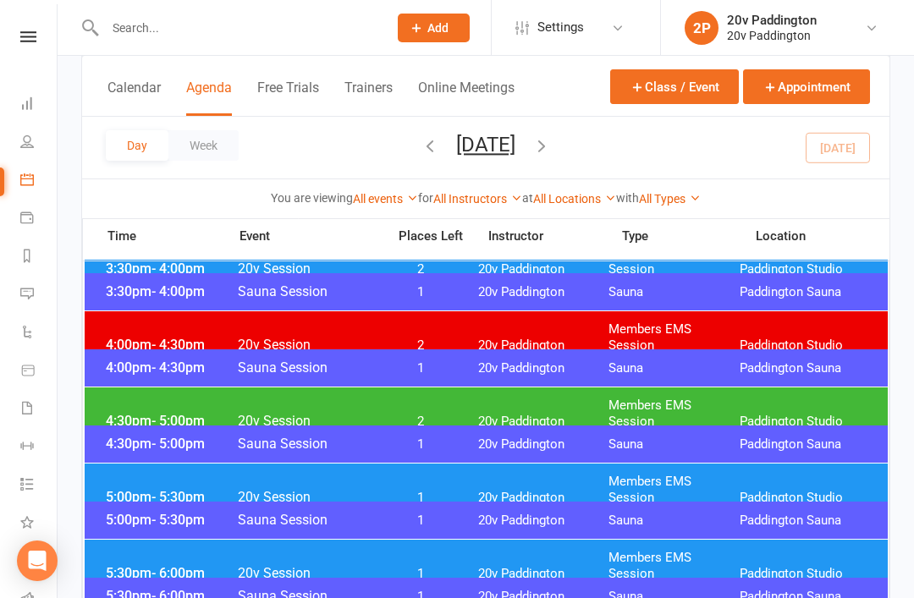
click at [142, 565] on span "5:30pm - 6:00pm" at bounding box center [169, 573] width 135 height 16
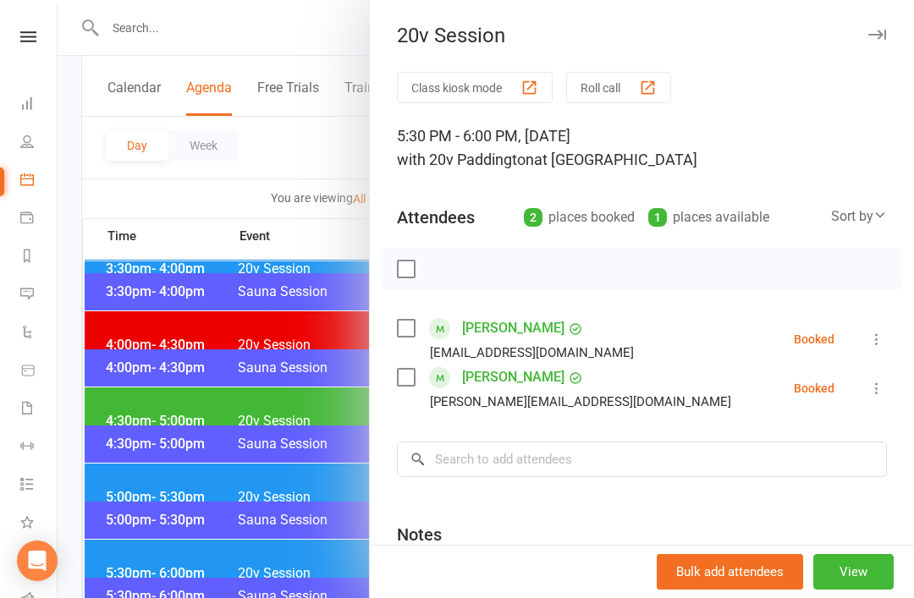
click at [884, 385] on icon at bounding box center [876, 388] width 17 height 17
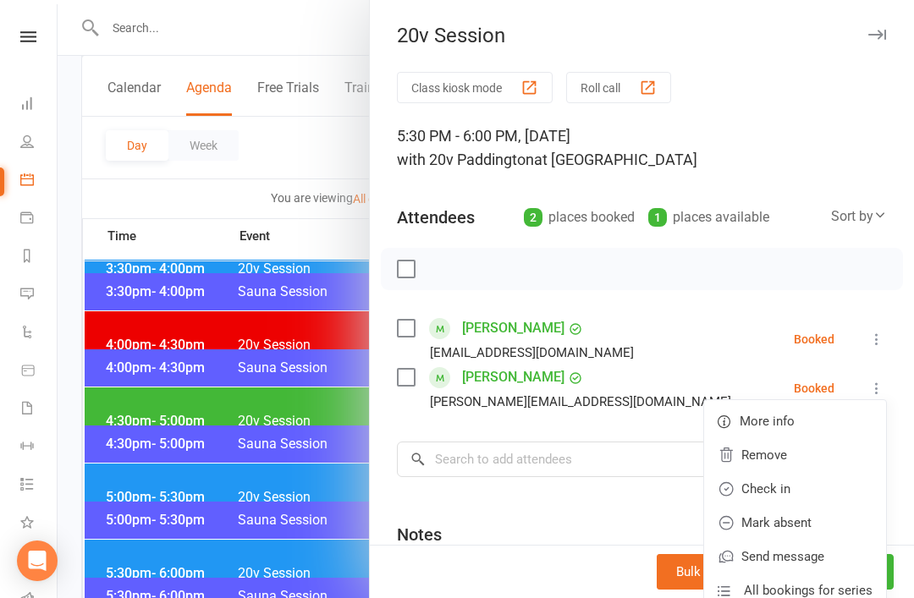
click at [802, 525] on link "Mark absent" at bounding box center [795, 523] width 182 height 34
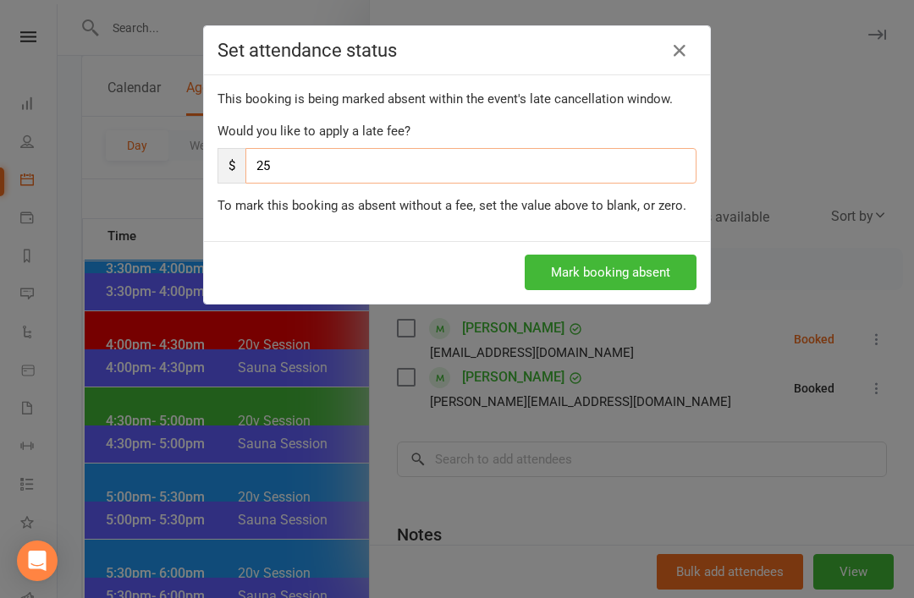
click at [667, 172] on input "25" at bounding box center [470, 166] width 451 height 36
type input "2"
type input "0"
click at [588, 266] on button "Mark booking absent" at bounding box center [611, 273] width 172 height 36
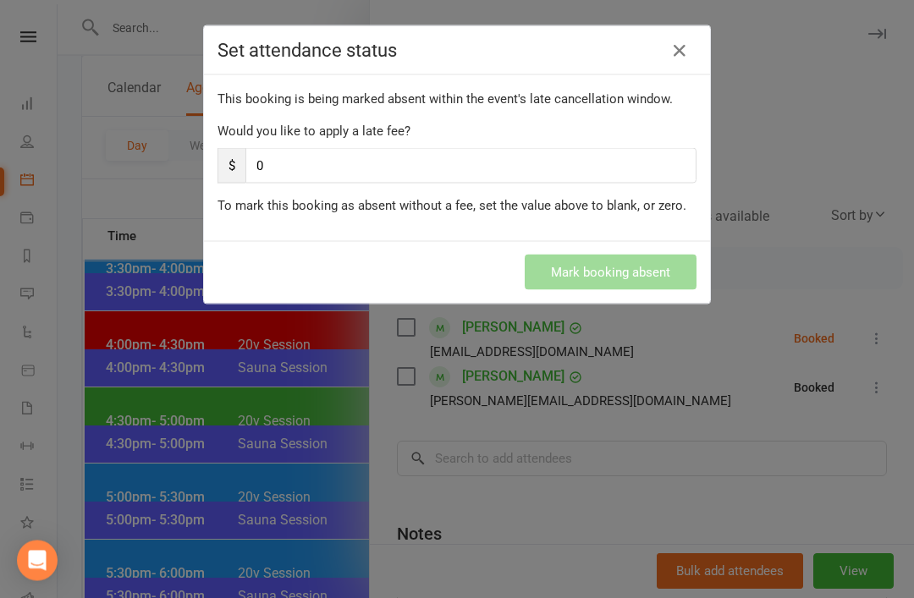
scroll to position [1388, 0]
